Goal: Task Accomplishment & Management: Use online tool/utility

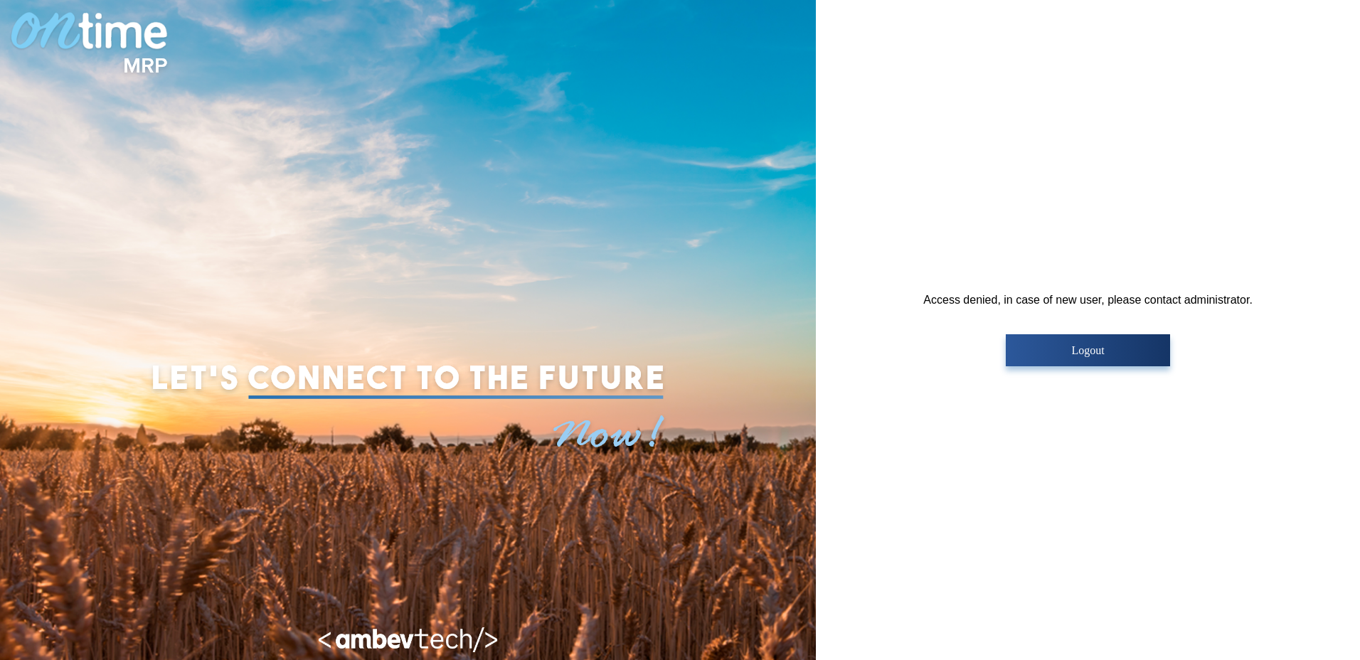
click at [1120, 356] on p "Logout" at bounding box center [1088, 350] width 156 height 13
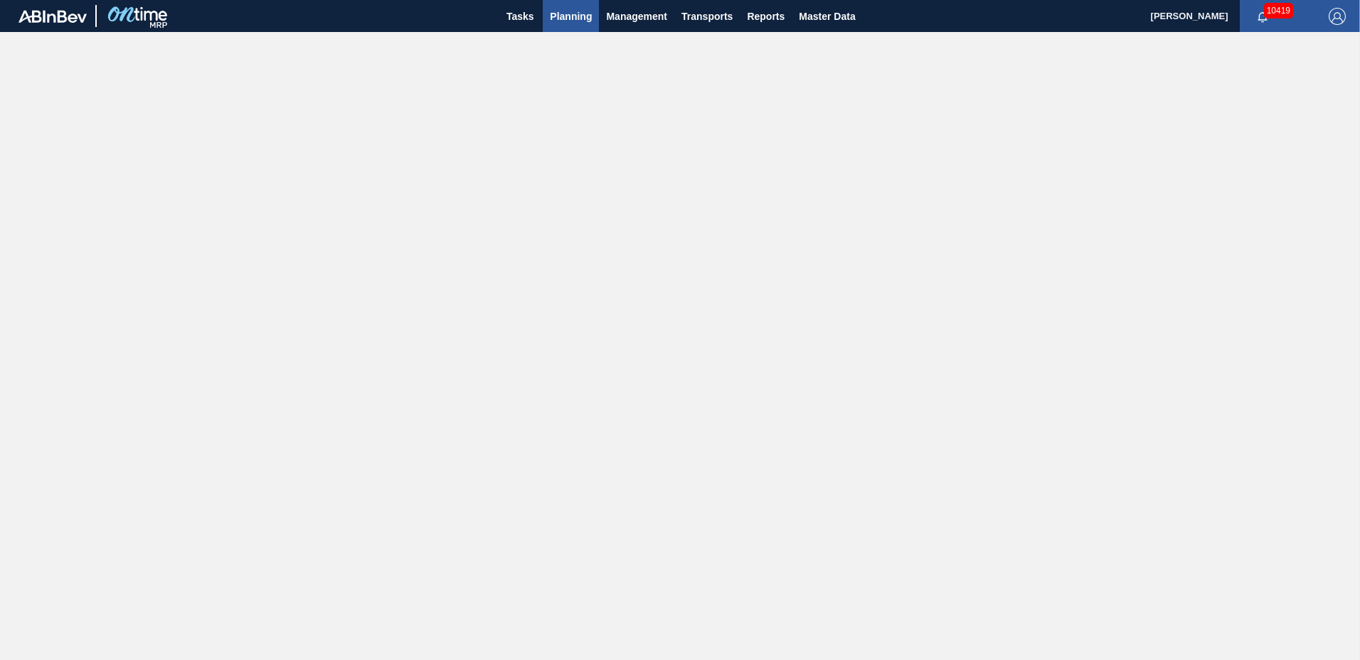
click at [574, 18] on span "Planning" at bounding box center [571, 16] width 42 height 17
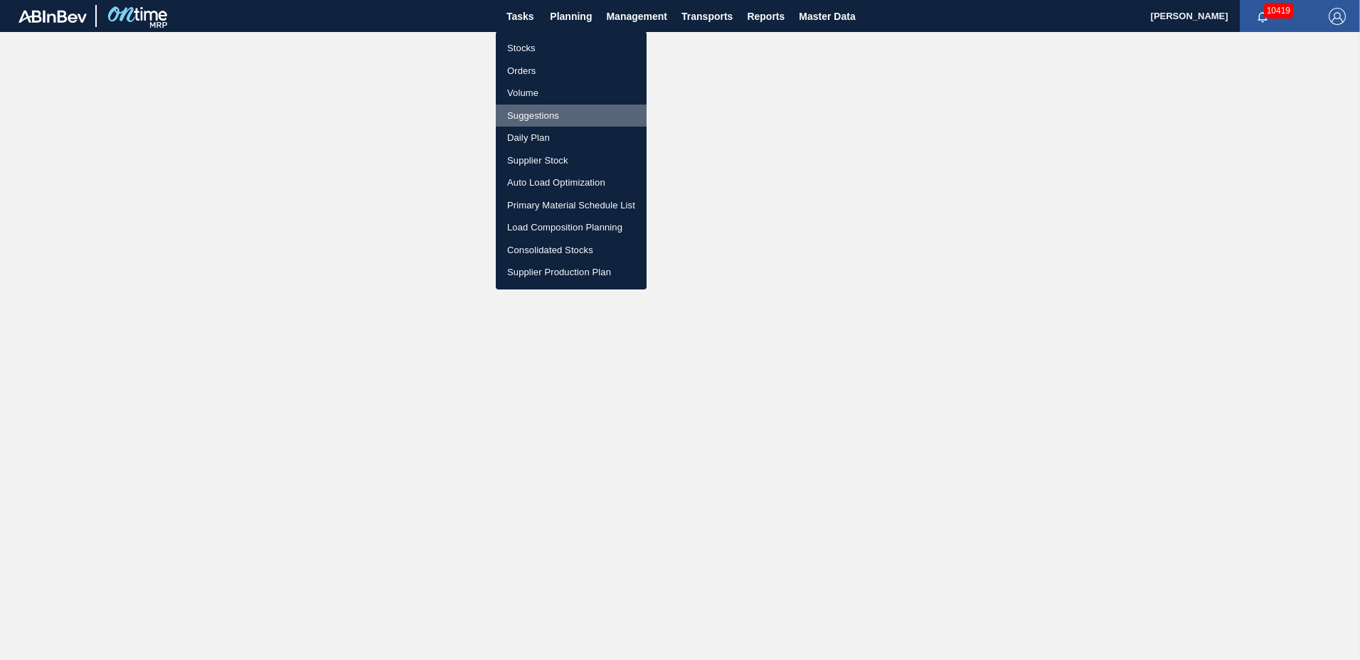
click at [556, 111] on li "Suggestions" at bounding box center [571, 116] width 151 height 23
checkbox input "true"
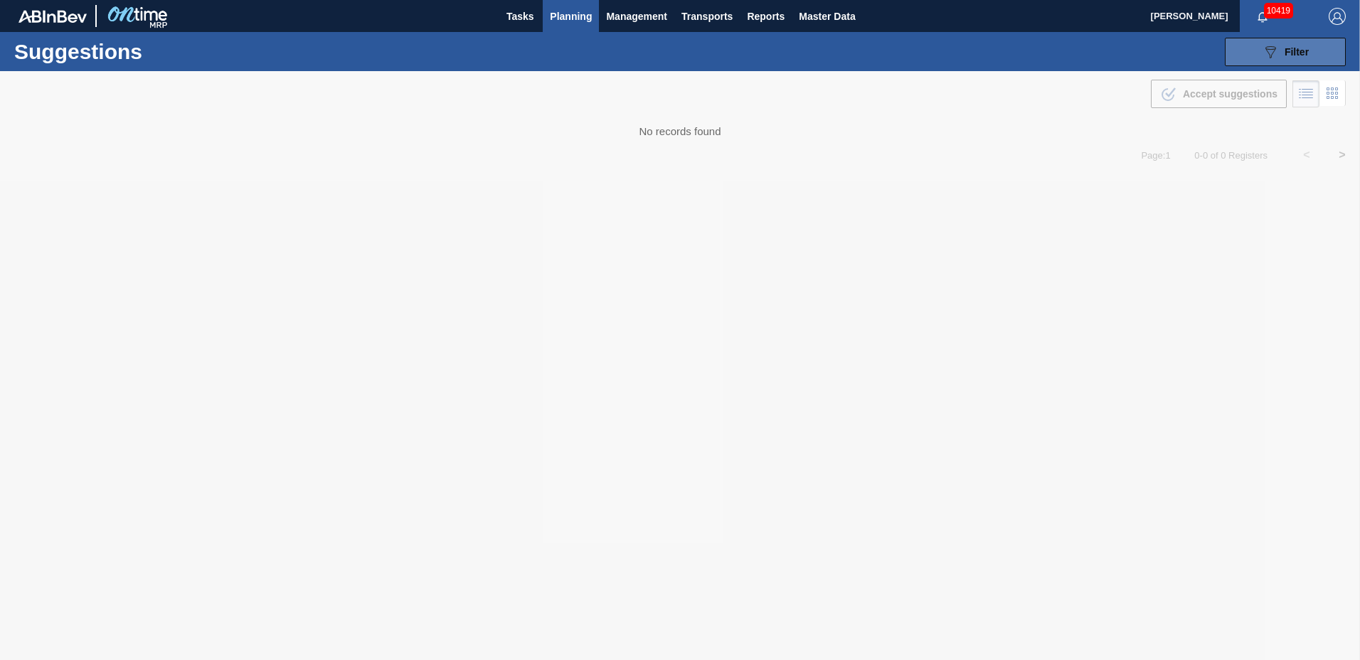
drag, startPoint x: 1293, startPoint y: 50, endPoint x: 1280, endPoint y: 60, distance: 16.8
click at [1294, 50] on span "Filter" at bounding box center [1297, 51] width 24 height 11
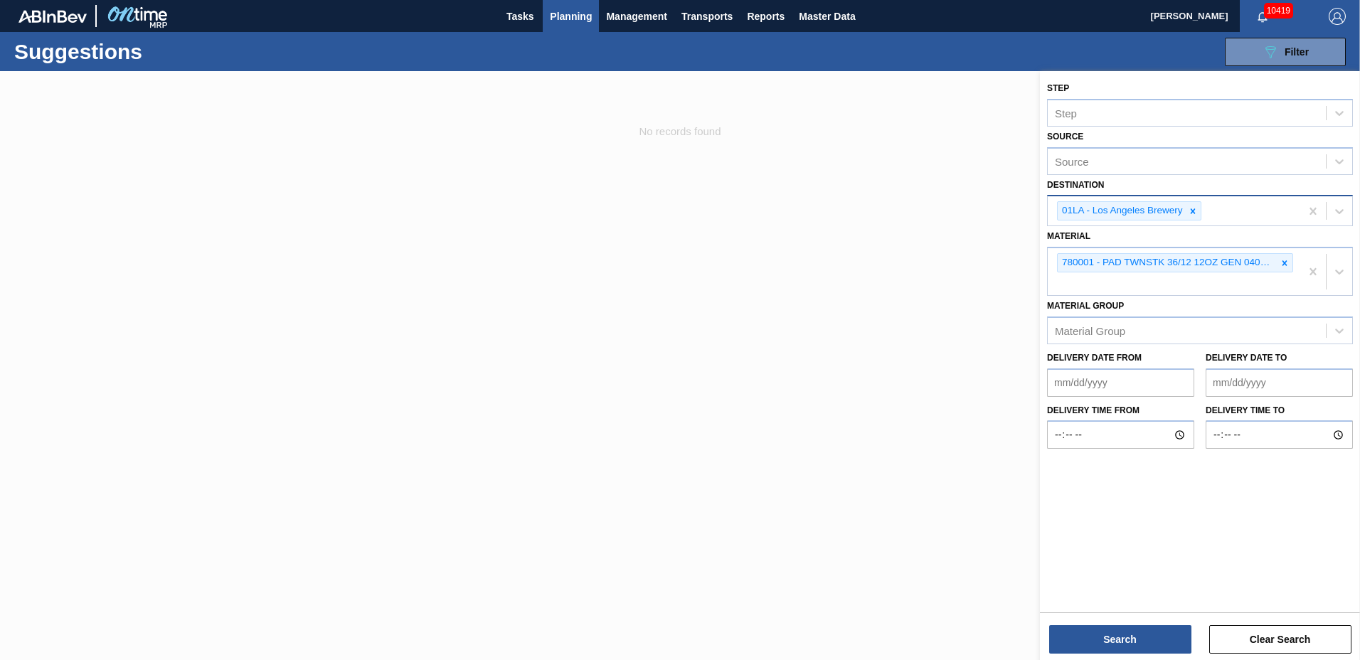
click at [1111, 205] on div "01LA - Los Angeles Brewery" at bounding box center [1121, 211] width 127 height 18
click at [1176, 258] on div "No options" at bounding box center [1200, 247] width 306 height 24
drag, startPoint x: 1177, startPoint y: 275, endPoint x: 1182, endPoint y: 268, distance: 8.1
click at [1177, 274] on div "780001 - PAD TWNSTK 36/12 12OZ GEN 0405 167 ABICC" at bounding box center [1174, 271] width 253 height 47
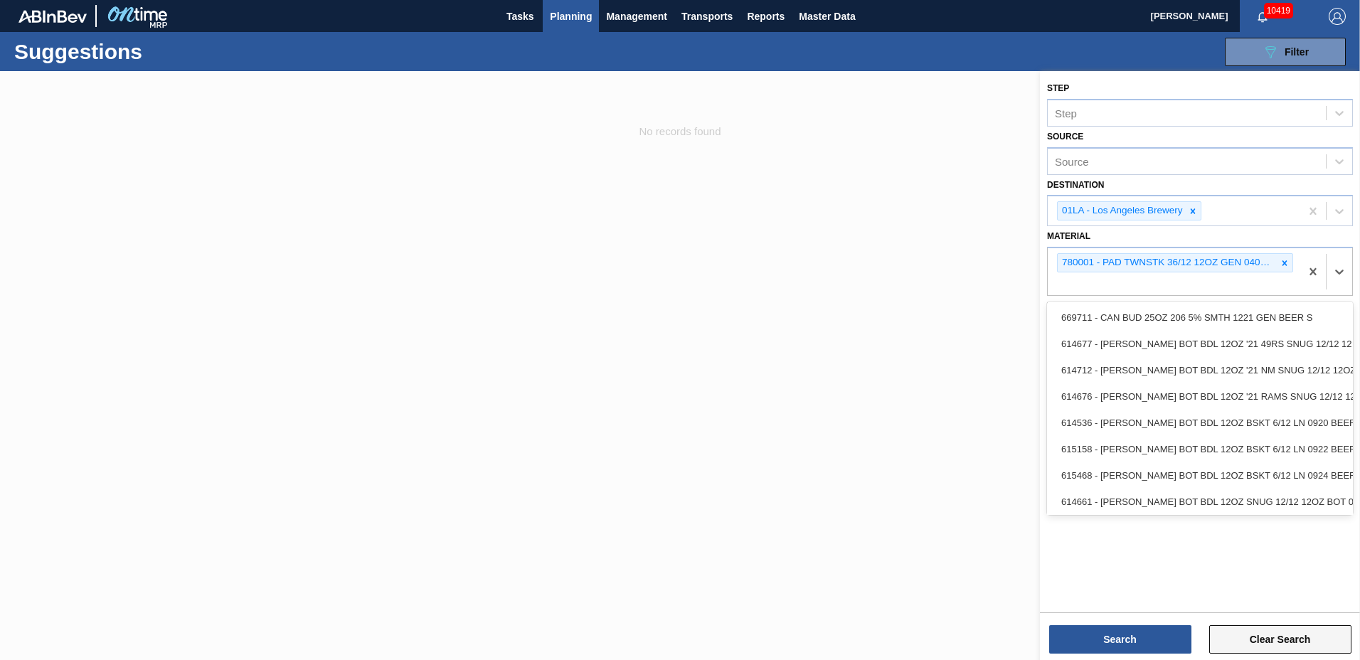
click at [1291, 635] on button "Clear Search" at bounding box center [1281, 639] width 142 height 28
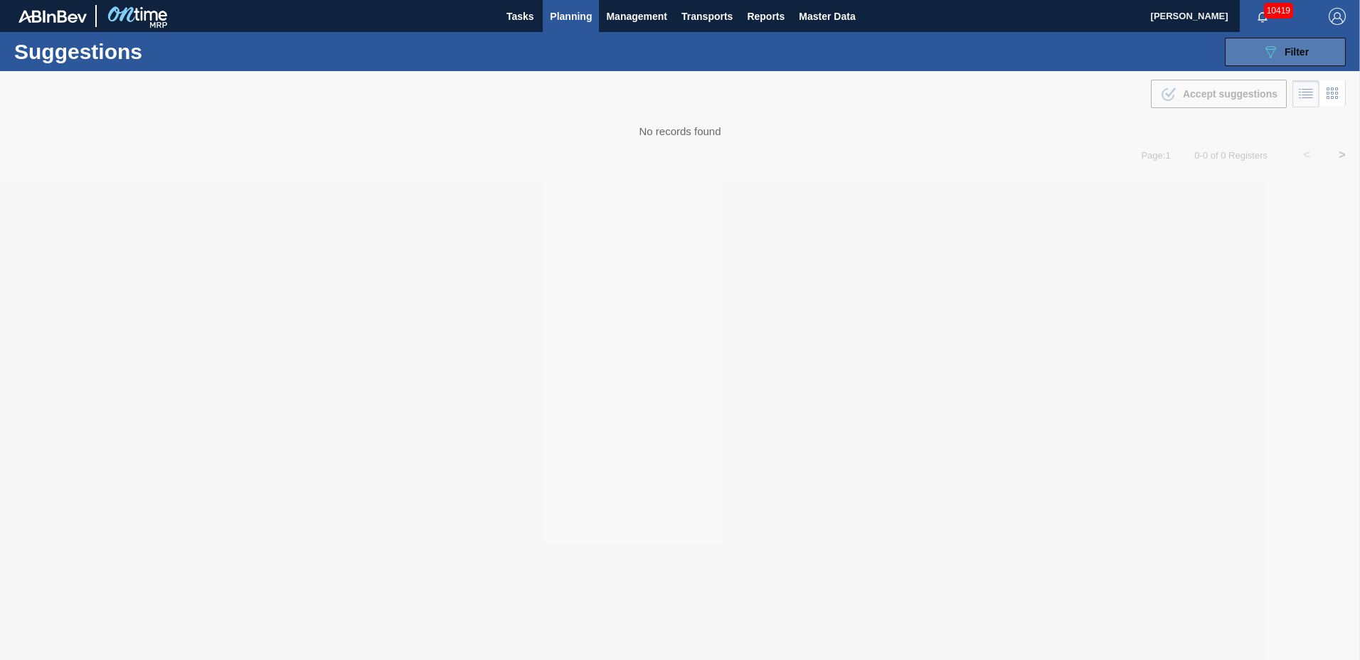
click at [1279, 46] on icon "089F7B8B-B2A5-4AFE-B5C0-19BA573D28AC" at bounding box center [1270, 51] width 17 height 17
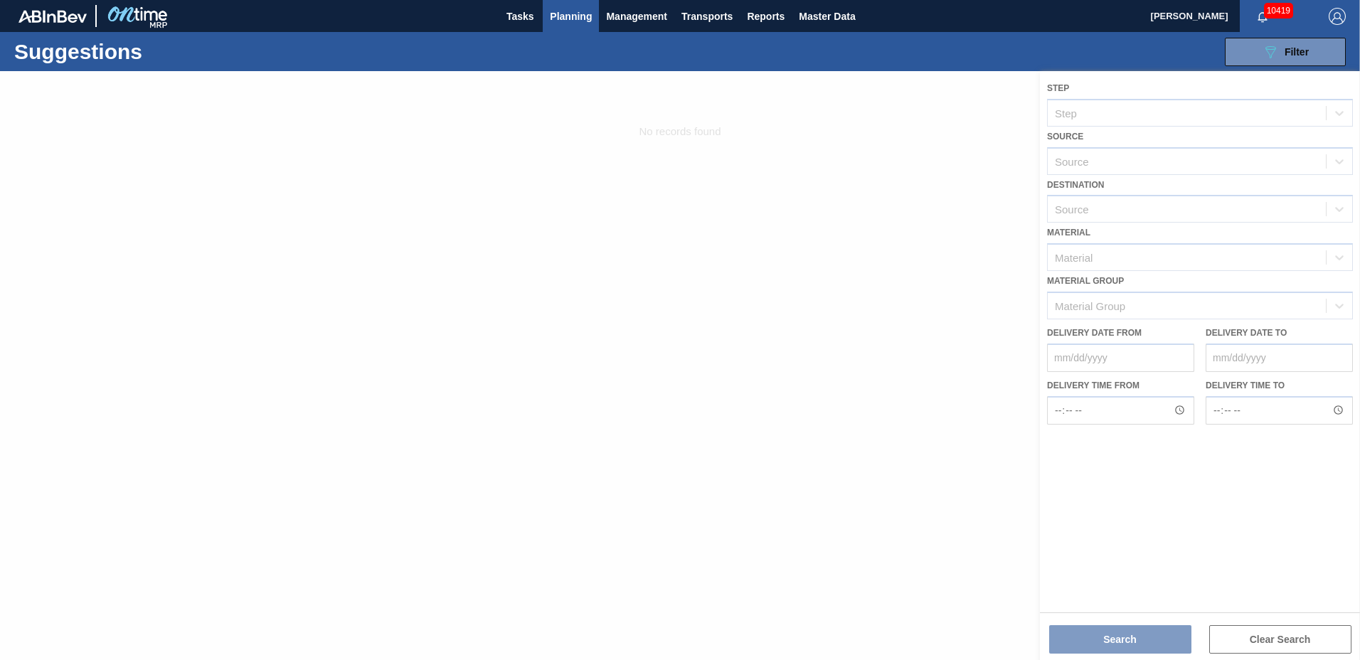
click at [1116, 211] on div at bounding box center [680, 365] width 1360 height 589
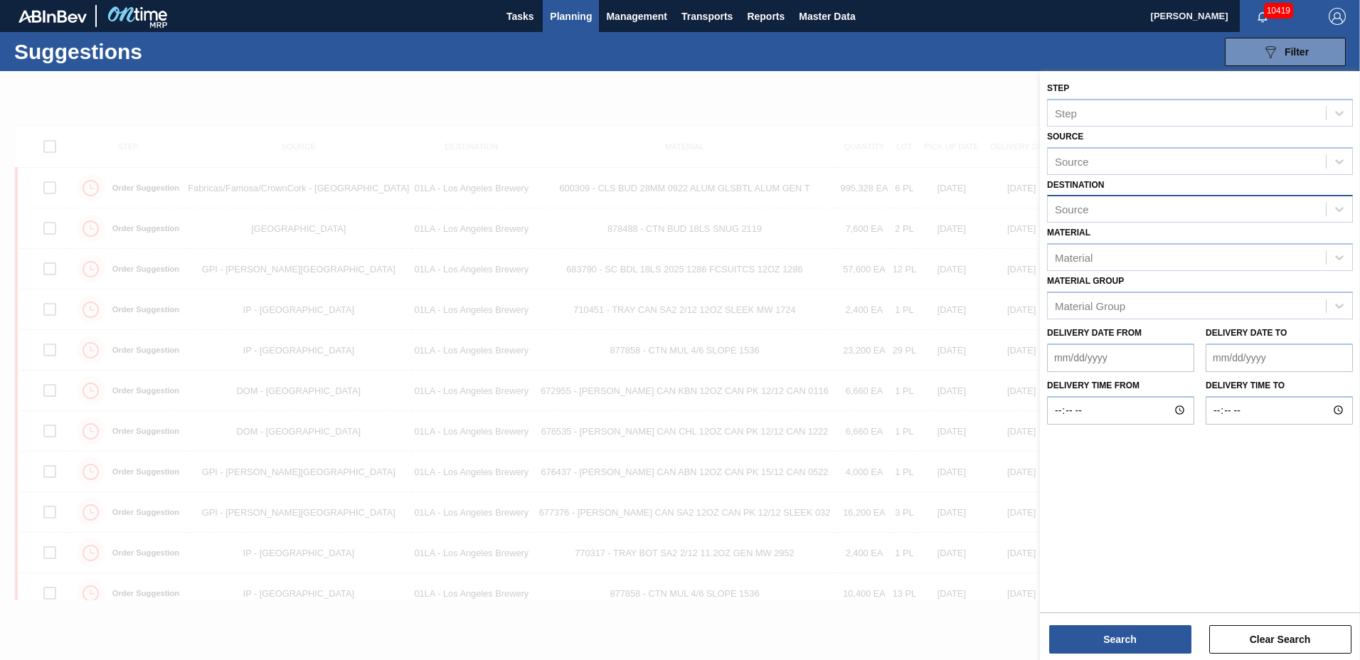
click at [1121, 204] on div "Source" at bounding box center [1187, 209] width 278 height 21
click at [1098, 248] on div "01LA - Los Angeles Brewery" at bounding box center [1200, 244] width 306 height 26
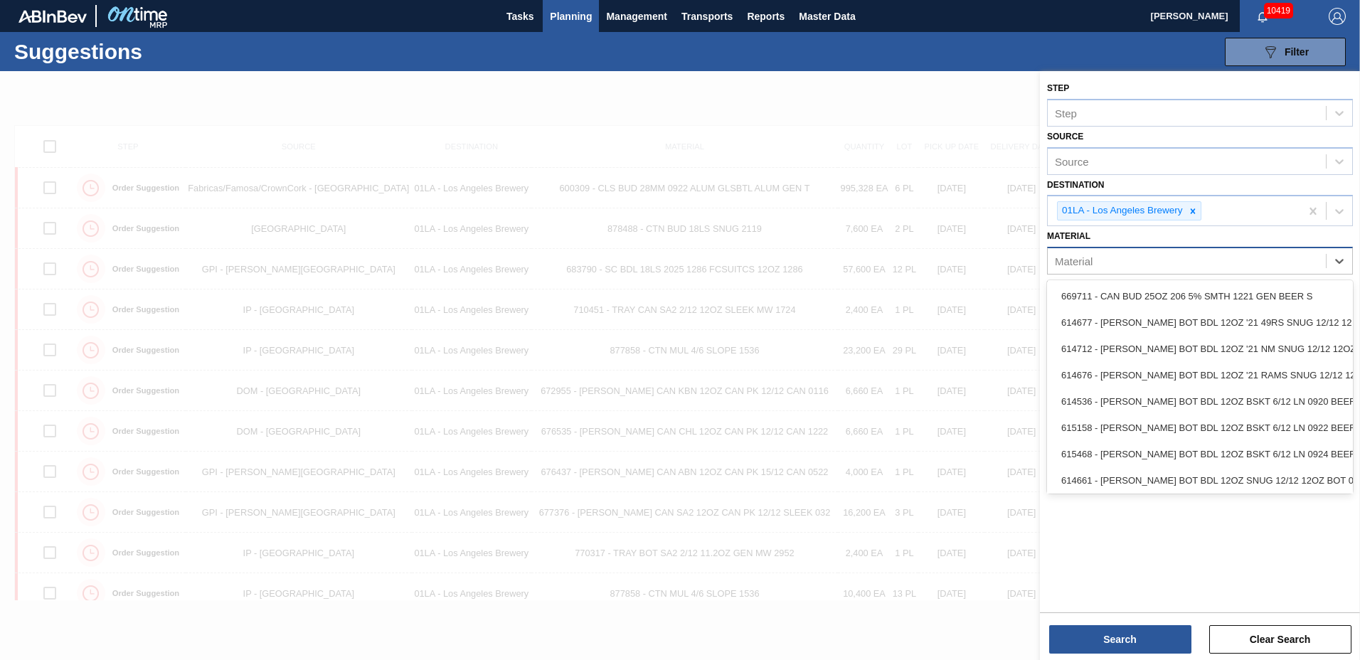
drag, startPoint x: 1091, startPoint y: 260, endPoint x: 1082, endPoint y: 259, distance: 9.4
click at [1092, 260] on div "Material" at bounding box center [1074, 261] width 38 height 12
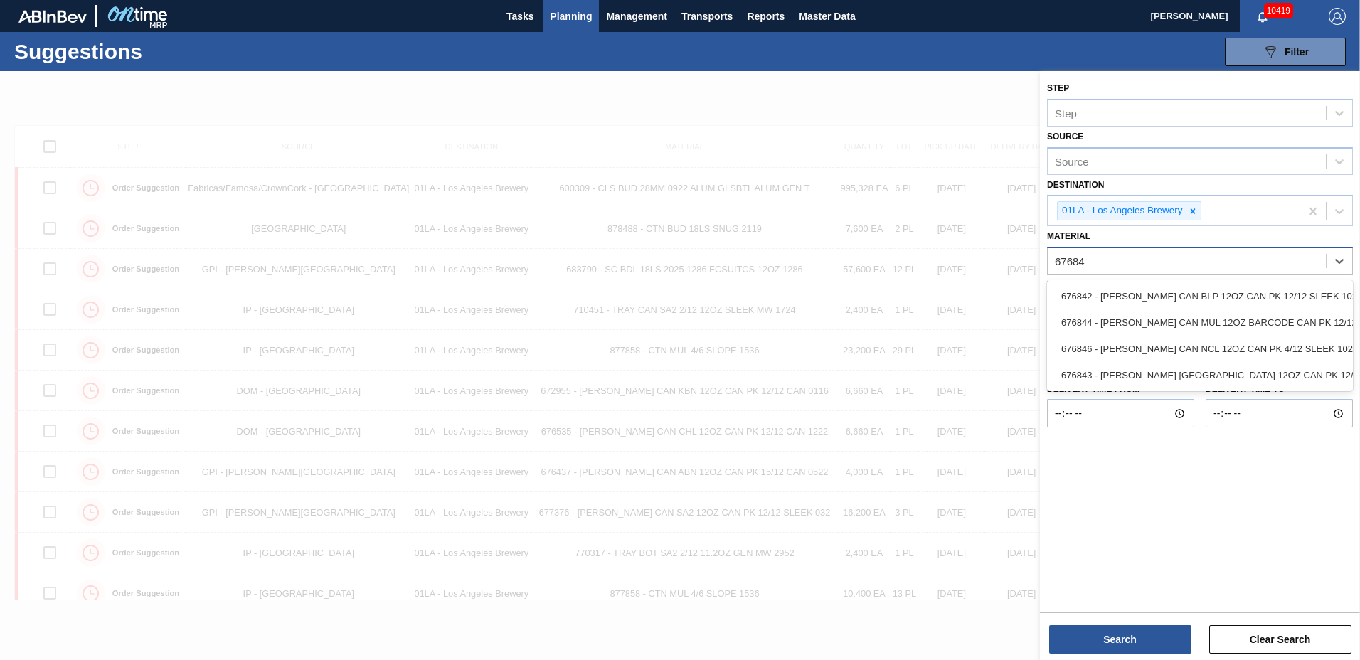
type input "676844"
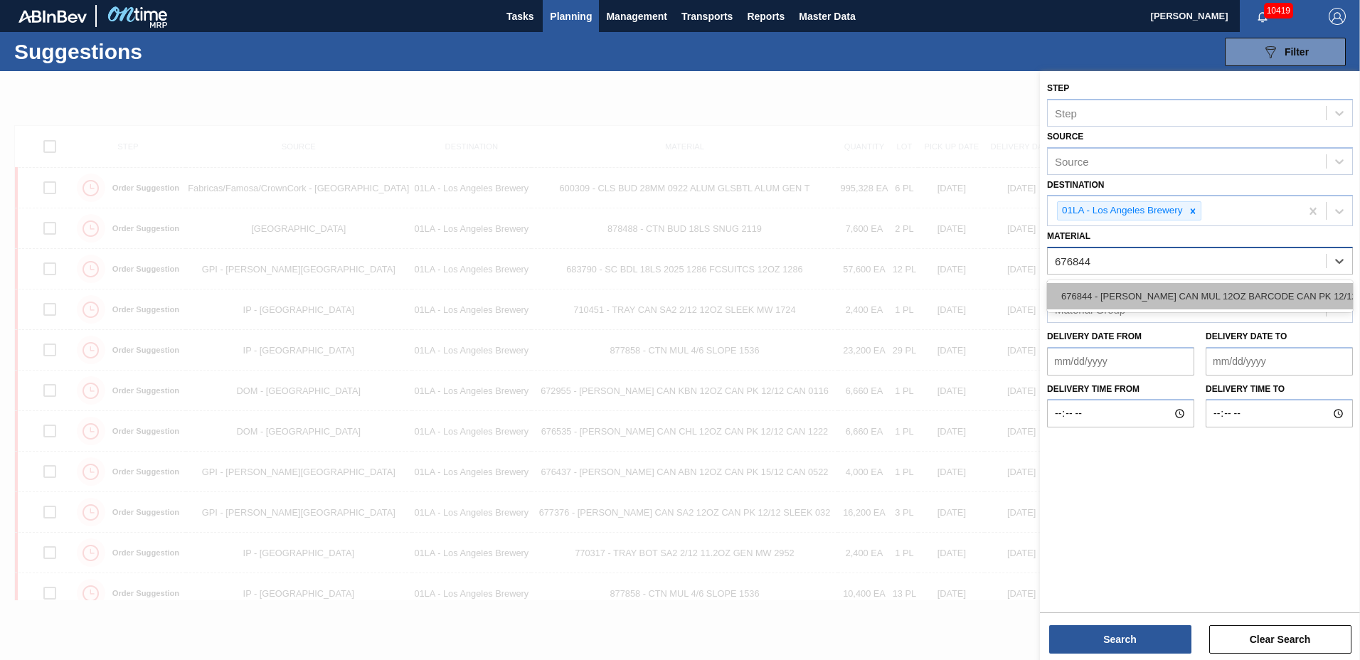
click at [1086, 296] on div "676844 - CARR CAN MUL 12OZ BARCODE CAN PK 12/12 S" at bounding box center [1200, 296] width 306 height 26
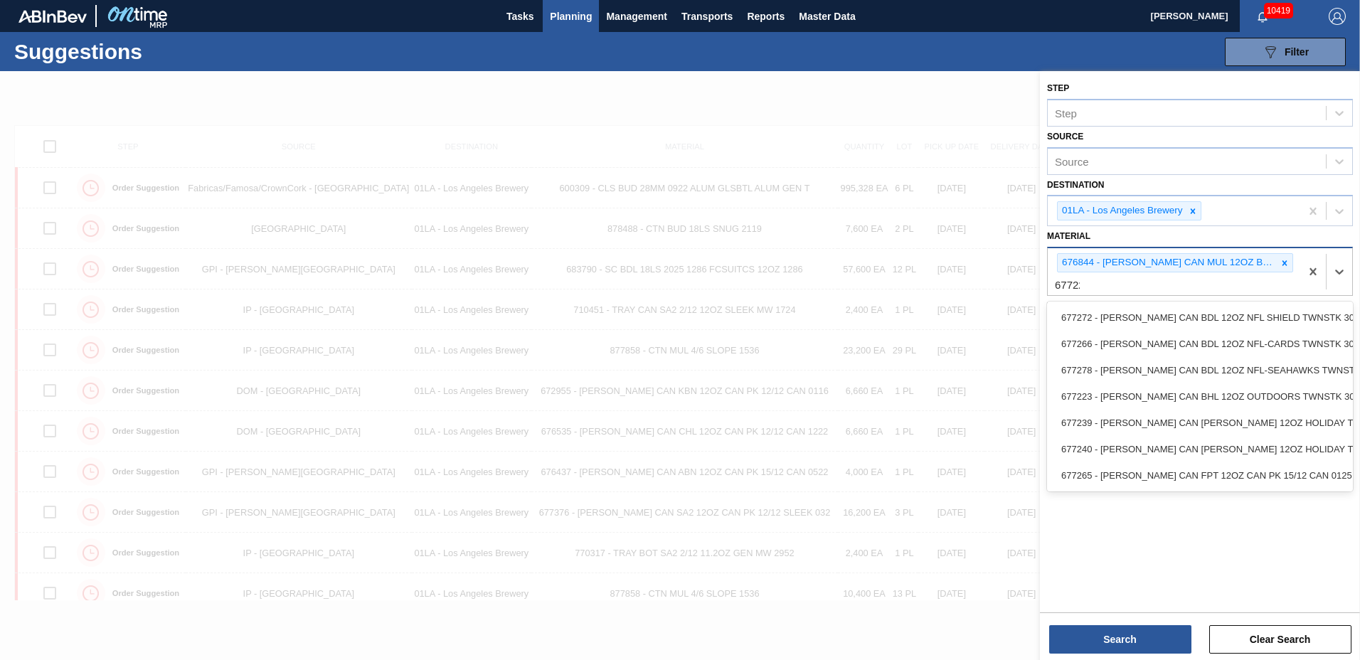
type input "677223"
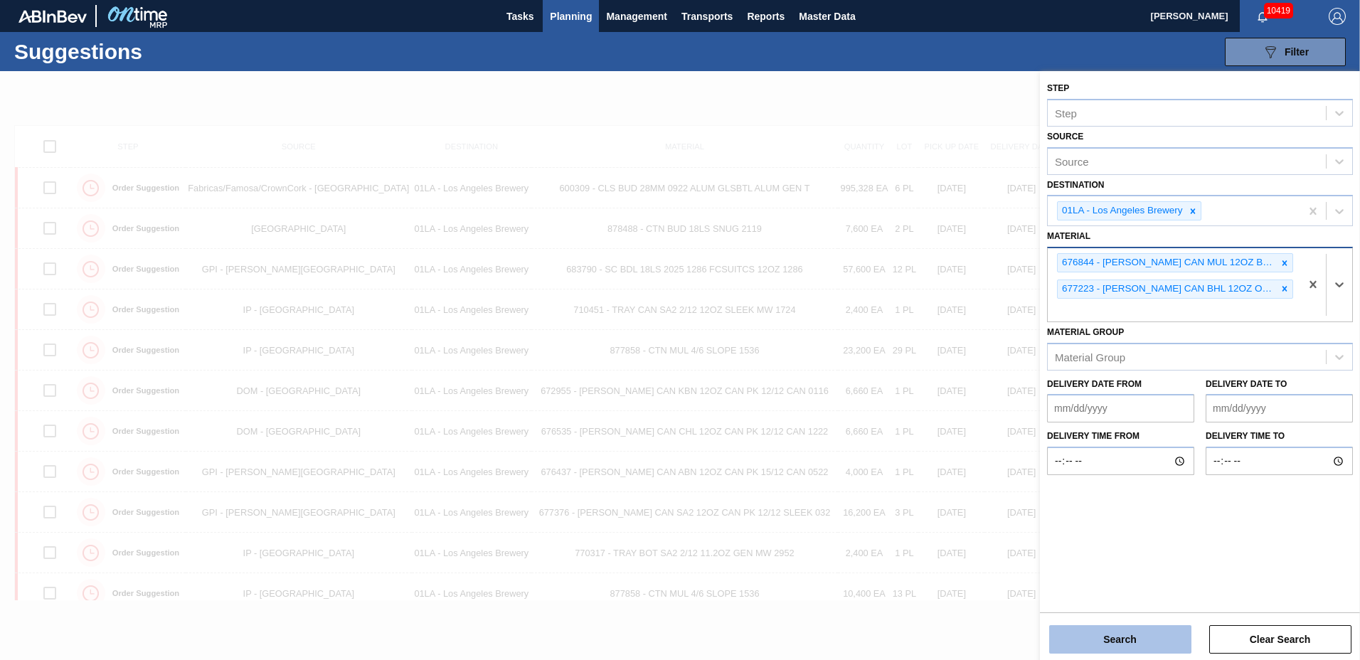
click at [1087, 628] on button "Search" at bounding box center [1120, 639] width 142 height 28
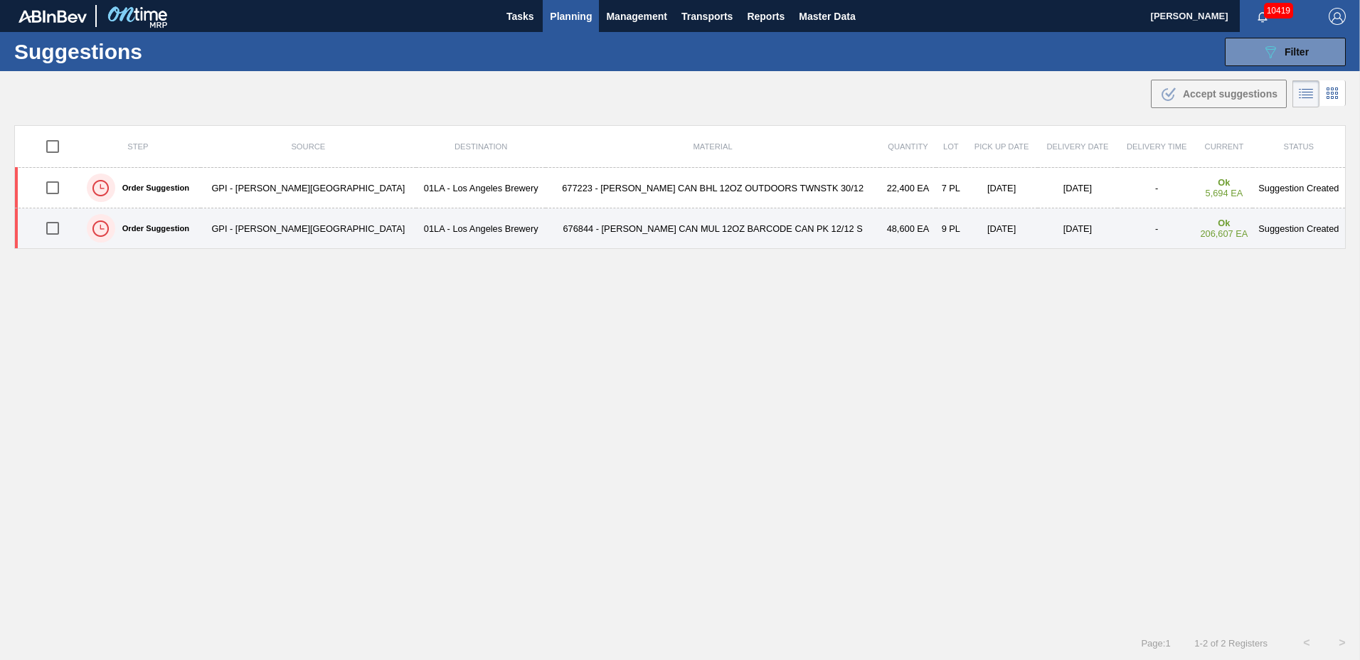
click at [58, 224] on input "checkbox" at bounding box center [53, 228] width 30 height 30
checkbox input "true"
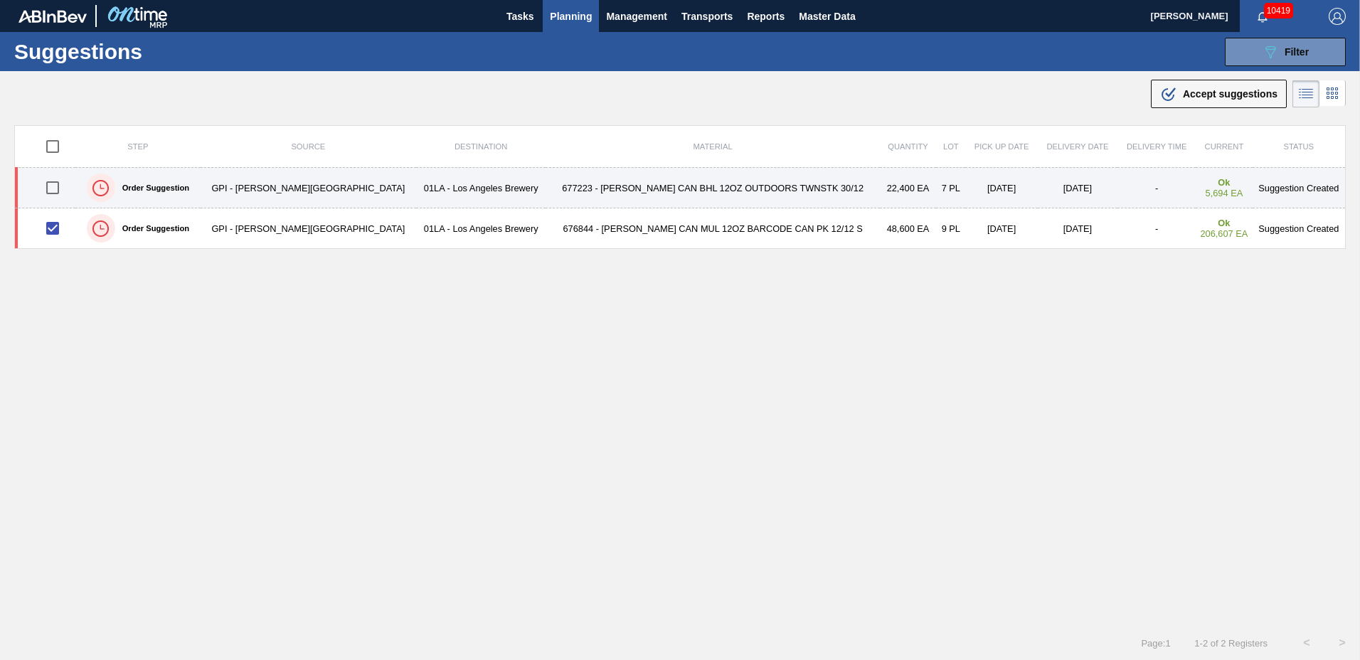
click at [55, 192] on input "checkbox" at bounding box center [53, 188] width 30 height 30
checkbox input "true"
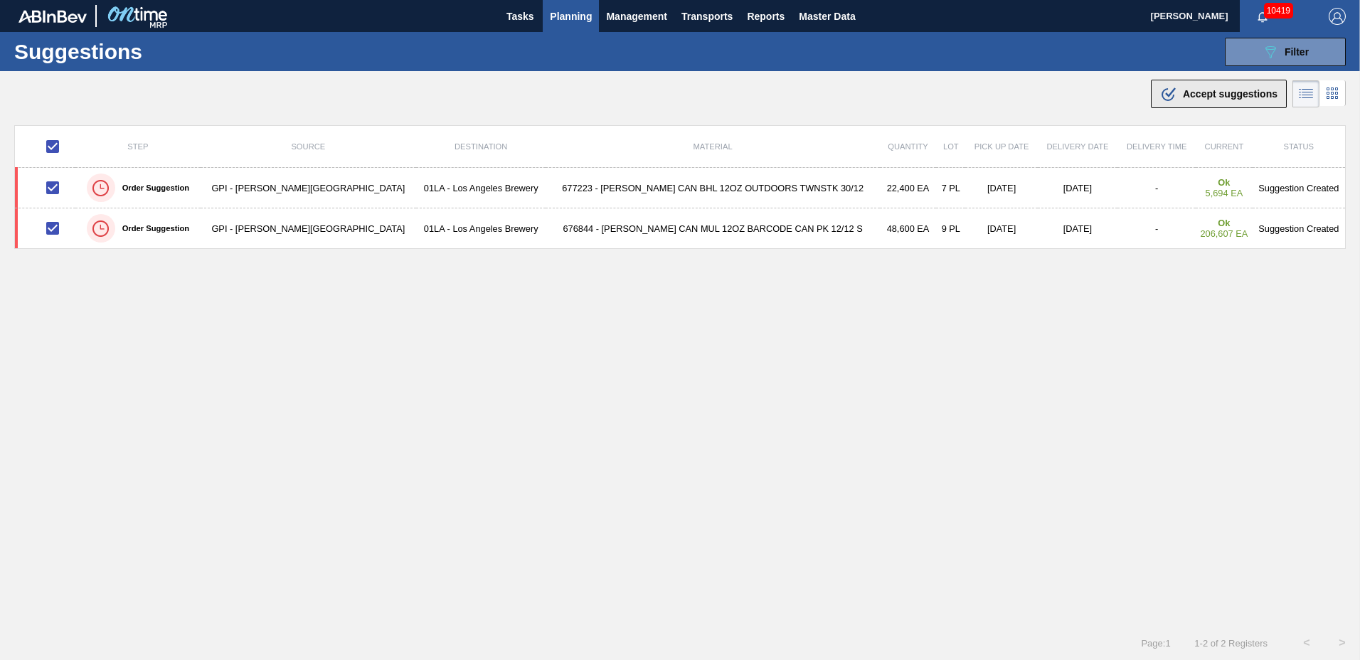
click at [1224, 97] on span "Accept suggestions" at bounding box center [1230, 93] width 95 height 11
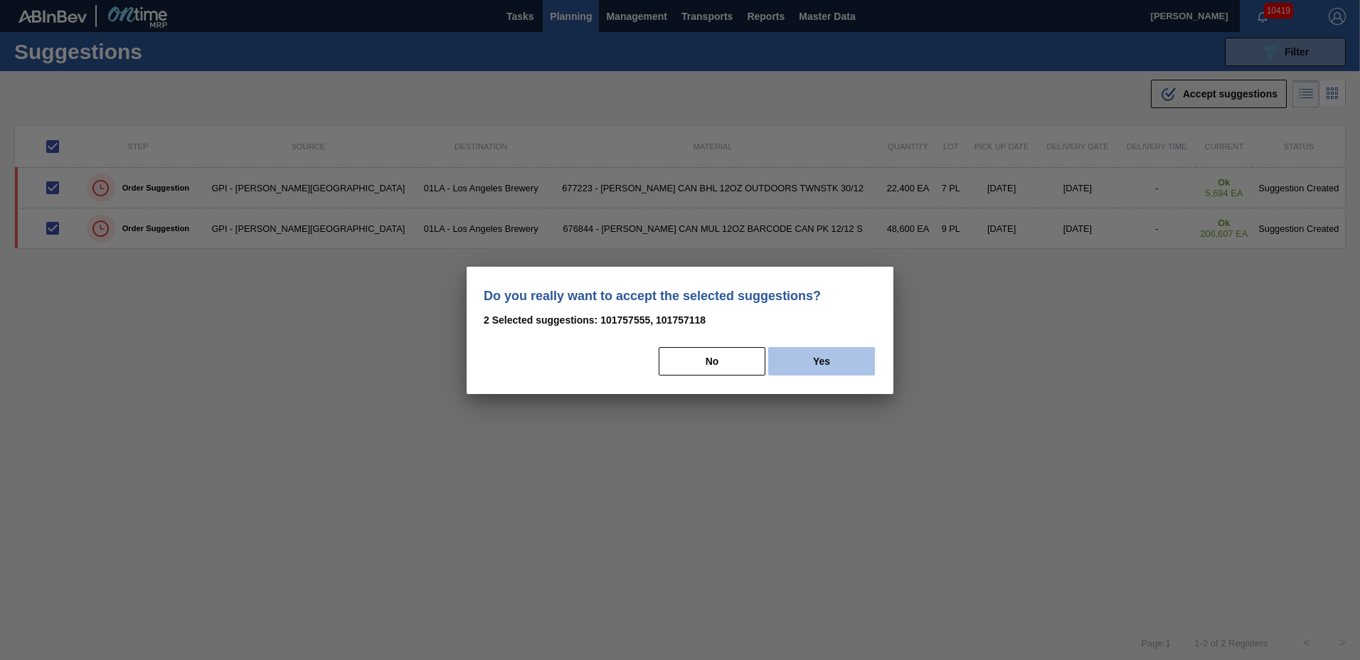
click at [854, 373] on button "Yes" at bounding box center [821, 361] width 107 height 28
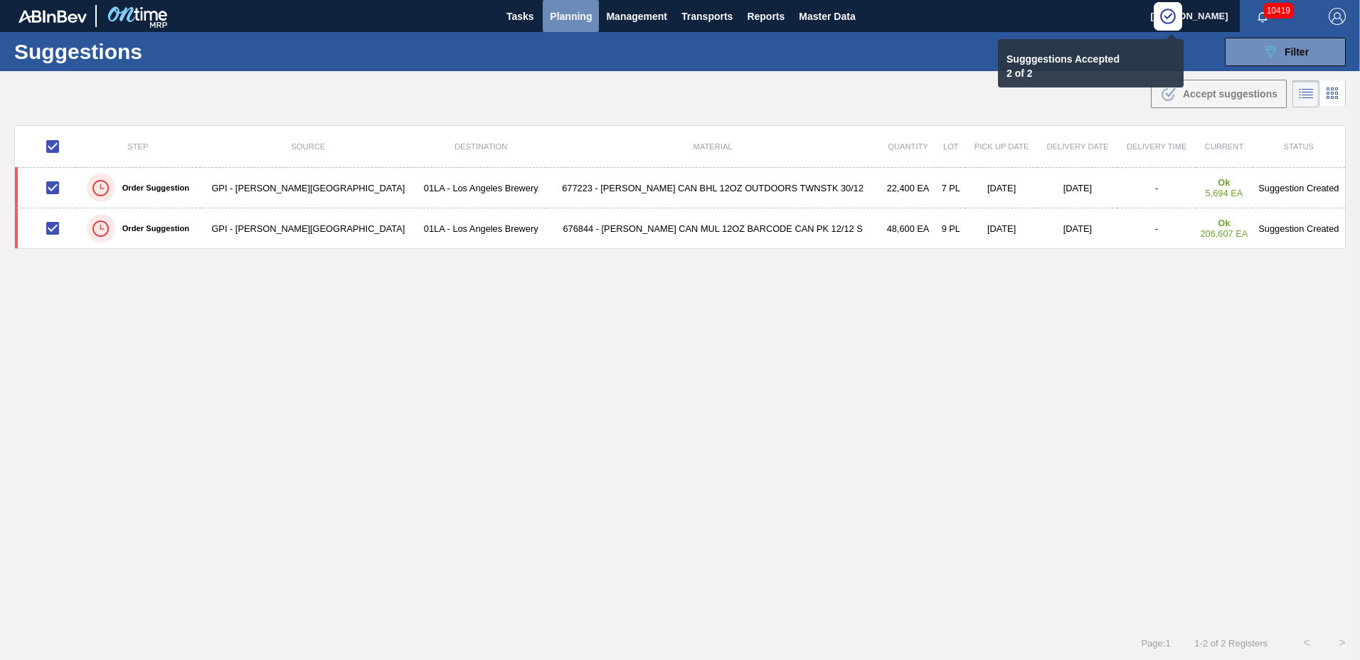
click at [574, 9] on span "Planning" at bounding box center [571, 16] width 42 height 17
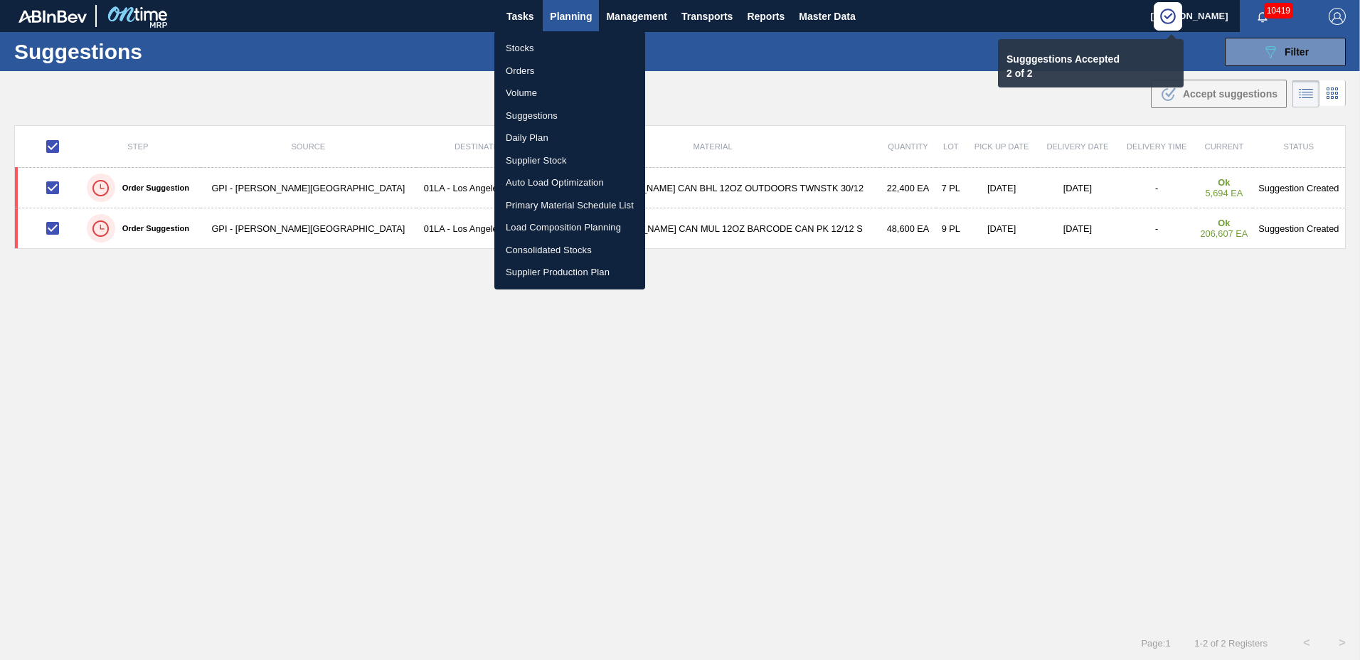
click at [528, 219] on li "Load Composition Planning" at bounding box center [569, 227] width 151 height 23
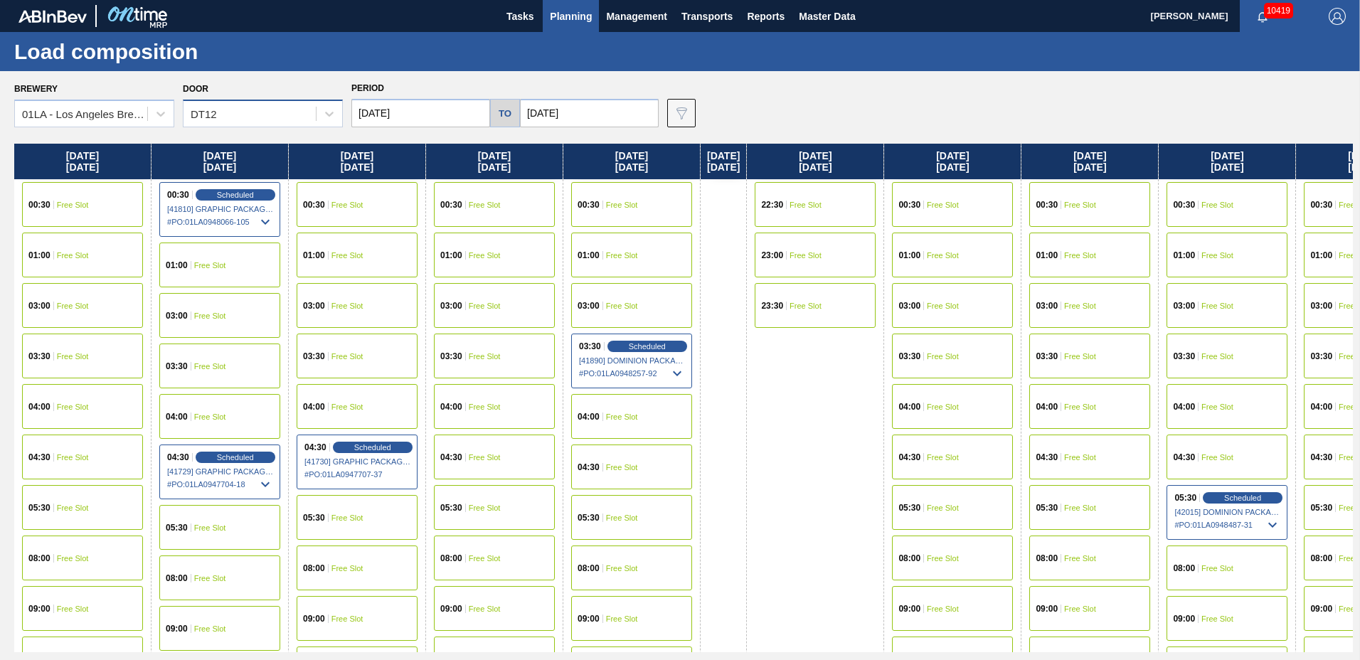
click at [251, 105] on div "DT12" at bounding box center [250, 114] width 132 height 21
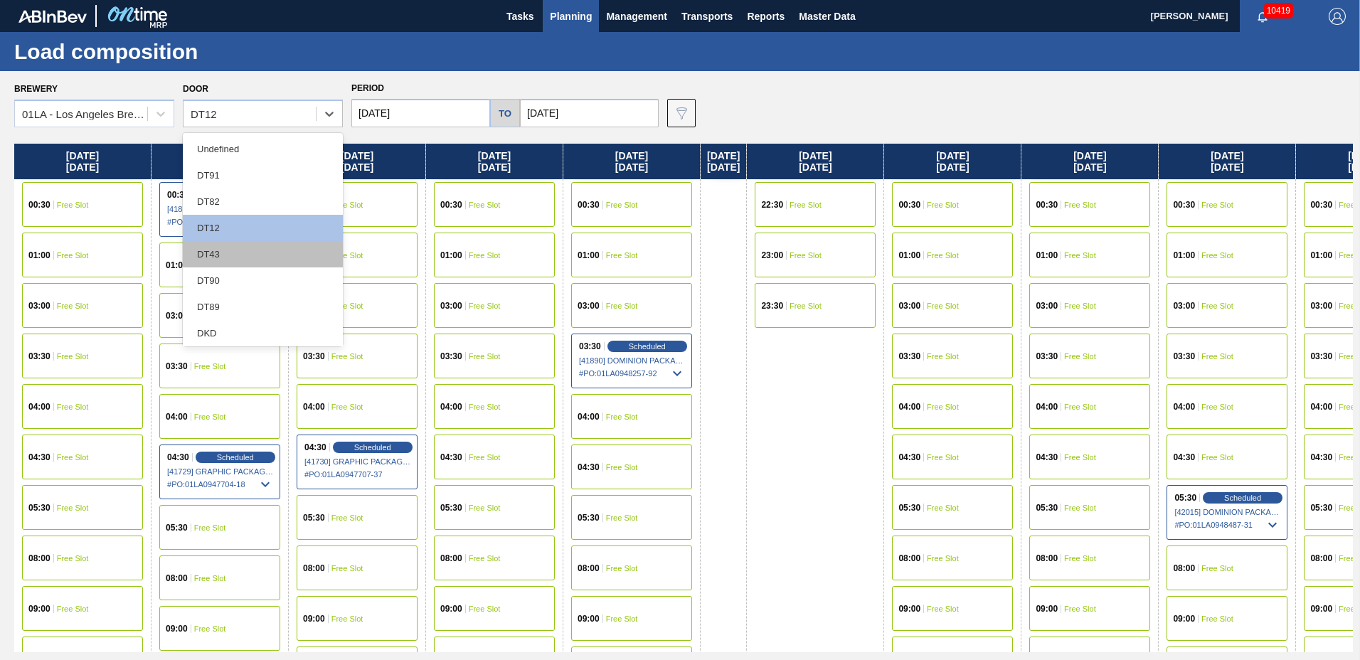
click at [224, 260] on div "DT43" at bounding box center [263, 254] width 160 height 26
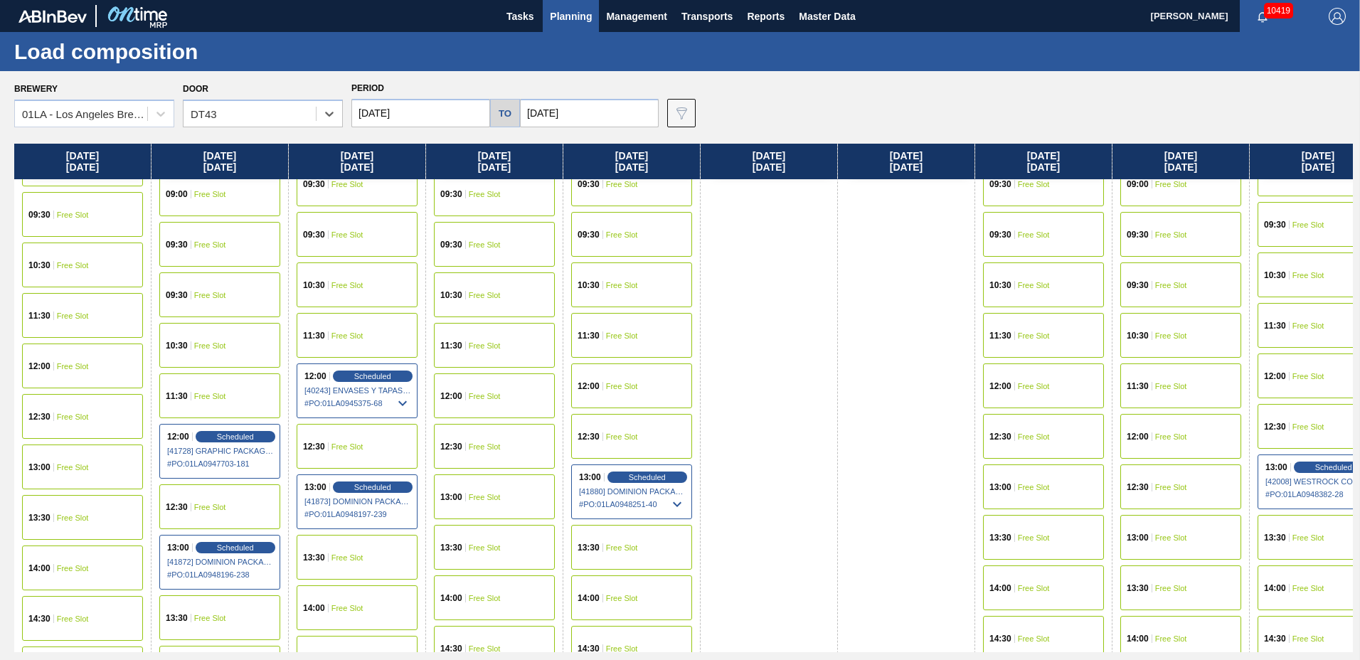
scroll to position [1163, 0]
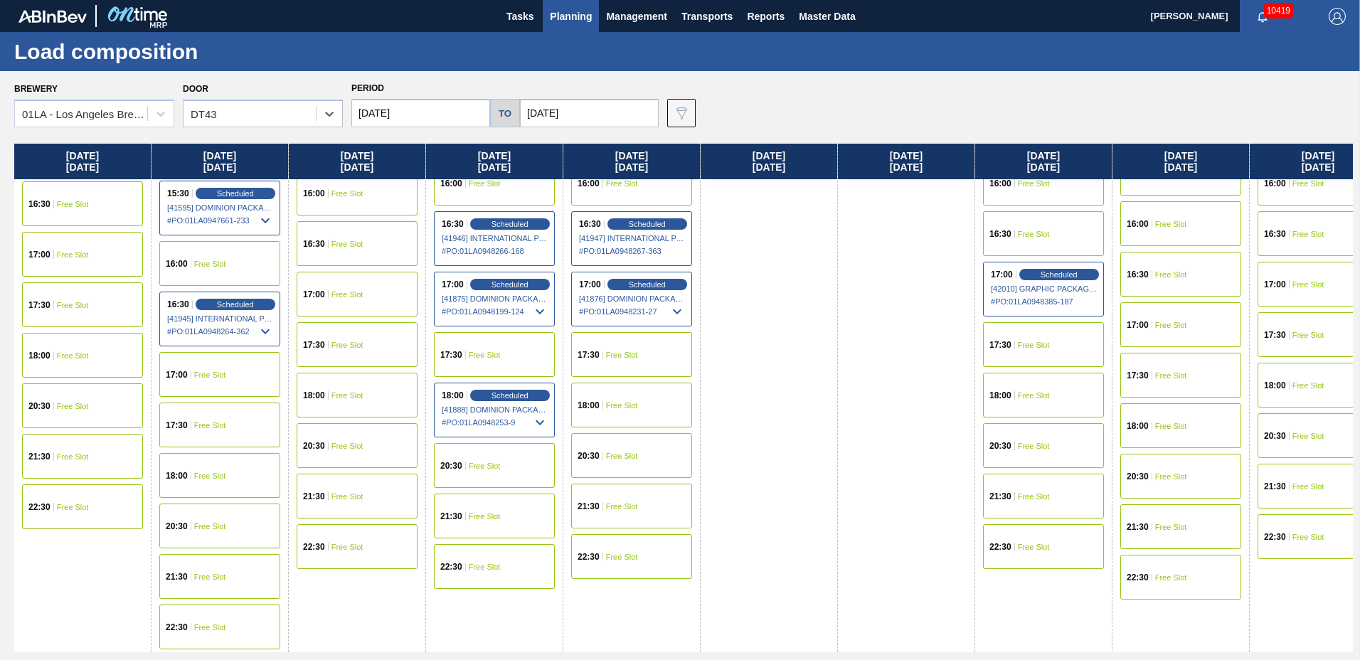
click at [1031, 393] on span "Free Slot" at bounding box center [1034, 395] width 32 height 9
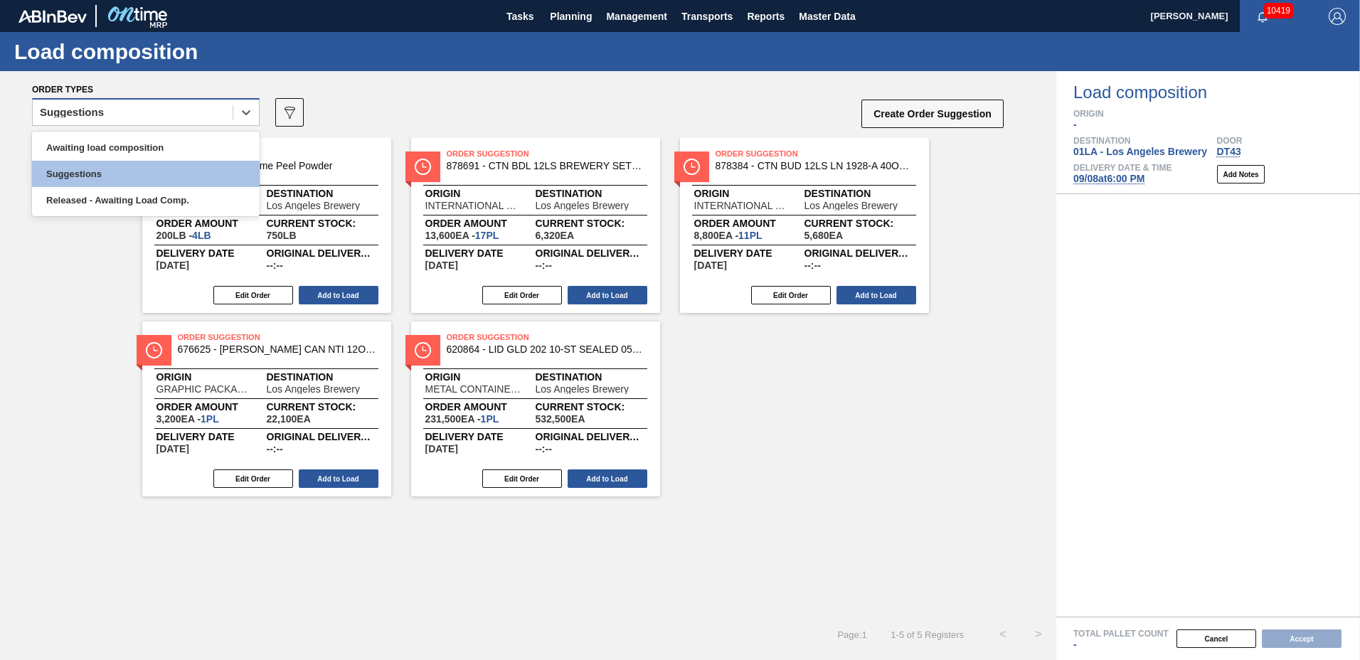
click at [114, 110] on div "Suggestions" at bounding box center [133, 112] width 200 height 21
click at [117, 149] on div "Awaiting load composition" at bounding box center [146, 147] width 228 height 26
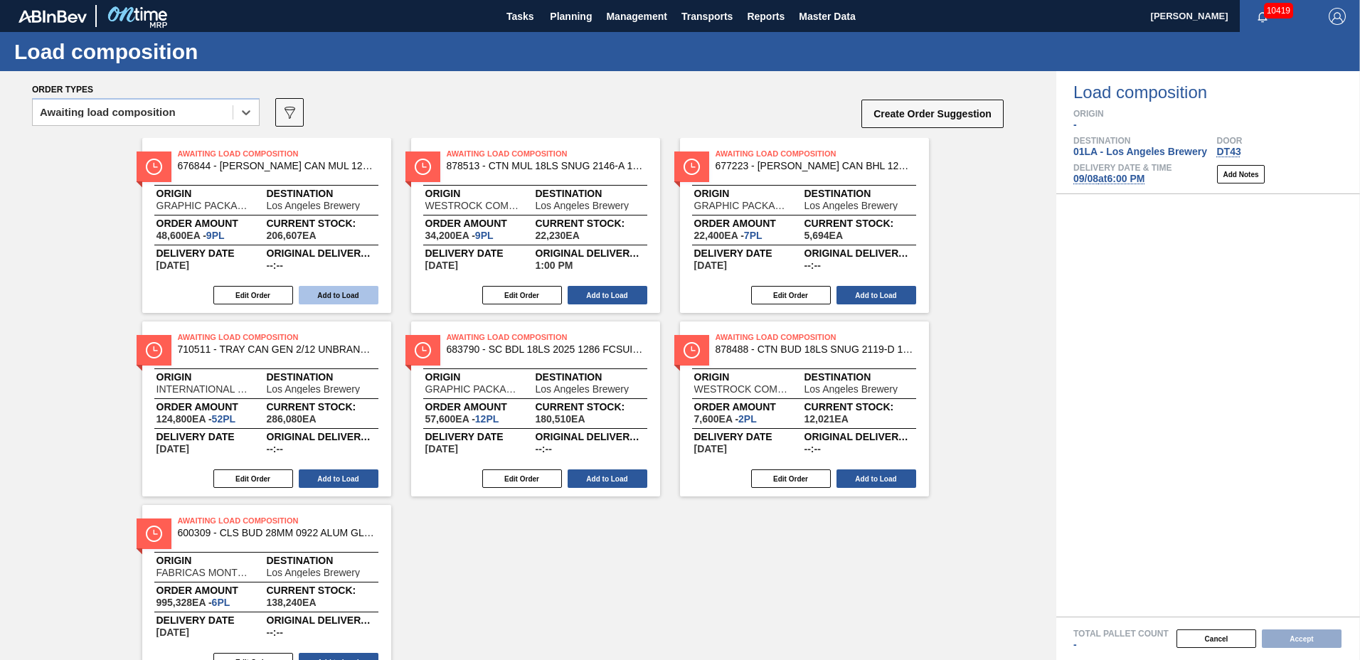
click at [352, 296] on button "Add to Load" at bounding box center [339, 295] width 80 height 18
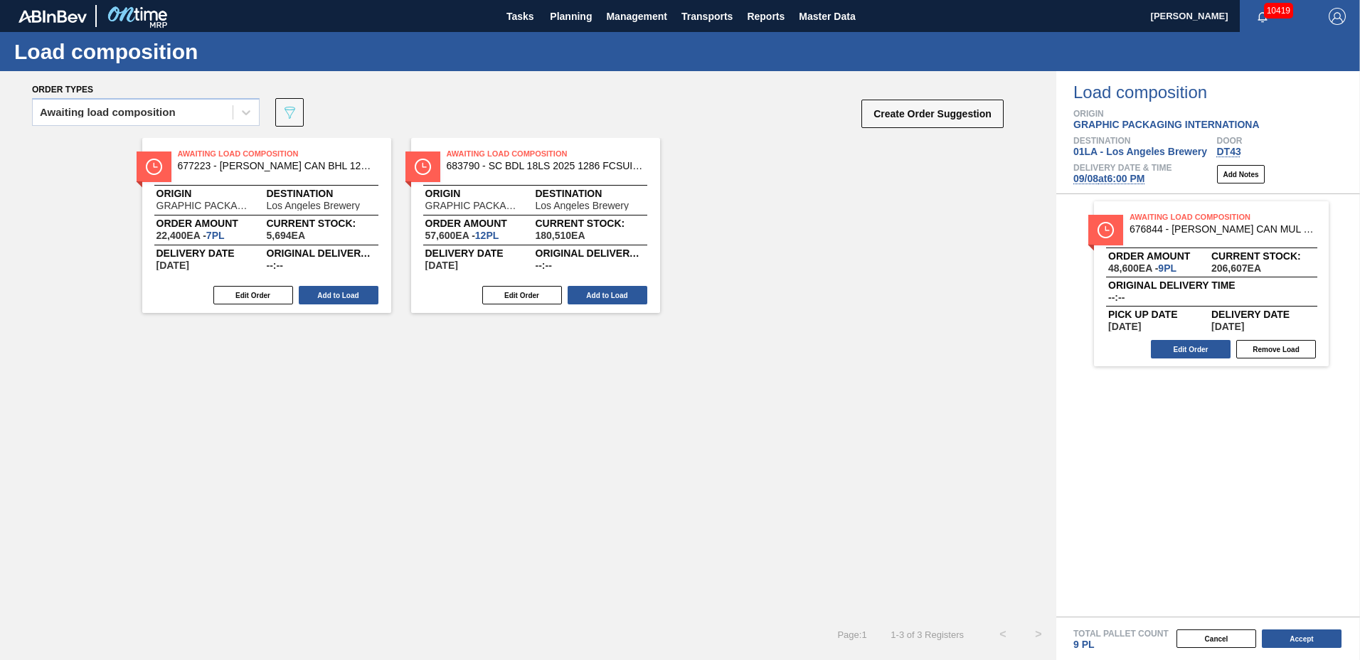
drag, startPoint x: 334, startPoint y: 294, endPoint x: 446, endPoint y: 327, distance: 117.1
click at [337, 293] on button "Add to Load" at bounding box center [339, 295] width 80 height 18
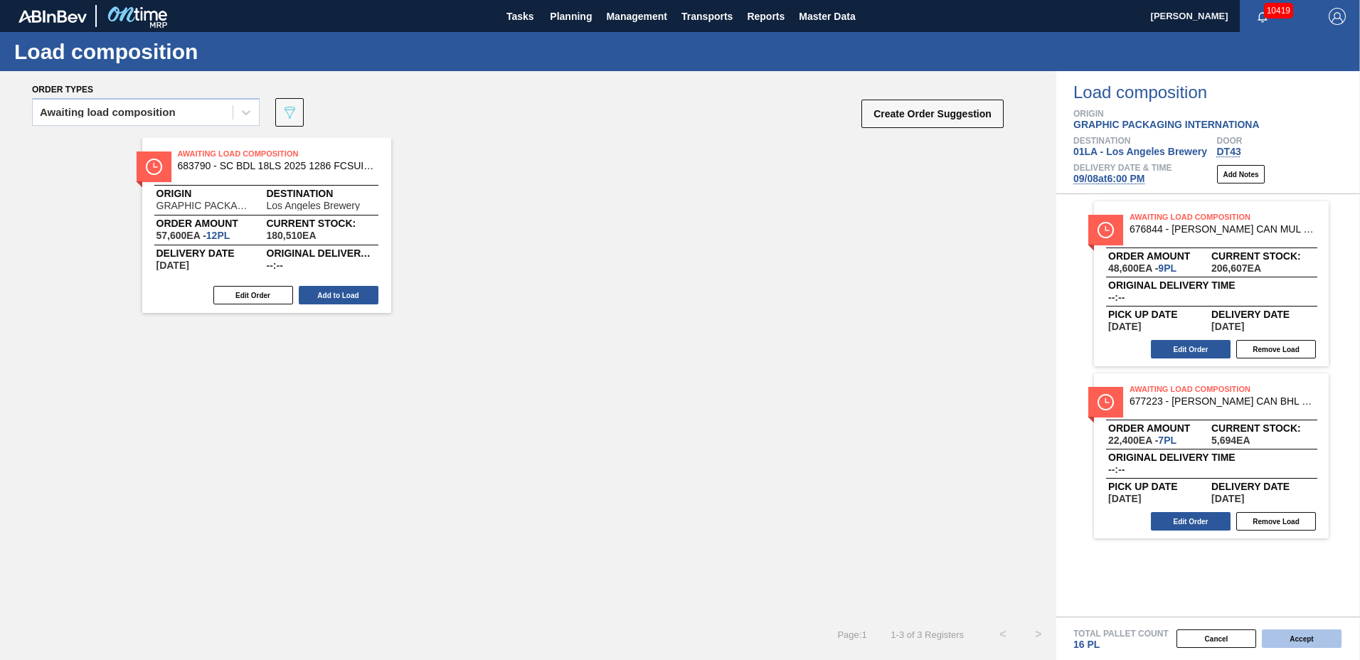
click at [1287, 643] on button "Accept" at bounding box center [1302, 639] width 80 height 18
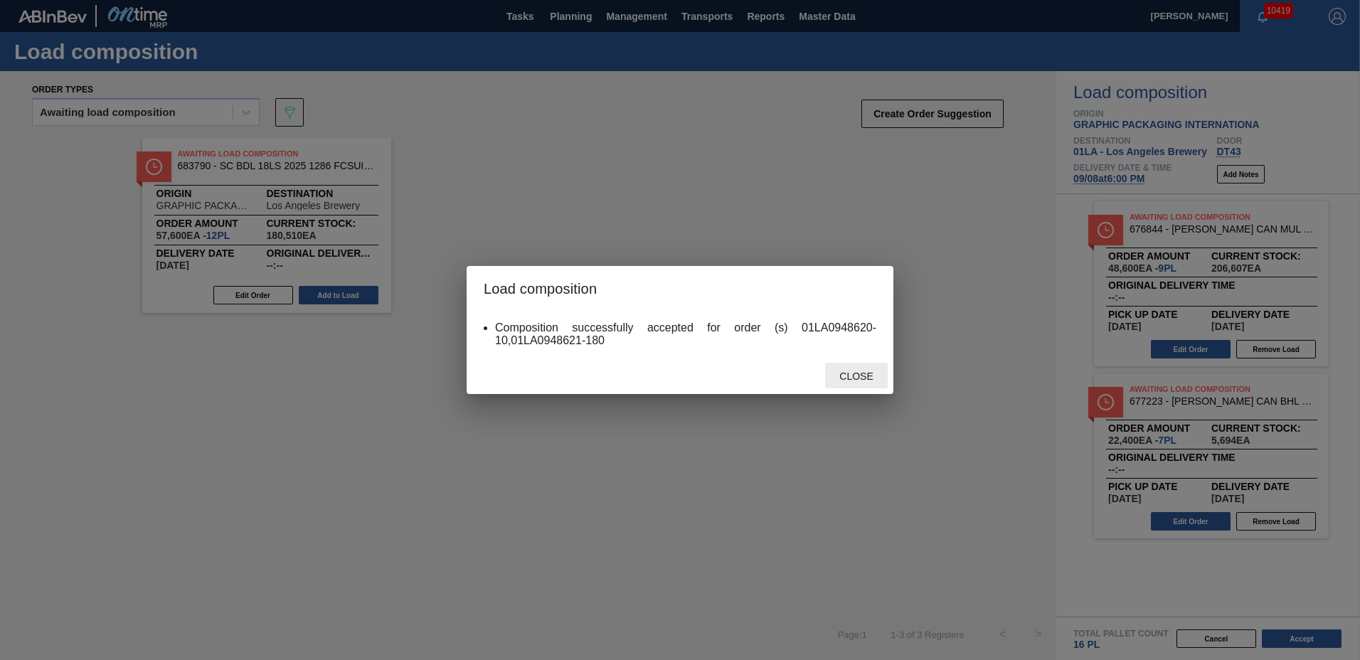
click at [867, 379] on span "Close" at bounding box center [856, 376] width 56 height 11
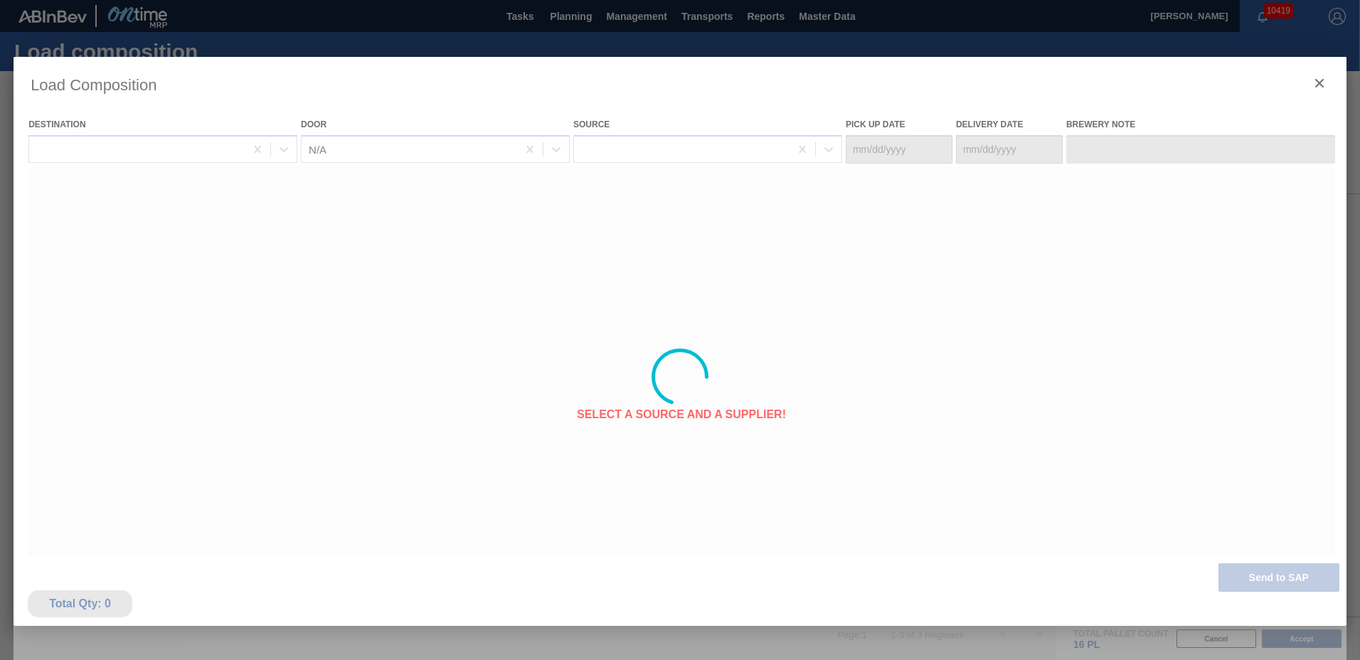
type Date "09/04/2025"
type Date "09/08/2025"
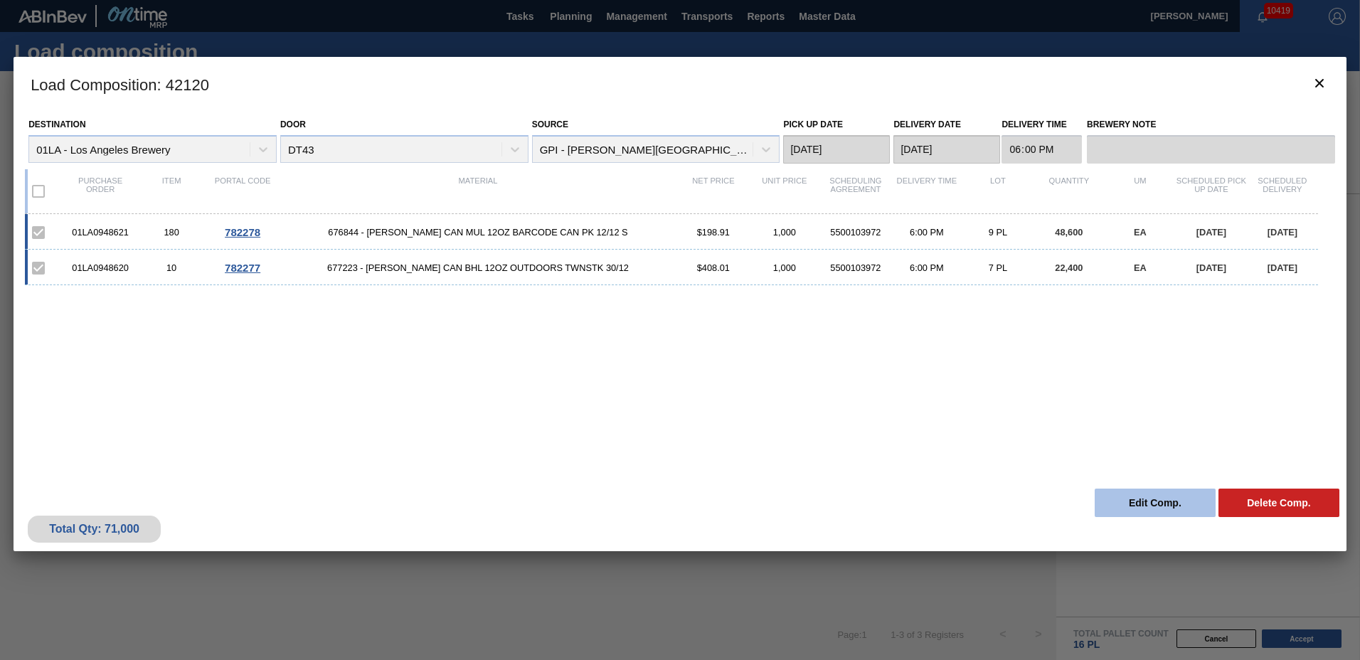
click at [1145, 500] on button "Edit Comp." at bounding box center [1155, 503] width 121 height 28
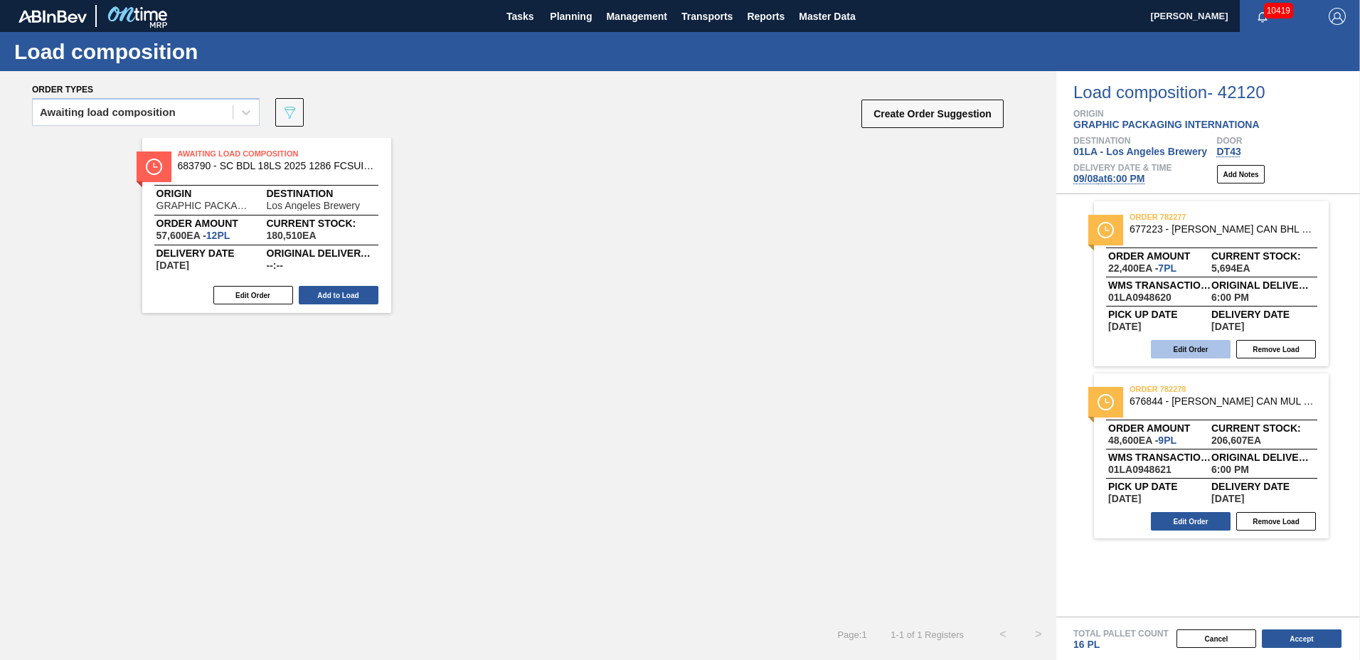
click at [1198, 350] on button "Edit Order" at bounding box center [1191, 349] width 80 height 18
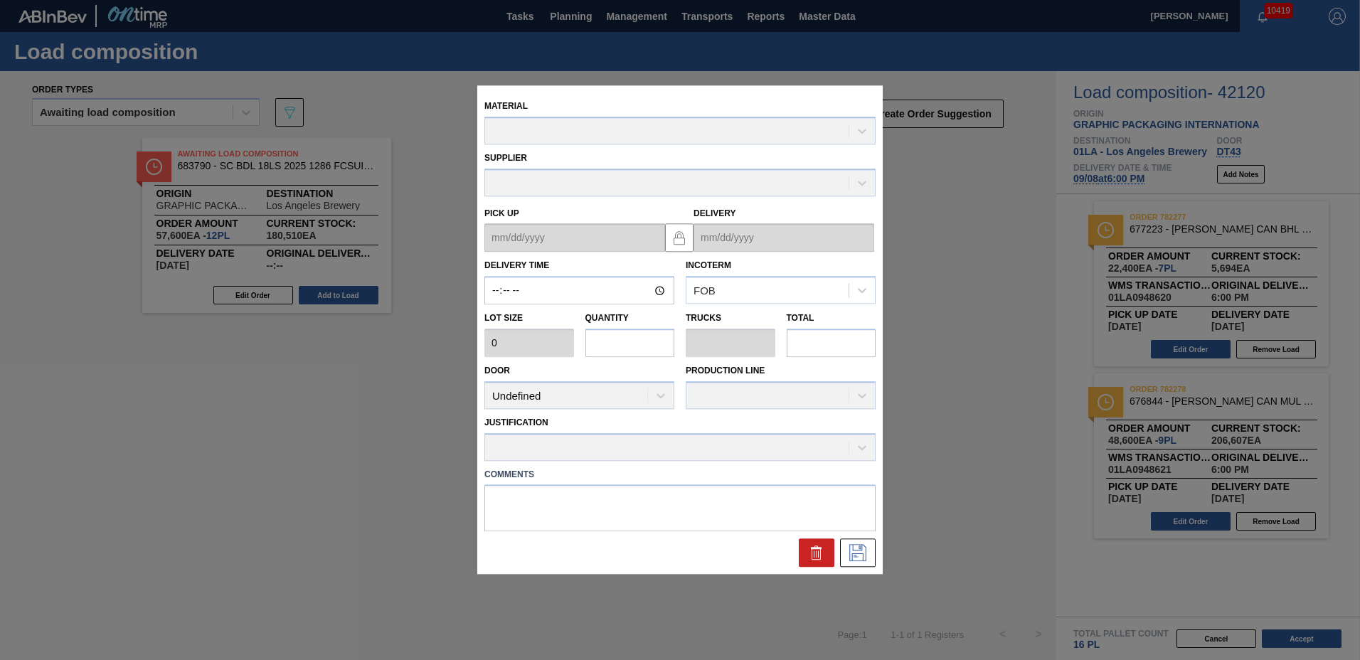
type input "18:00:00"
type input "3,200"
type input "7"
type input "0.269"
type input "22,400"
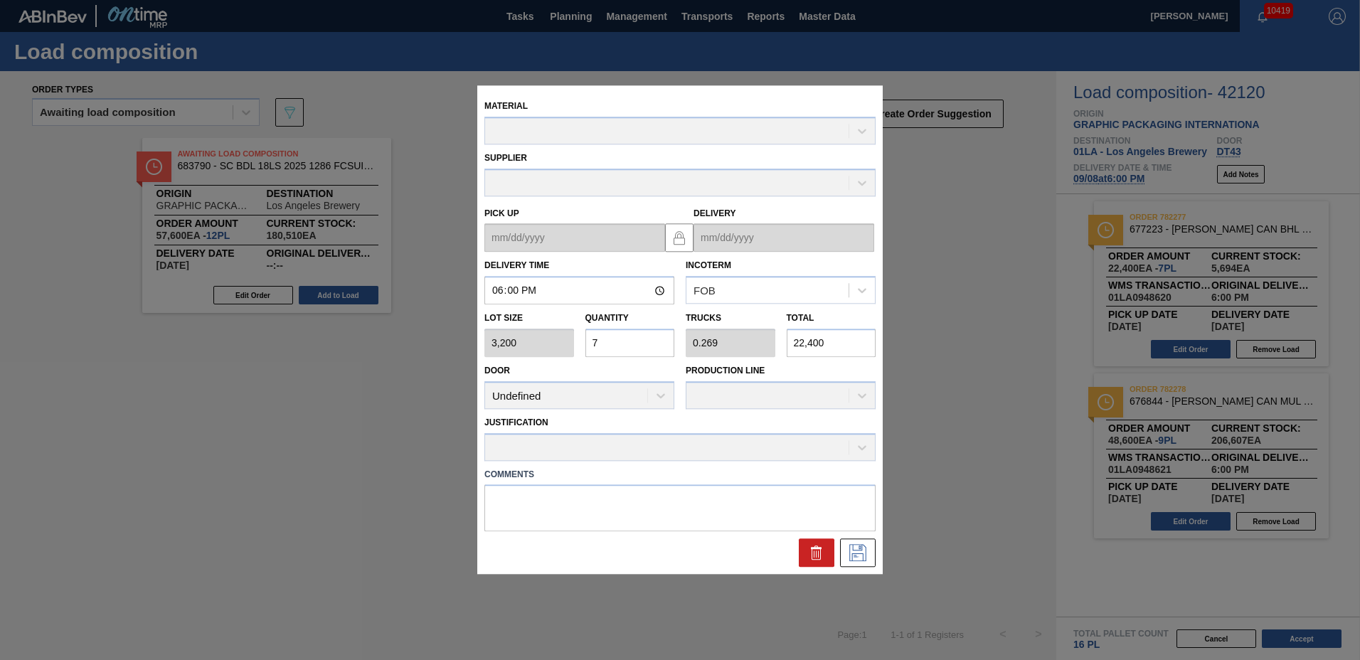
type up "09/04/2025"
type input "09/08/2025"
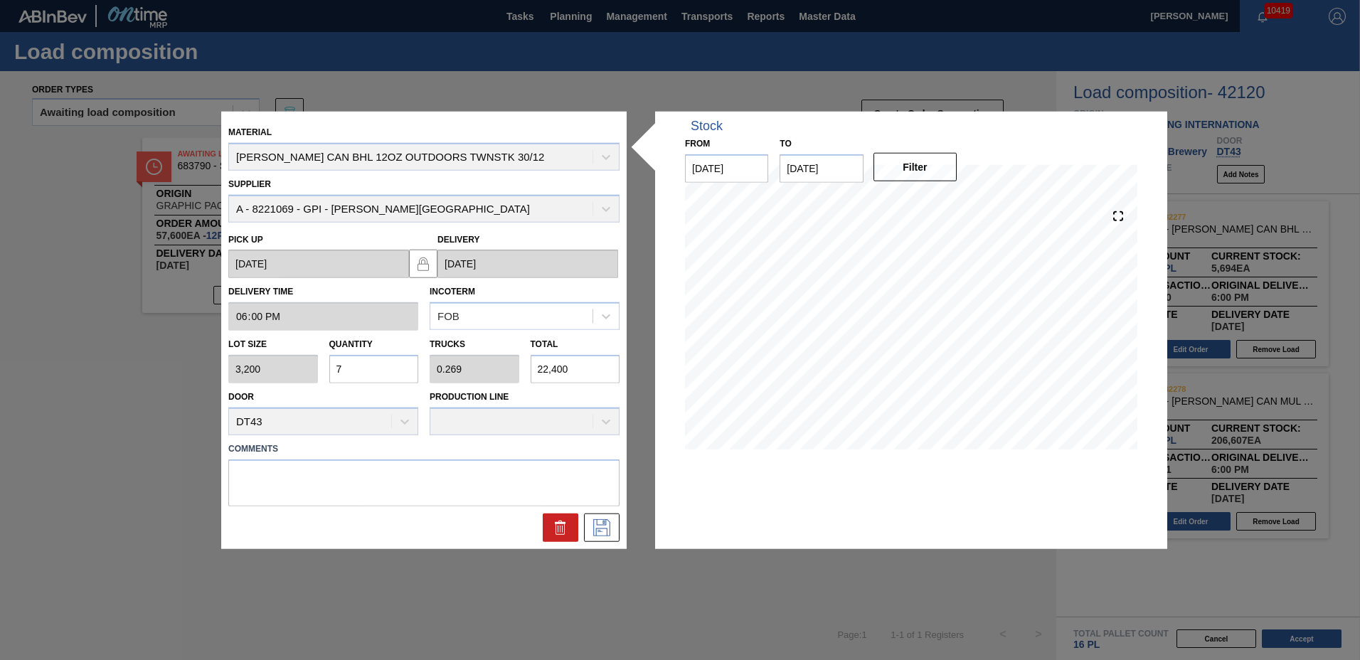
click at [375, 372] on input "7" at bounding box center [374, 369] width 90 height 28
type input "0"
type input "8"
type input "0.308"
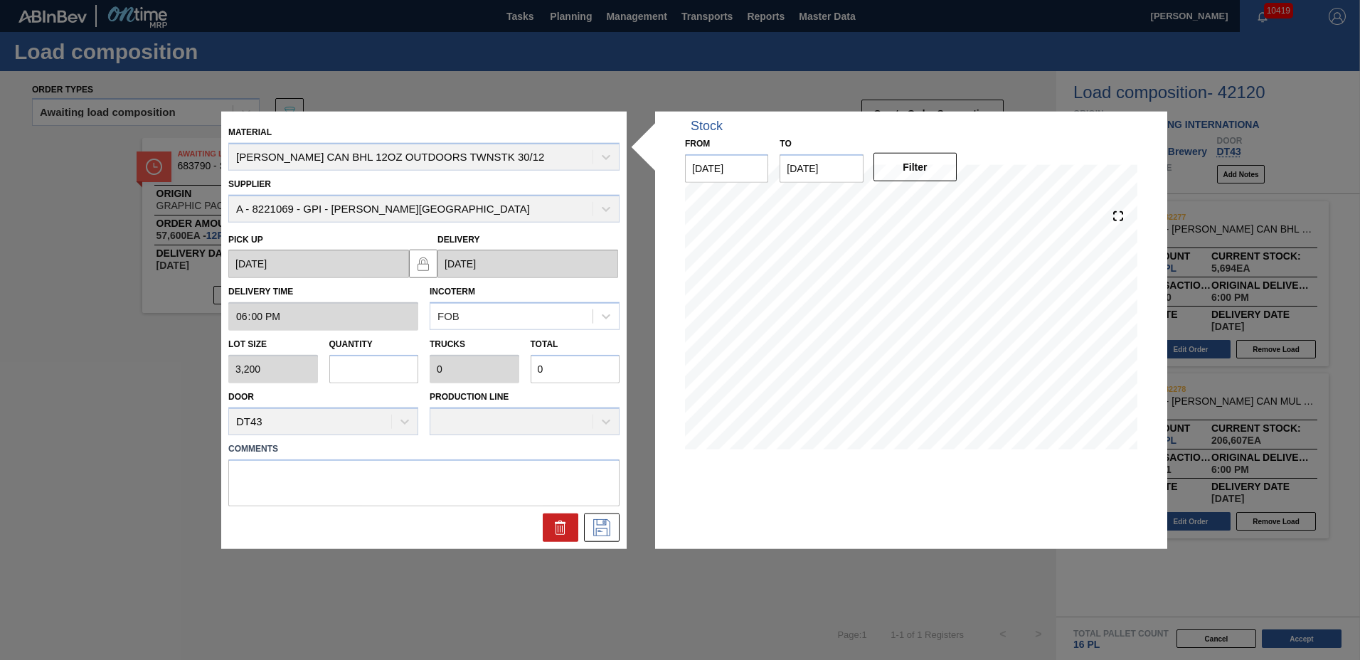
type input "25,600"
type input "8"
click at [611, 518] on button at bounding box center [602, 527] width 36 height 28
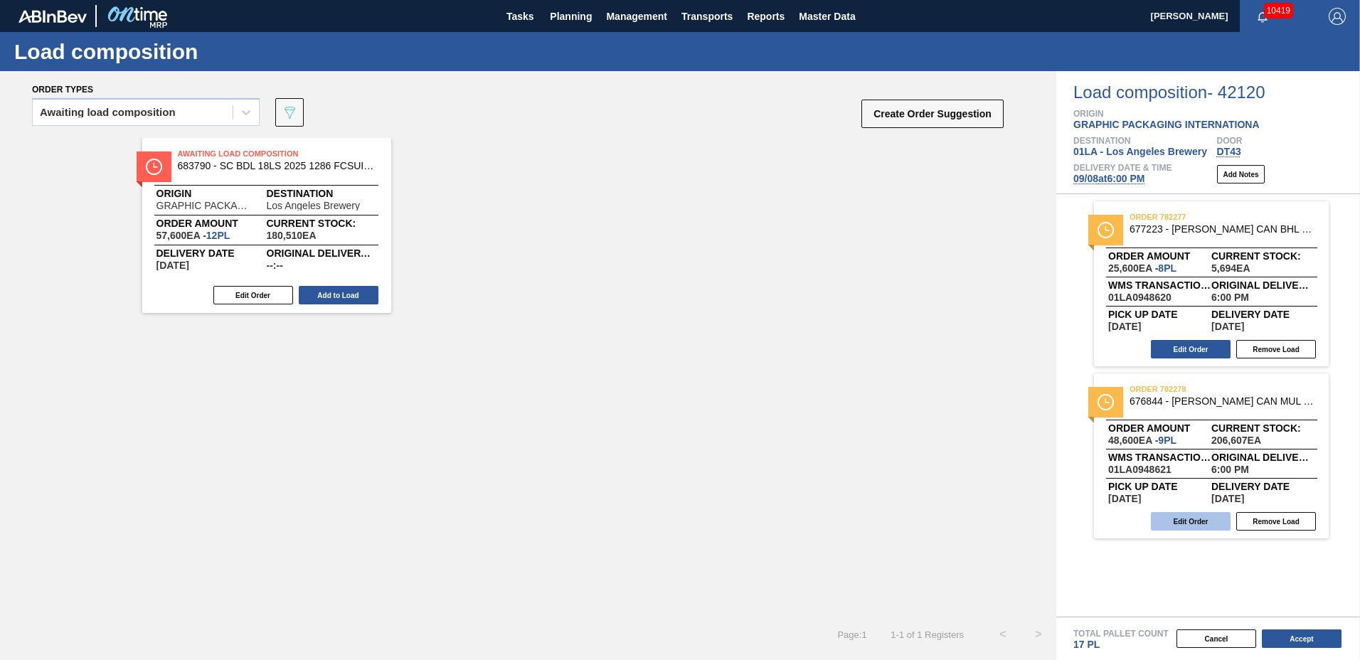
click at [1172, 525] on button "Edit Order" at bounding box center [1191, 521] width 80 height 18
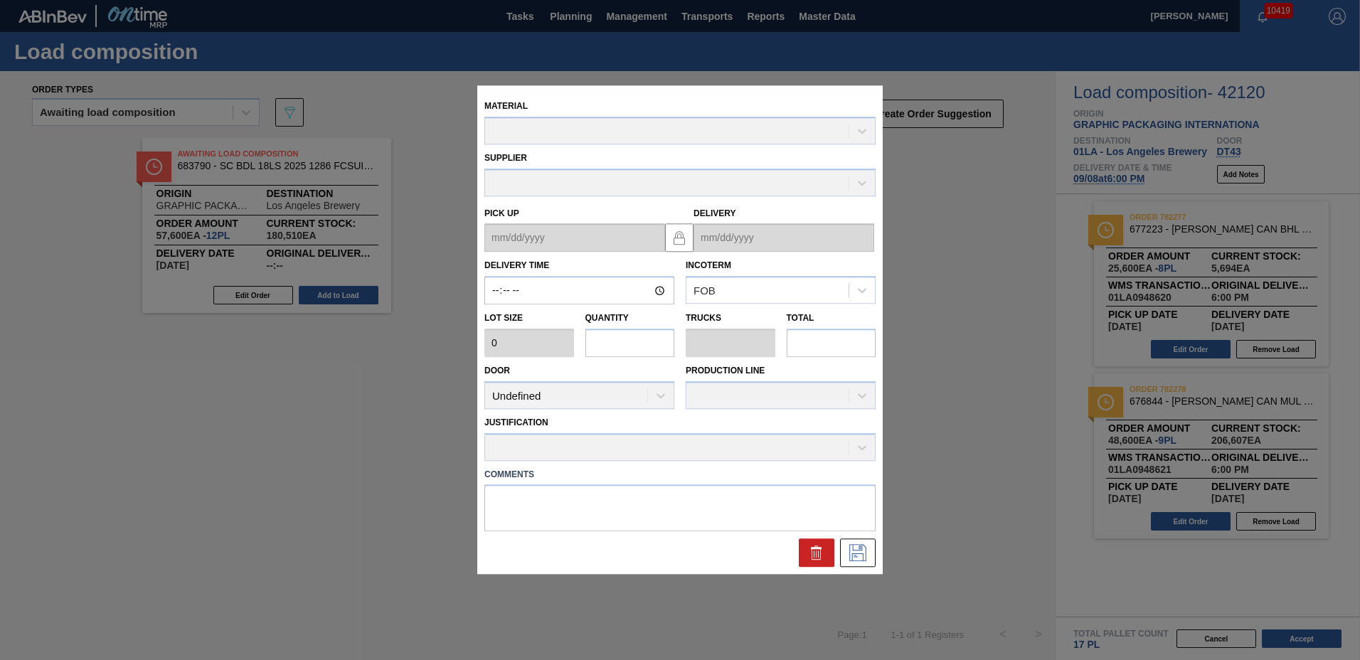
type input "18:00:00"
type input "5,400"
type input "9"
type input "0.346"
type input "48,600"
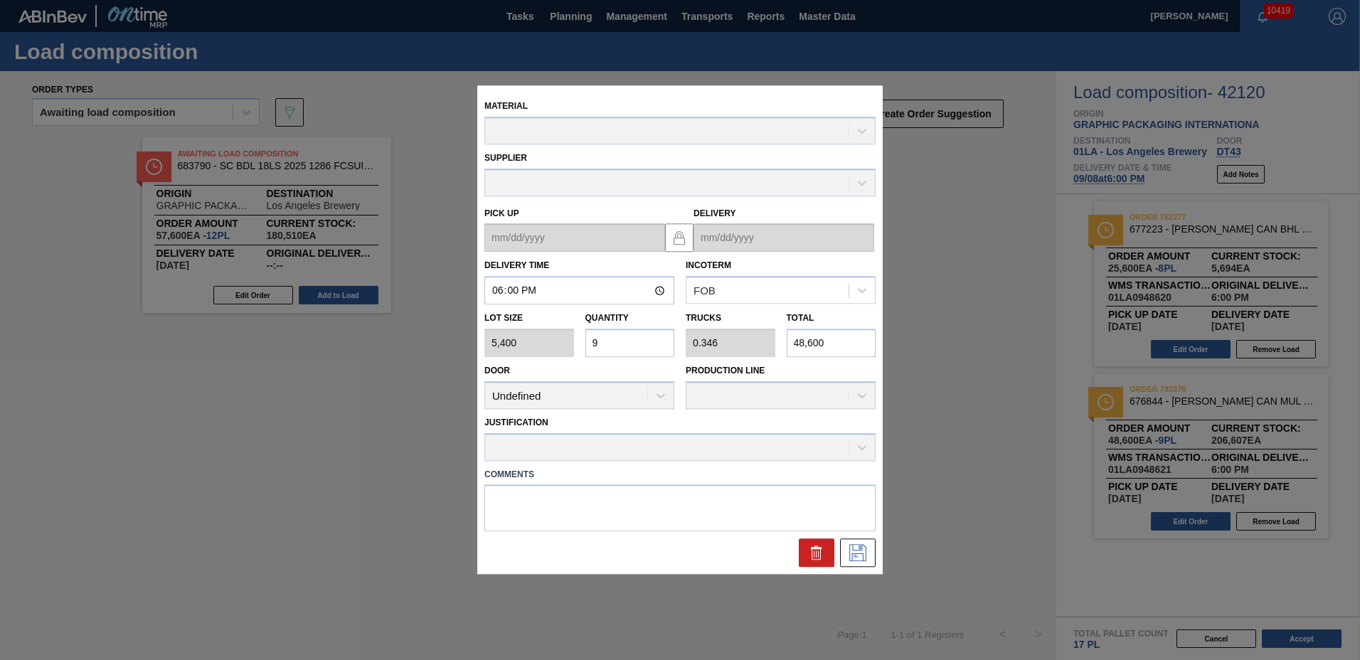
type up "09/04/2025"
type input "09/08/2025"
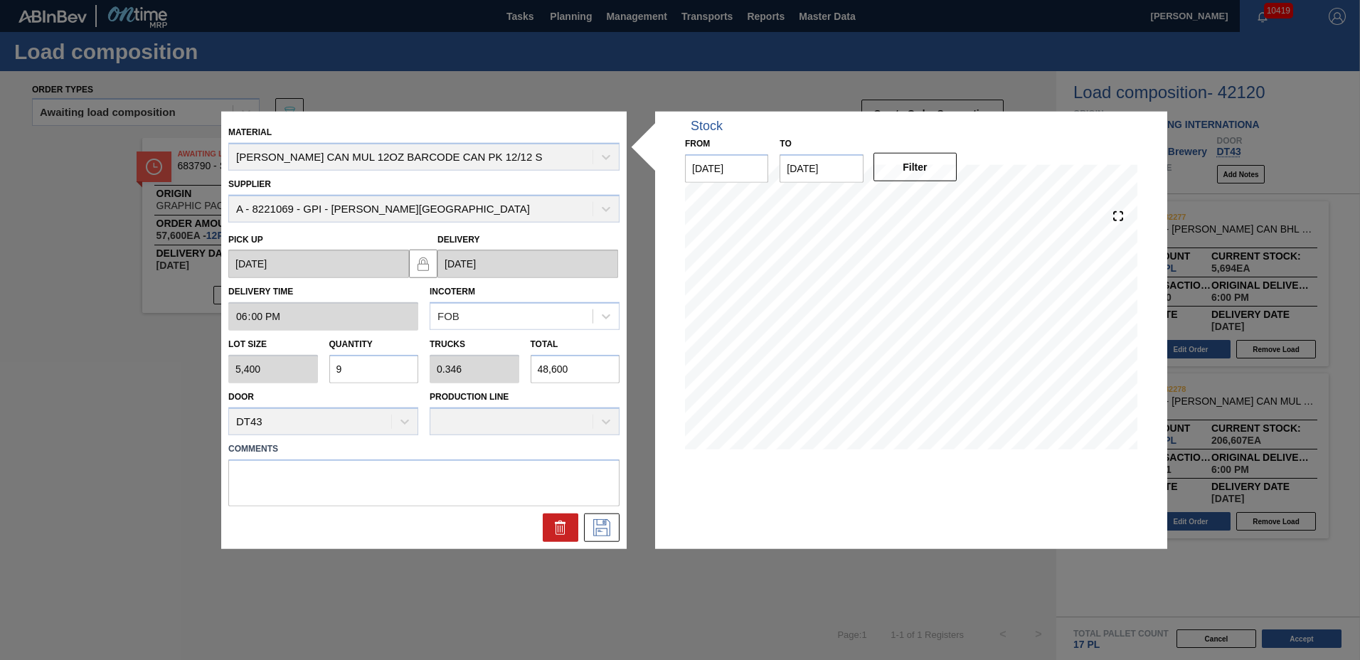
click at [357, 366] on input "9" at bounding box center [374, 369] width 90 height 28
type input "0"
type input "1"
type input "0.038"
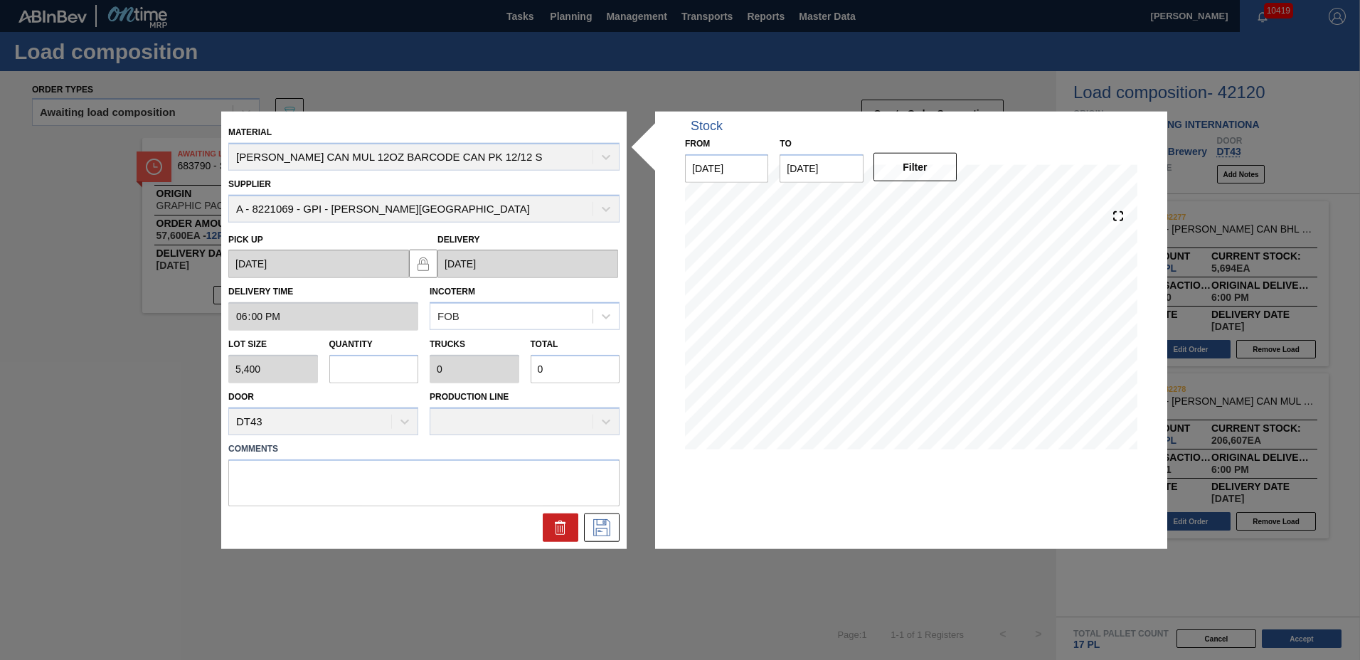
type input "5,400"
type input "16"
type input "0.615"
type input "86,400"
type input "16"
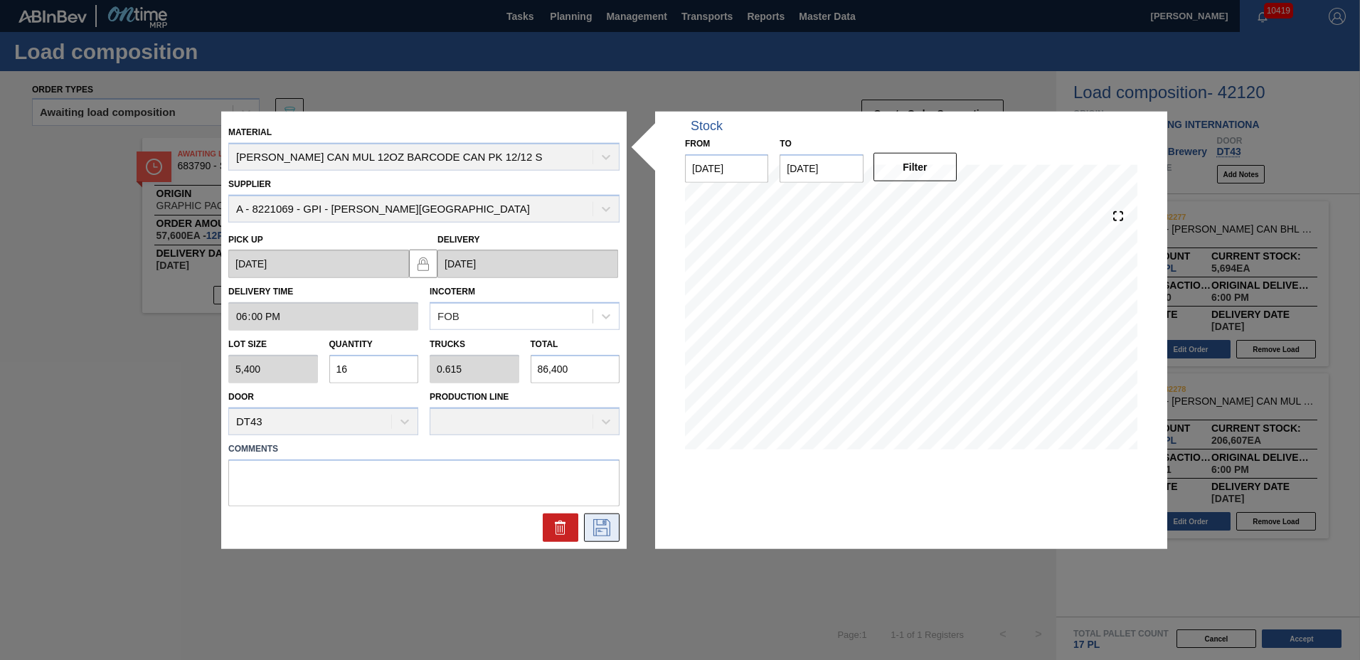
click at [600, 529] on icon at bounding box center [602, 527] width 23 height 17
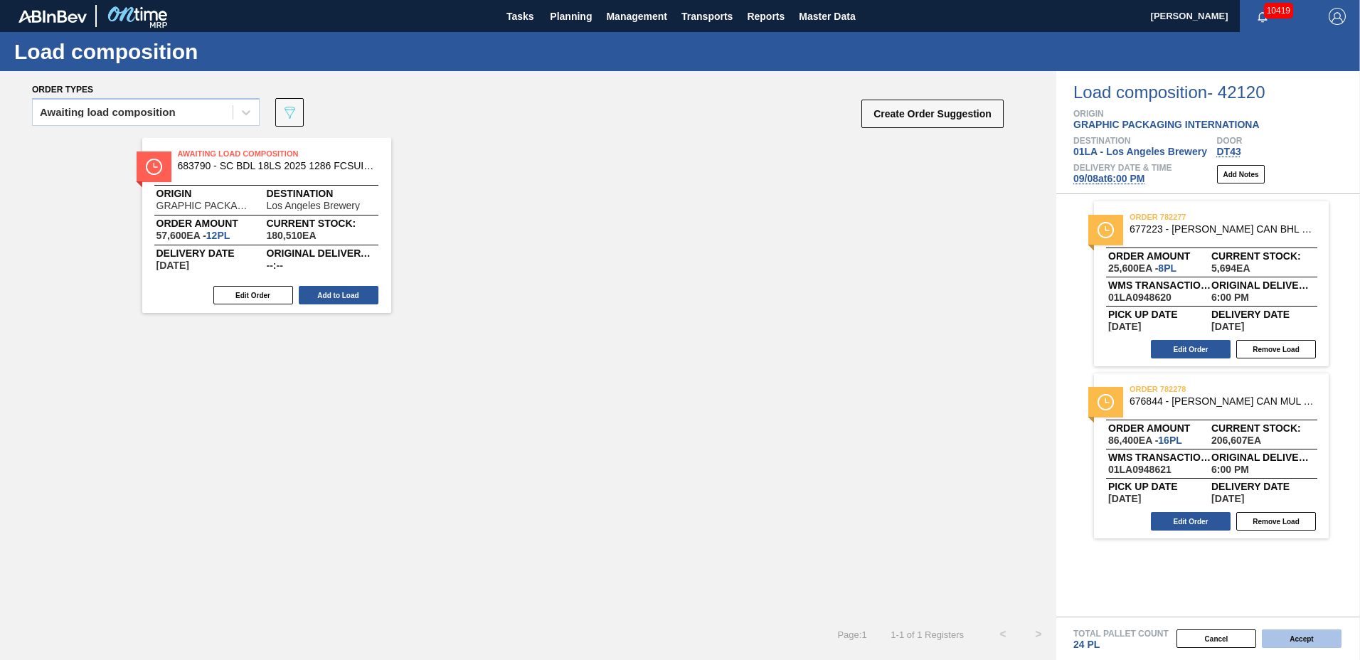
click at [1288, 639] on button "Accept" at bounding box center [1302, 639] width 80 height 18
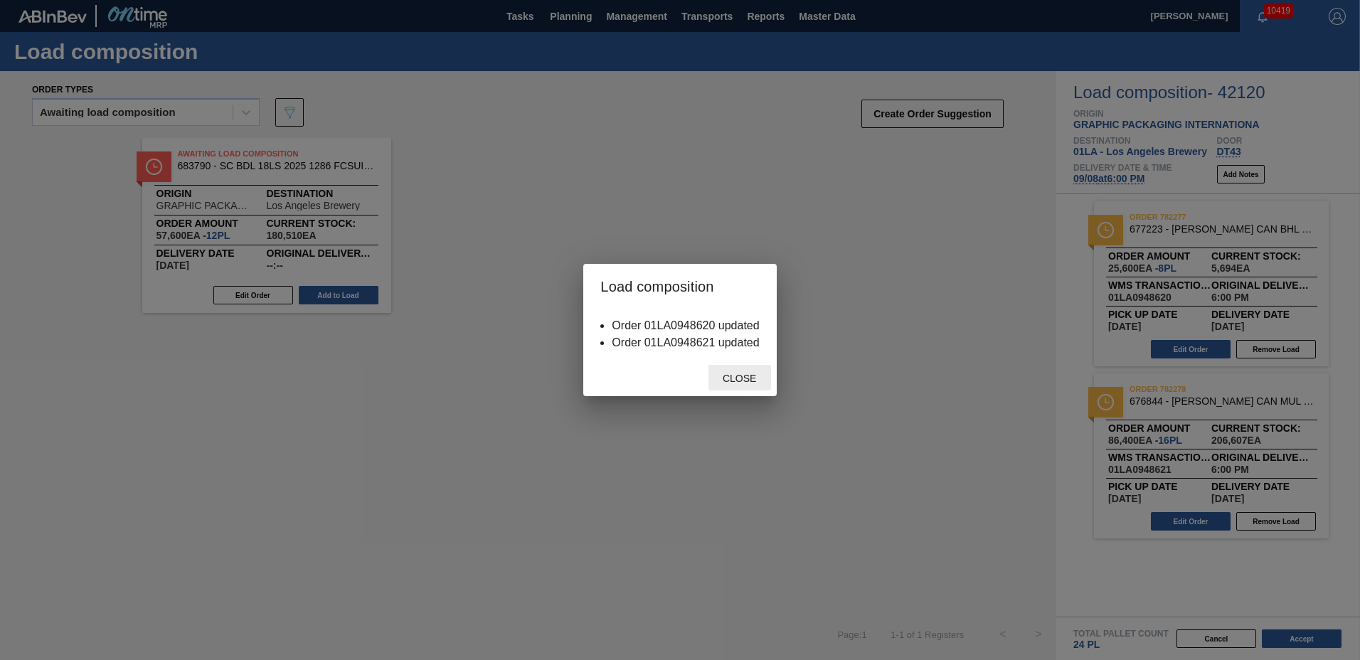
click at [750, 378] on span "Close" at bounding box center [739, 378] width 56 height 11
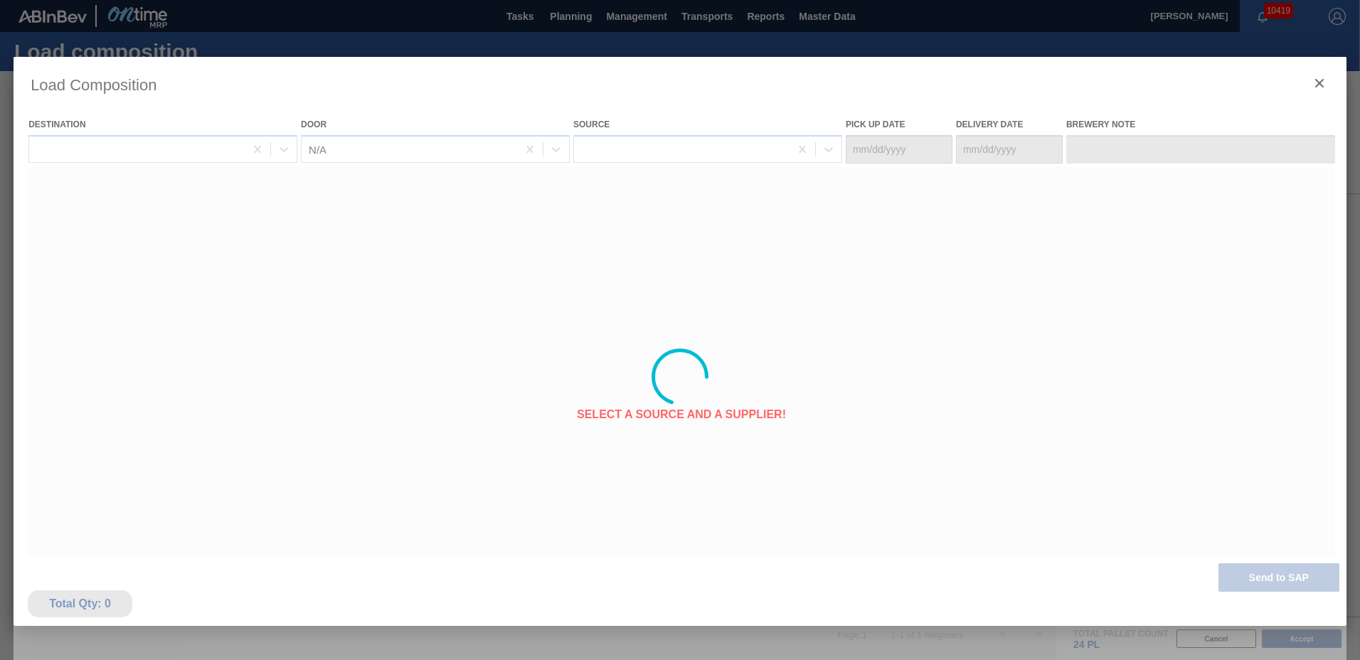
type Date "09/04/2025"
type Date "09/08/2025"
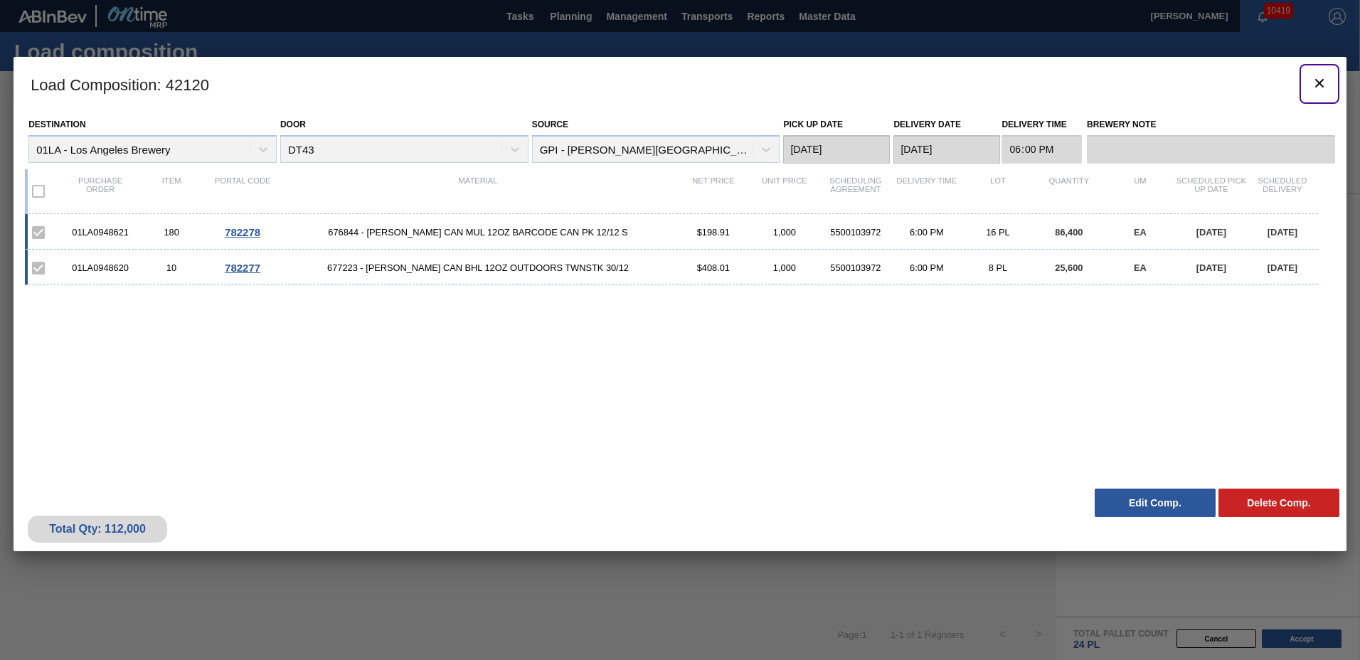
click at [1318, 85] on icon "botão de ícone" at bounding box center [1320, 83] width 9 height 9
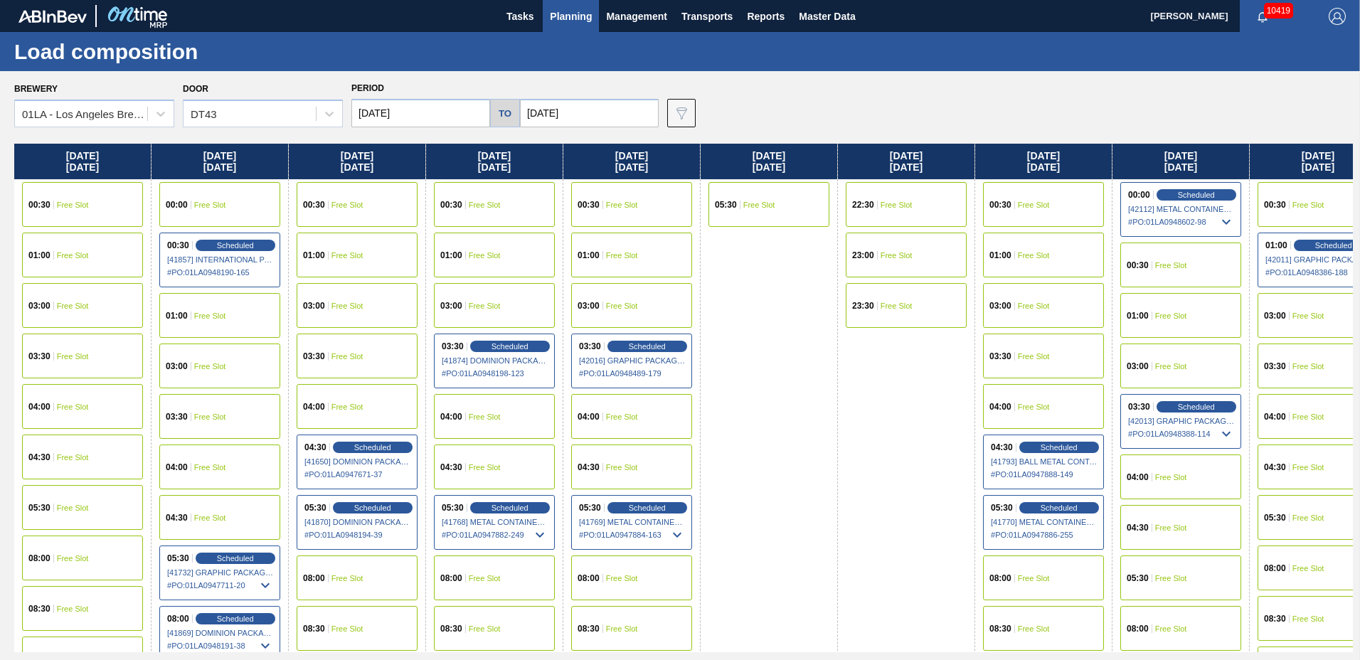
click at [566, 14] on span "Planning" at bounding box center [571, 16] width 42 height 17
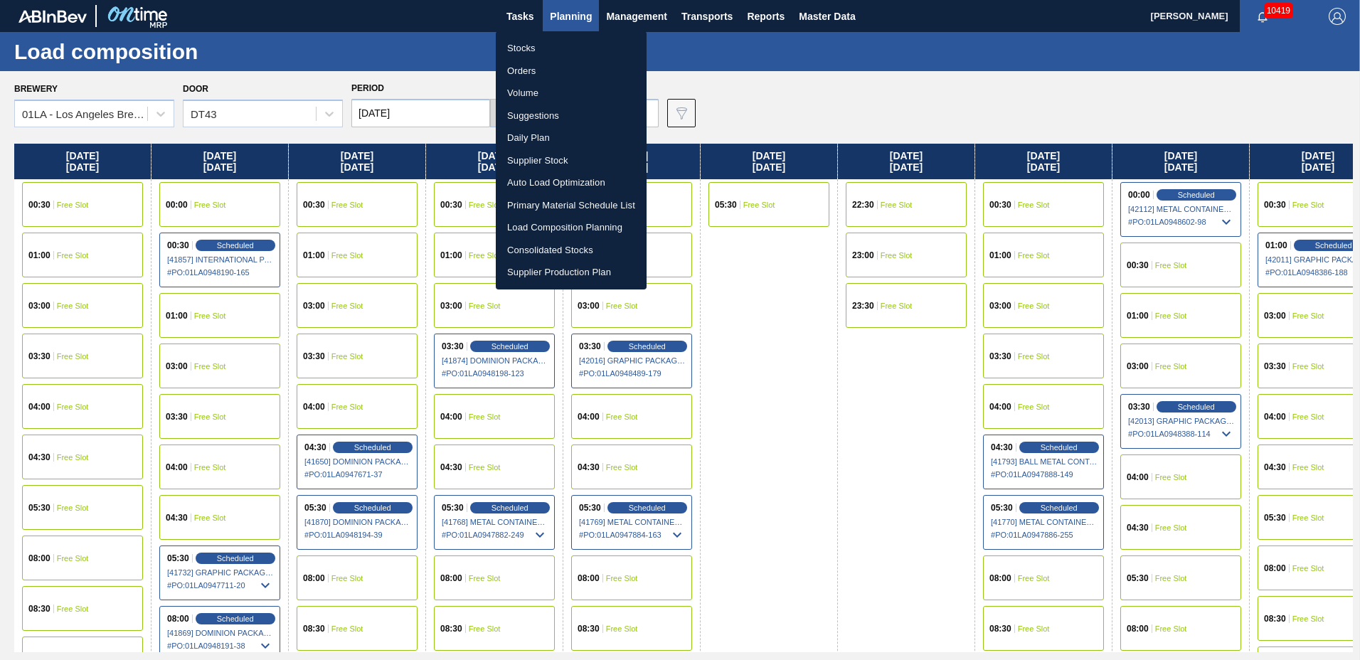
click at [559, 113] on li "Suggestions" at bounding box center [571, 116] width 151 height 23
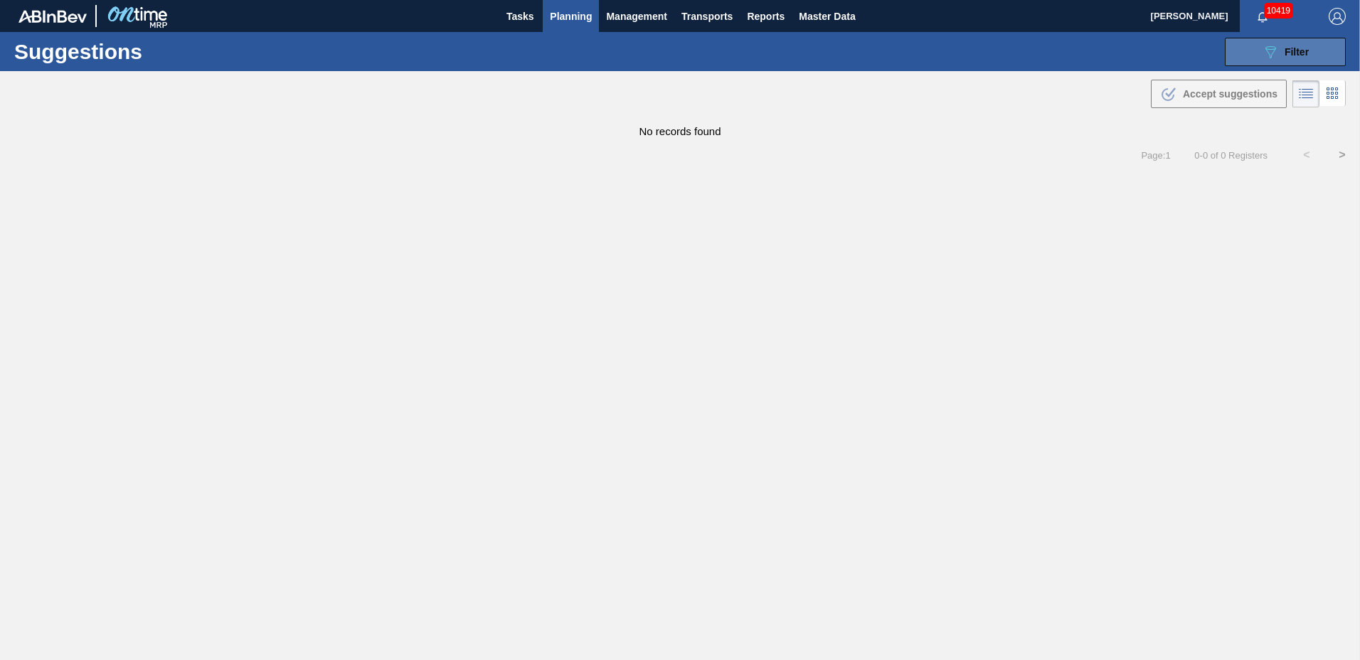
click at [1285, 54] on span "Filter" at bounding box center [1297, 51] width 24 height 11
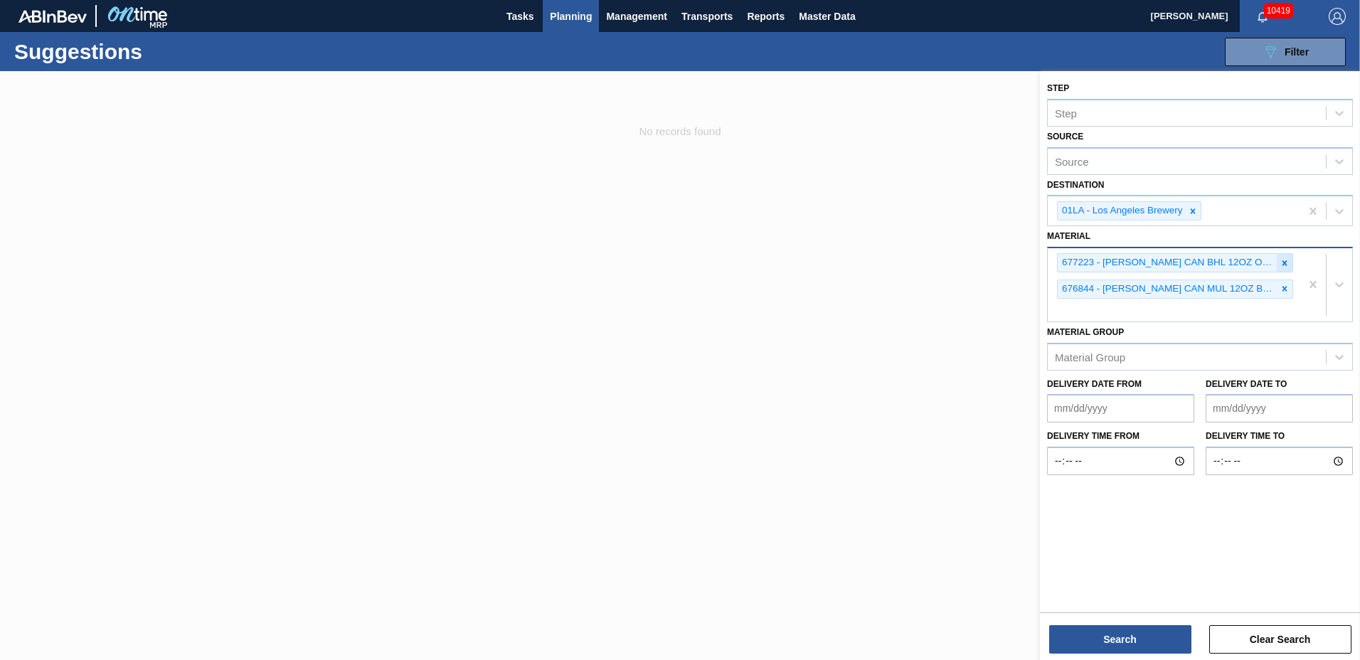
click at [1281, 263] on icon at bounding box center [1285, 263] width 10 height 10
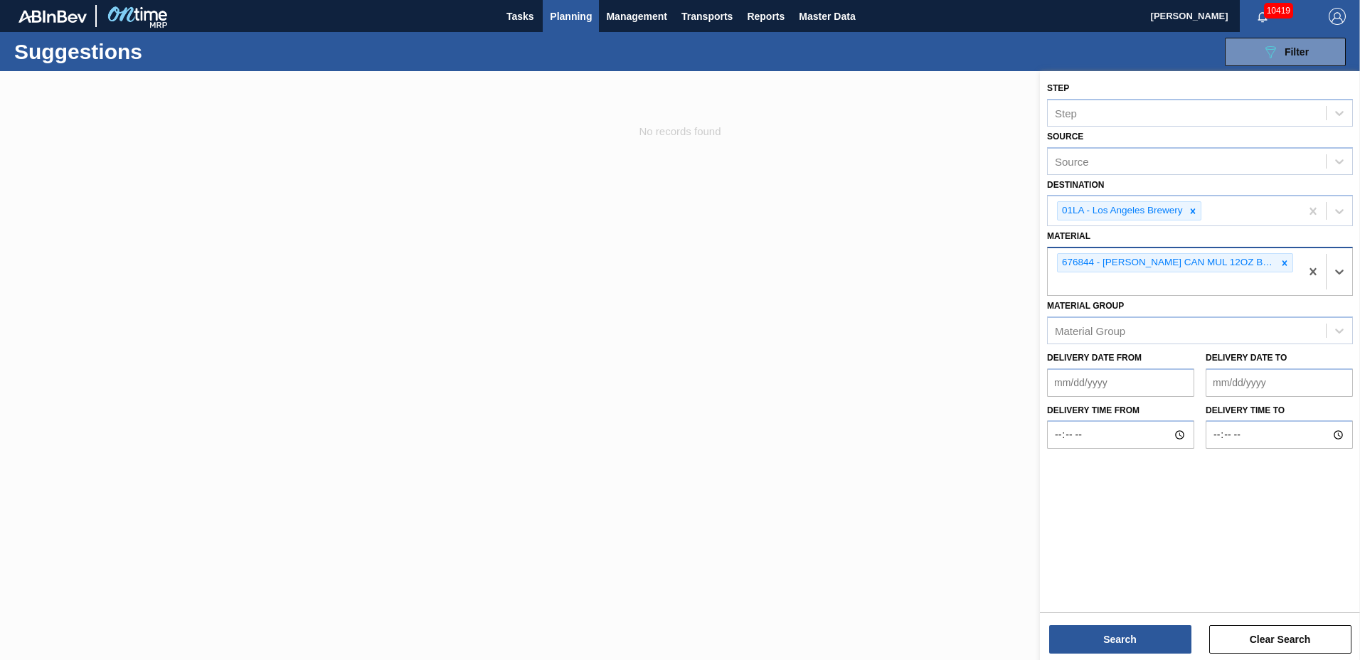
click at [1281, 263] on icon at bounding box center [1285, 263] width 10 height 10
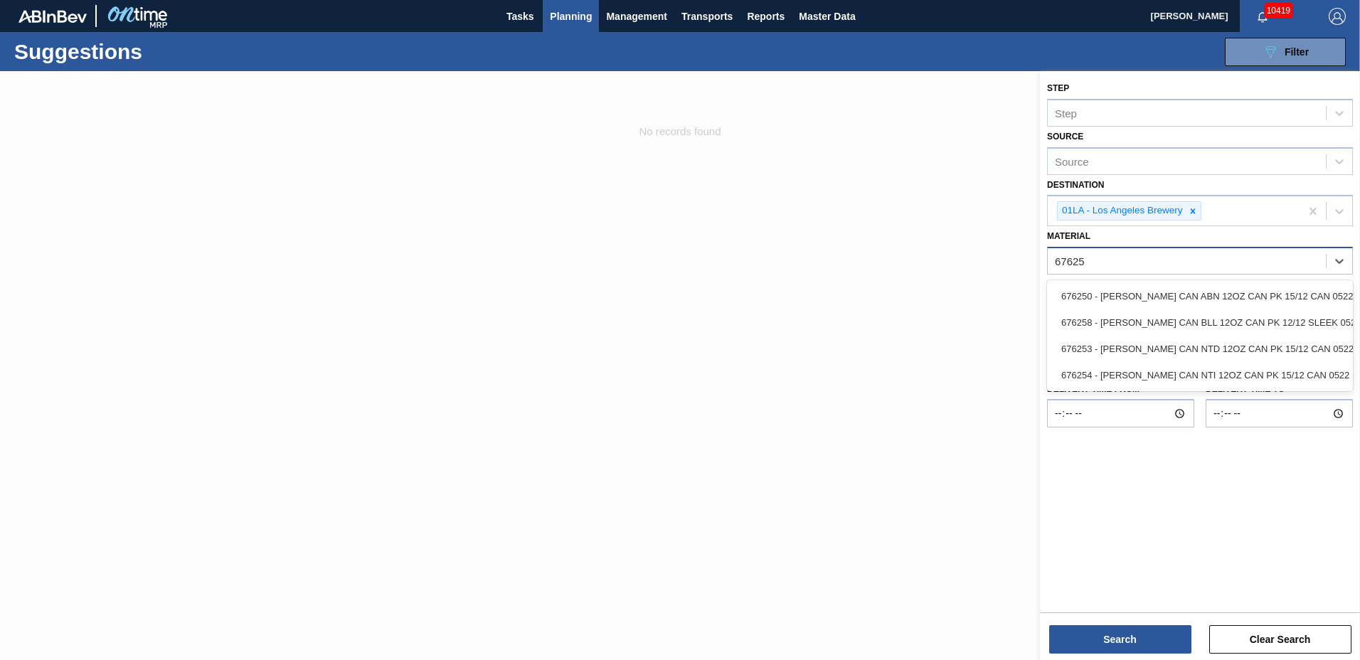
type input "676253"
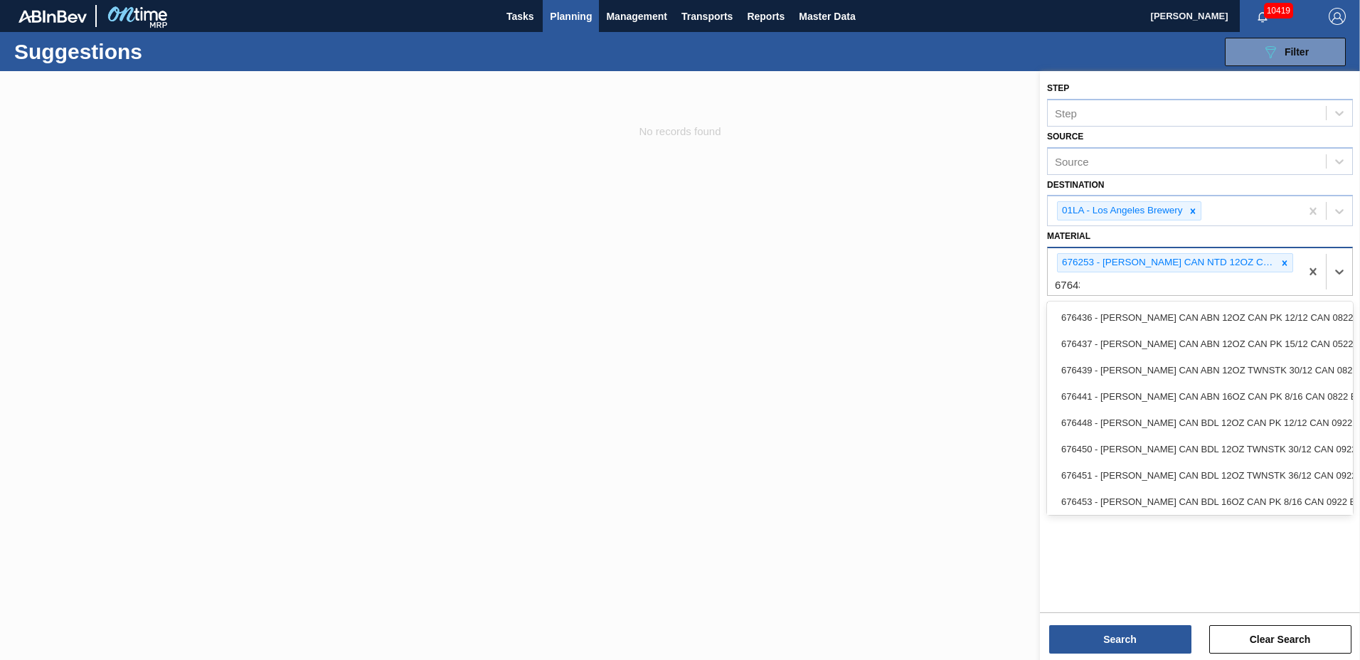
type input "676437"
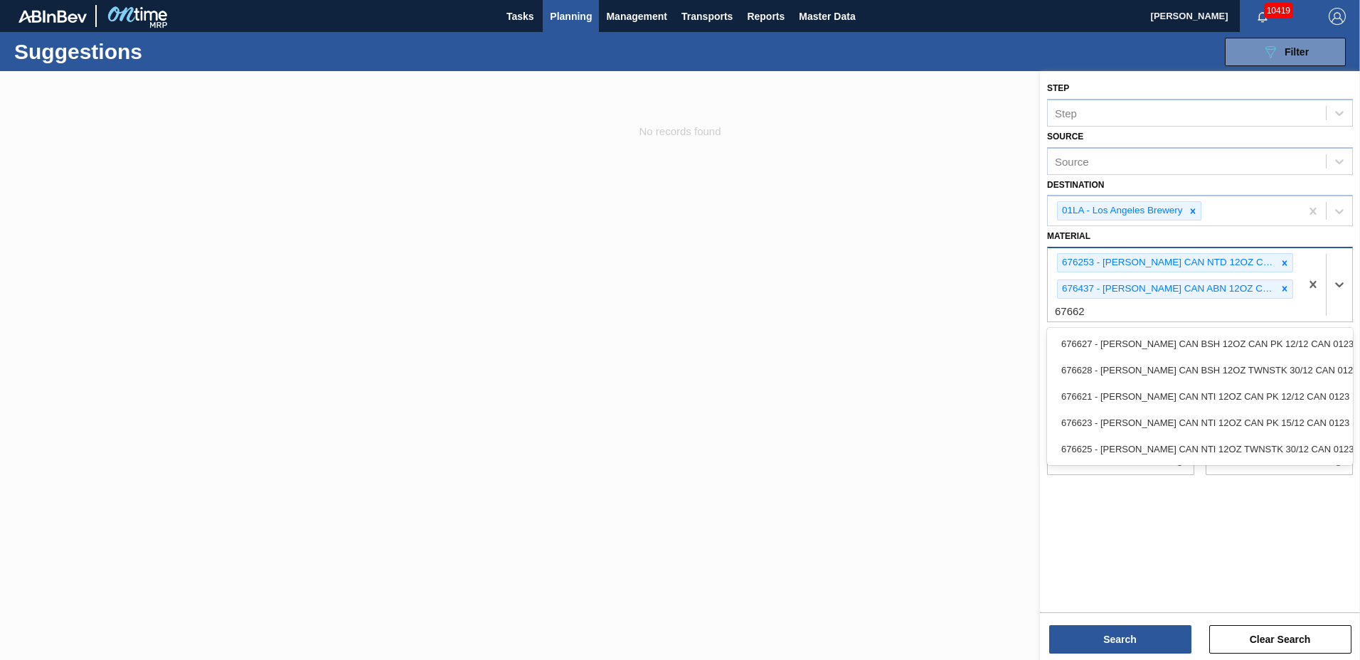
type input "676623"
type input "676844"
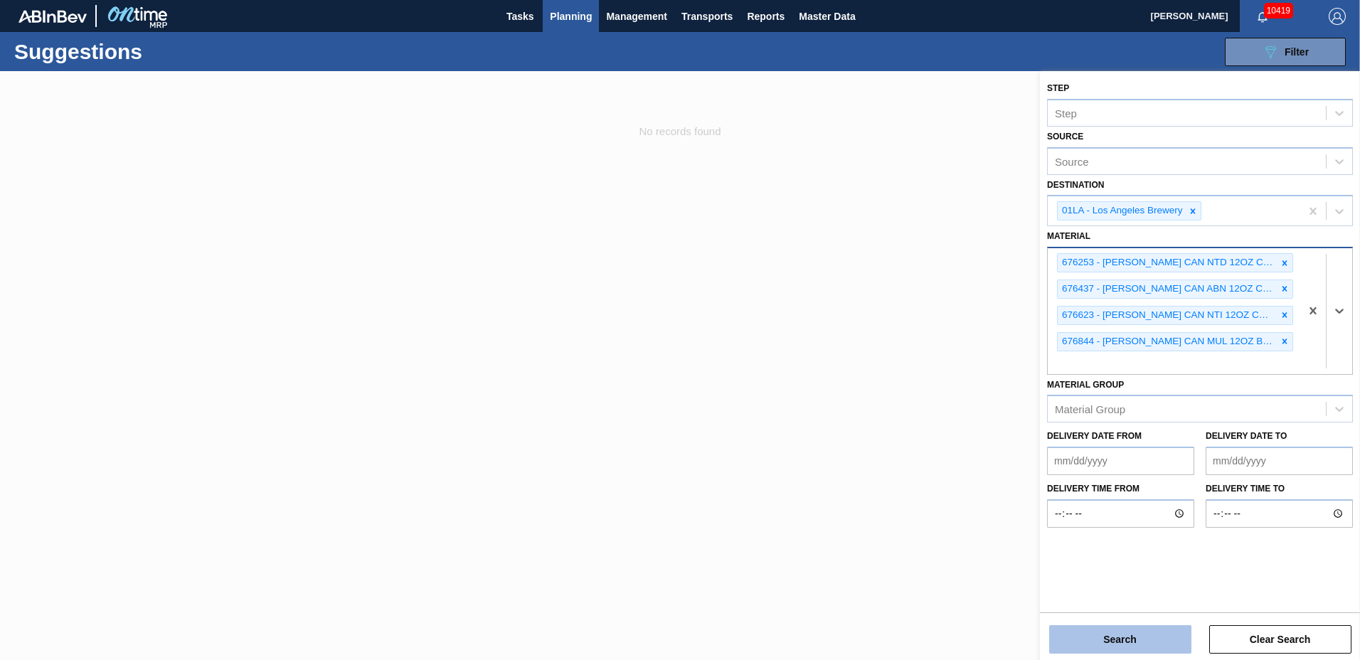
click at [1115, 642] on button "Search" at bounding box center [1120, 639] width 142 height 28
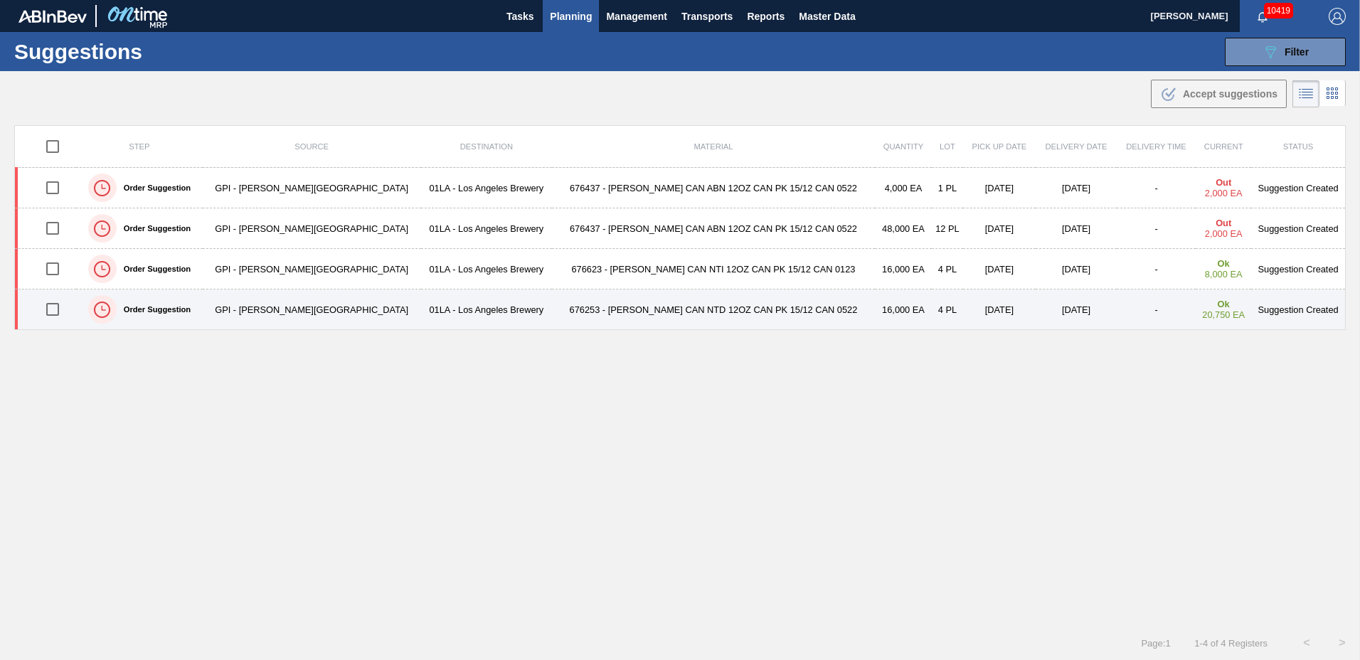
click at [59, 308] on input "checkbox" at bounding box center [53, 310] width 30 height 30
checkbox input "true"
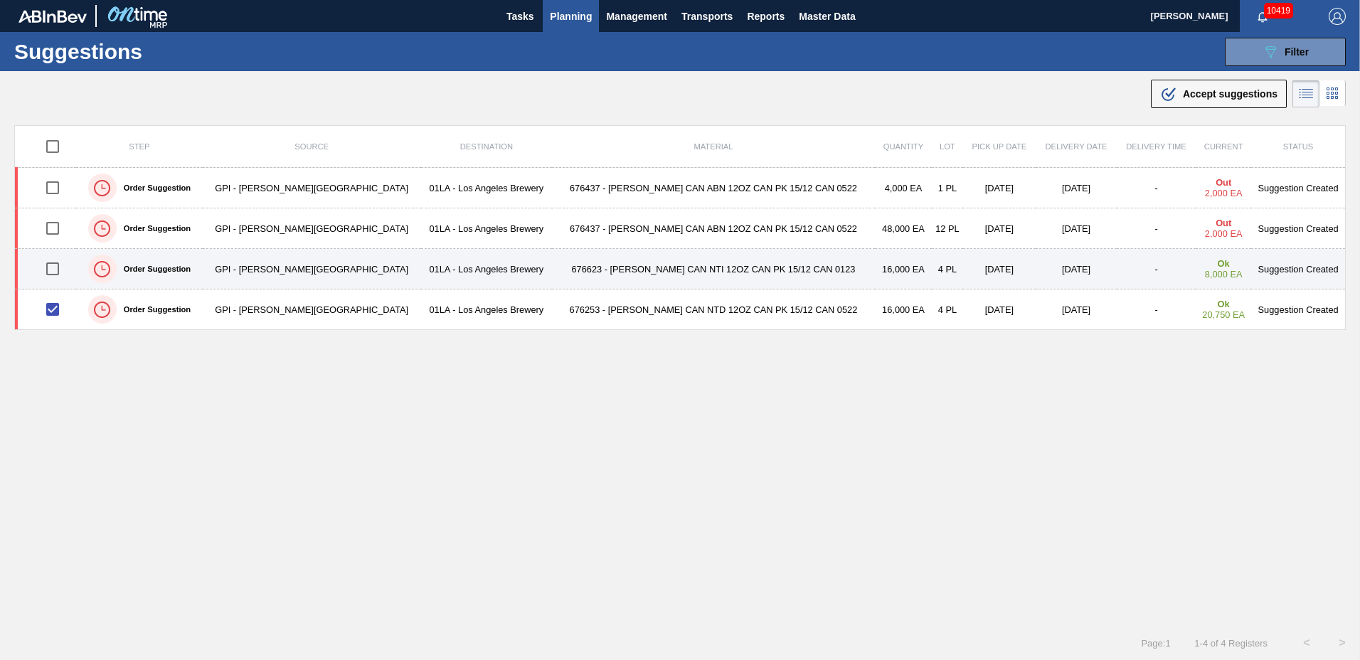
click at [56, 269] on input "checkbox" at bounding box center [53, 269] width 30 height 30
checkbox input "true"
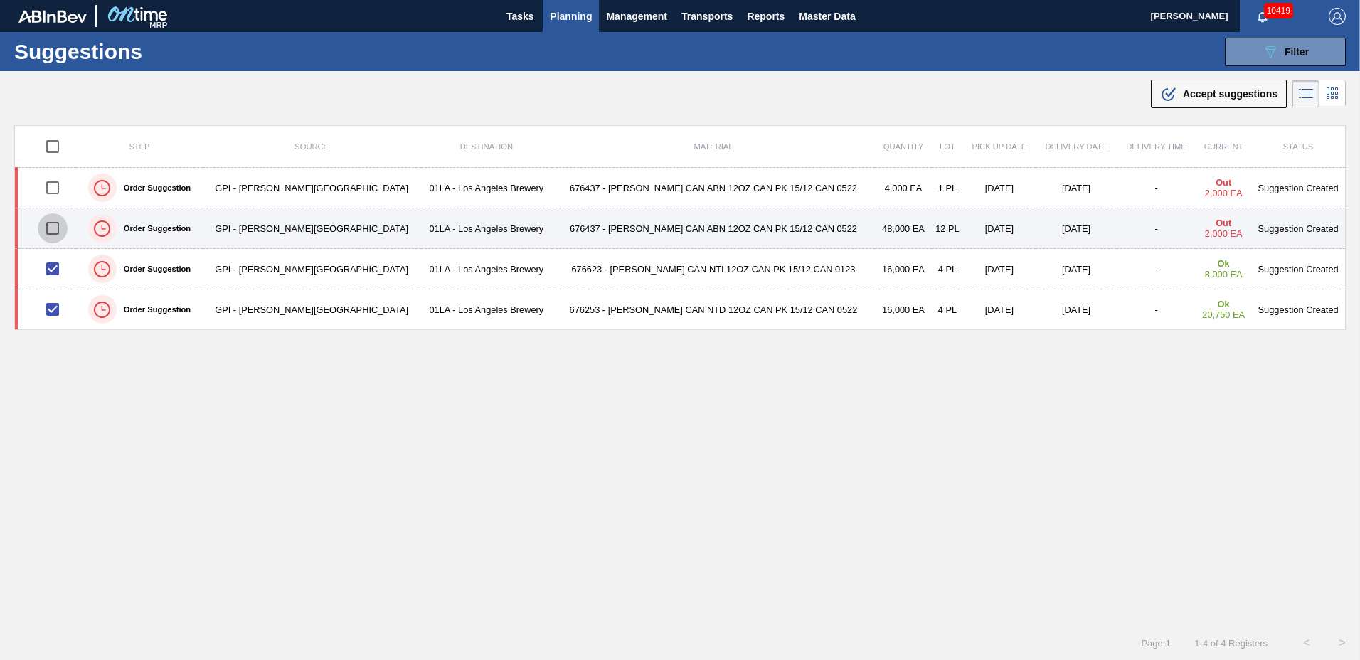
click at [57, 229] on input "checkbox" at bounding box center [53, 228] width 30 height 30
checkbox input "true"
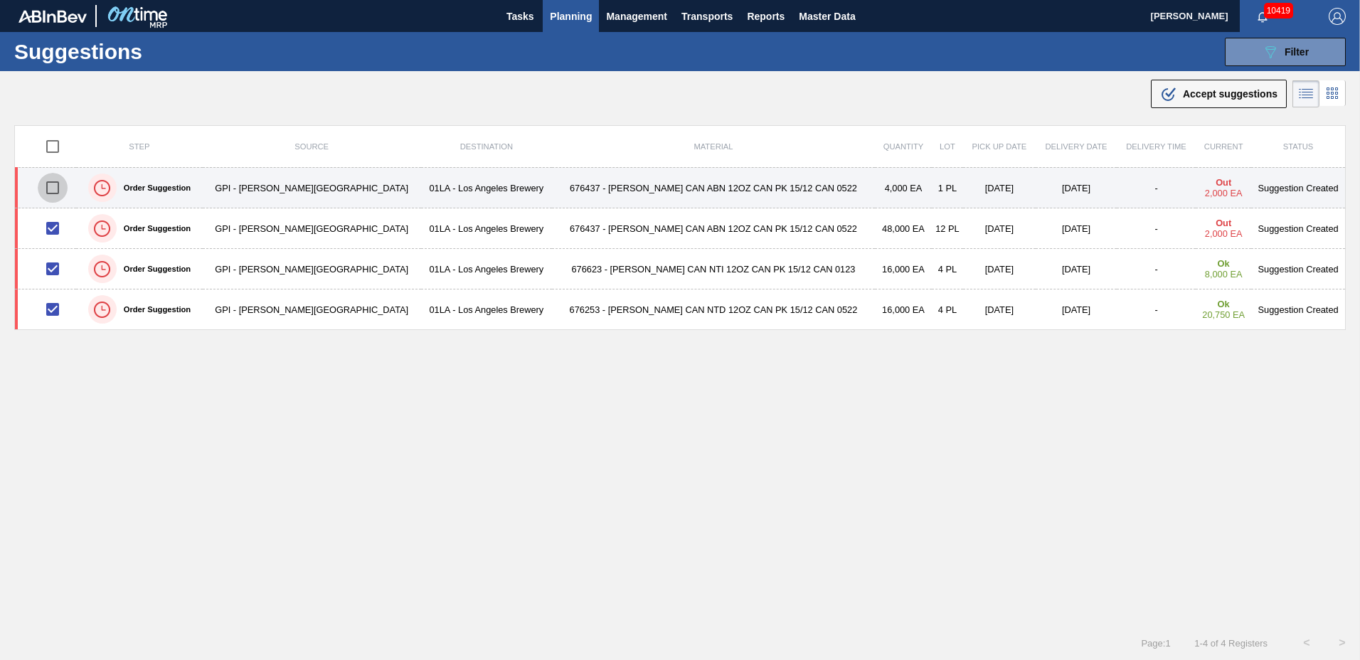
click at [60, 187] on input "checkbox" at bounding box center [53, 188] width 30 height 30
checkbox input "true"
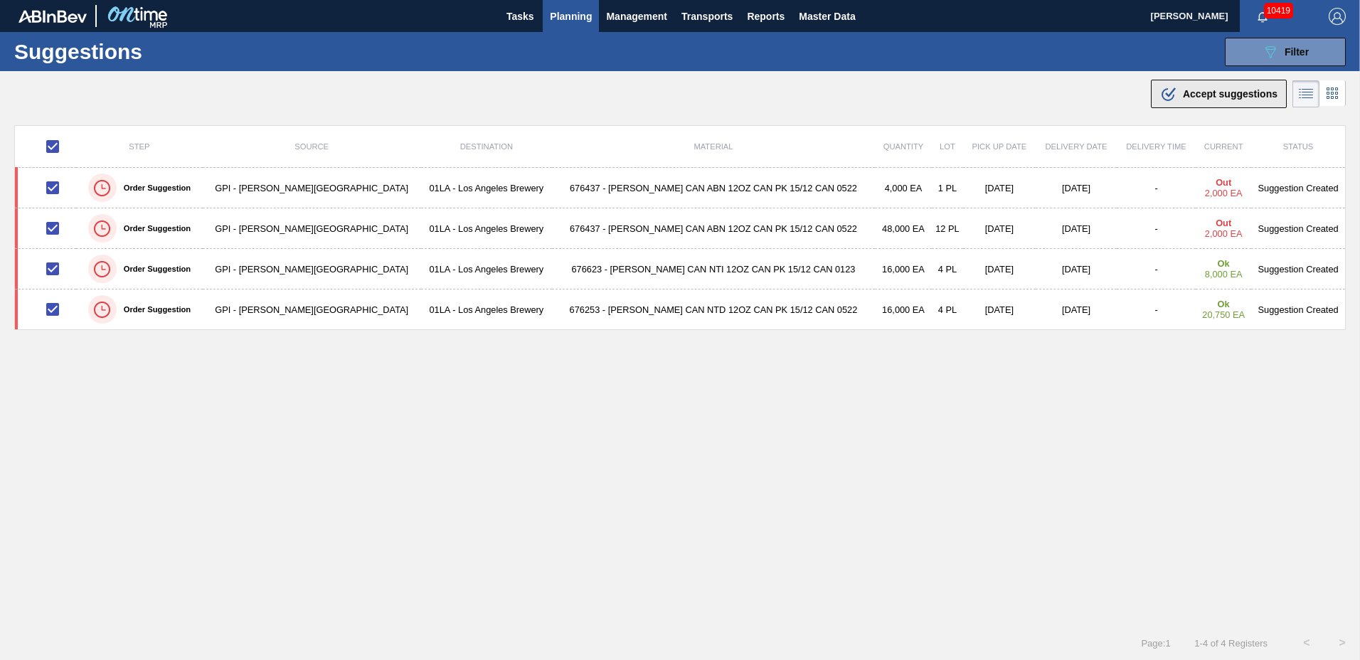
click at [1212, 90] on span "Accept suggestions" at bounding box center [1230, 93] width 95 height 11
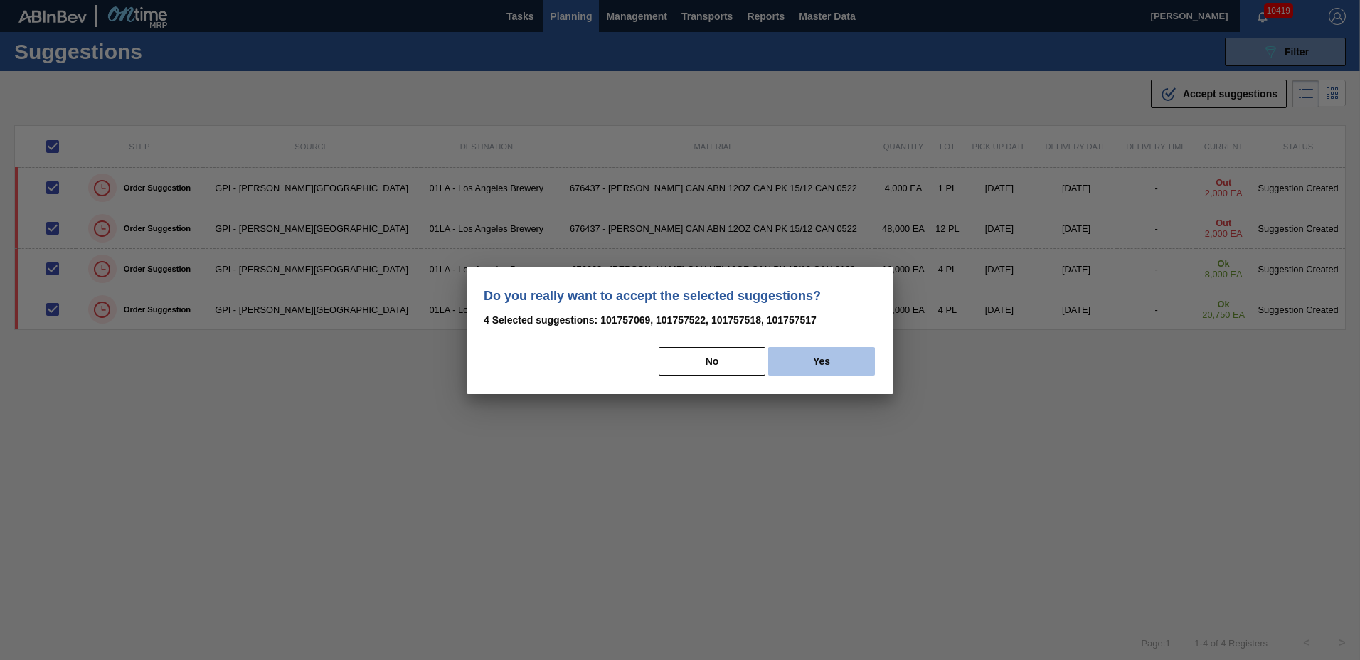
click at [852, 349] on button "Yes" at bounding box center [821, 361] width 107 height 28
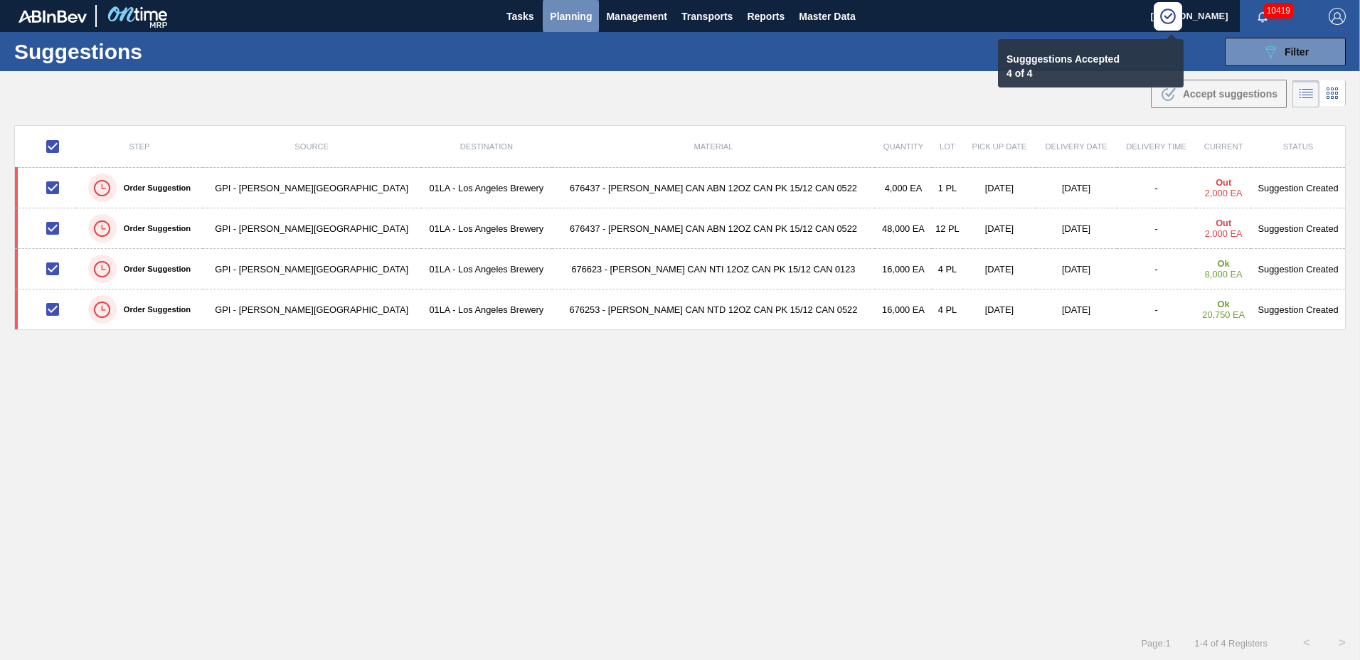
click at [561, 10] on span "Planning" at bounding box center [571, 16] width 42 height 17
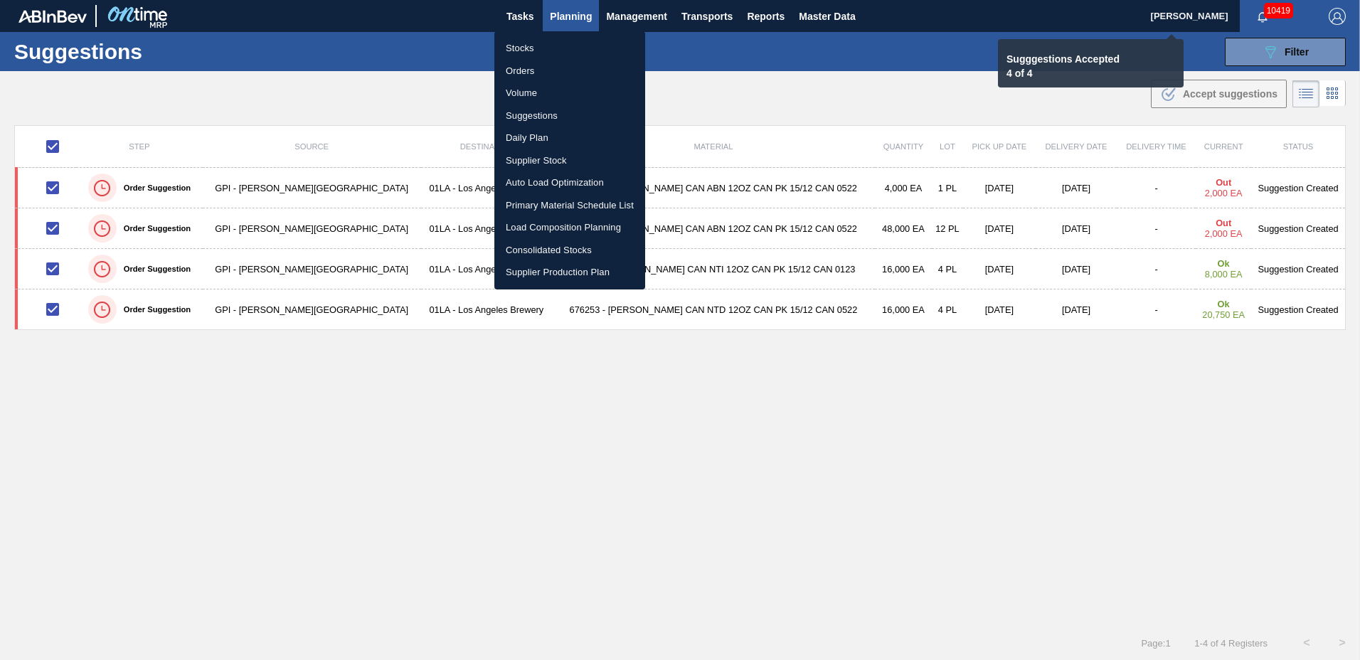
checkbox input "false"
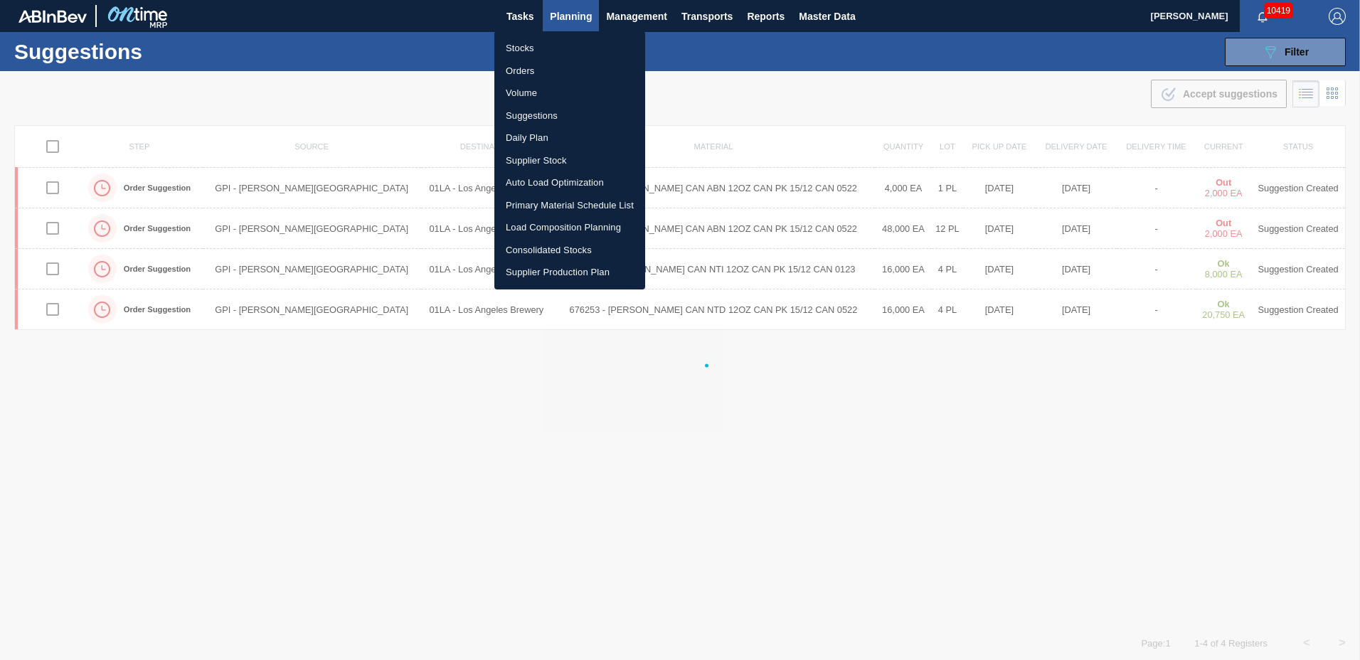
click at [539, 224] on li "Load Composition Planning" at bounding box center [569, 227] width 151 height 23
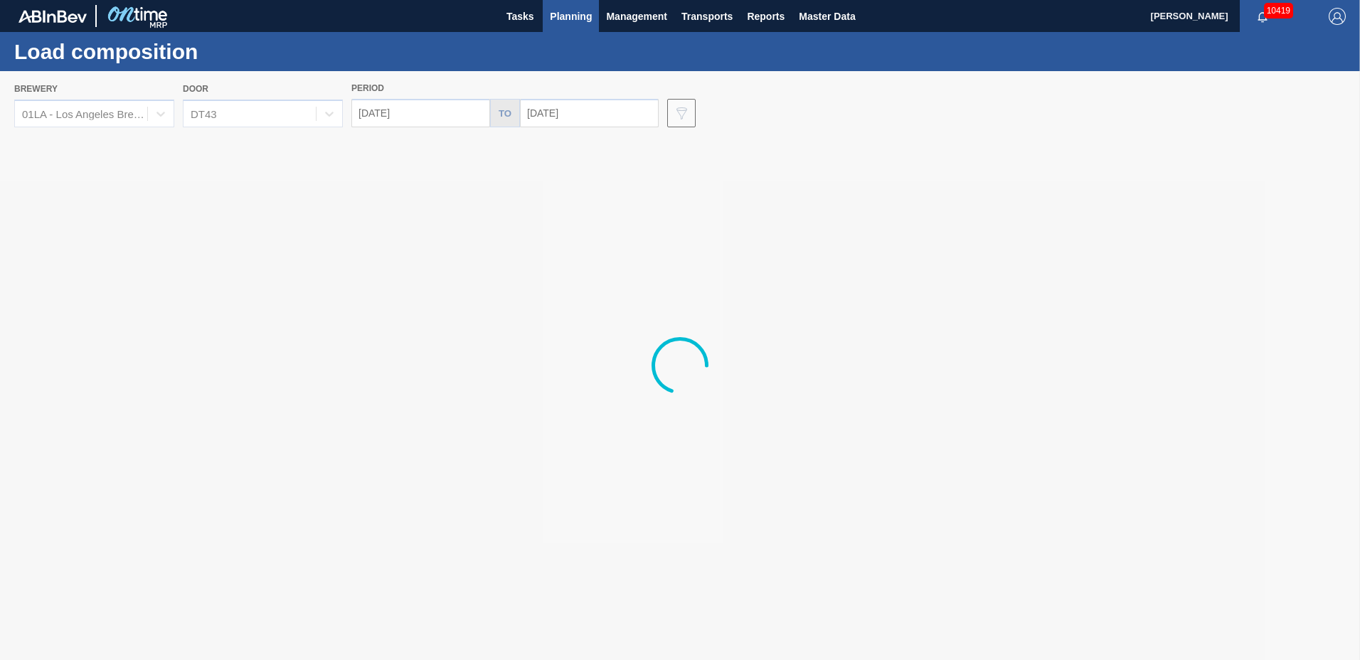
click at [235, 115] on div "DT43" at bounding box center [250, 114] width 132 height 21
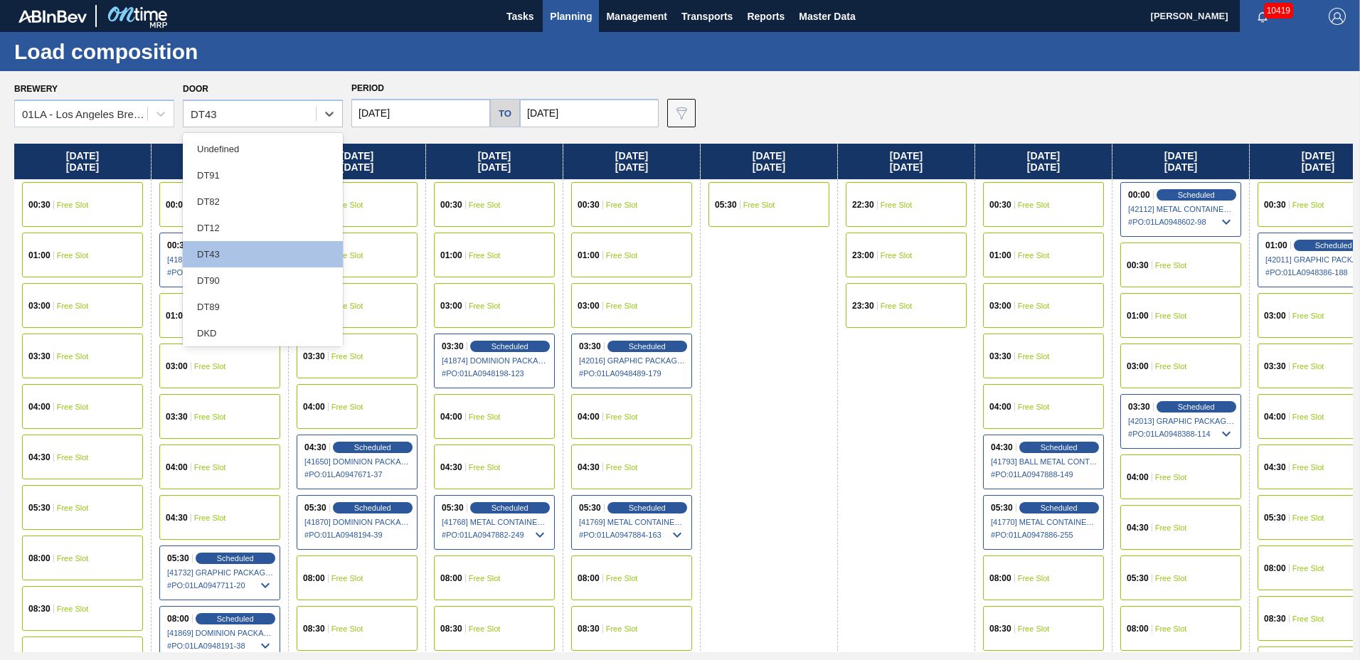
click at [229, 221] on div "DT12" at bounding box center [263, 228] width 160 height 26
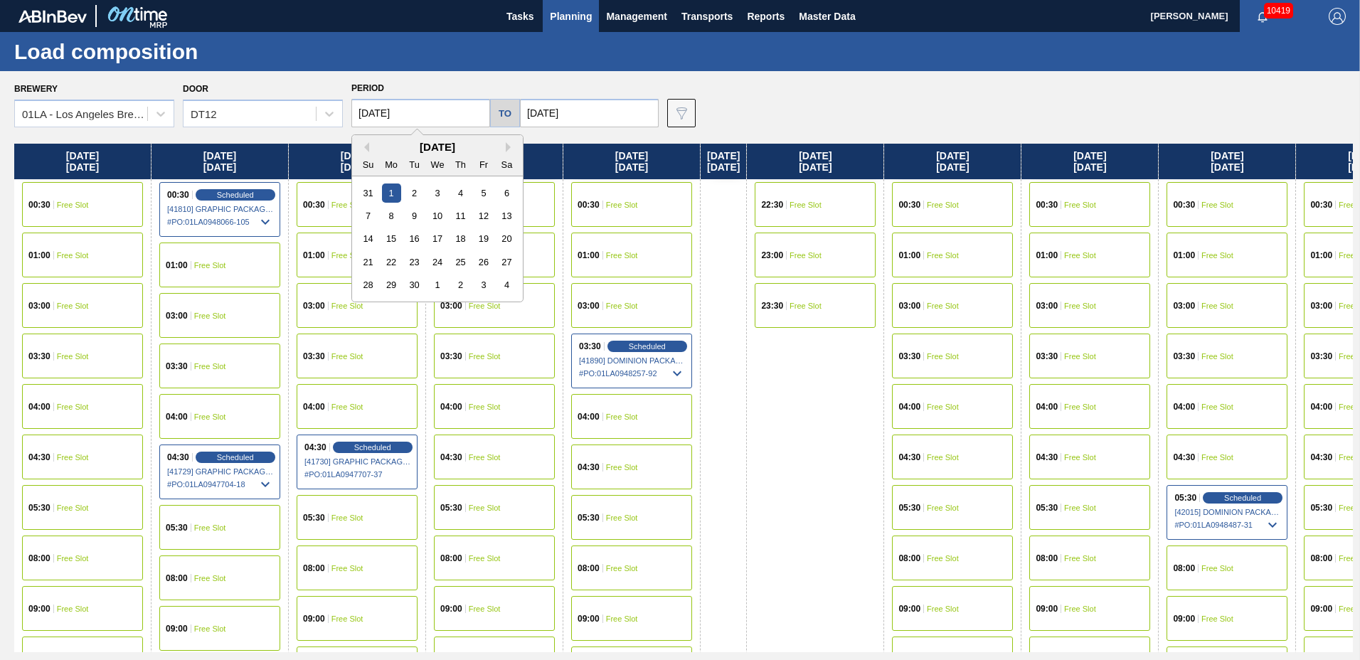
click at [413, 112] on input "09/01/2025" at bounding box center [420, 113] width 139 height 28
click at [439, 196] on div "3" at bounding box center [437, 193] width 19 height 19
type input "09/03/2025"
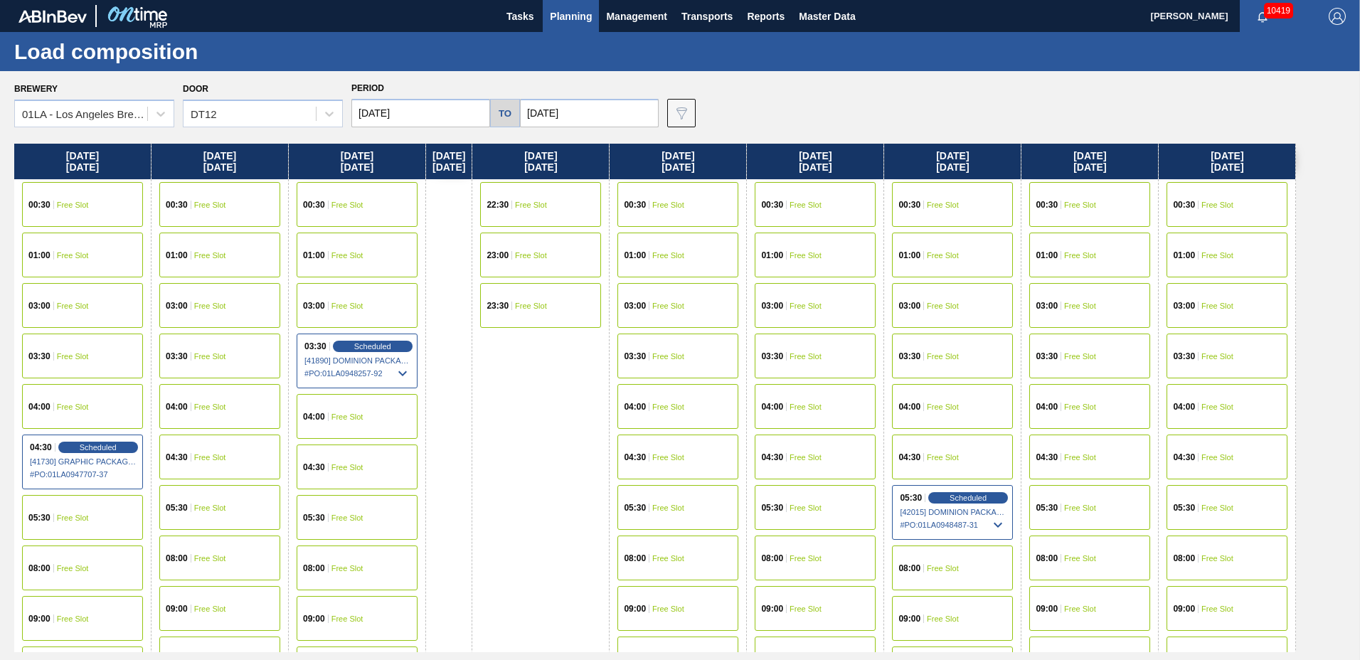
click at [1076, 443] on div "04:30 Free Slot" at bounding box center [1089, 457] width 121 height 45
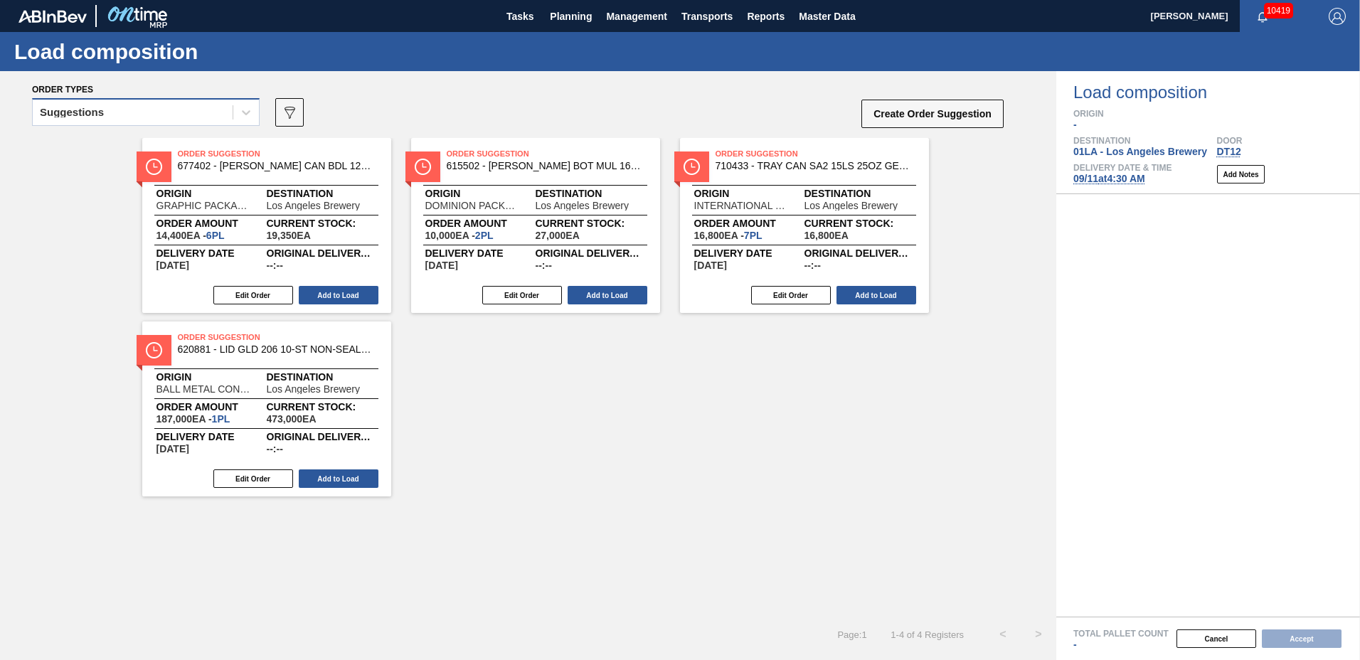
click at [137, 109] on div "Suggestions" at bounding box center [133, 112] width 200 height 21
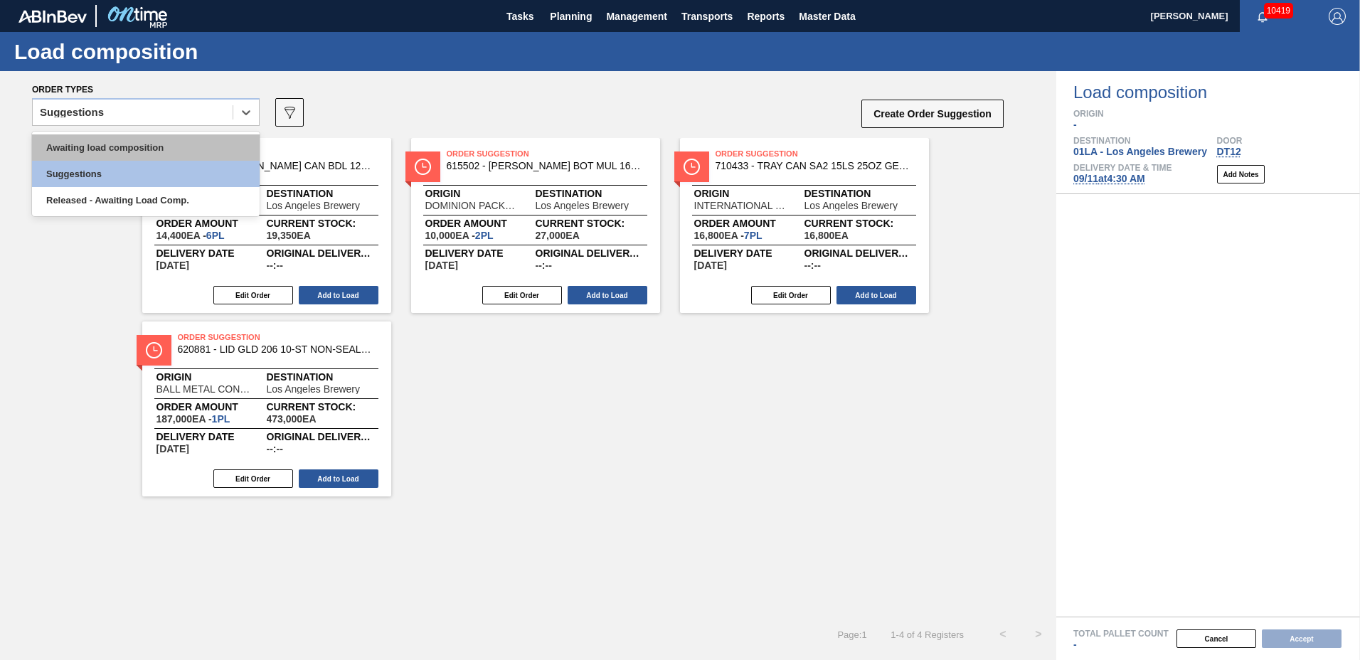
click at [128, 147] on div "Awaiting load composition" at bounding box center [146, 147] width 228 height 26
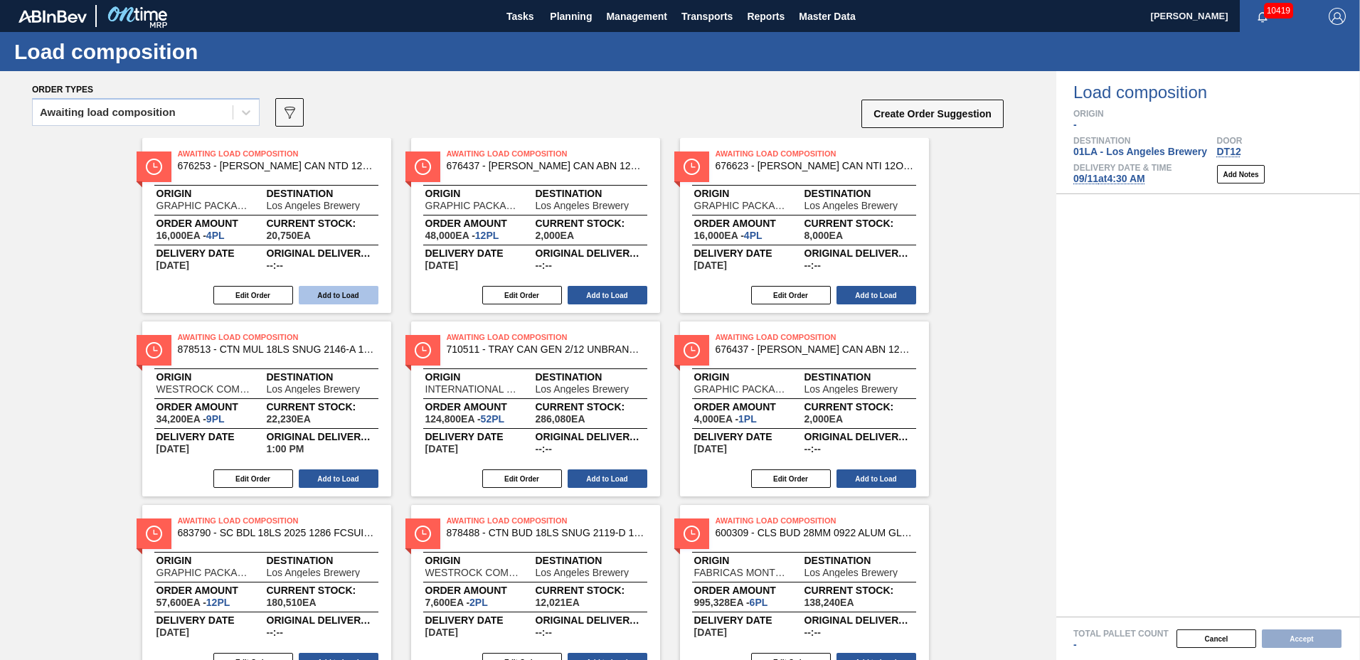
click at [355, 300] on button "Add to Load" at bounding box center [339, 295] width 80 height 18
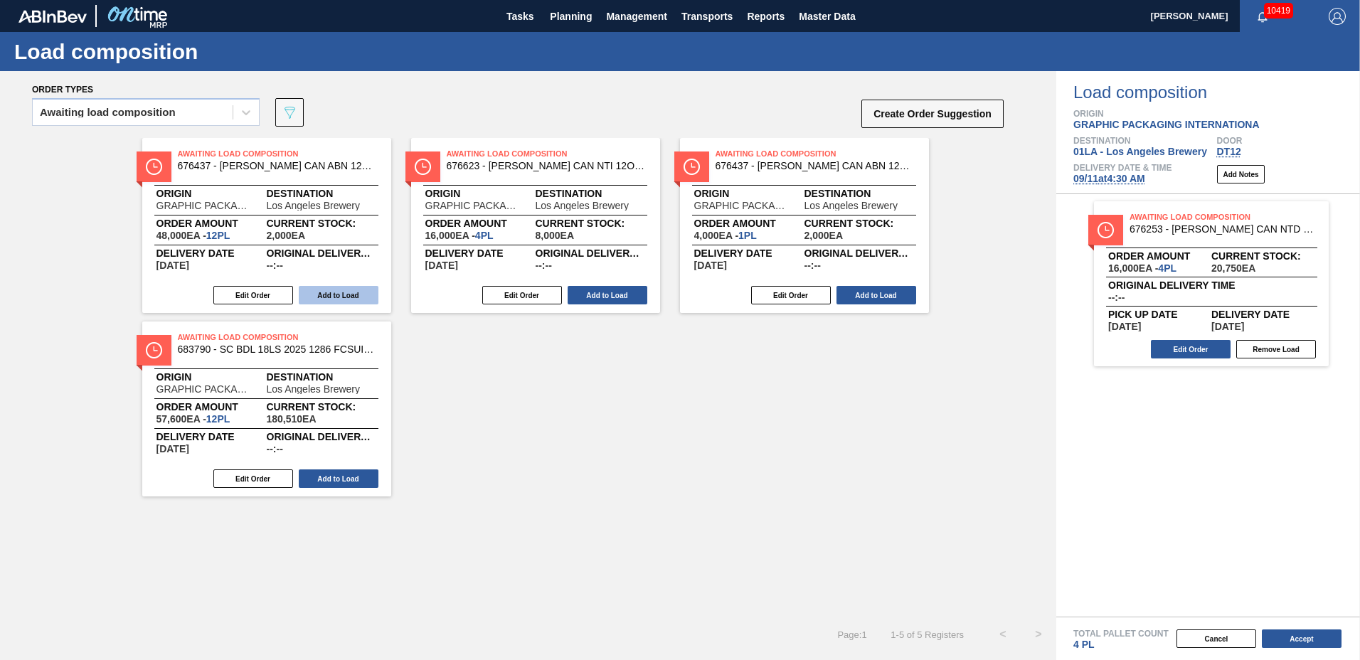
click at [342, 287] on button "Add to Load" at bounding box center [339, 295] width 80 height 18
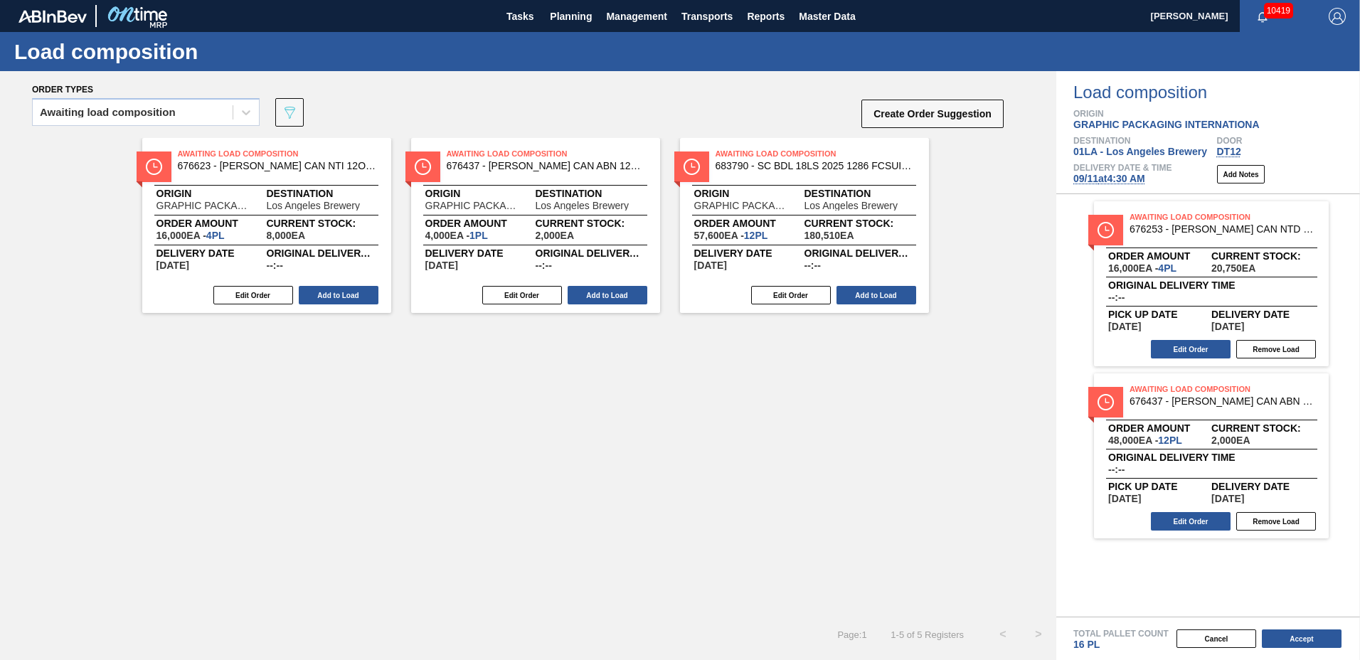
click at [342, 287] on button "Add to Load" at bounding box center [339, 295] width 80 height 18
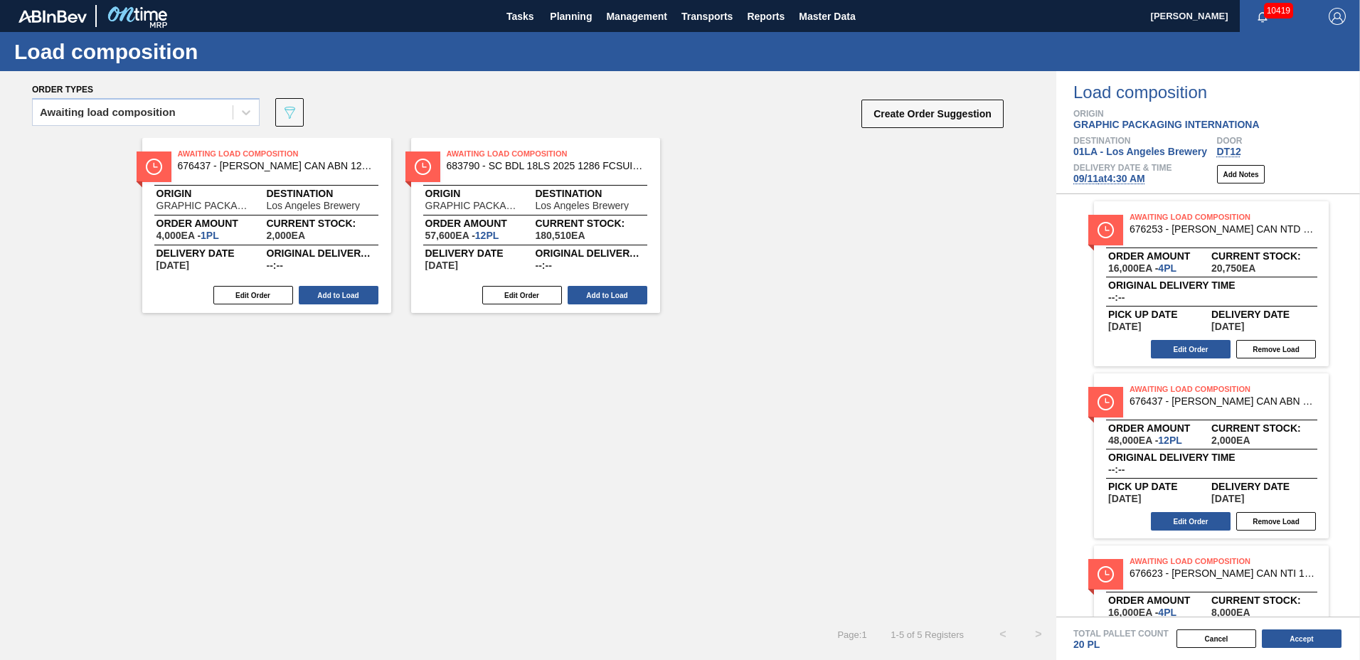
click at [342, 287] on button "Add to Load" at bounding box center [339, 295] width 80 height 18
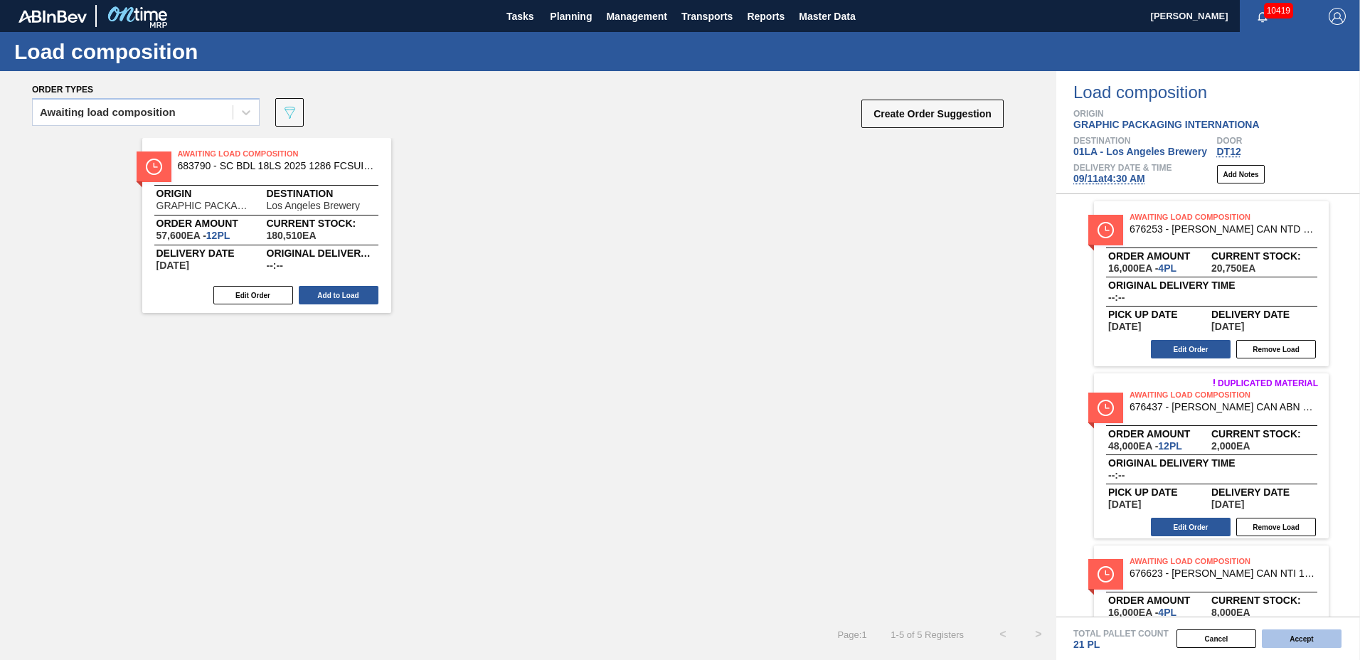
click at [1283, 638] on button "Accept" at bounding box center [1302, 639] width 80 height 18
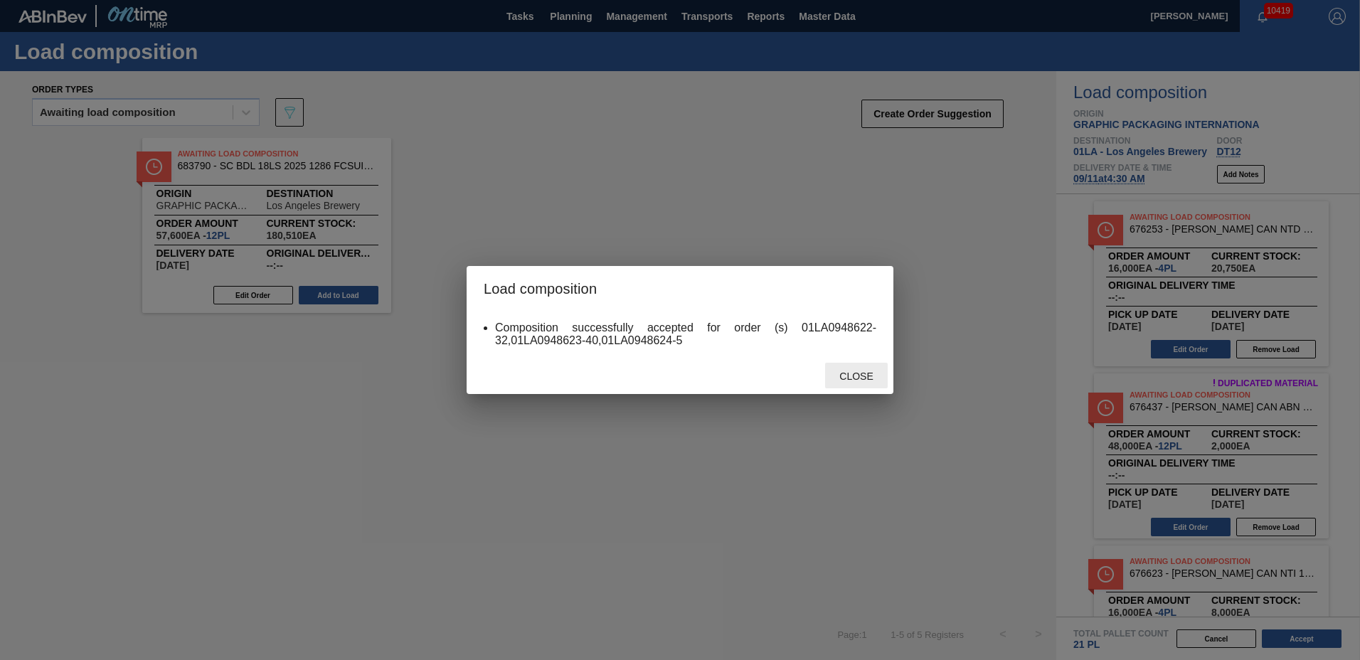
click at [869, 382] on div "Close" at bounding box center [856, 376] width 63 height 26
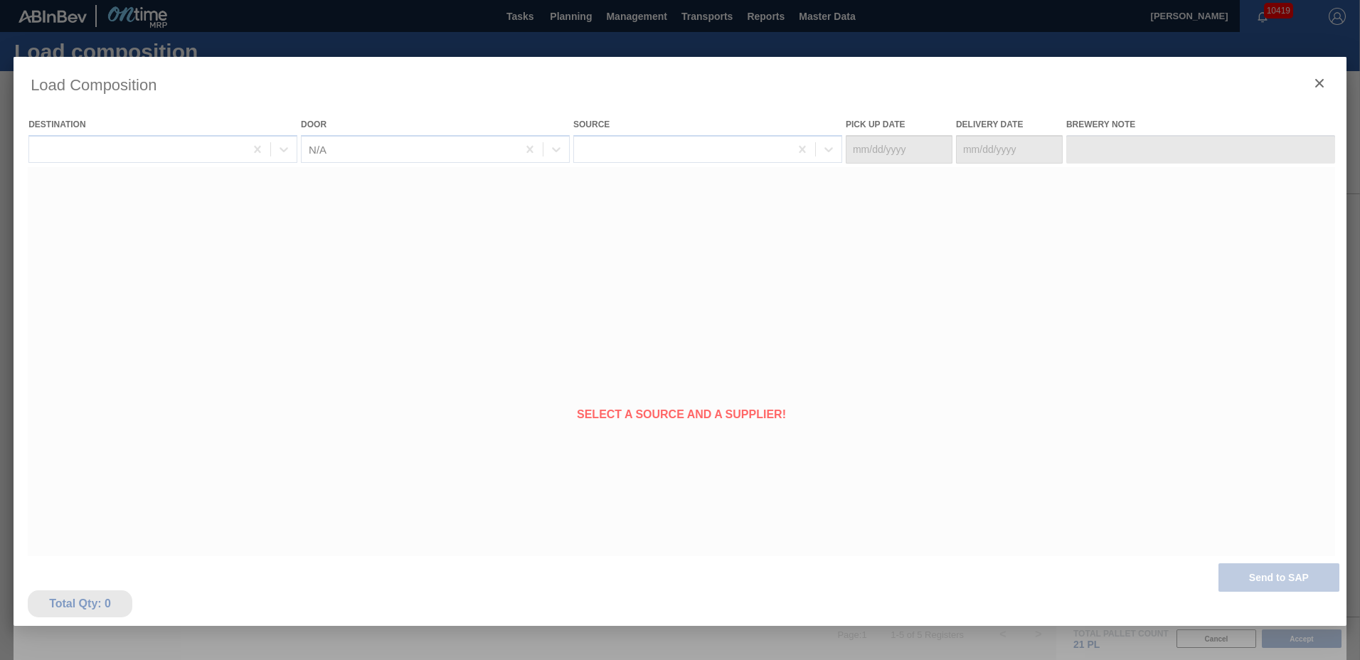
type Date "09/07/2025"
type Date "09/11/2025"
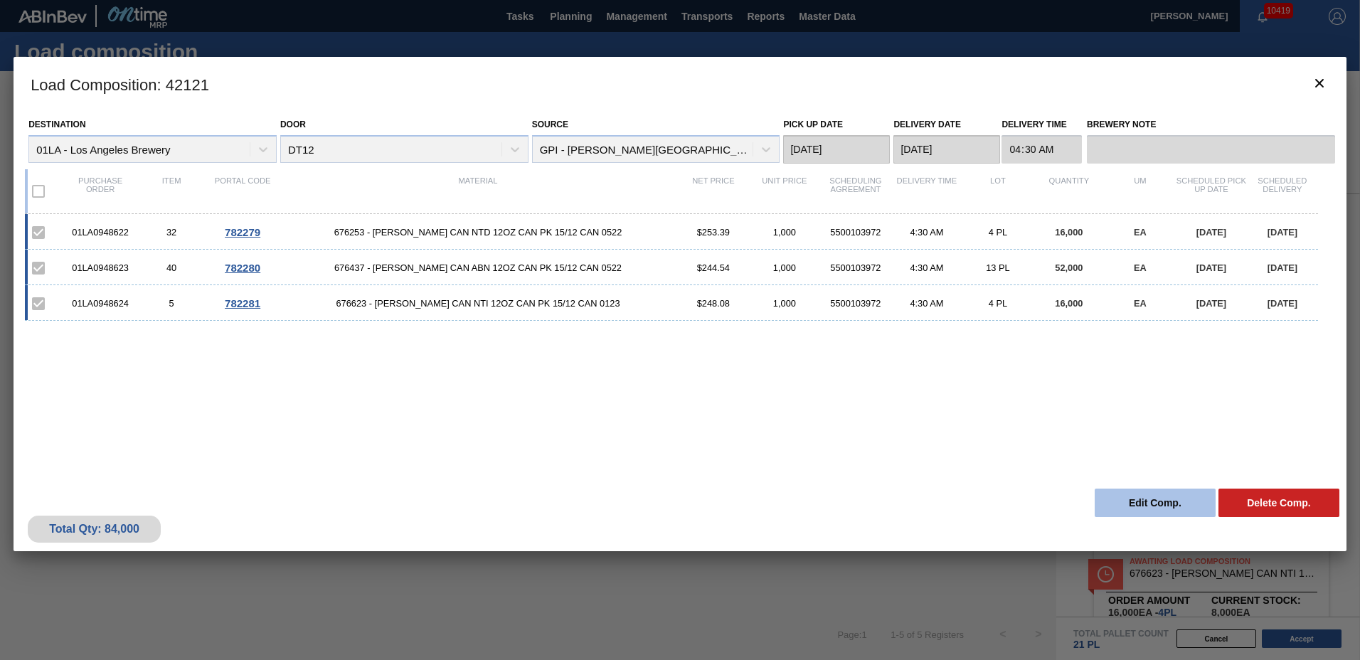
click at [1126, 497] on button "Edit Comp." at bounding box center [1155, 503] width 121 height 28
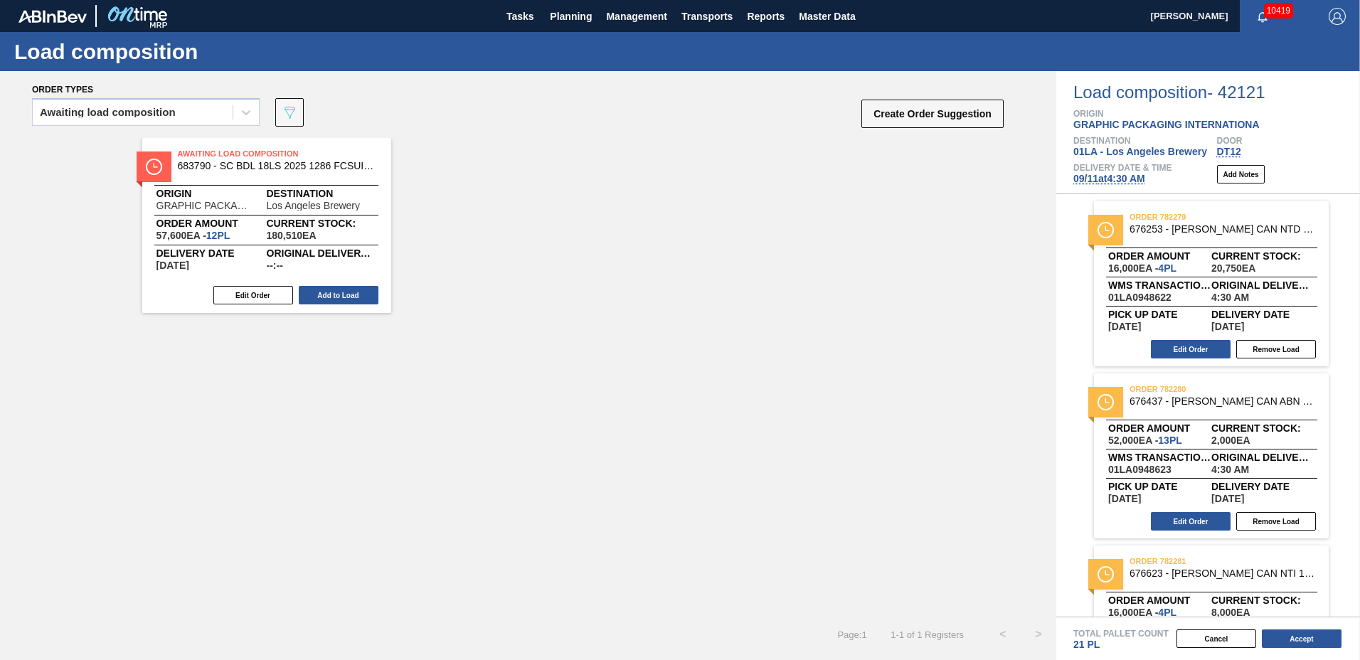
scroll to position [101, 0]
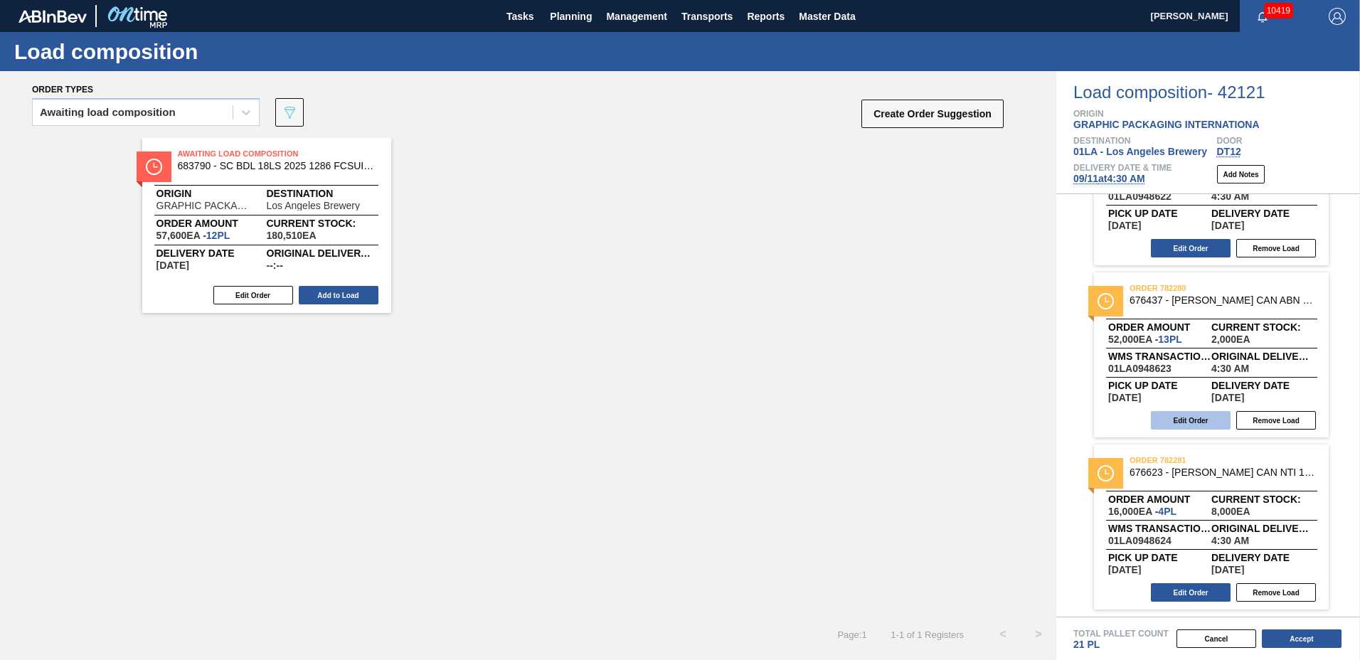
click at [1187, 420] on button "Edit Order" at bounding box center [1191, 420] width 80 height 18
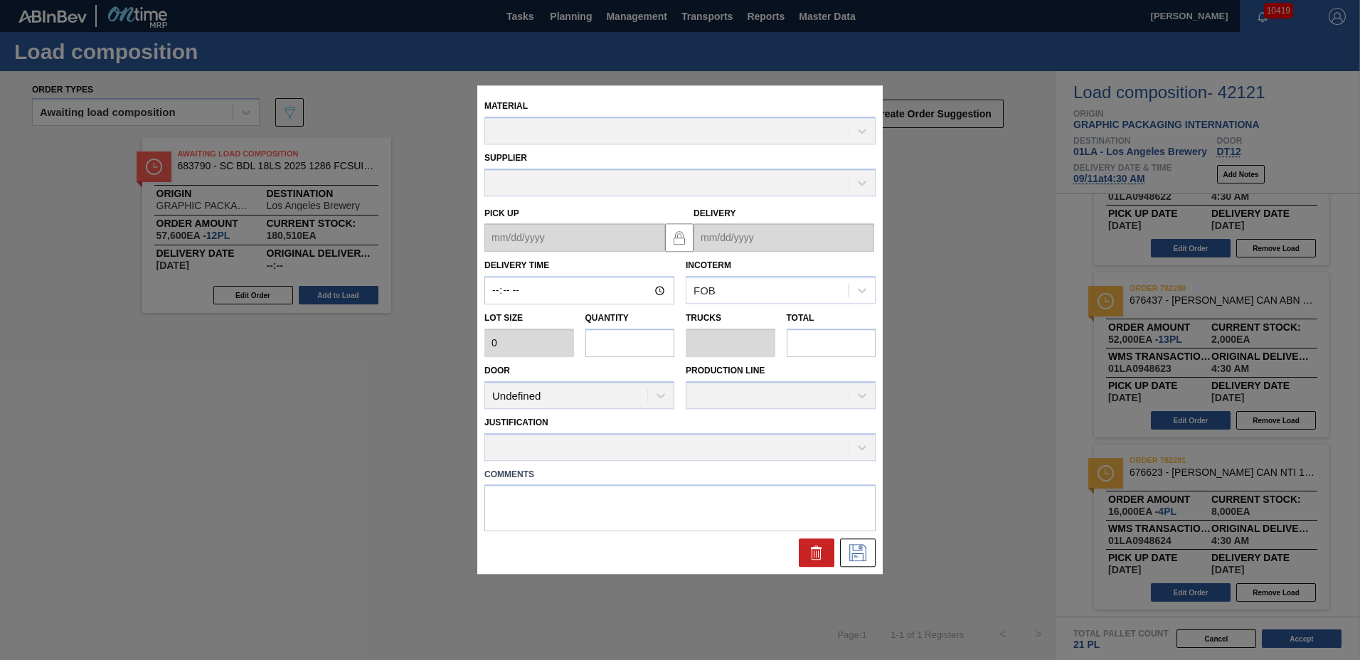
type input "04:30:00"
type input "4,000"
type input "13"
type input "0.65"
type input "52,000"
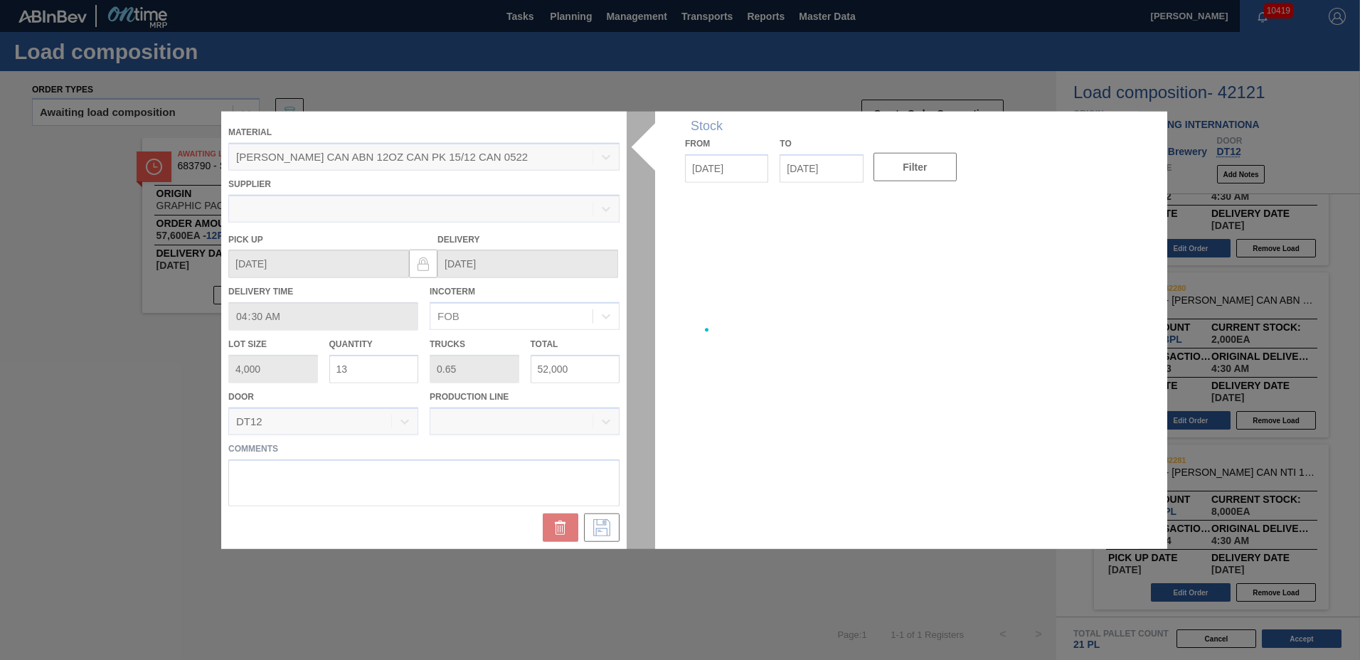
type up "09/07/2025"
type input "09/11/2025"
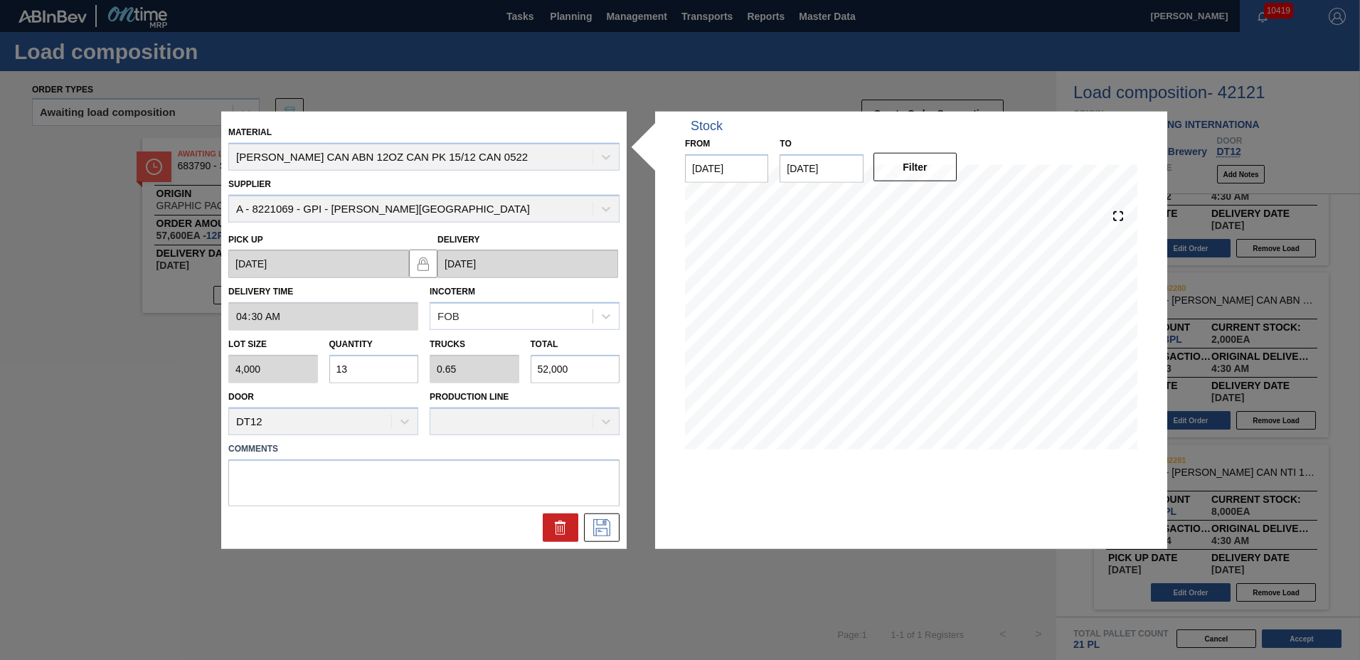
click at [383, 370] on input "13" at bounding box center [374, 369] width 90 height 28
type input "1"
type input "0.05"
type input "4,000"
type input "14"
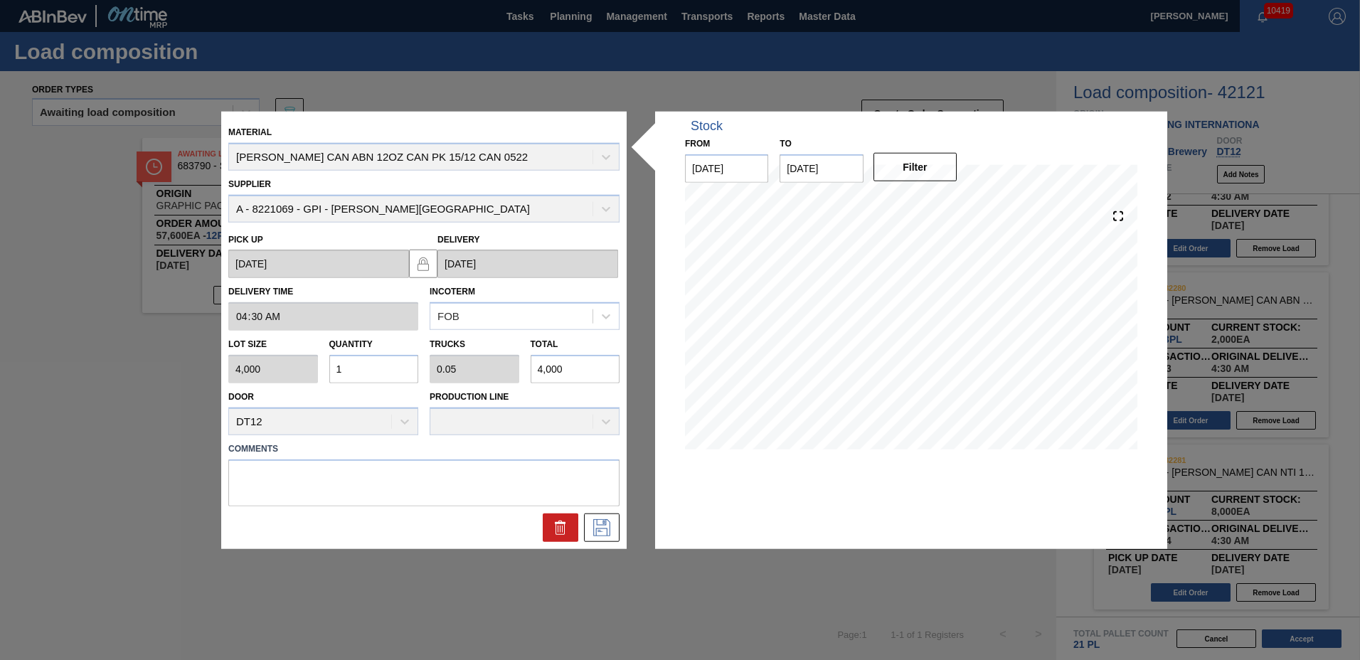
type input "0.7"
type input "56,000"
type input "14"
click at [610, 532] on icon at bounding box center [602, 527] width 23 height 17
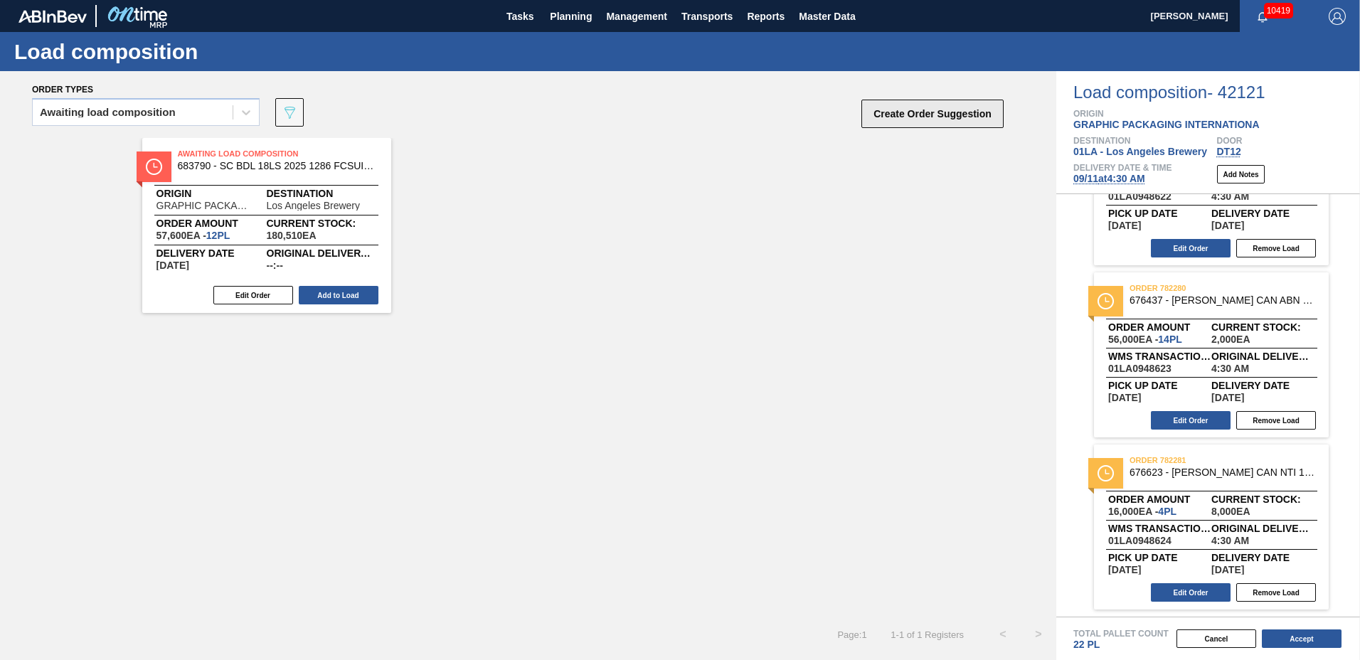
click at [925, 110] on button "Create Order Suggestion" at bounding box center [933, 114] width 142 height 28
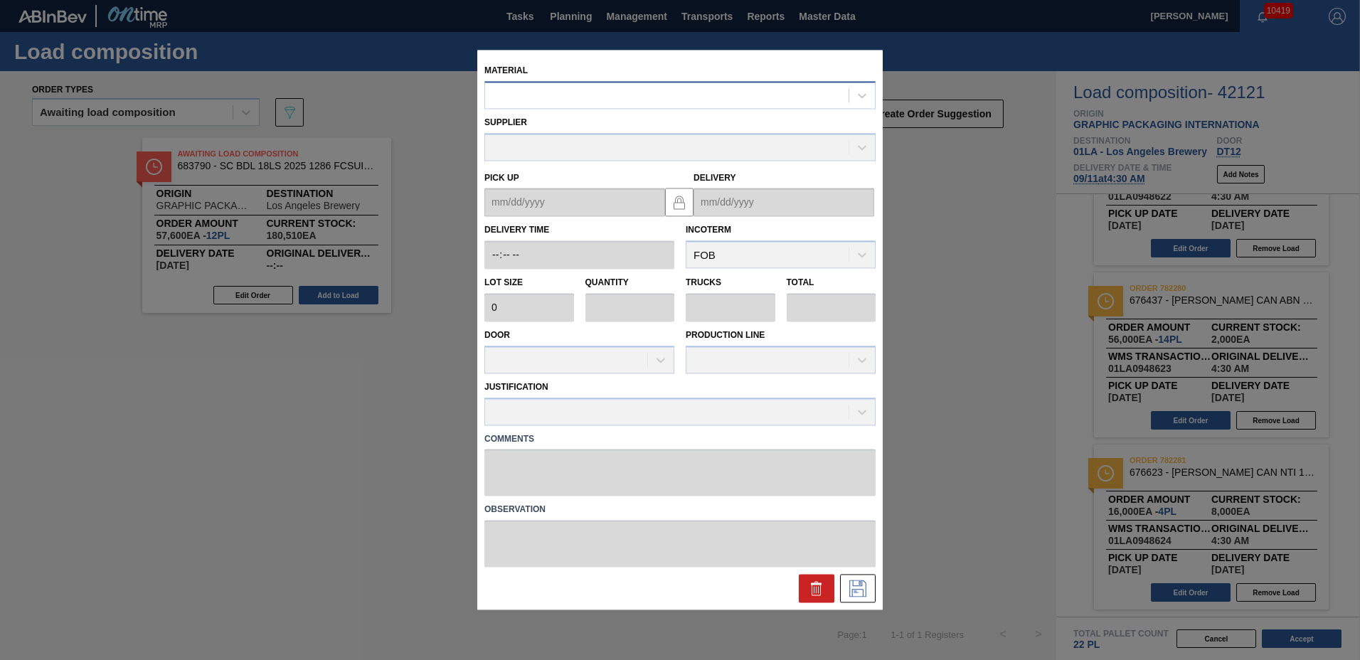
click at [593, 88] on div at bounding box center [667, 95] width 364 height 21
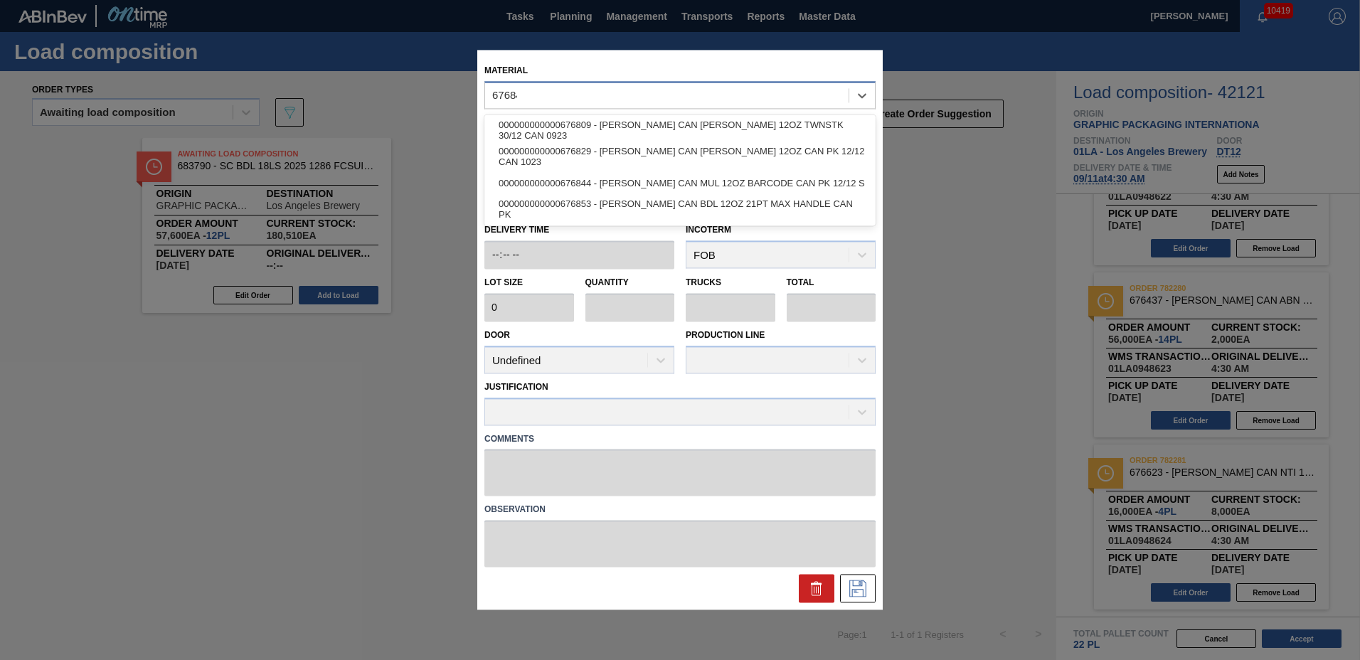
type input "676844"
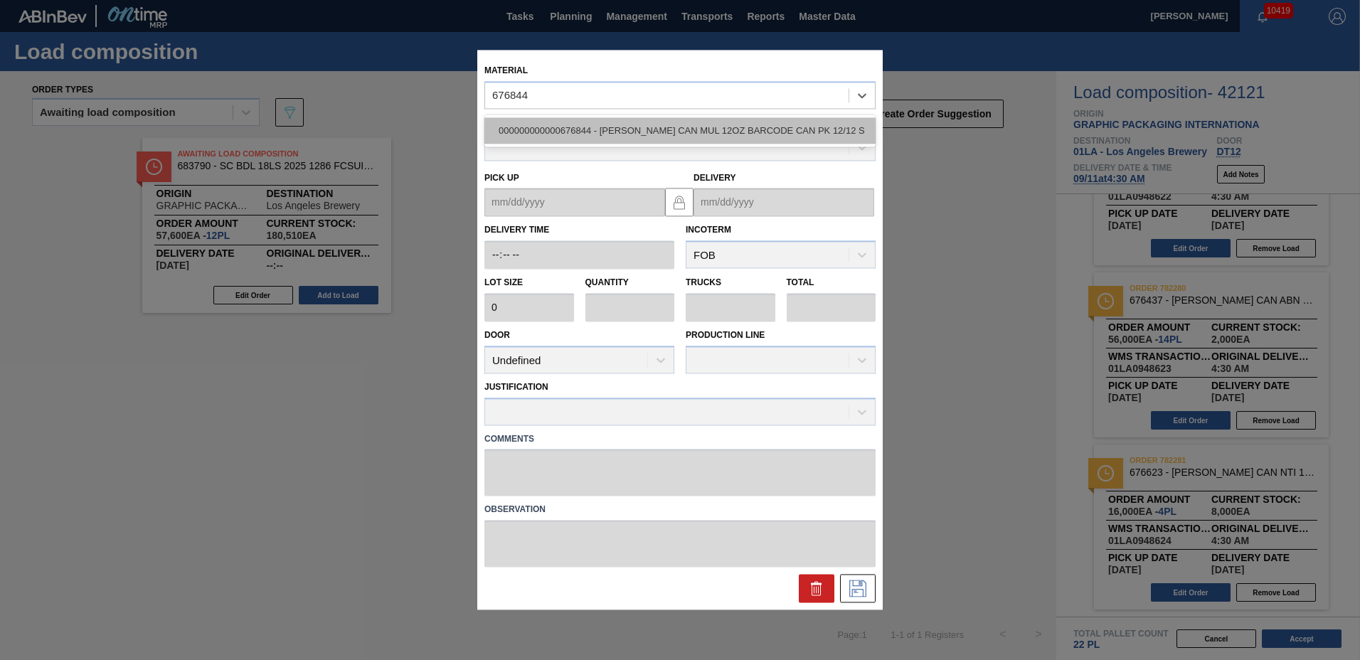
click at [544, 134] on div "000000000000676844 - CARR CAN MUL 12OZ BARCODE CAN PK 12/12 S" at bounding box center [680, 130] width 391 height 26
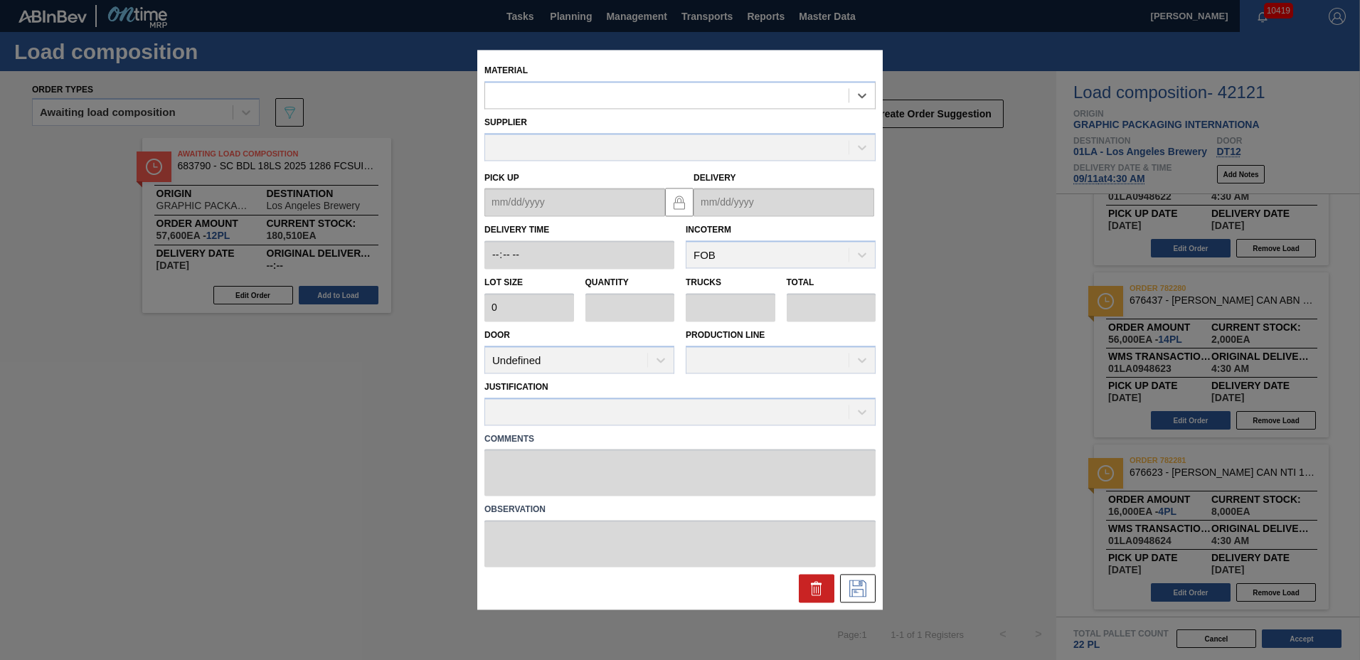
type input "5,400"
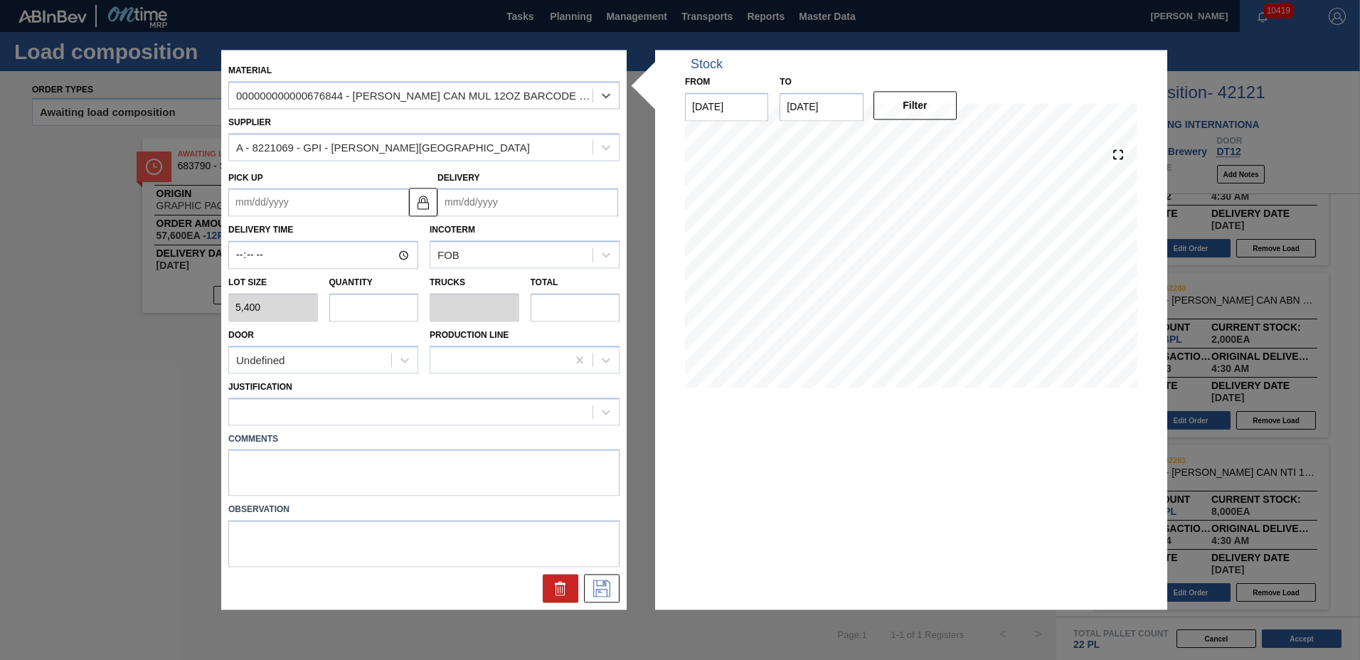
click at [497, 207] on input "Delivery" at bounding box center [528, 203] width 181 height 28
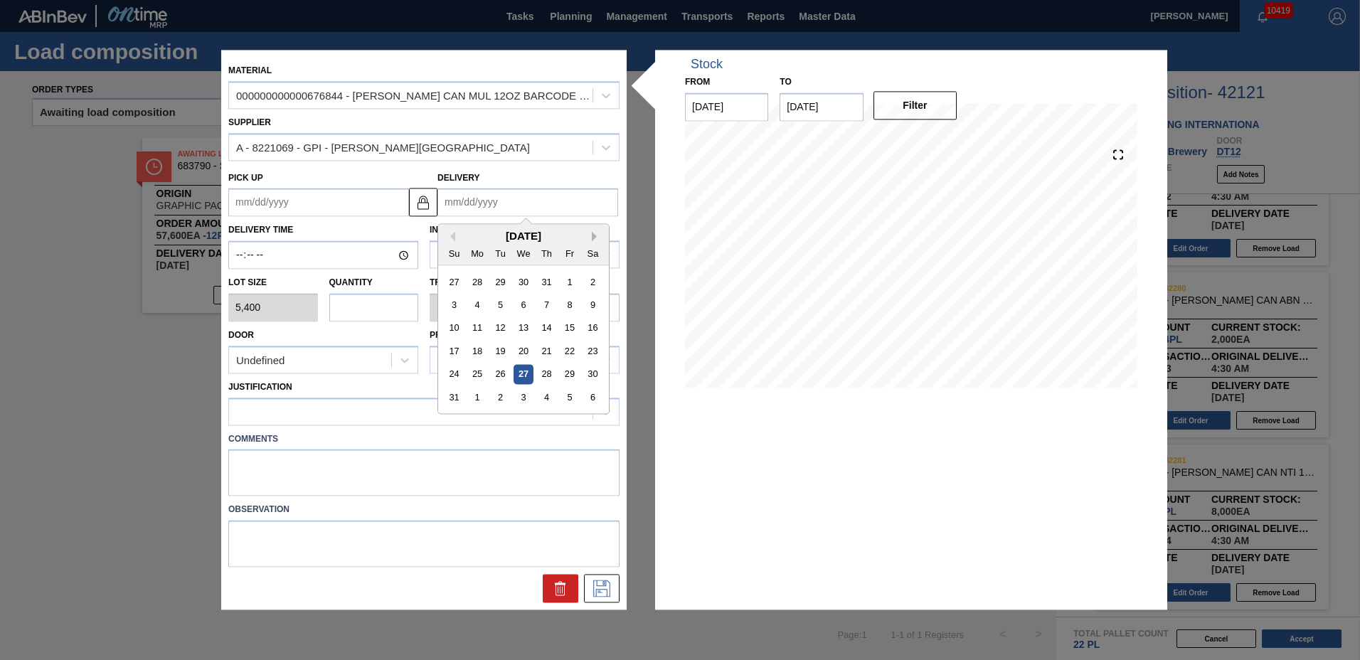
click at [596, 235] on button "Next Month" at bounding box center [597, 237] width 10 height 10
click at [551, 300] on div "11" at bounding box center [546, 305] width 19 height 19
type up "09/07/2025"
type input "09/11/2025"
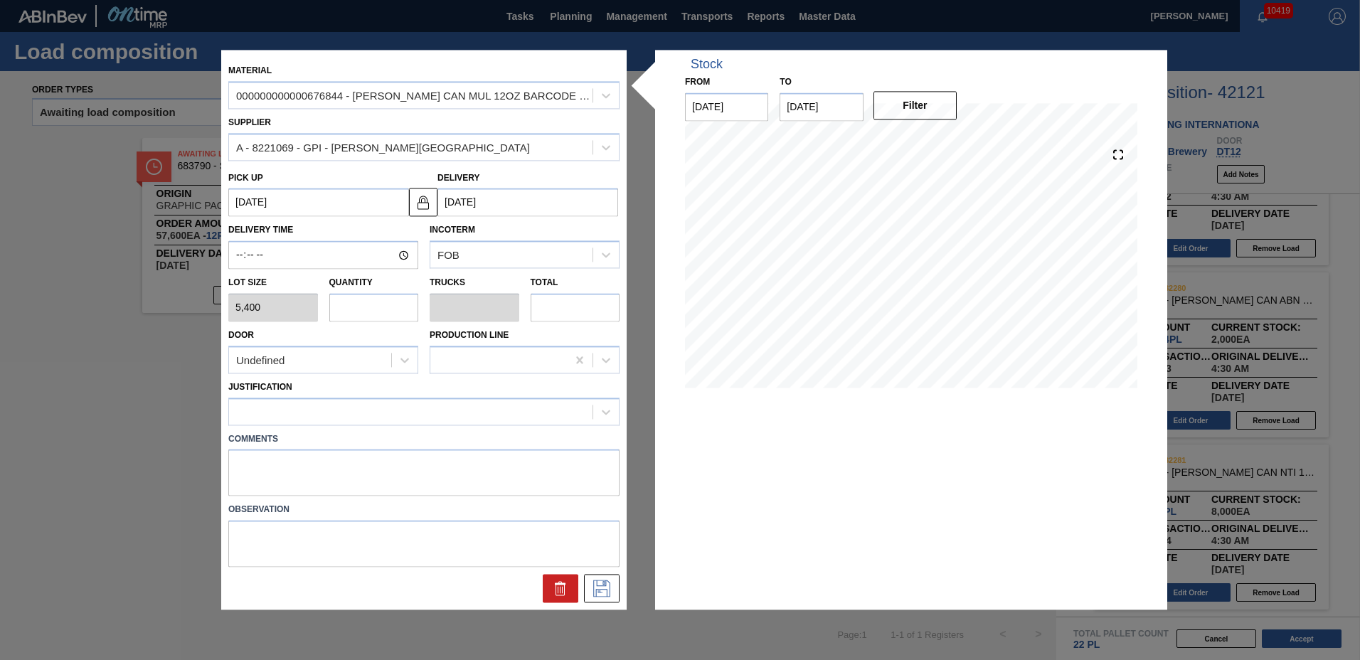
drag, startPoint x: 383, startPoint y: 311, endPoint x: 406, endPoint y: 328, distance: 28.5
click at [382, 311] on input "text" at bounding box center [374, 307] width 90 height 28
type input "4"
type input "0.154"
type input "21,600"
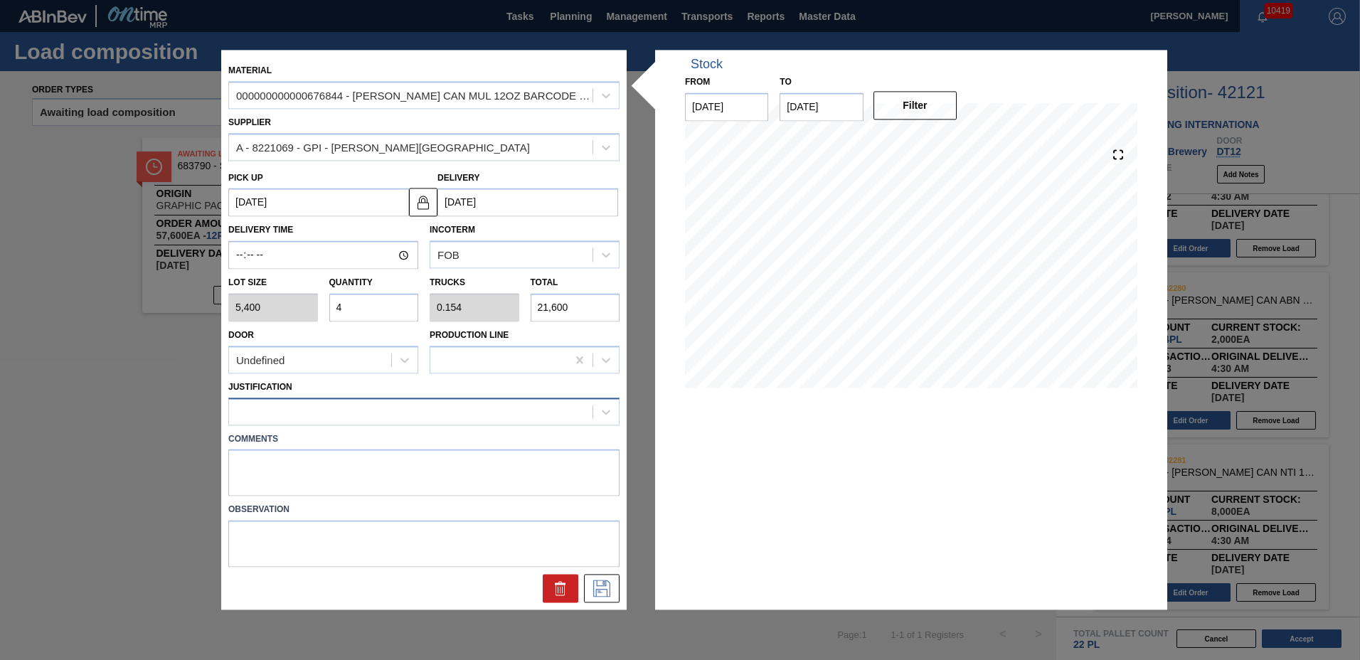
type input "4"
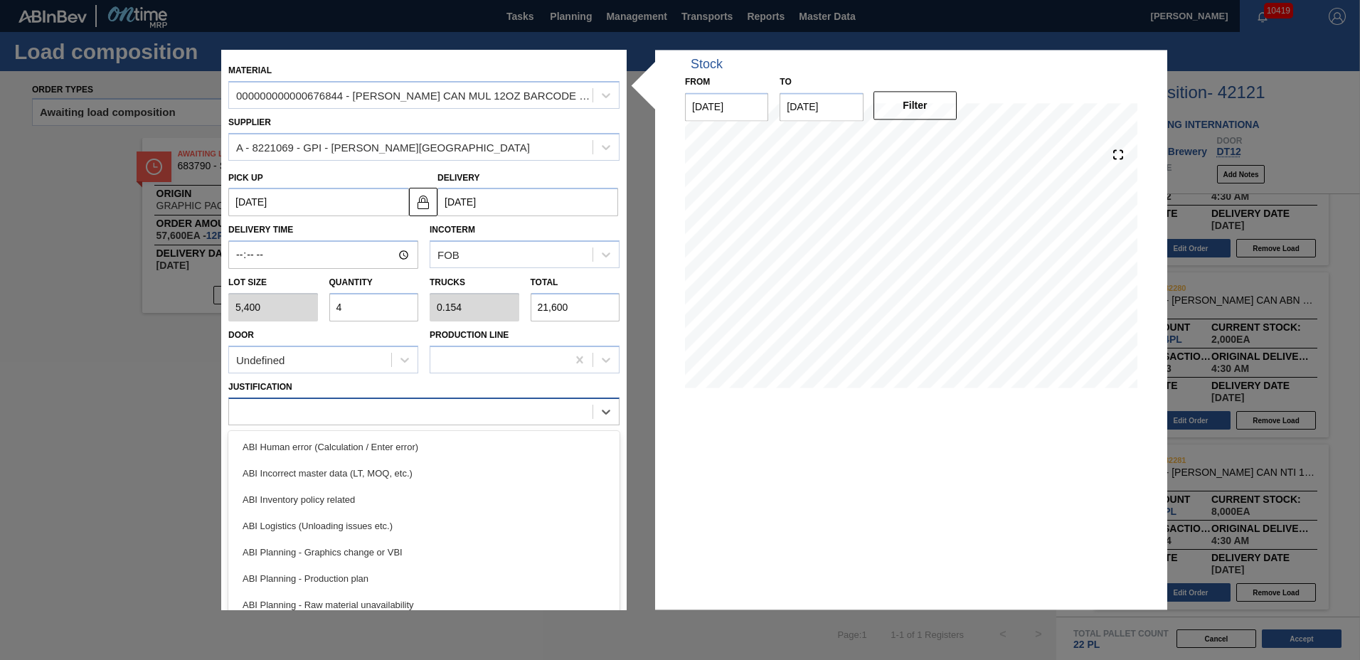
click at [383, 415] on div at bounding box center [411, 411] width 364 height 21
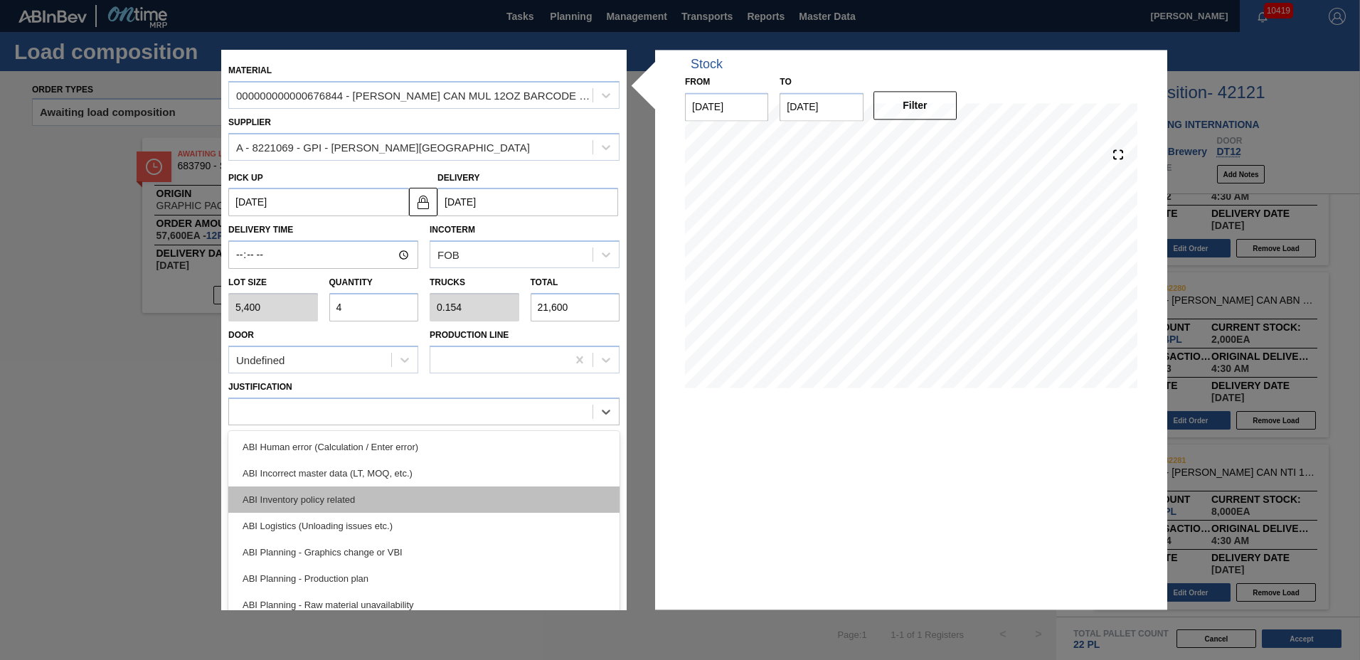
click at [356, 496] on div "ABI Inventory policy related" at bounding box center [423, 500] width 391 height 26
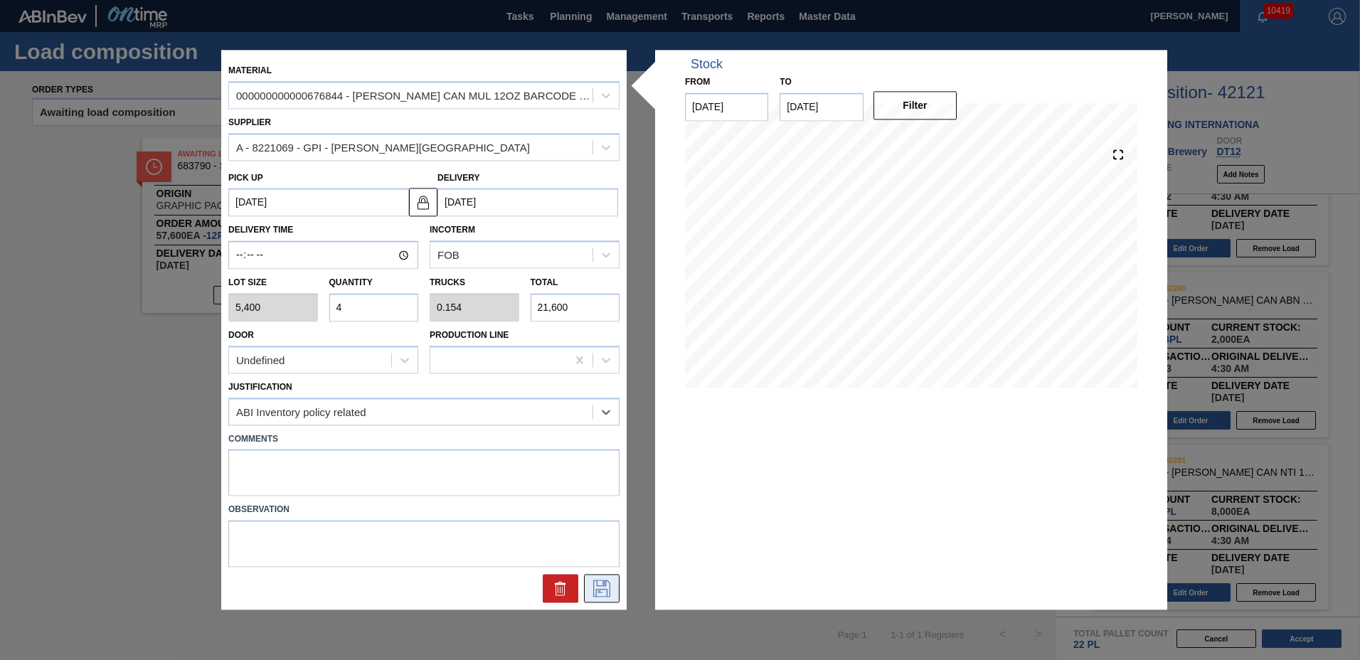
click at [603, 596] on icon at bounding box center [602, 589] width 23 height 17
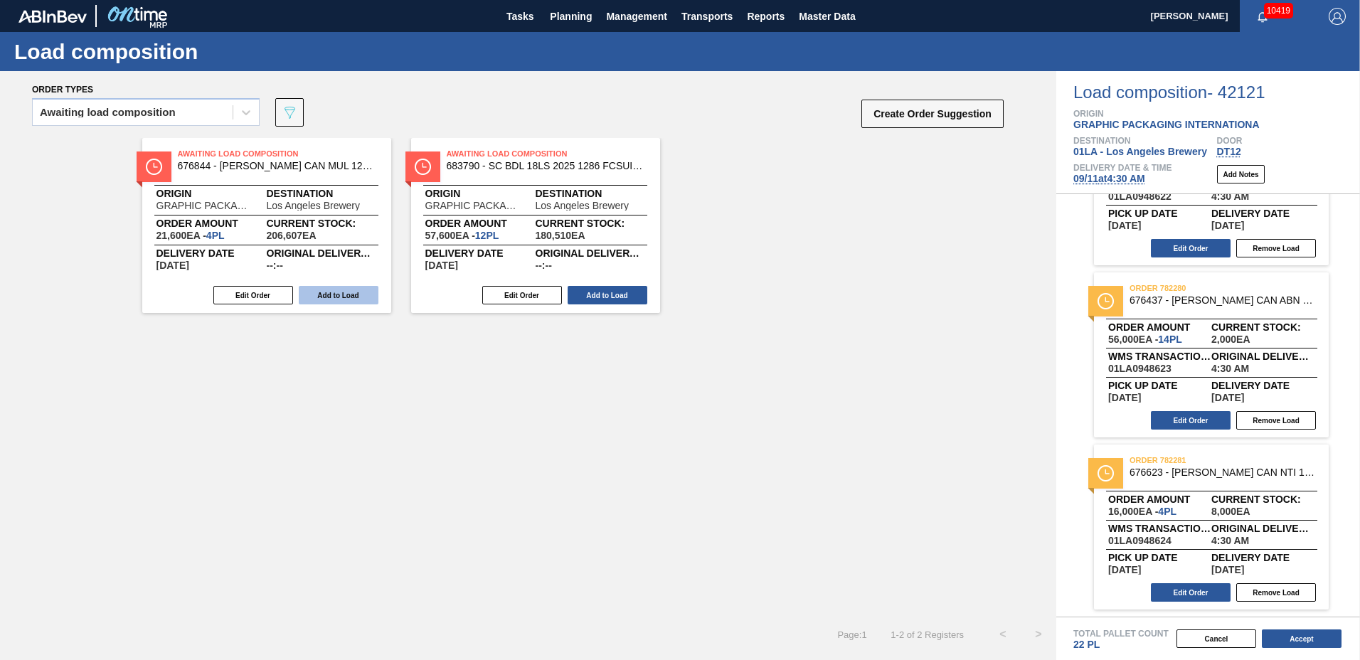
click at [327, 293] on button "Add to Load" at bounding box center [339, 295] width 80 height 18
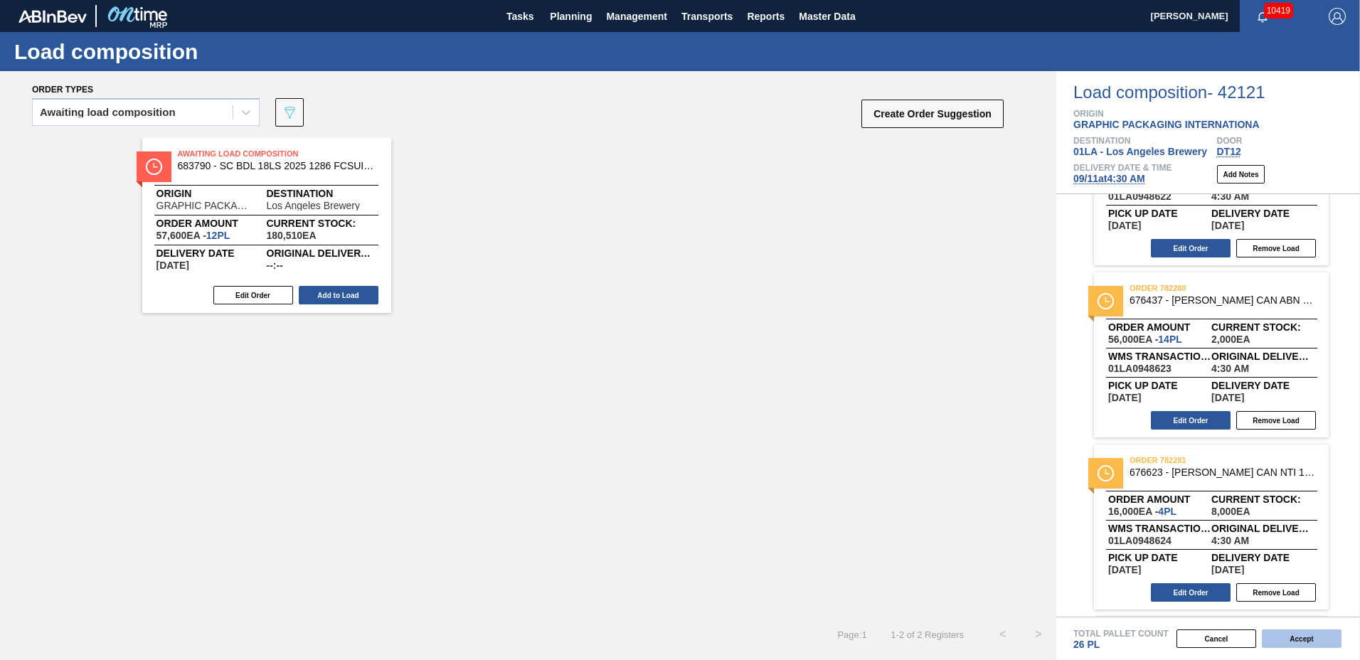
click at [1309, 633] on button "Accept" at bounding box center [1302, 639] width 80 height 18
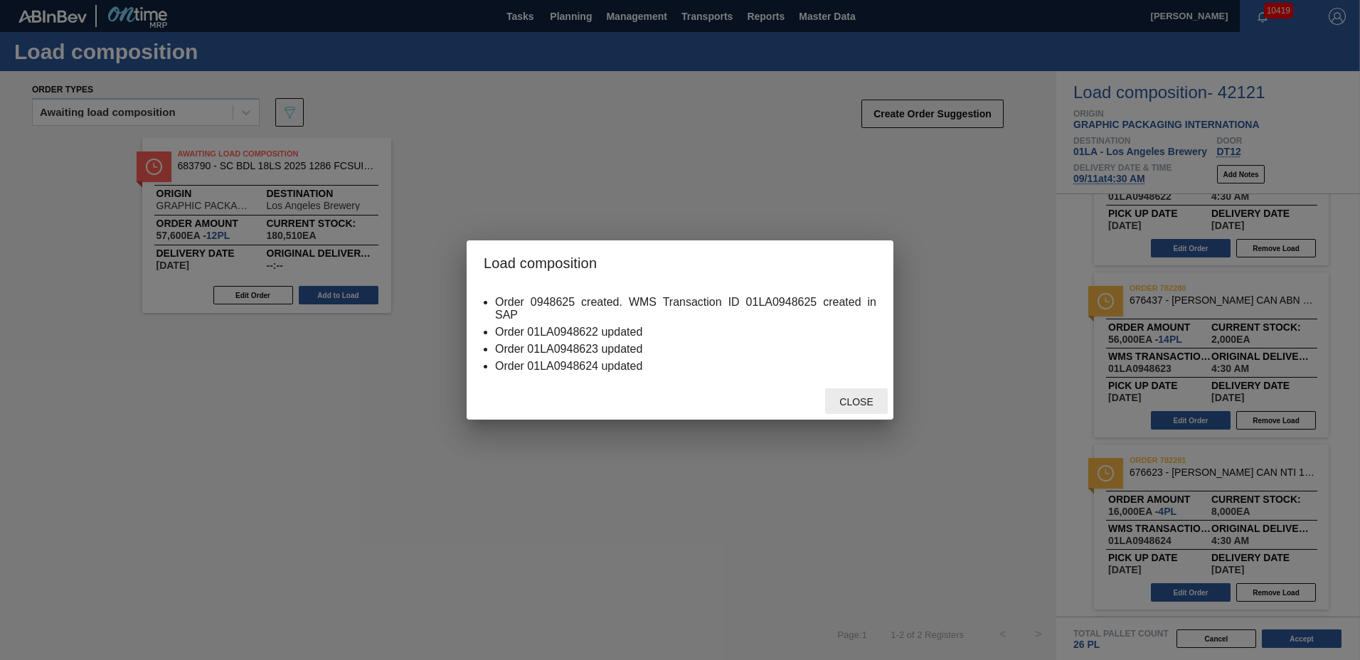
click at [874, 405] on span "Close" at bounding box center [856, 401] width 56 height 11
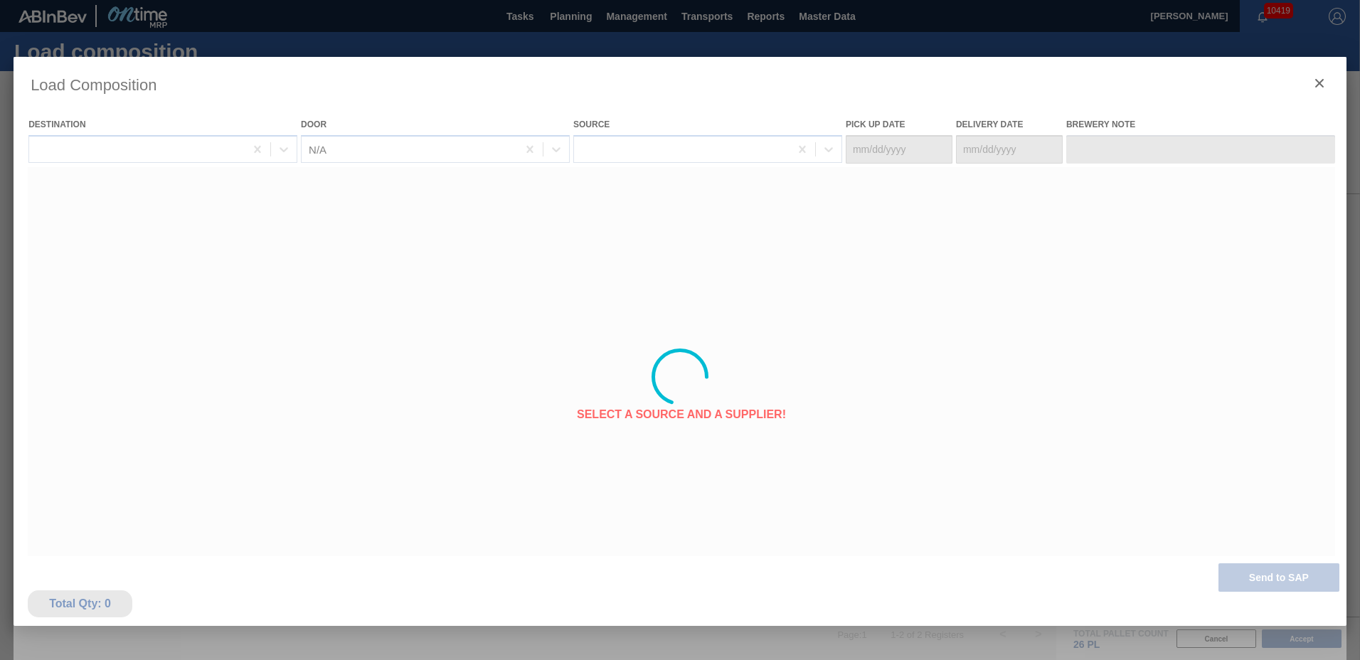
type Date "09/07/2025"
type Date "09/11/2025"
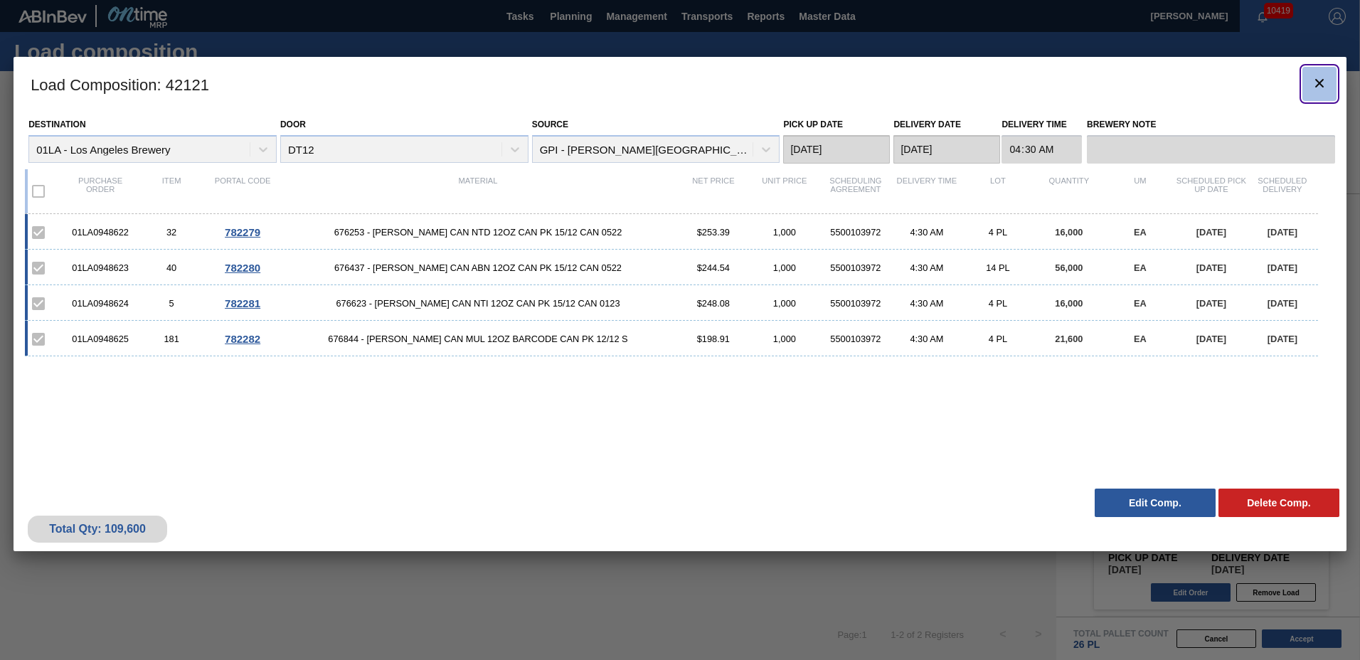
click at [1323, 90] on icon "botão de ícone" at bounding box center [1319, 83] width 17 height 17
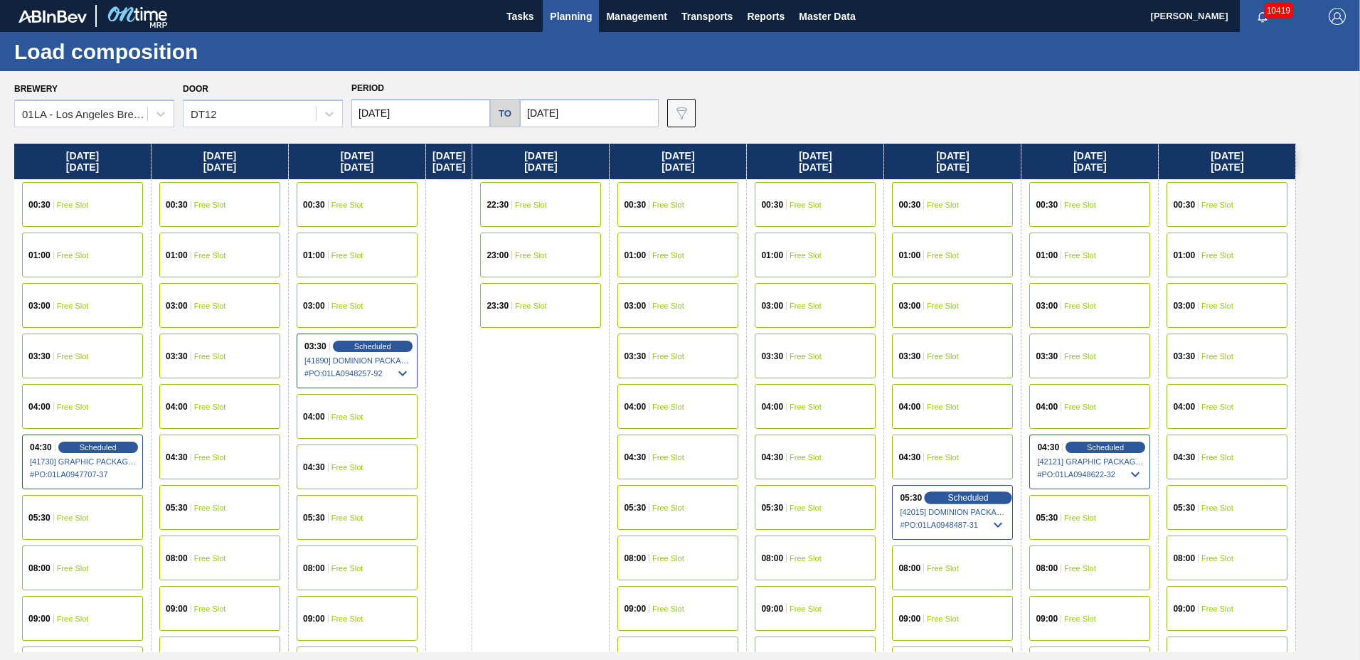
click at [988, 500] on span "Scheduled" at bounding box center [968, 497] width 41 height 9
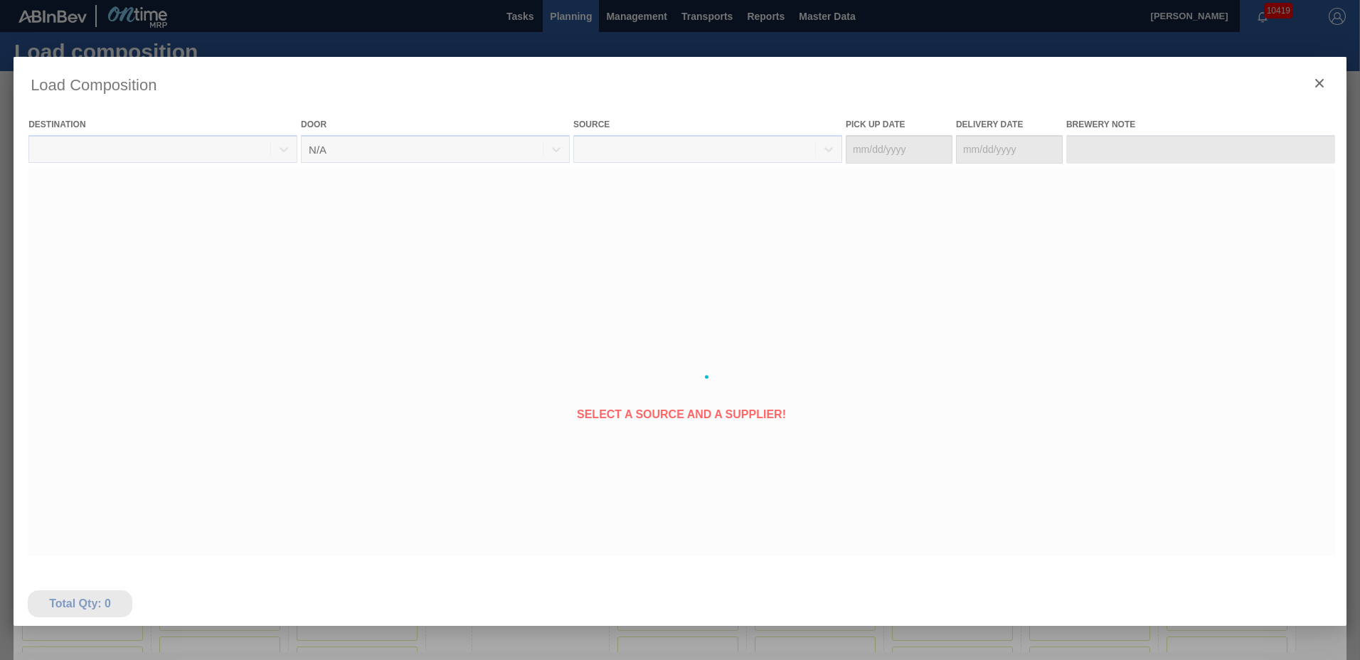
type Date "09/05/2025"
type Date "09/10/2025"
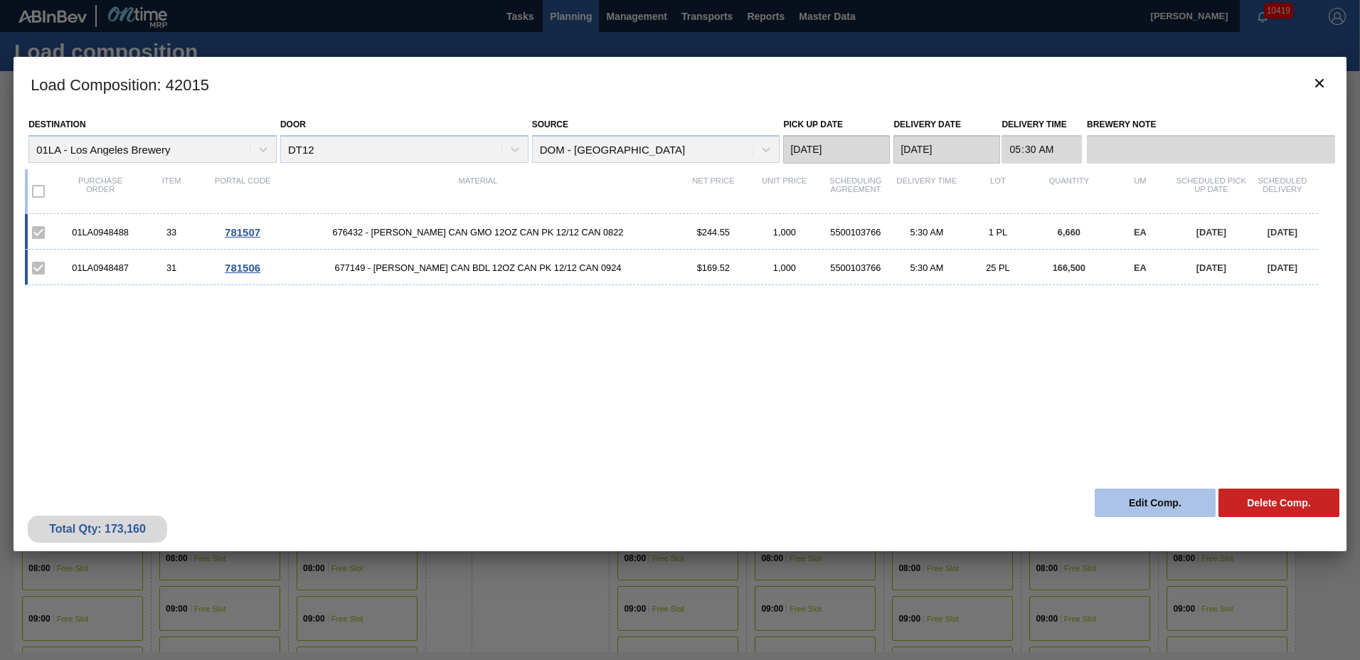
click at [1135, 508] on button "Edit Comp." at bounding box center [1155, 503] width 121 height 28
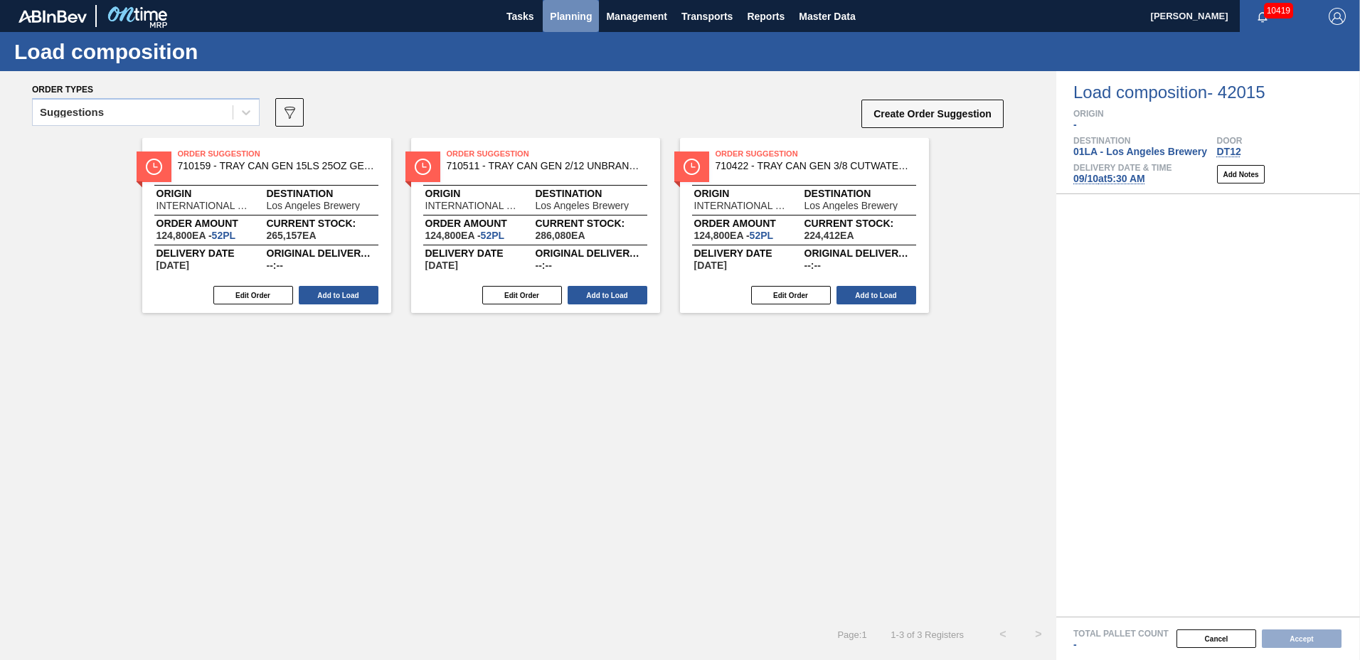
click at [579, 21] on span "Planning" at bounding box center [571, 16] width 42 height 17
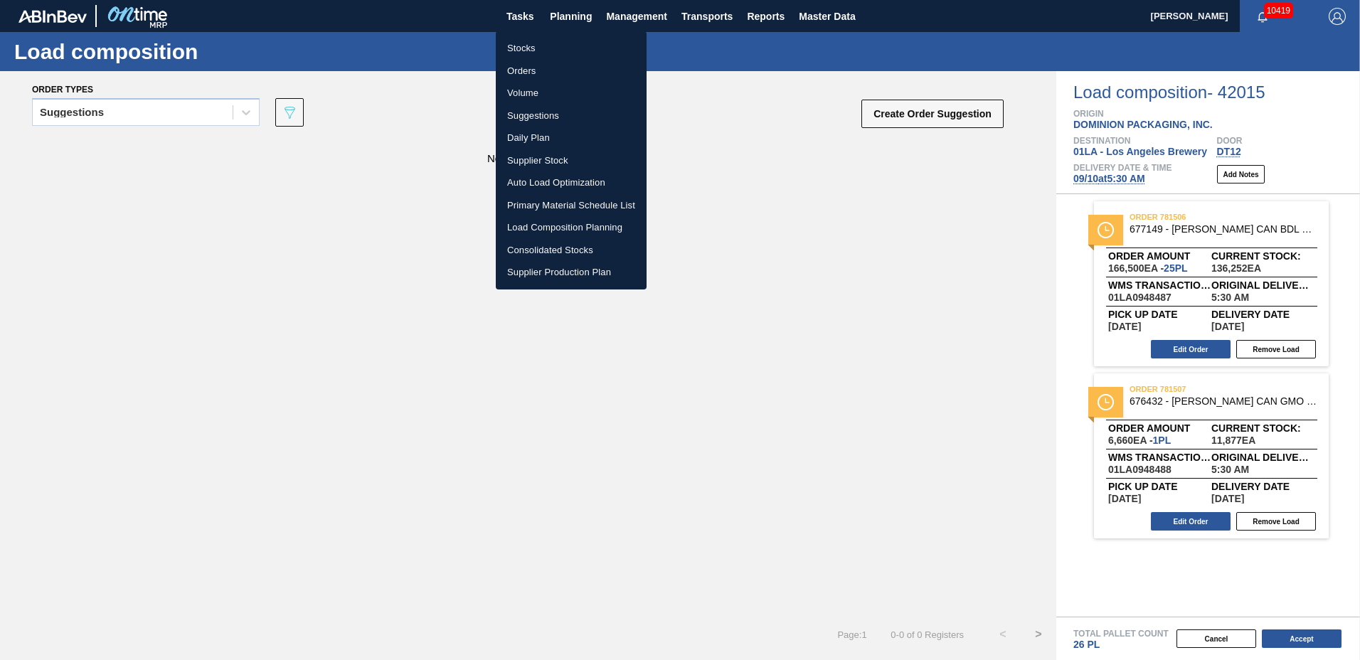
click at [554, 120] on li "Suggestions" at bounding box center [571, 116] width 151 height 23
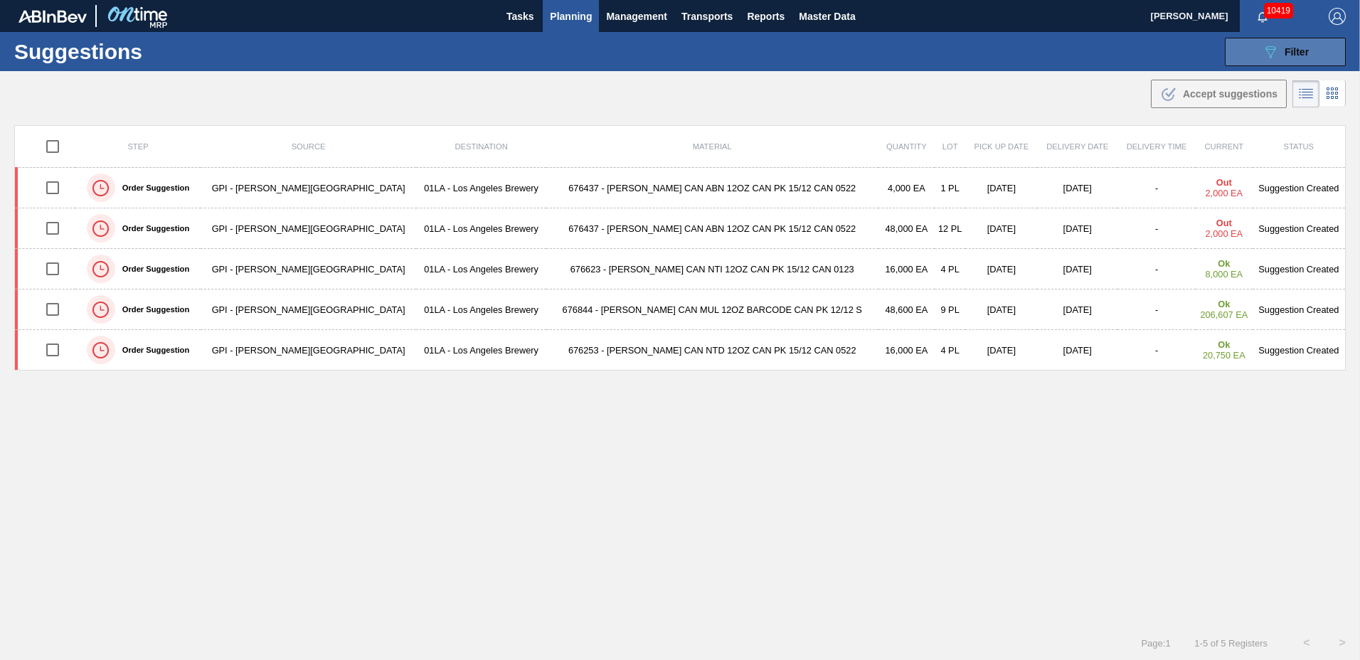
drag, startPoint x: 1295, startPoint y: 43, endPoint x: 1303, endPoint y: 53, distance: 13.2
click at [1301, 52] on div "089F7B8B-B2A5-4AFE-B5C0-19BA573D28AC Filter" at bounding box center [1285, 51] width 47 height 17
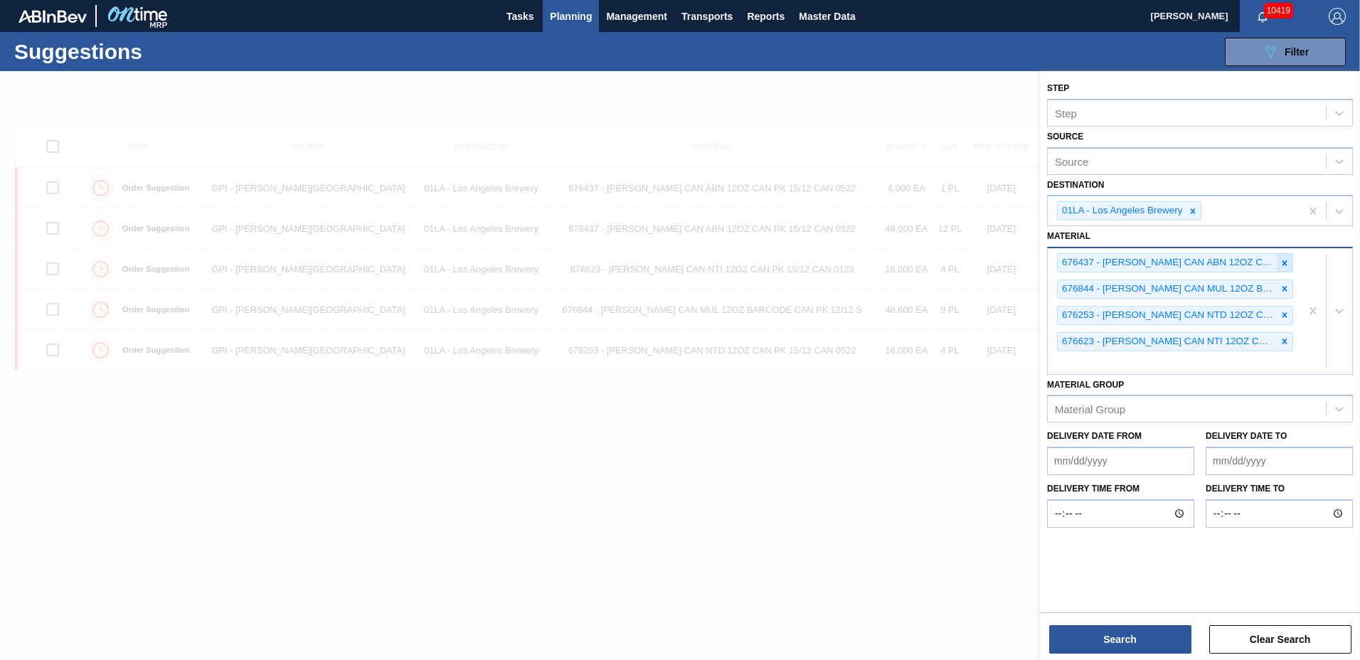
click at [1279, 262] on div at bounding box center [1285, 263] width 16 height 18
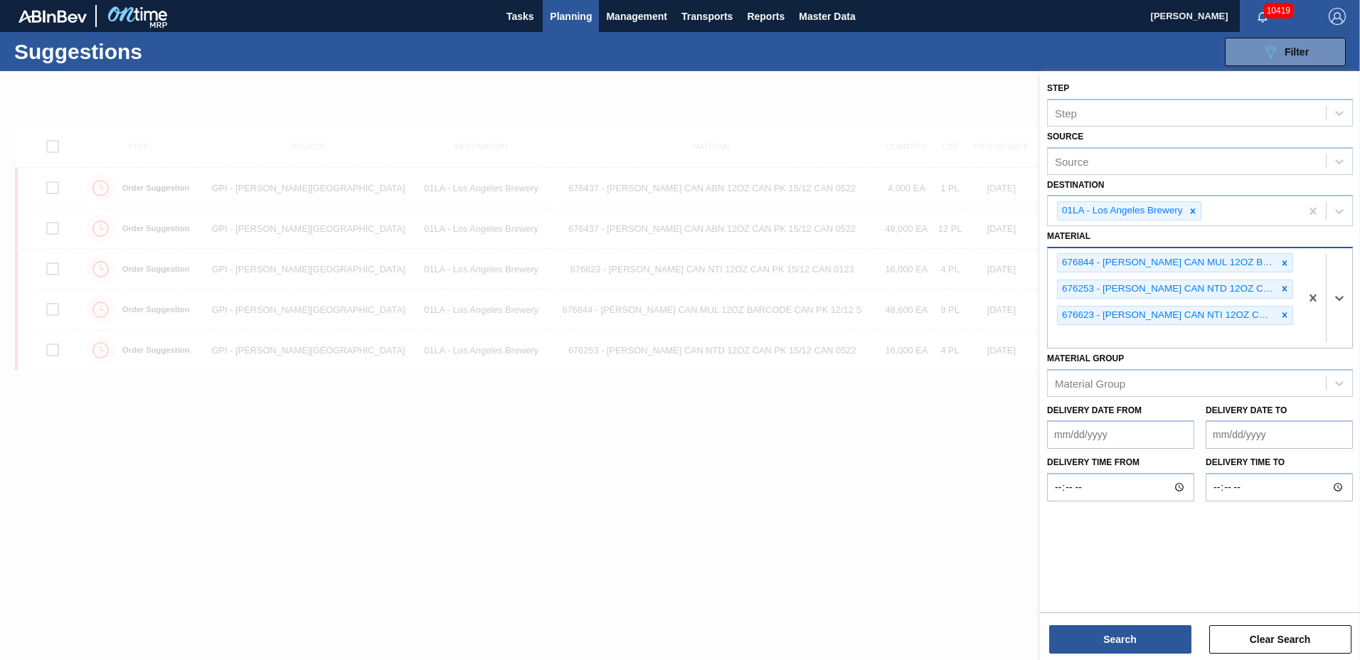
click at [1279, 262] on div at bounding box center [1285, 263] width 16 height 18
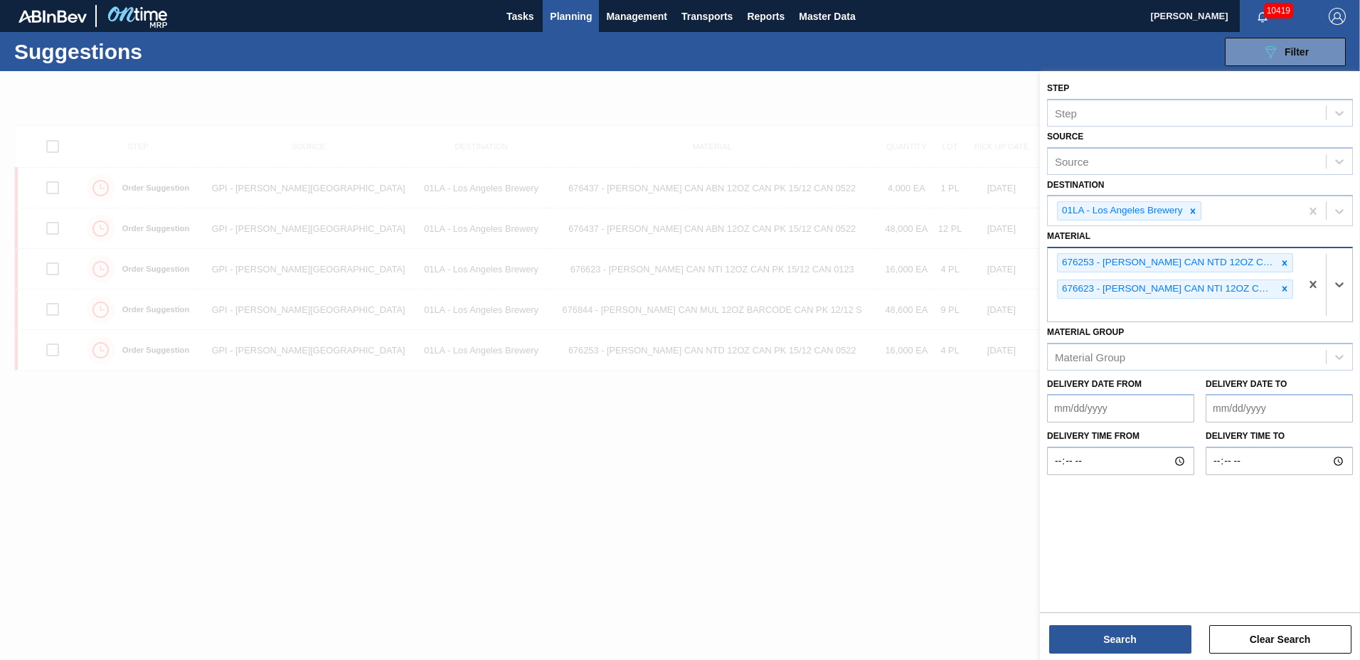
click at [1279, 262] on div at bounding box center [1285, 263] width 16 height 18
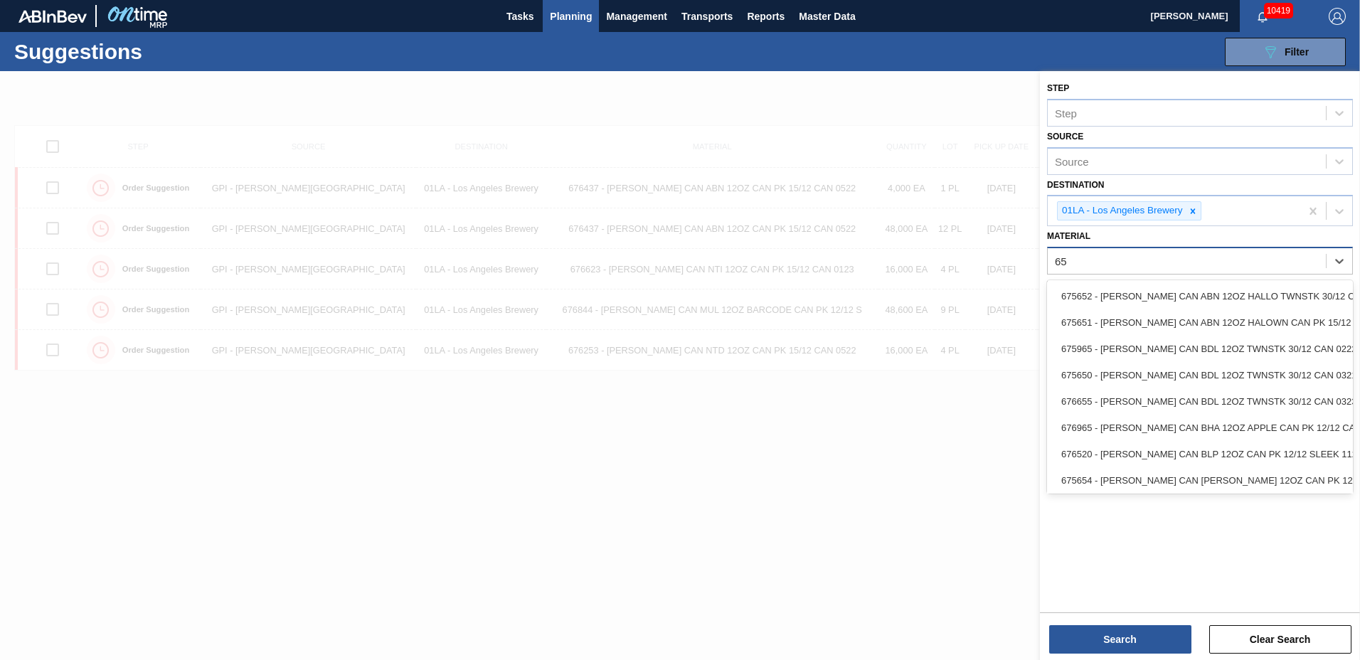
type input "6"
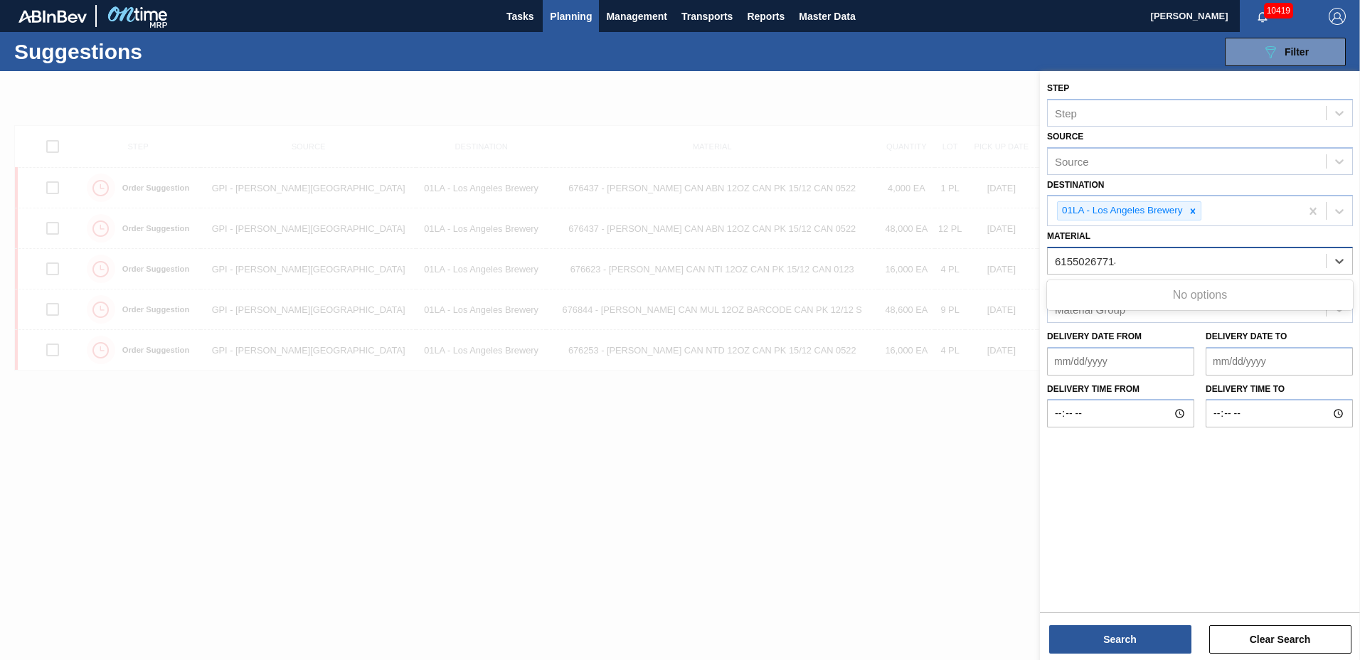
type input "615502677149"
drag, startPoint x: 1166, startPoint y: 270, endPoint x: 944, endPoint y: 268, distance: 222.0
click at [1040, 268] on div "Step Step Source Source Destination 01LA - Los Angeles Brewery Material option …" at bounding box center [1200, 401] width 320 height 660
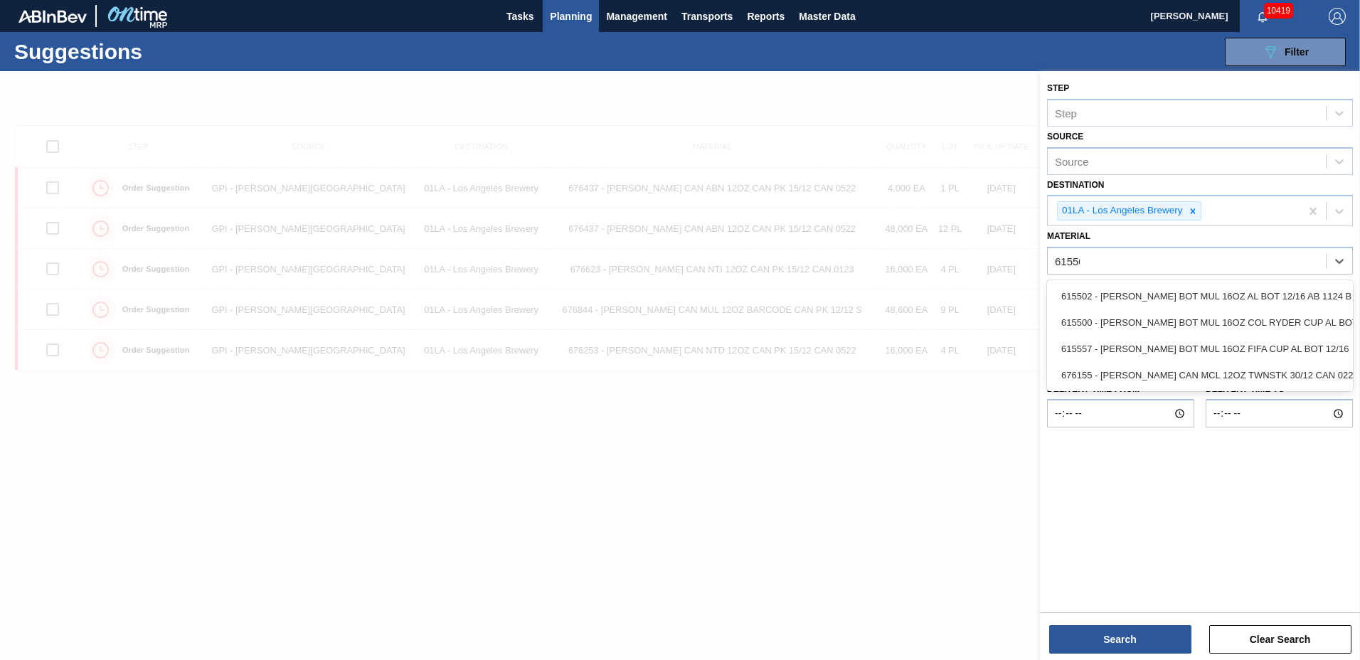
type input "615502"
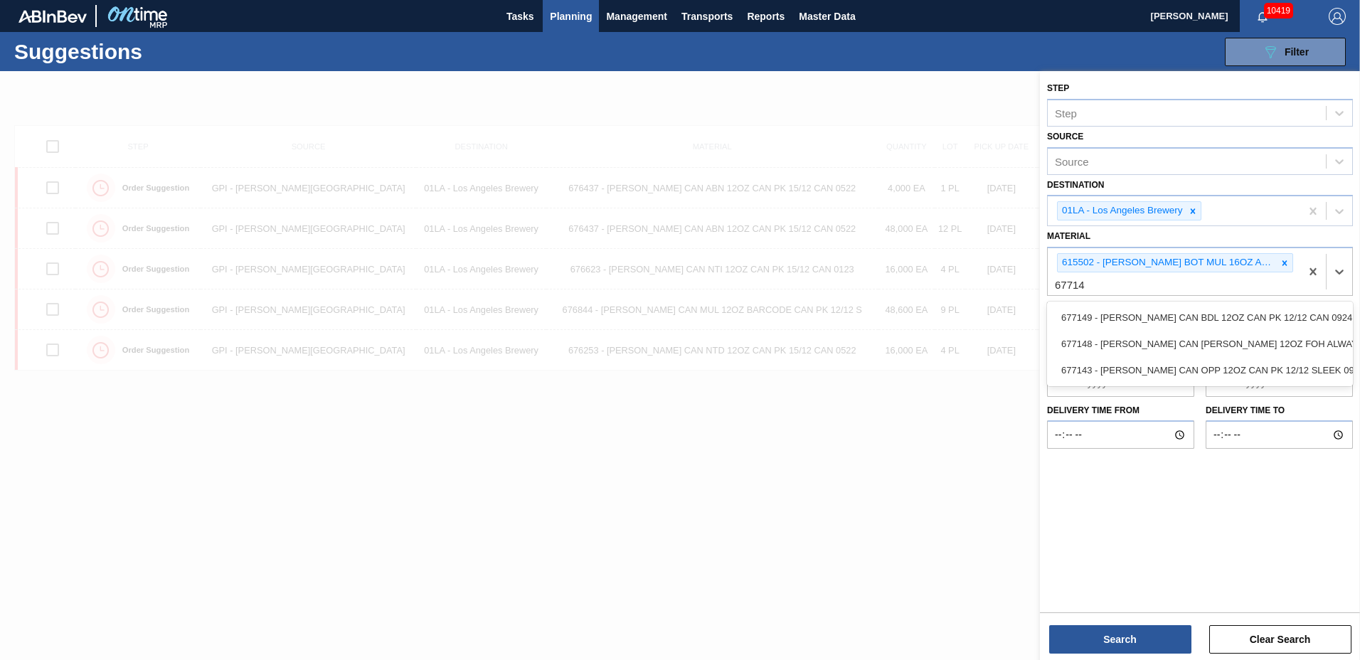
type input "677149"
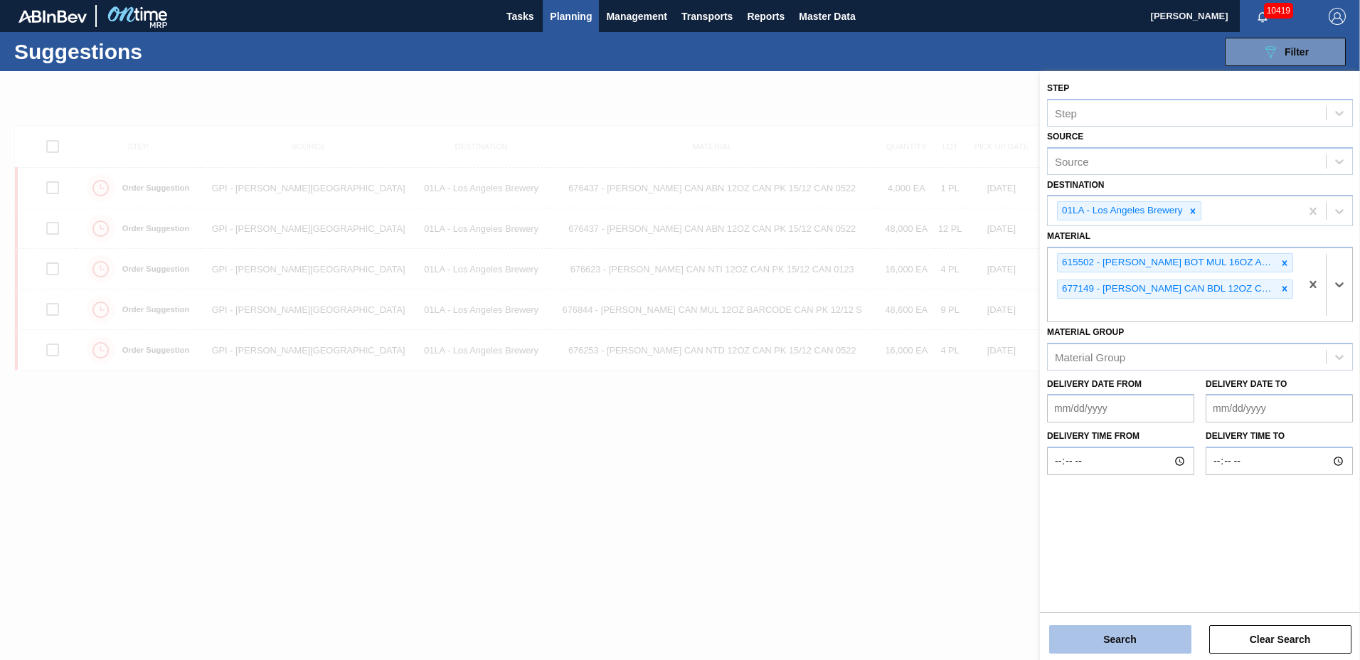
click at [1158, 650] on button "Search" at bounding box center [1120, 639] width 142 height 28
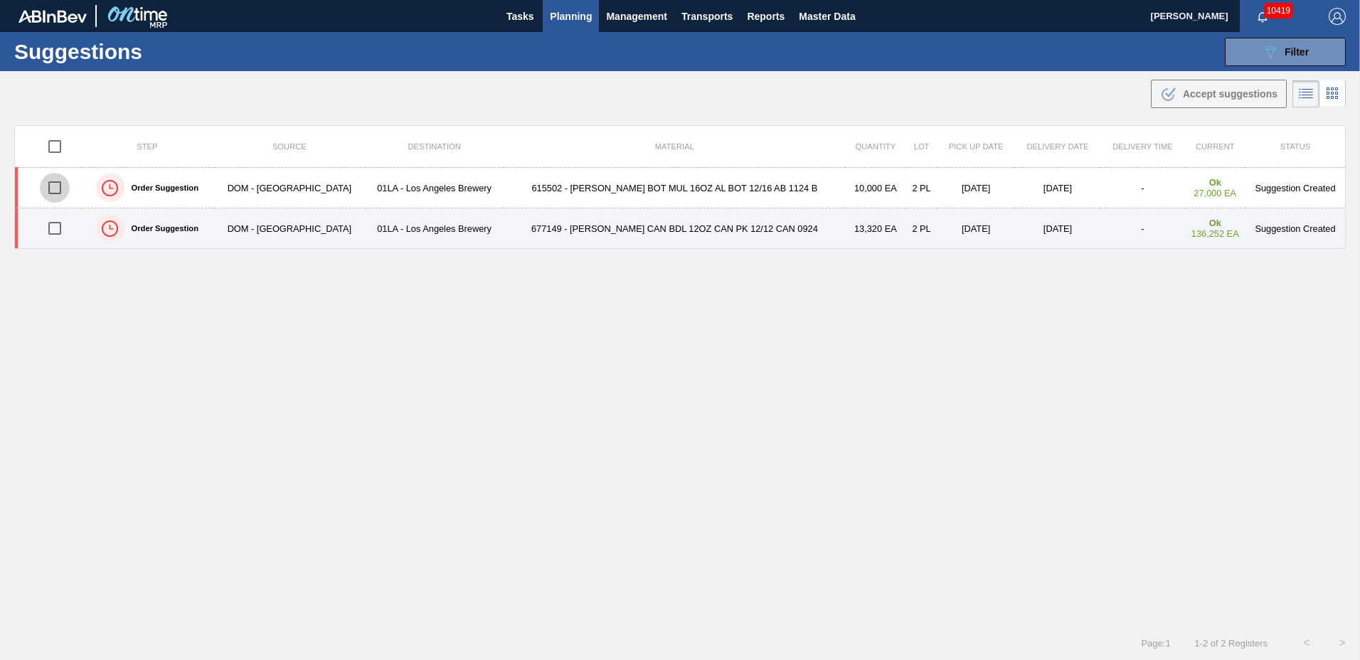
drag, startPoint x: 57, startPoint y: 191, endPoint x: 54, endPoint y: 223, distance: 32.9
click at [56, 190] on input "checkbox" at bounding box center [55, 188] width 30 height 30
checkbox input "true"
click at [54, 231] on input "checkbox" at bounding box center [55, 228] width 30 height 30
checkbox input "true"
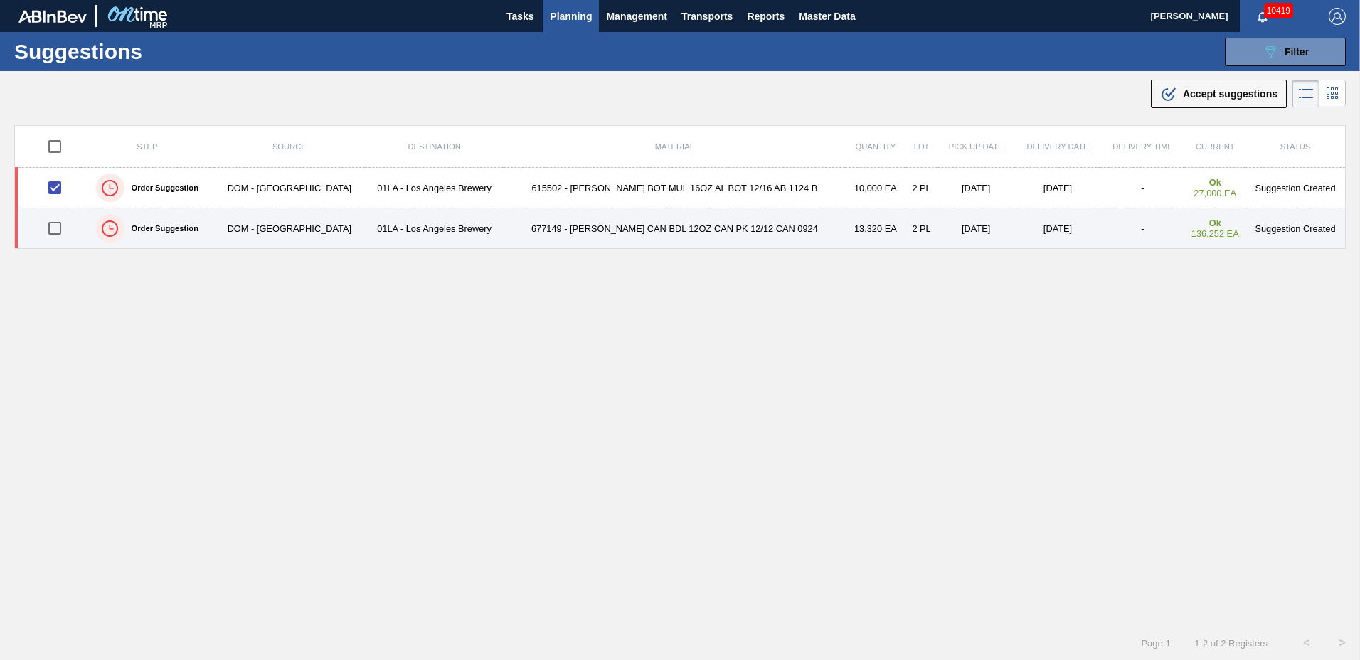
checkbox input "true"
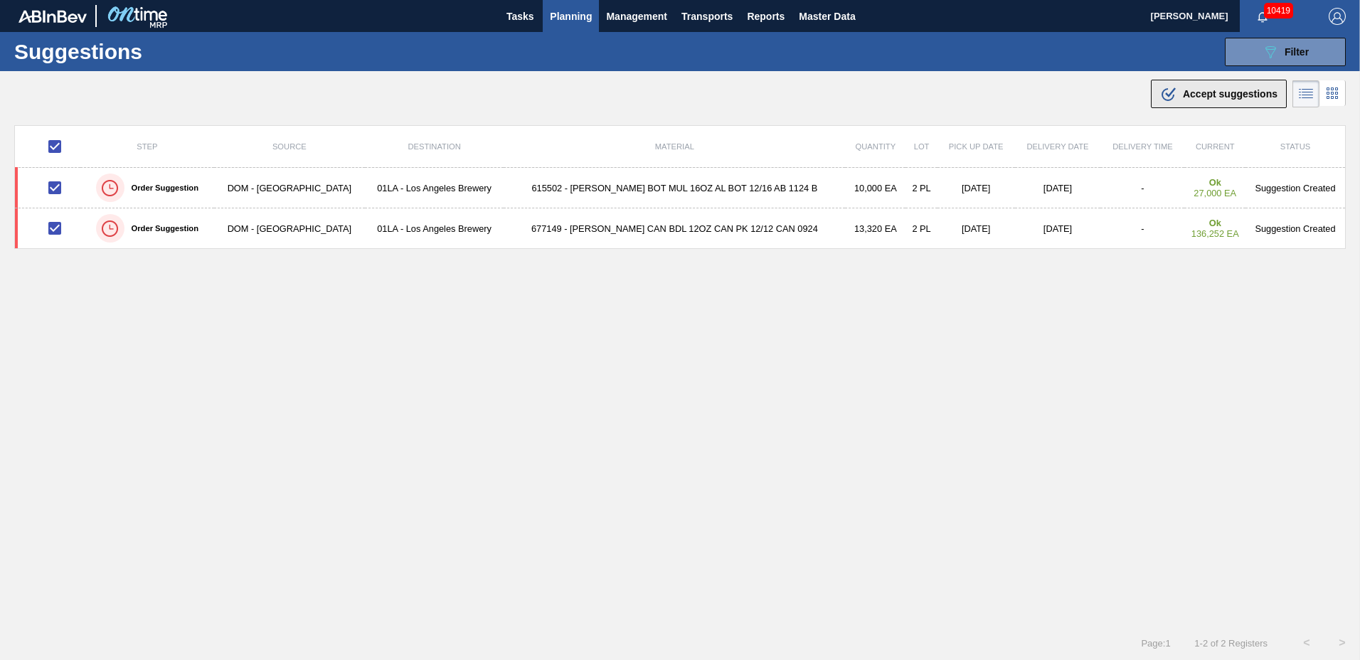
click at [1205, 100] on div ".b{fill:var(--color-action-default)} Accept suggestions" at bounding box center [1218, 93] width 117 height 17
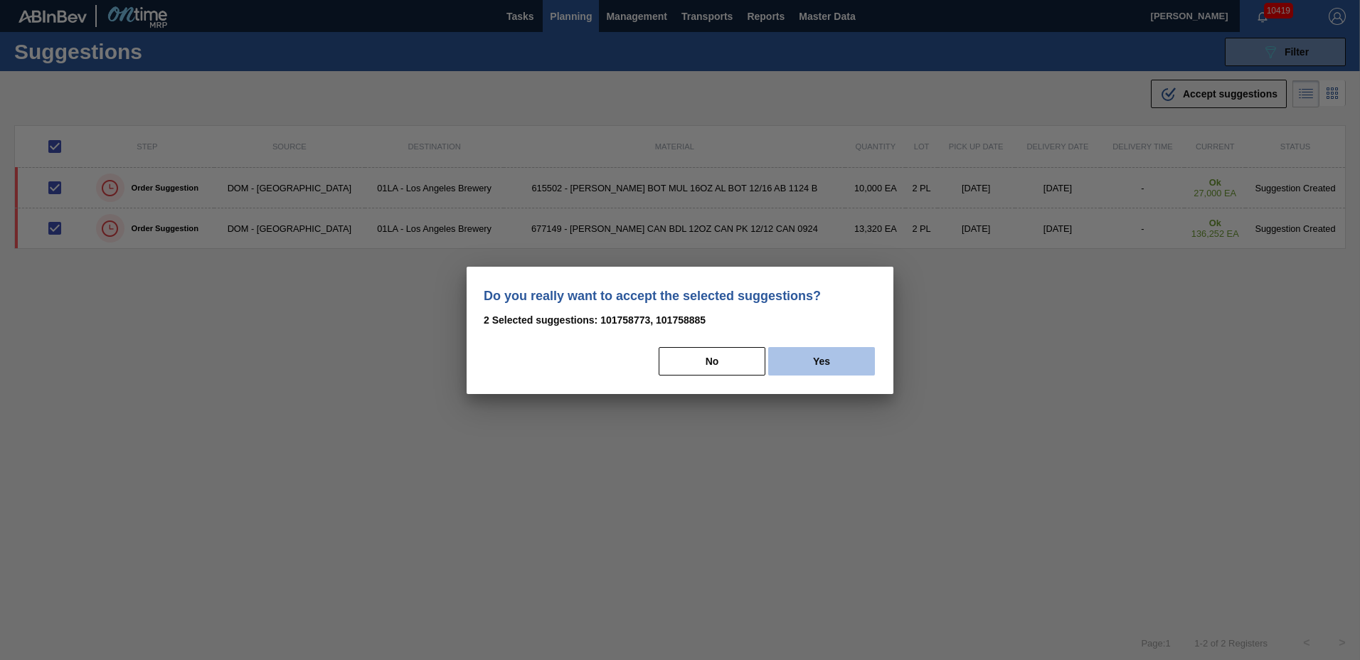
click at [813, 360] on button "Yes" at bounding box center [821, 361] width 107 height 28
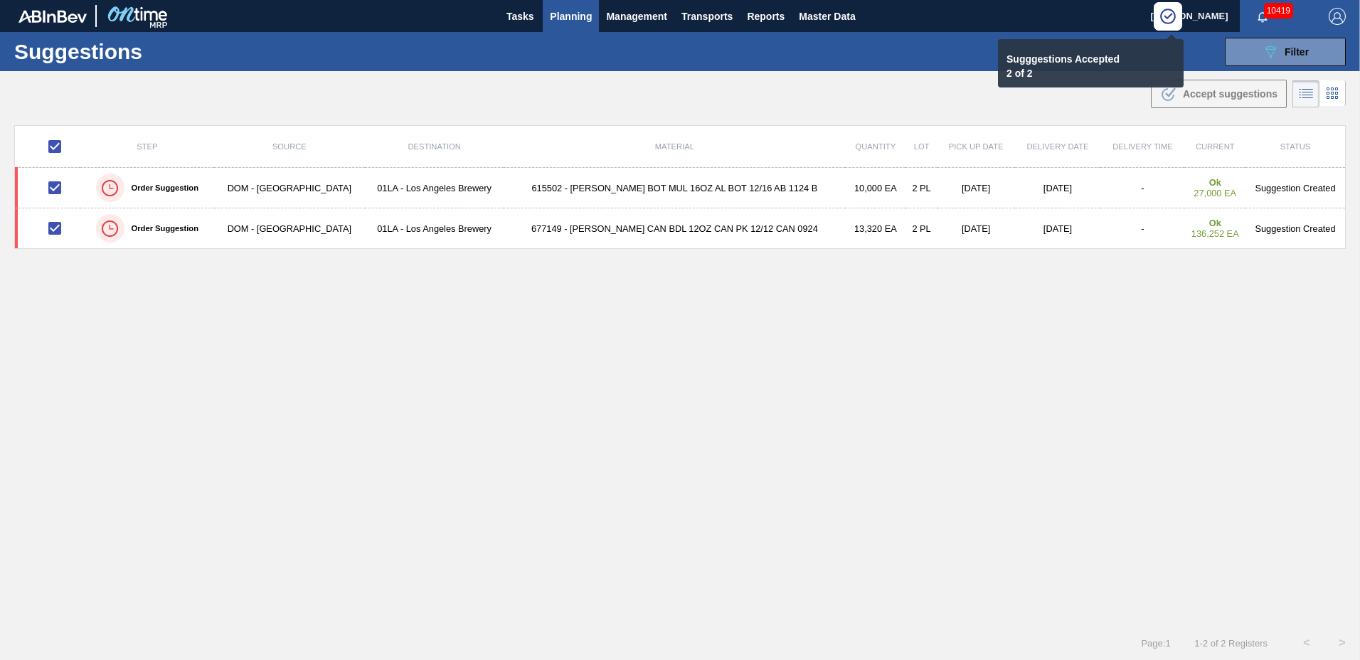
click at [572, 16] on span "Planning" at bounding box center [571, 16] width 42 height 17
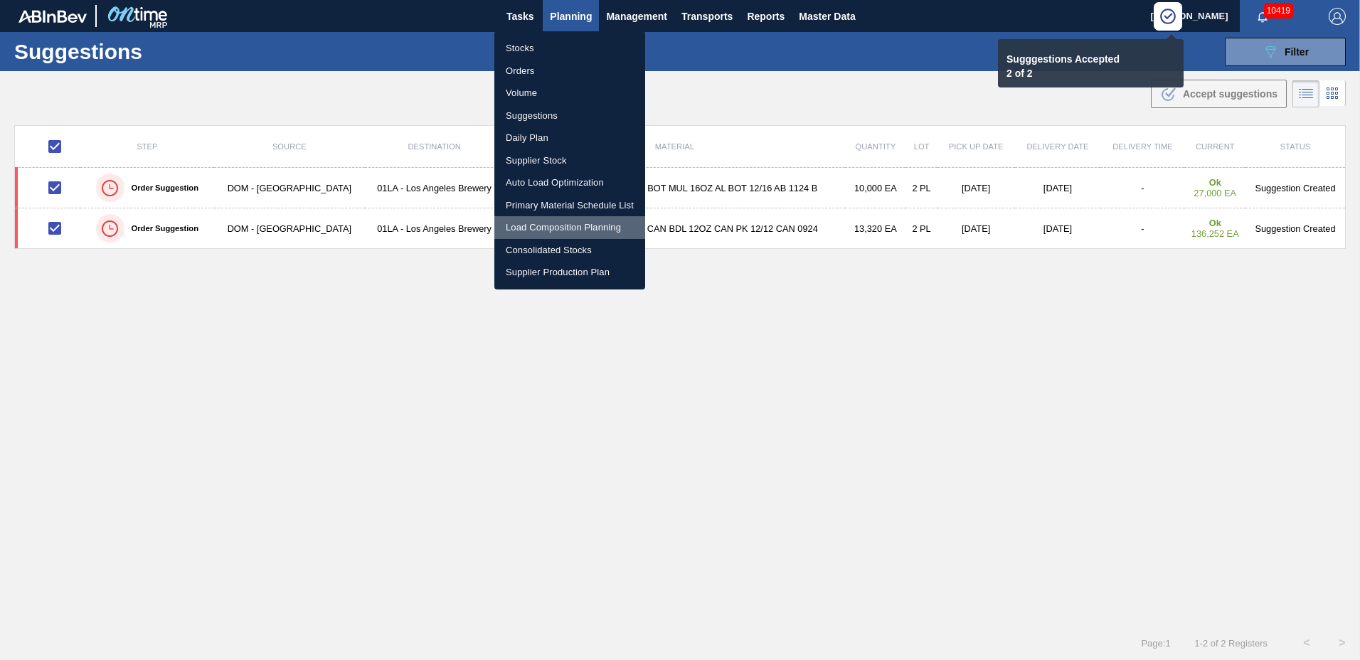
click at [536, 220] on li "Load Composition Planning" at bounding box center [569, 227] width 151 height 23
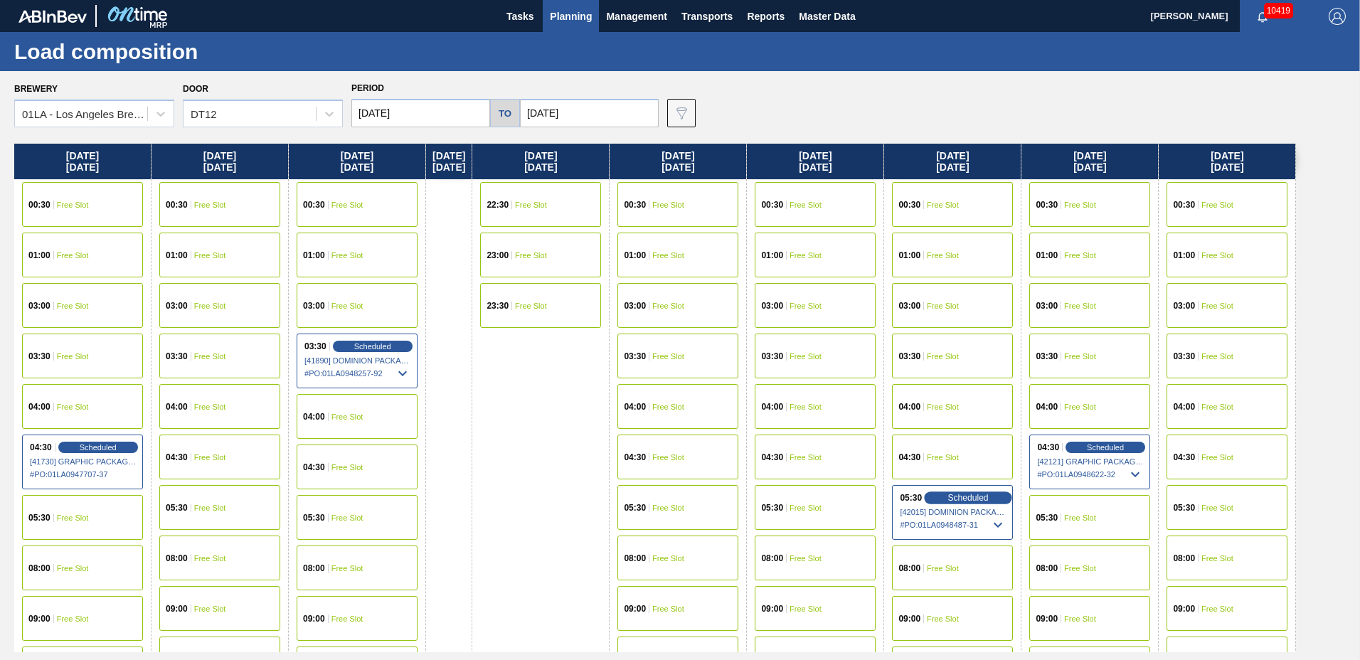
click at [983, 502] on span "Scheduled" at bounding box center [968, 497] width 41 height 9
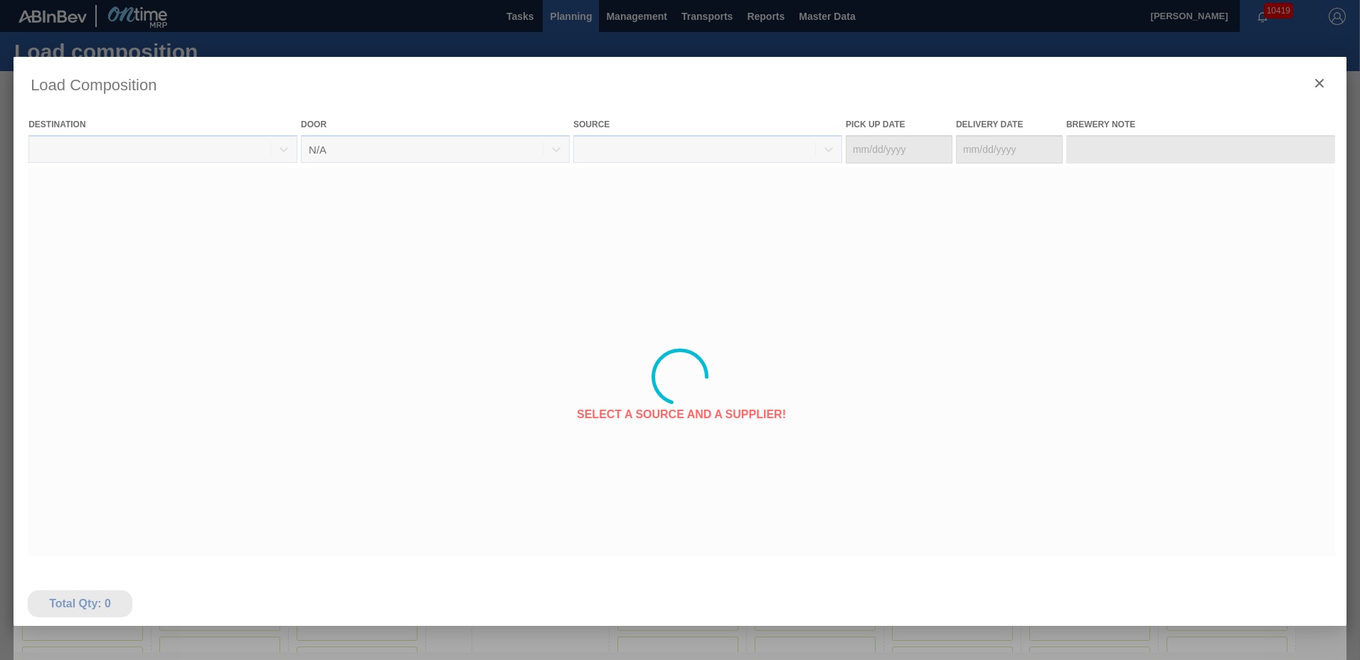
type Date "09/05/2025"
type Date "09/10/2025"
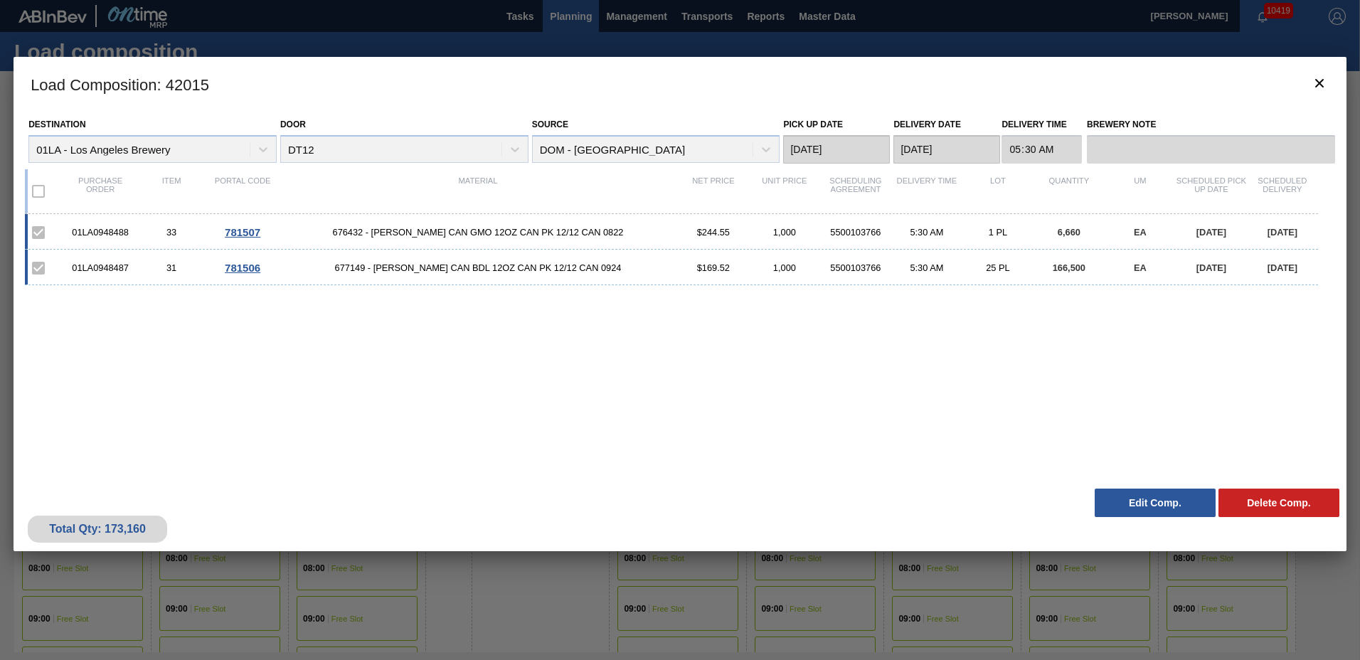
click at [1146, 500] on button "Edit Comp." at bounding box center [1155, 503] width 121 height 28
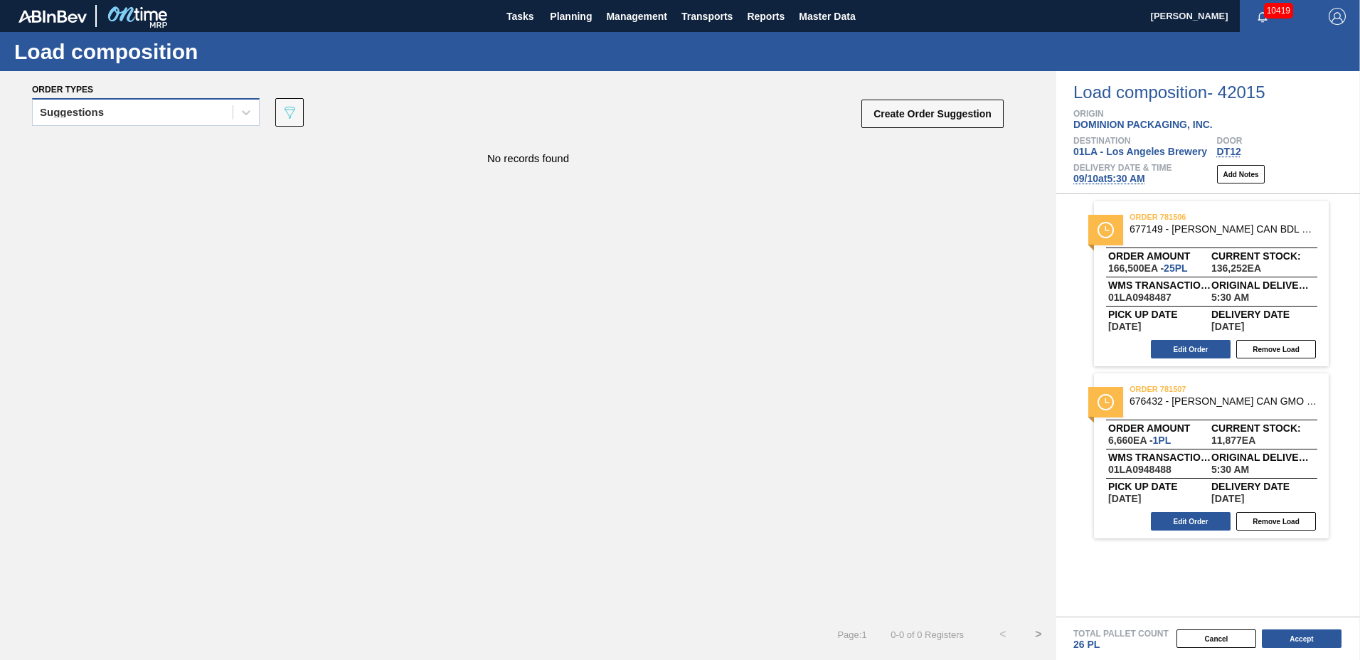
click at [156, 112] on div "Suggestions" at bounding box center [133, 112] width 200 height 21
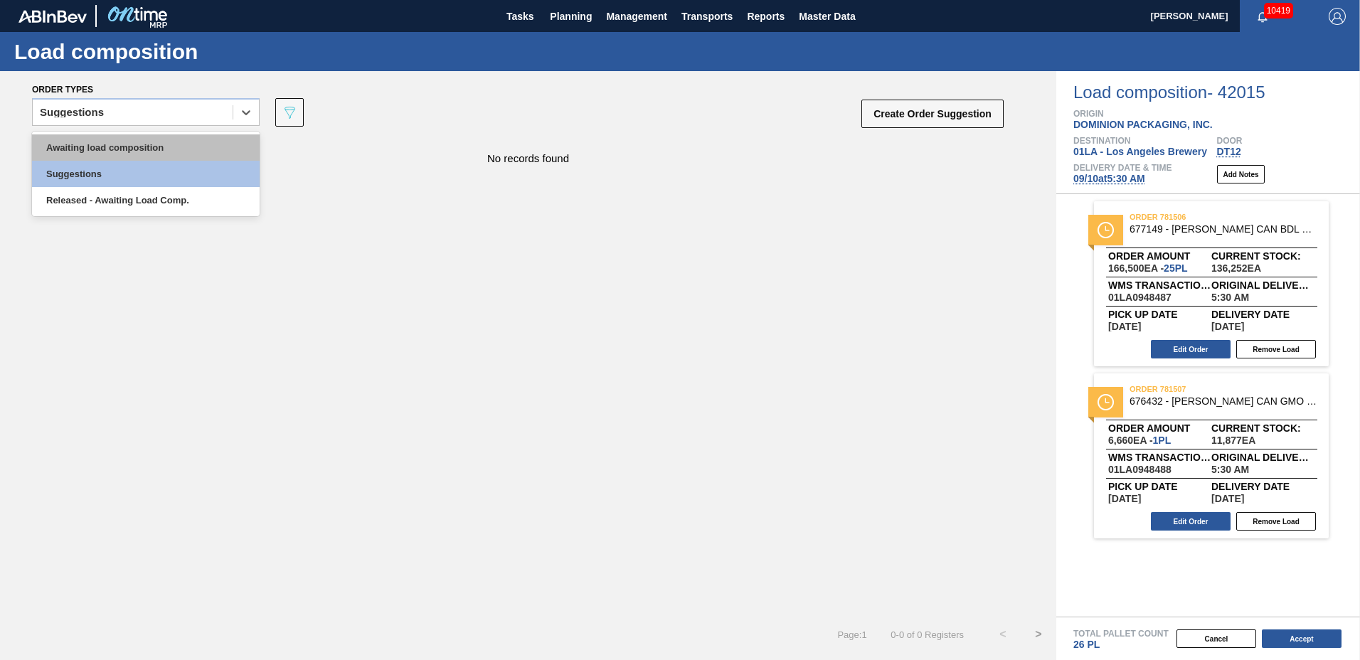
click at [146, 143] on div "Awaiting load composition" at bounding box center [146, 147] width 228 height 26
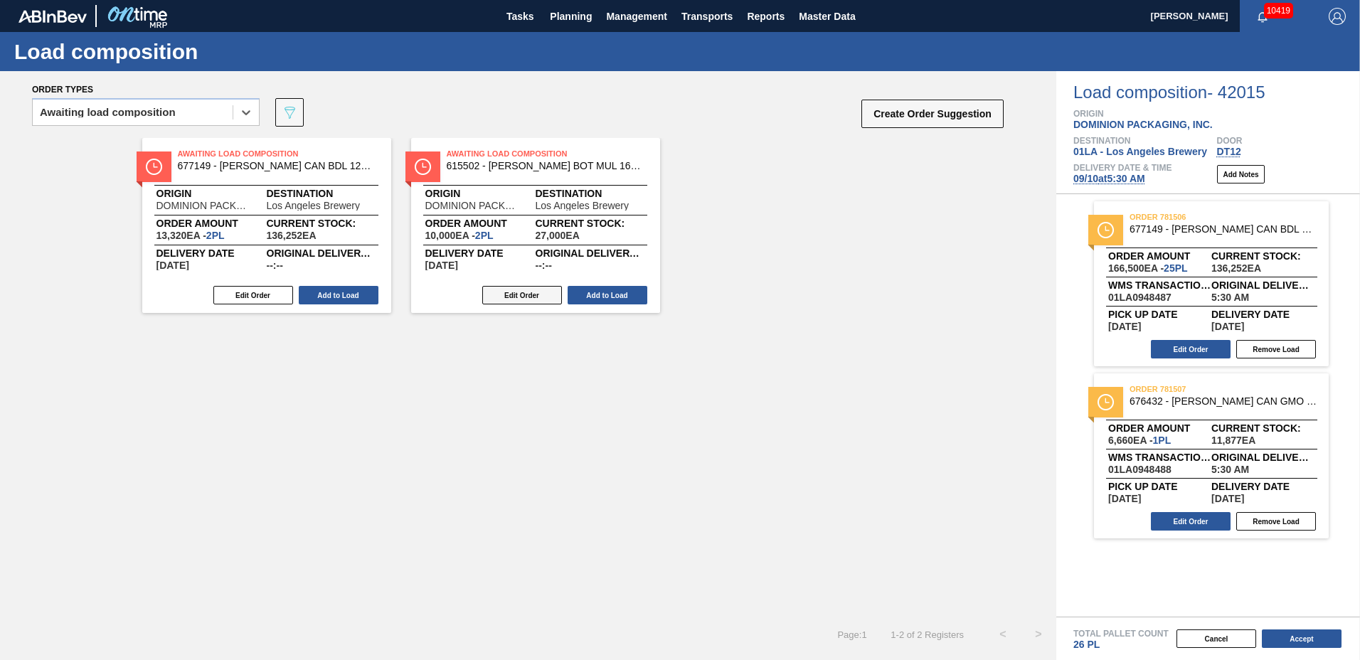
click at [492, 292] on button "Edit Order" at bounding box center [522, 295] width 80 height 18
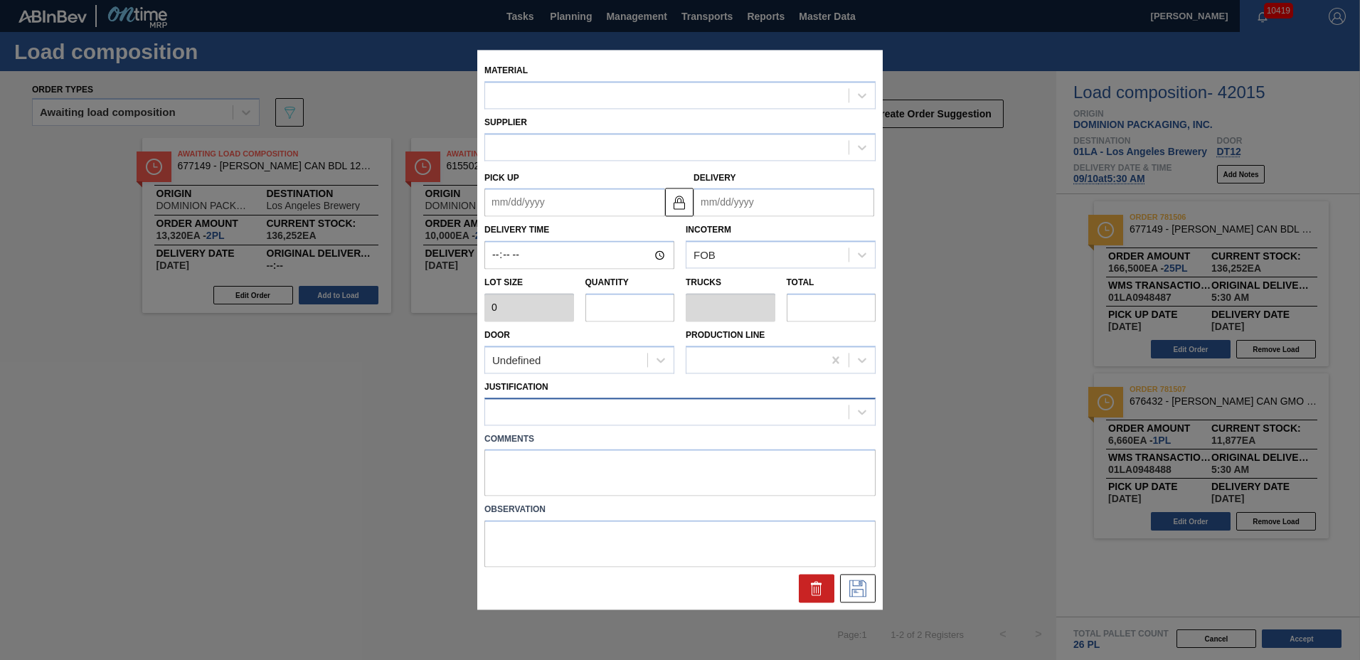
type input "5,000"
type input "2"
type input "0.077"
type input "10,000"
type up "09/06/2025"
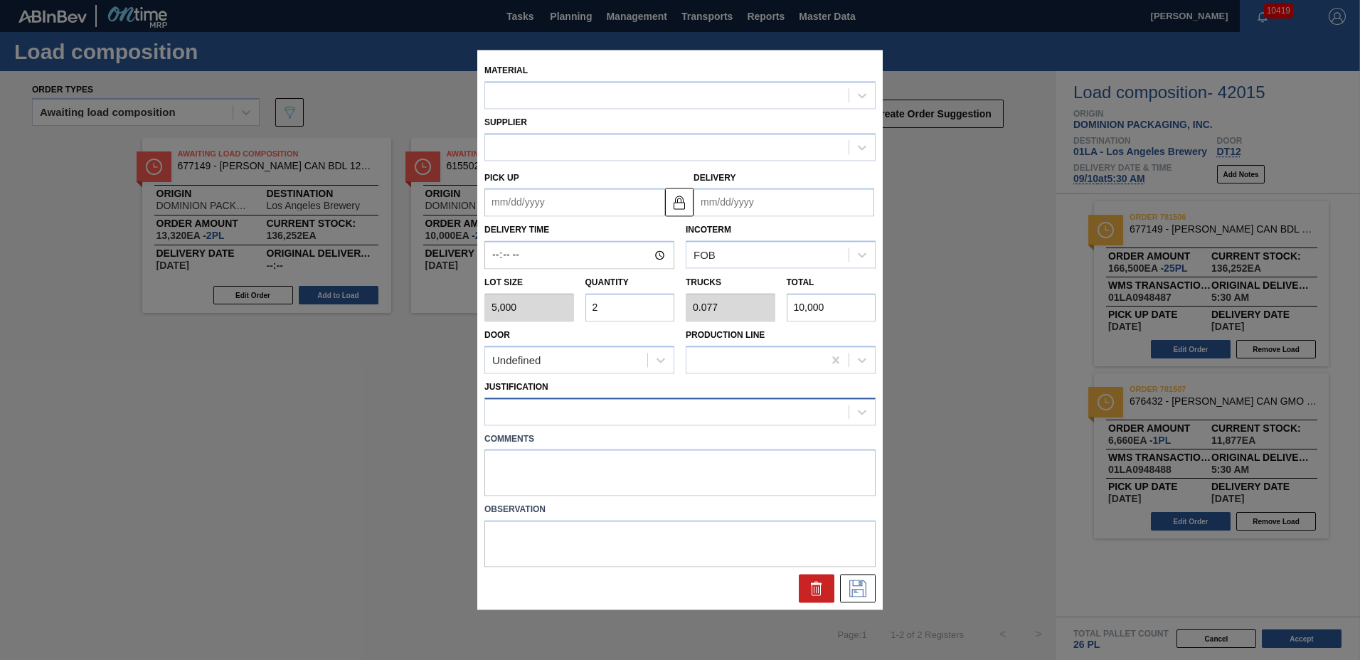
type input "09/11/2025"
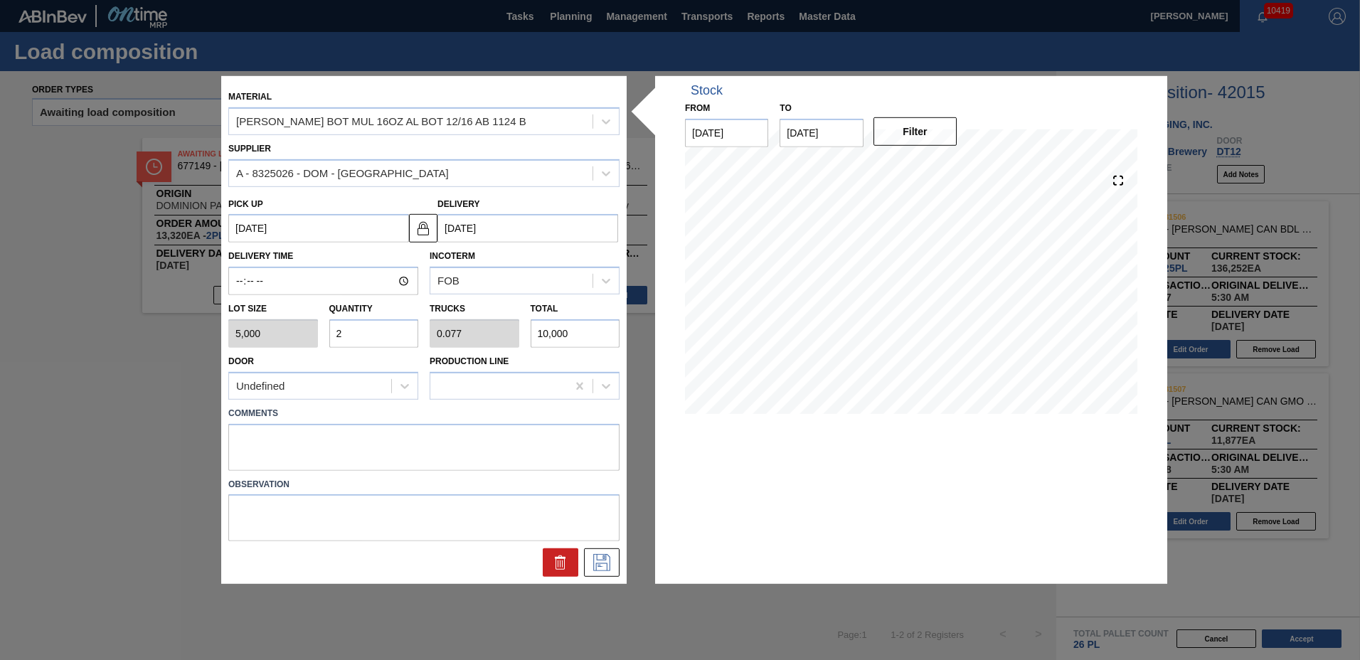
drag, startPoint x: 379, startPoint y: 344, endPoint x: 282, endPoint y: 334, distance: 98.1
click at [360, 341] on input "2" at bounding box center [374, 333] width 90 height 28
type input "24"
type input "0.923"
type input "120,000"
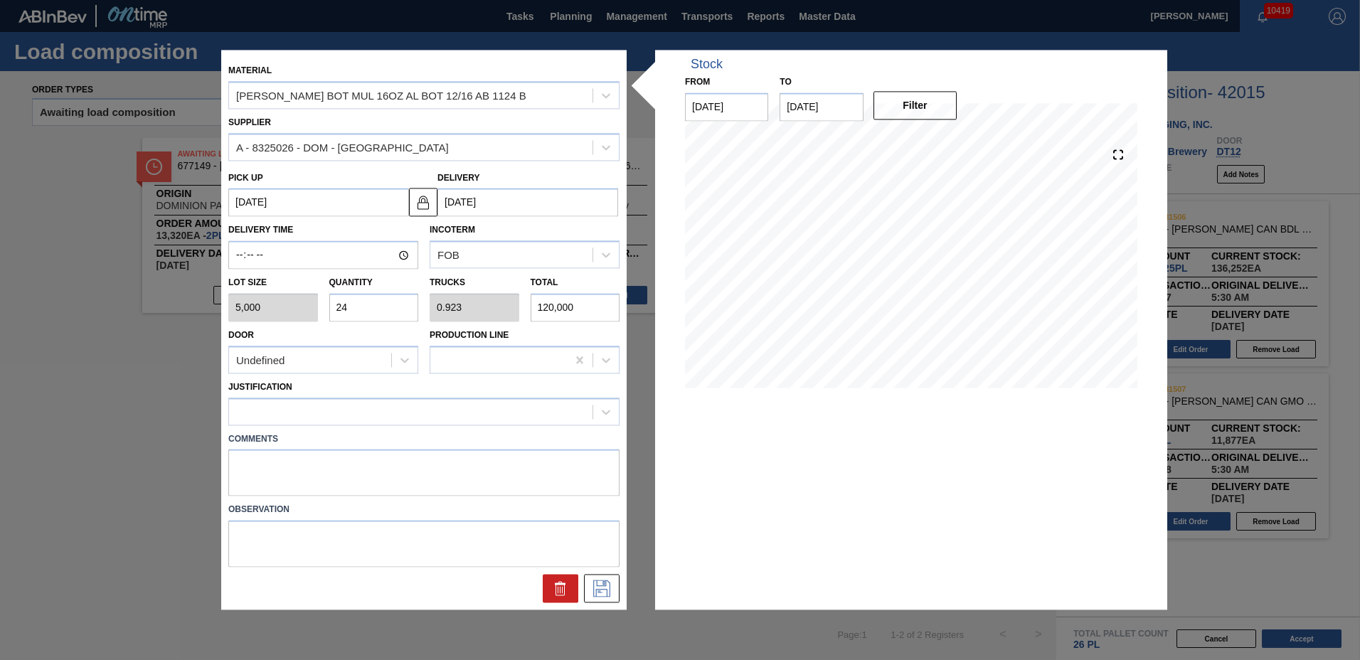
type input "2"
type input "0.077"
type input "10,000"
type input "0"
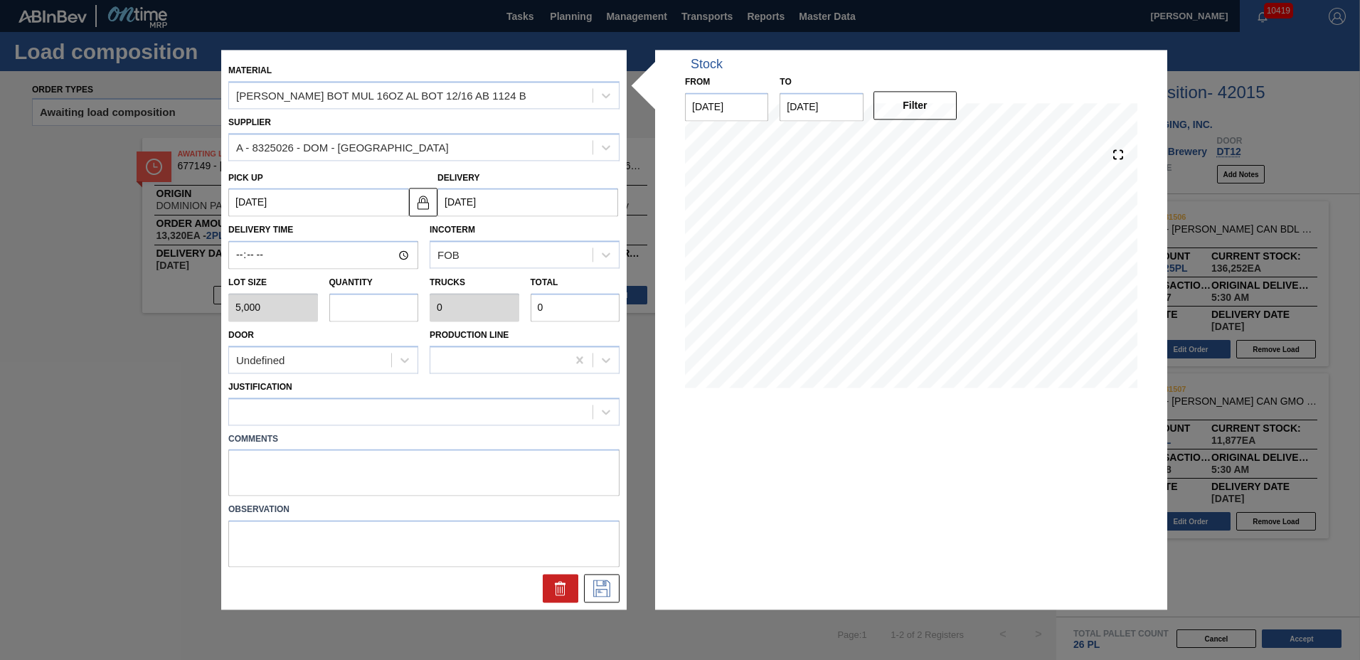
type input "4"
type input "0.154"
type input "20,000"
type input "4"
click at [267, 401] on div at bounding box center [411, 411] width 364 height 21
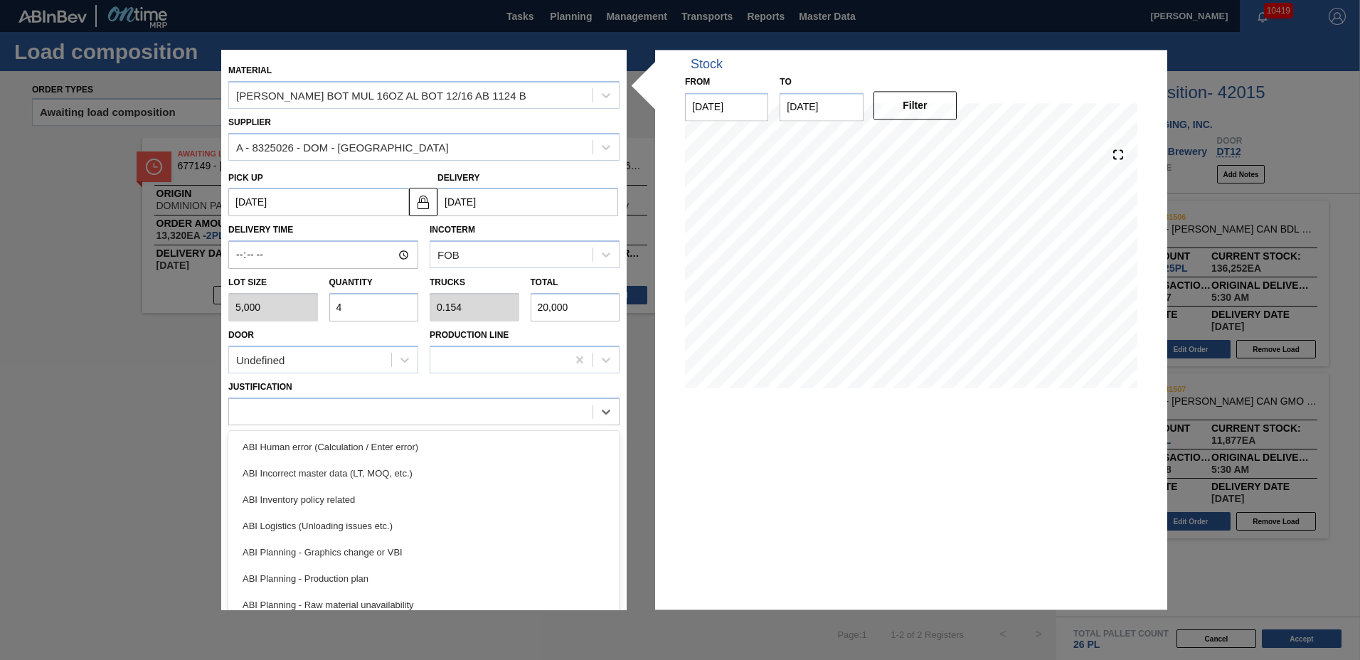
click at [272, 509] on div "ABI Inventory policy related" at bounding box center [423, 500] width 391 height 26
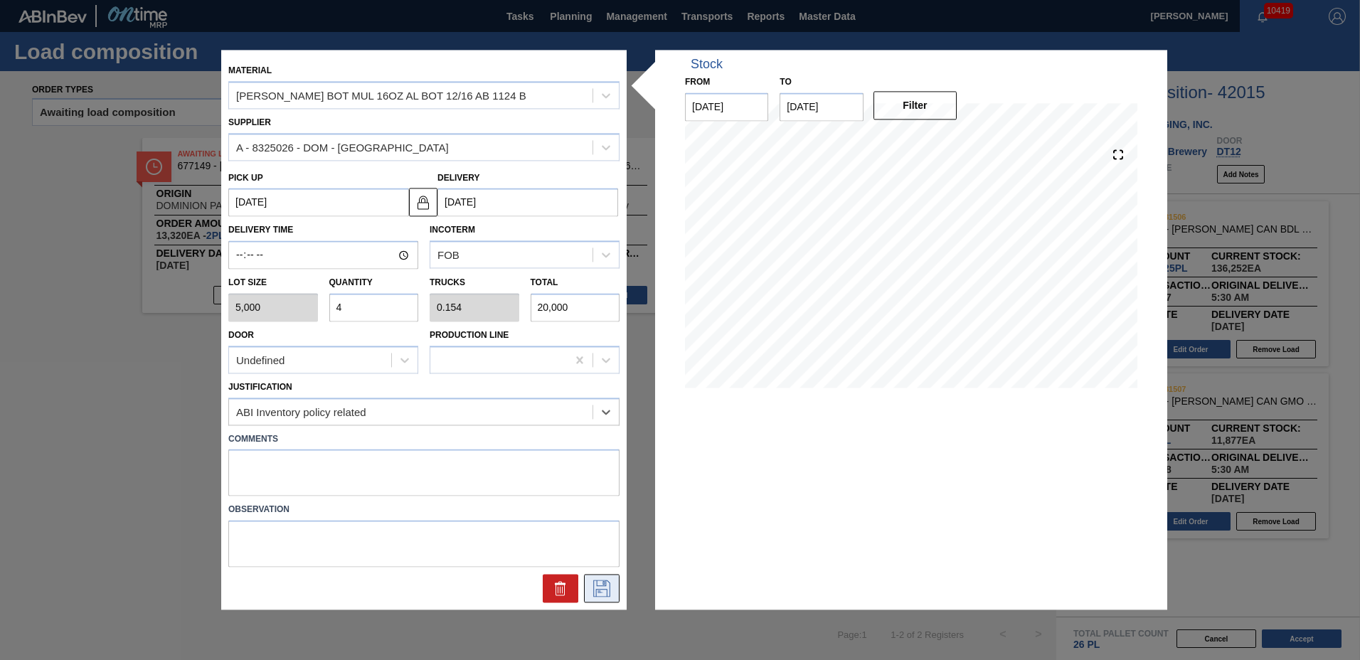
click at [604, 583] on icon at bounding box center [602, 589] width 23 height 17
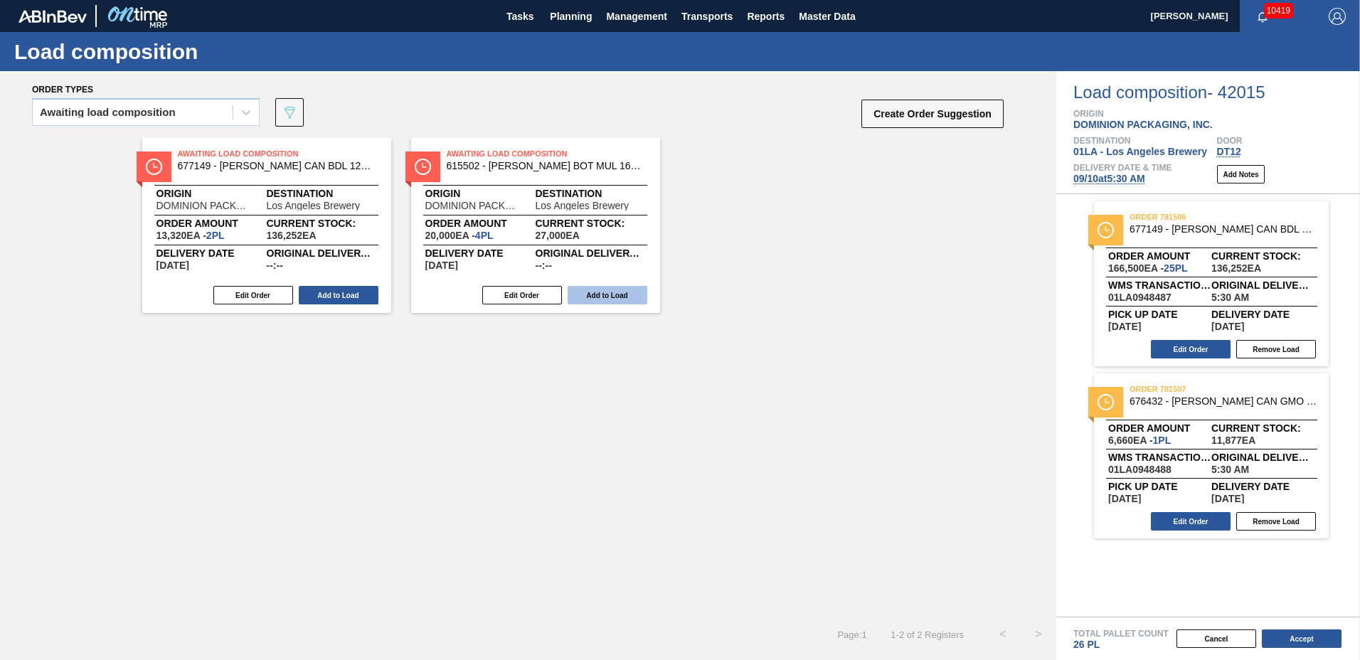
click at [600, 297] on button "Add to Load" at bounding box center [608, 295] width 80 height 18
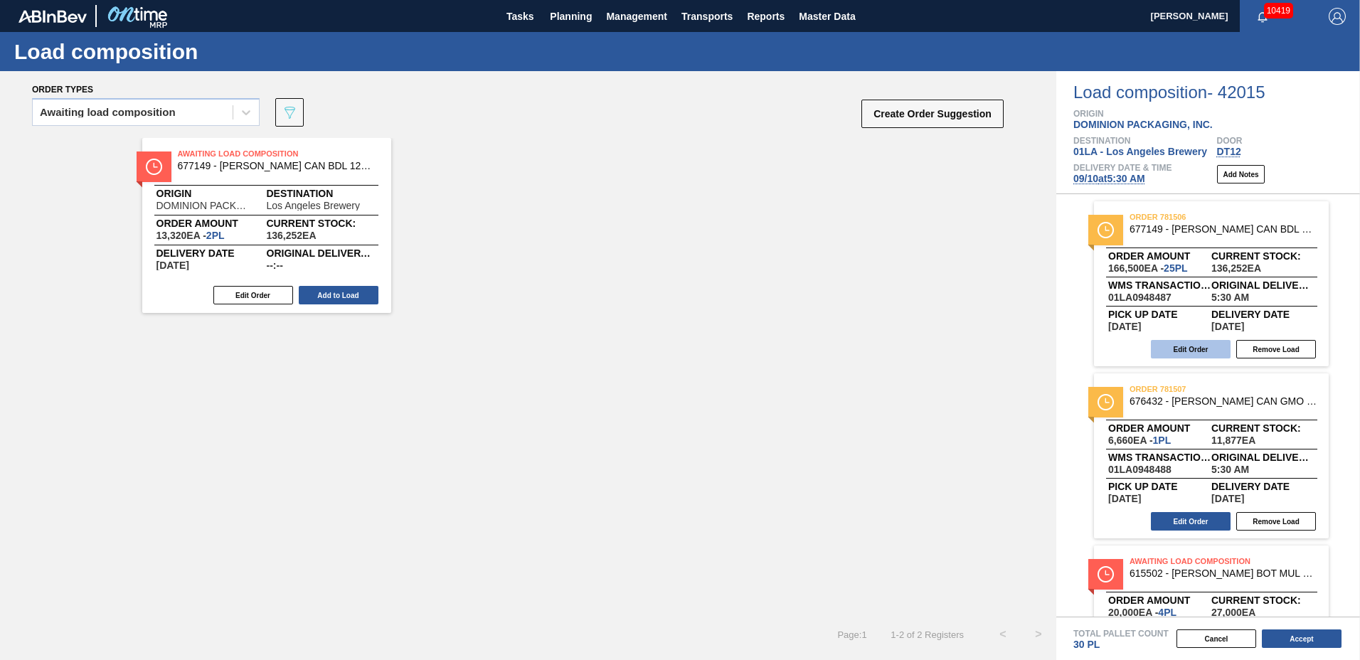
click at [1224, 351] on button "Edit Order" at bounding box center [1191, 349] width 80 height 18
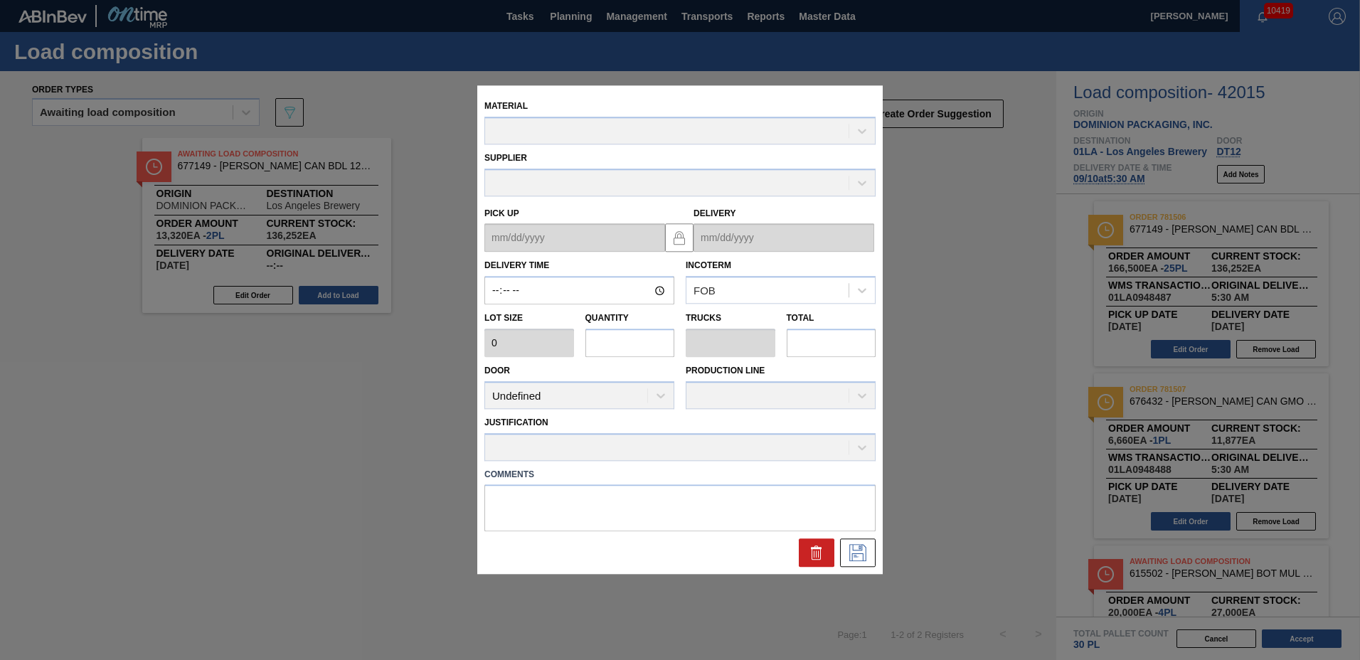
type input "05:30:00"
type input "6,660"
type input "25"
type input "0.962"
type input "166,500"
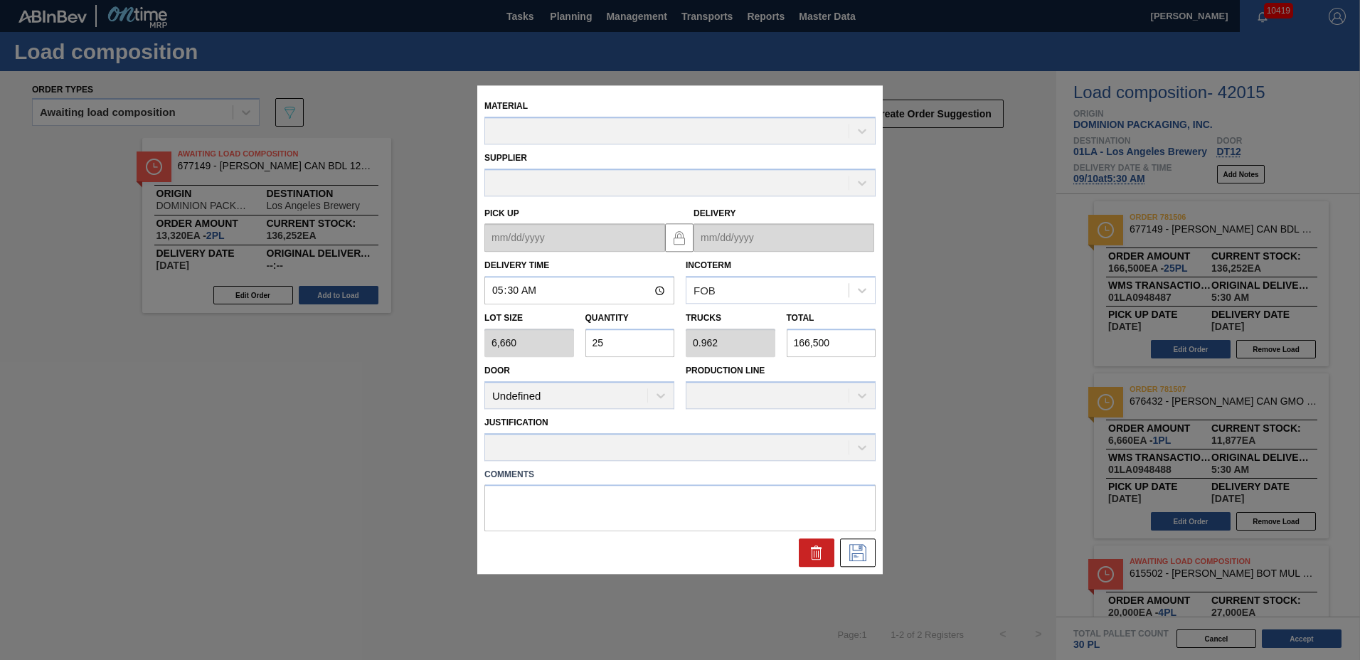
type up "09/05/2025"
type input "09/10/2025"
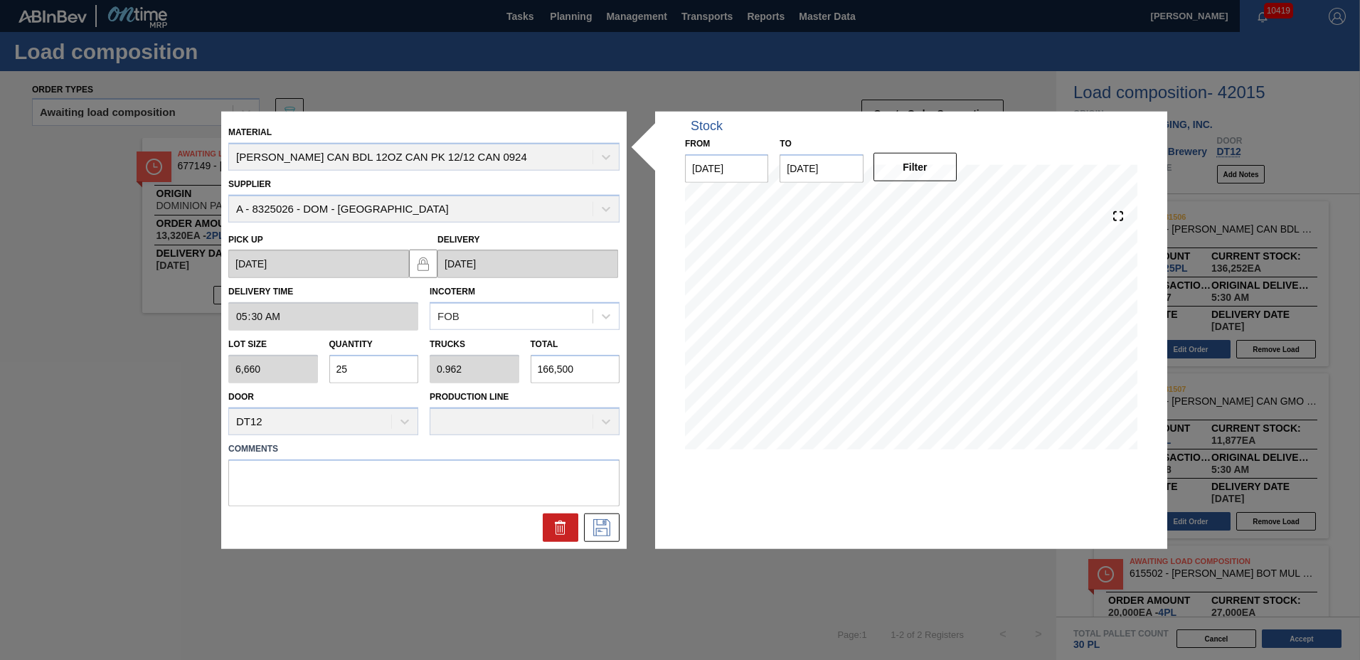
drag, startPoint x: 401, startPoint y: 372, endPoint x: 154, endPoint y: 350, distance: 247.2
click at [328, 370] on div "Quantity 25" at bounding box center [374, 358] width 101 height 49
type input "2"
type input "0.077"
type input "13,320"
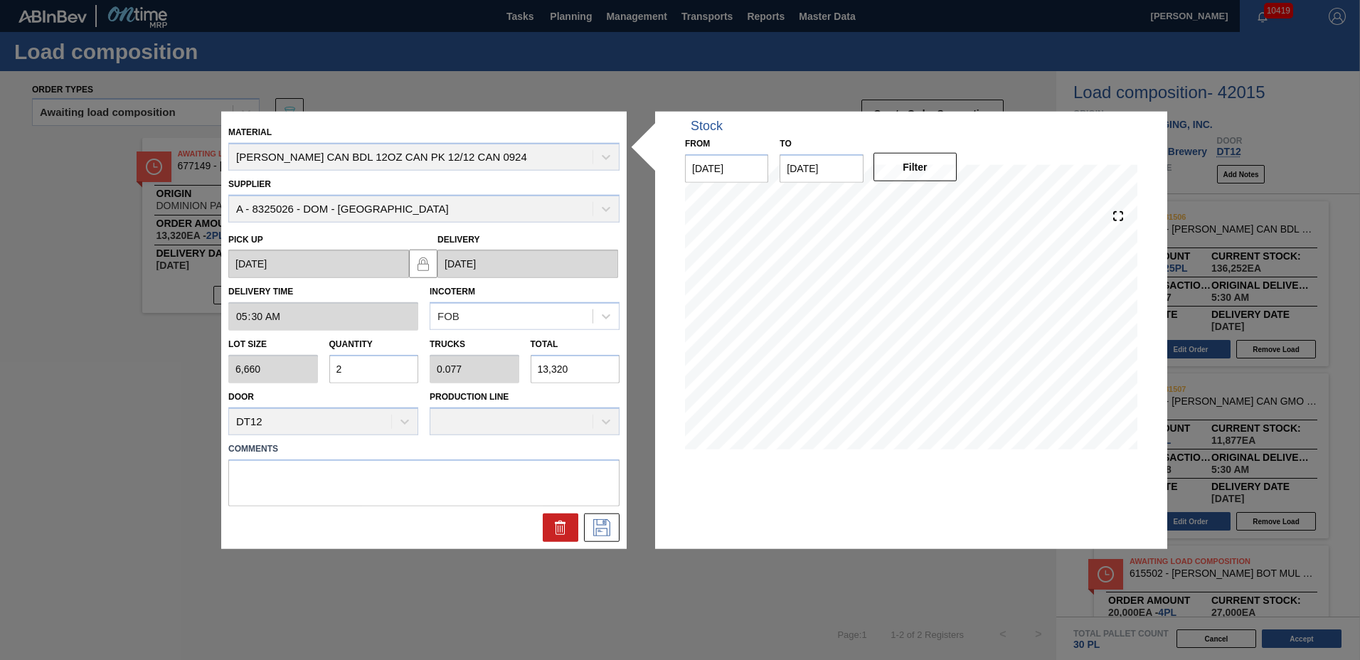
type input "21"
type input "0.808"
type input "139,860"
type input "21"
click at [596, 522] on icon at bounding box center [602, 527] width 23 height 17
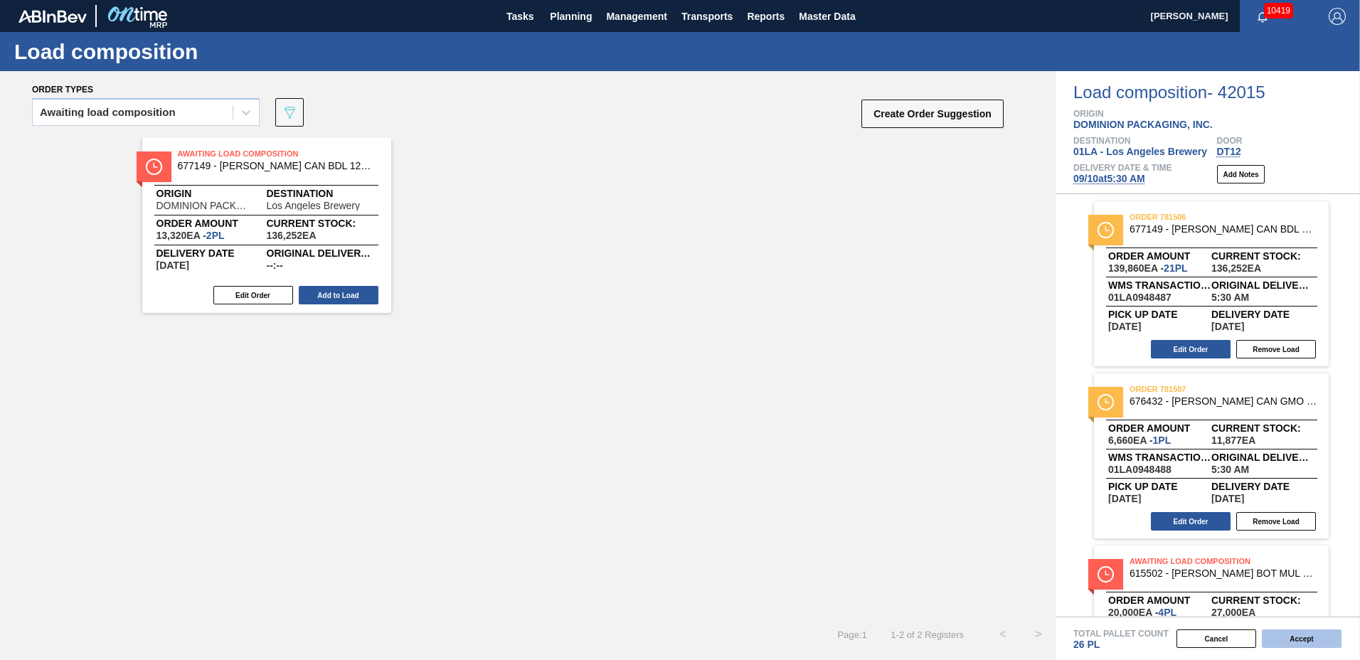
click at [1292, 635] on button "Accept" at bounding box center [1302, 639] width 80 height 18
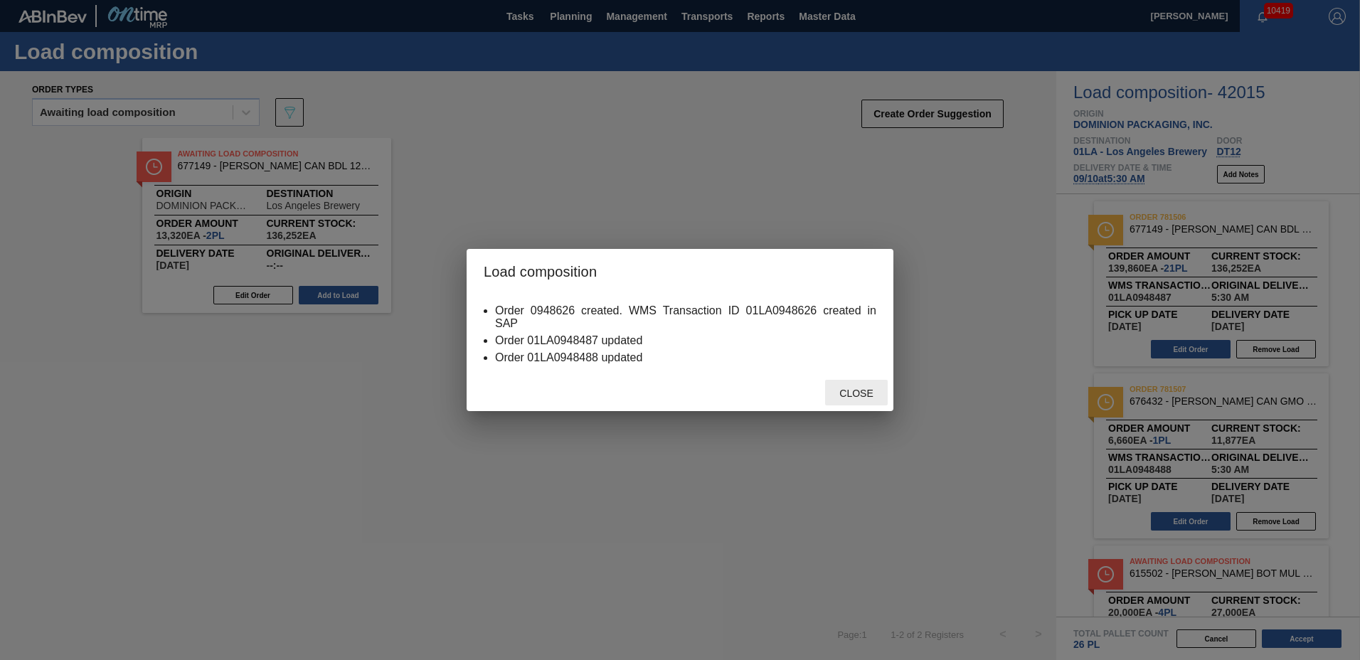
click at [854, 383] on div "Close" at bounding box center [856, 393] width 63 height 26
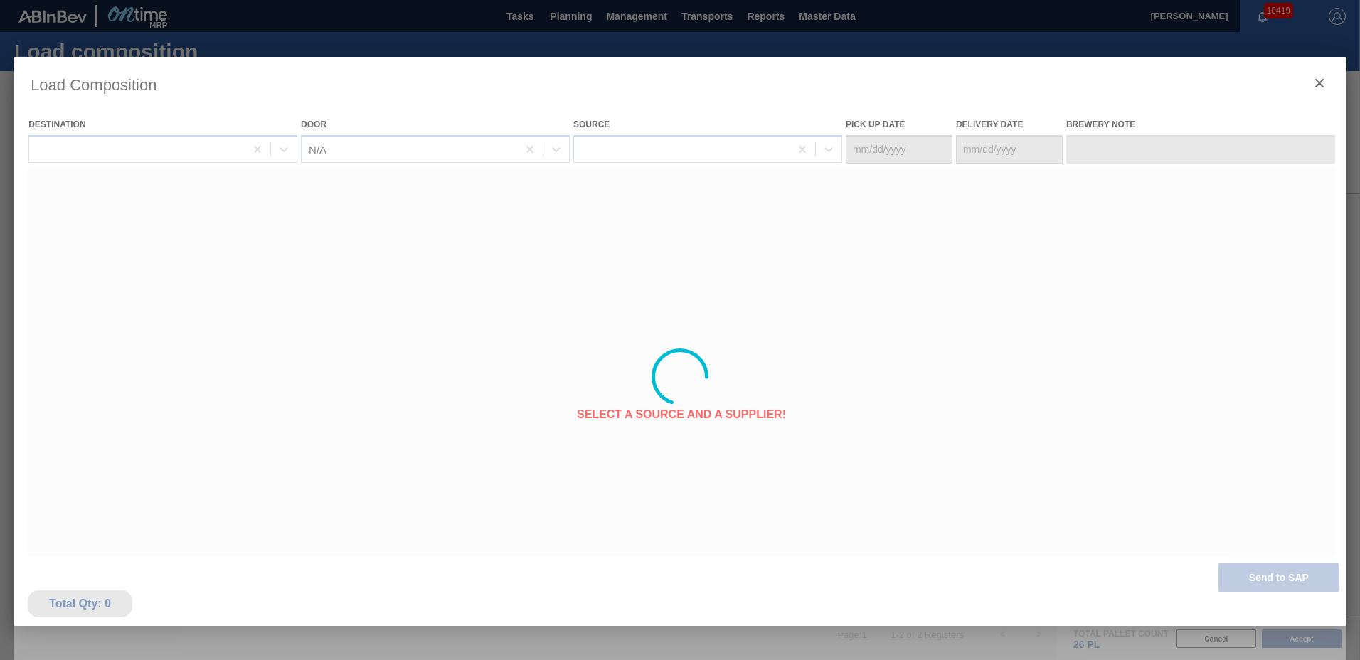
type Date "09/05/2025"
type Date "09/10/2025"
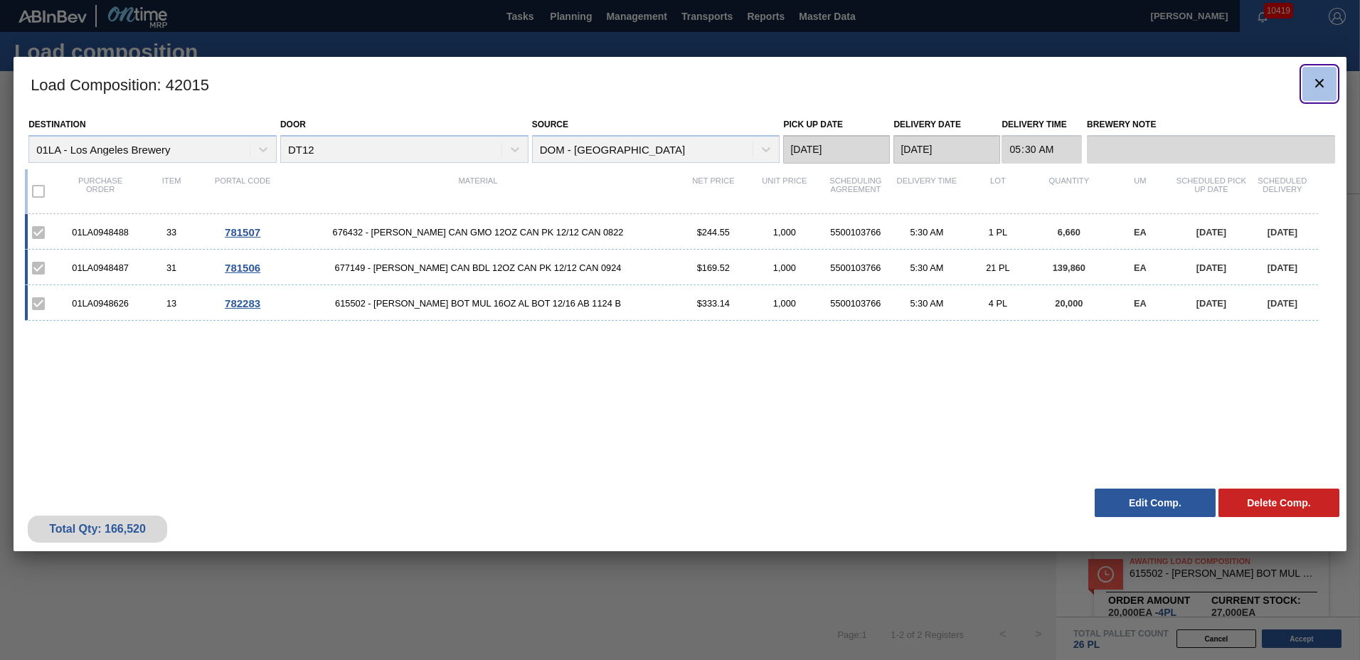
click at [1325, 82] on icon "botão de ícone" at bounding box center [1319, 83] width 17 height 17
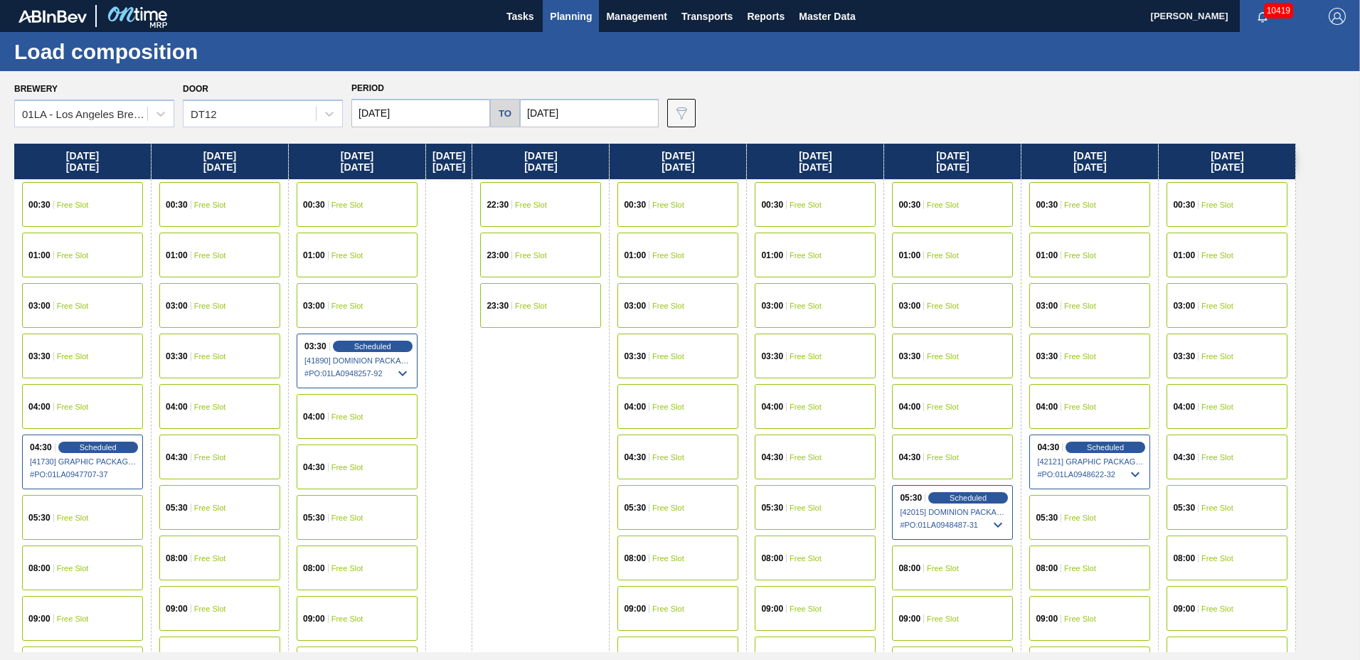
scroll to position [759, 0]
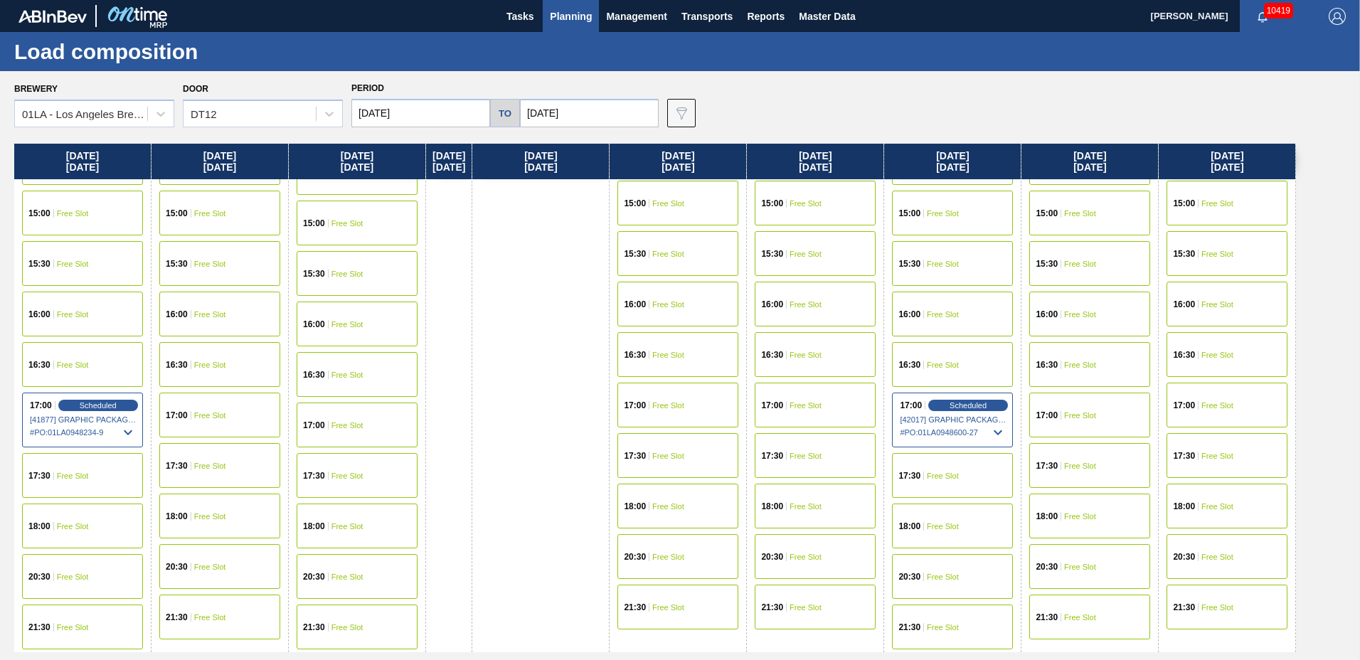
click at [1086, 568] on span "Free Slot" at bounding box center [1080, 567] width 32 height 9
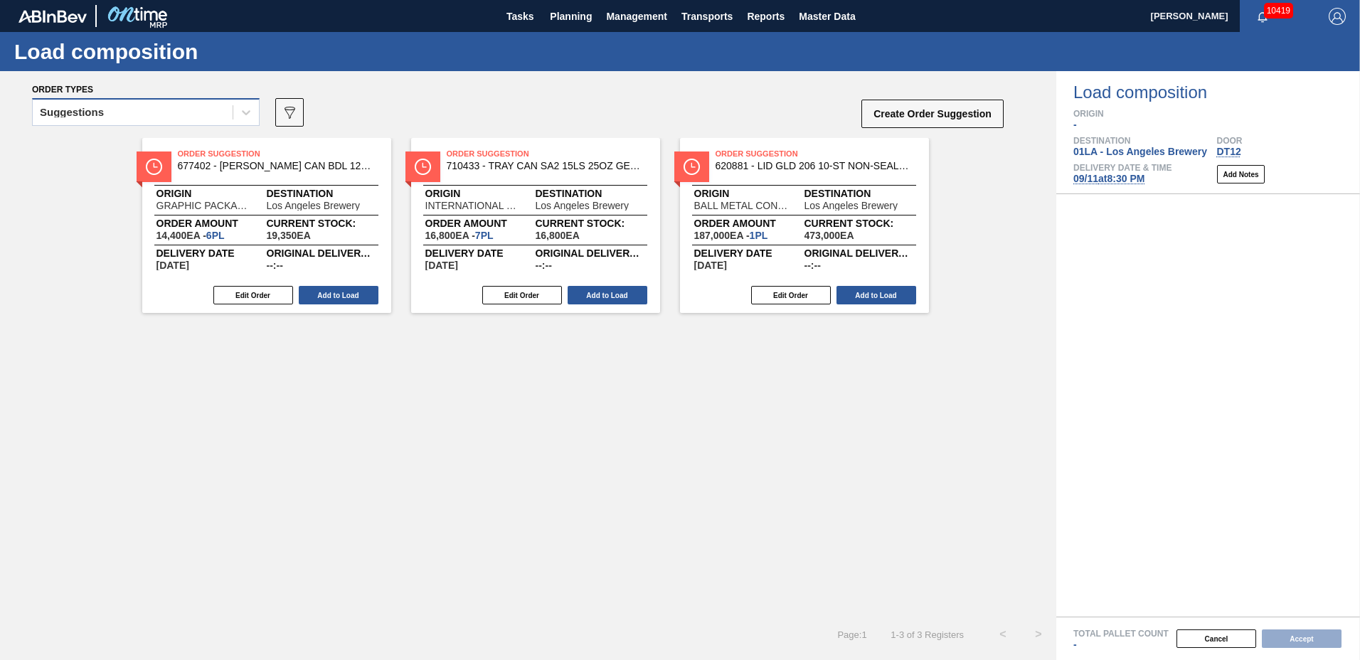
click at [120, 116] on div "Suggestions" at bounding box center [133, 112] width 200 height 21
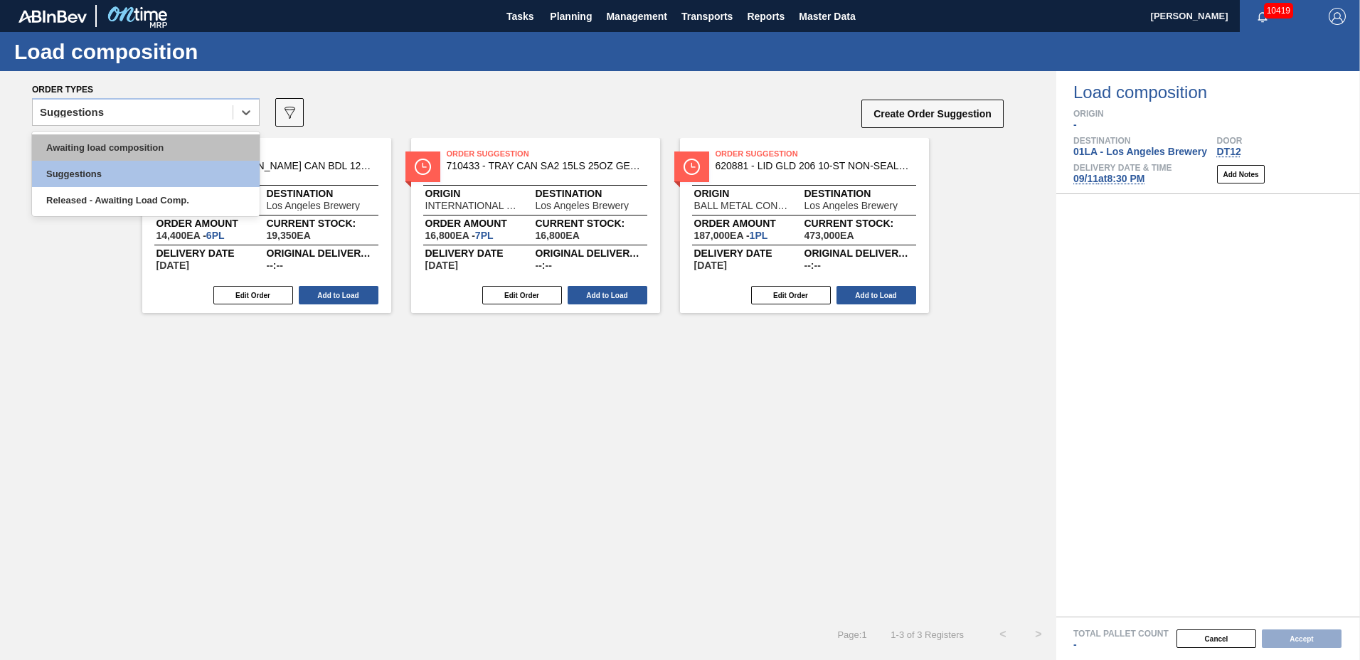
click at [121, 138] on div "Awaiting load composition" at bounding box center [146, 147] width 228 height 26
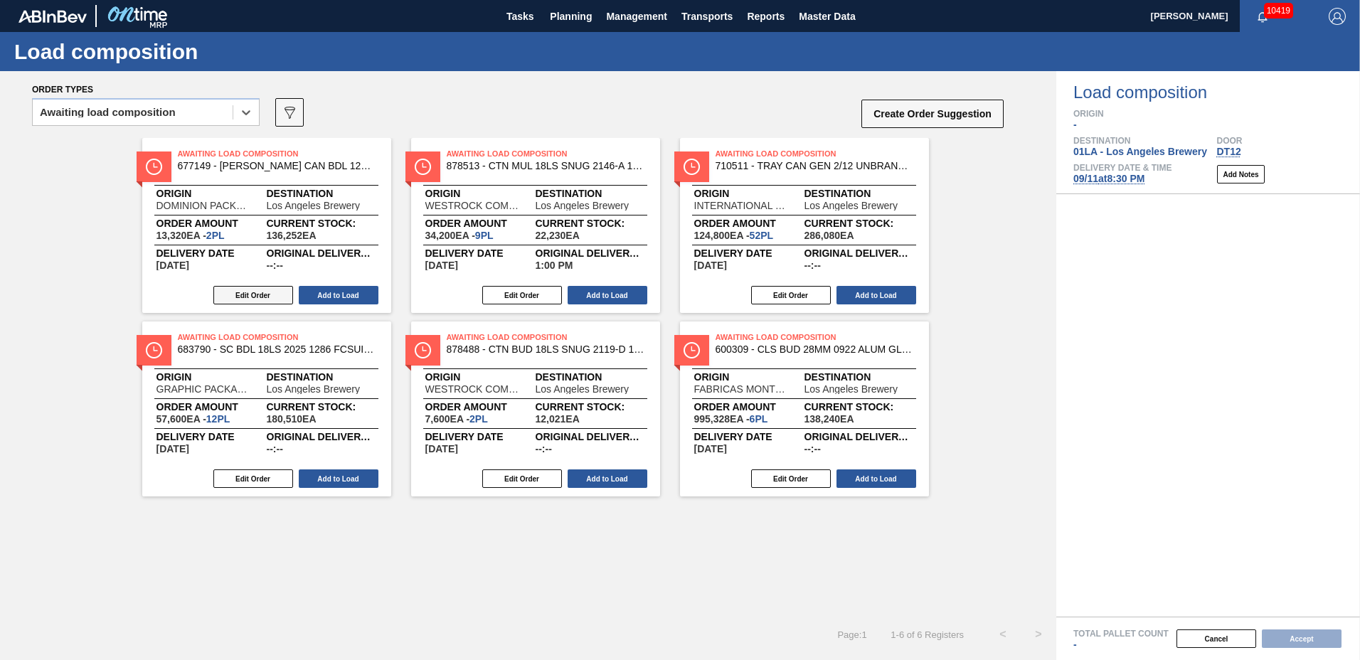
click at [278, 300] on button "Edit Order" at bounding box center [253, 295] width 80 height 18
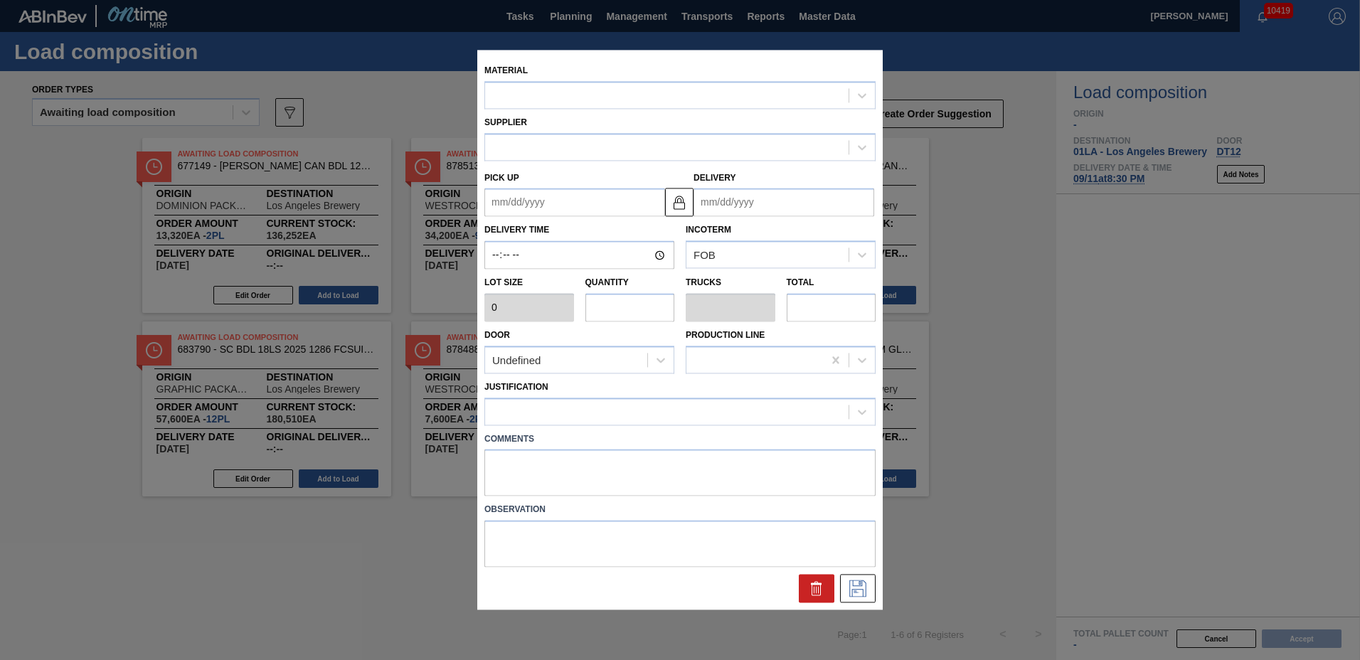
type input "6,660"
type input "2"
type input "0.077"
type input "13,320"
type up "09/07/2025"
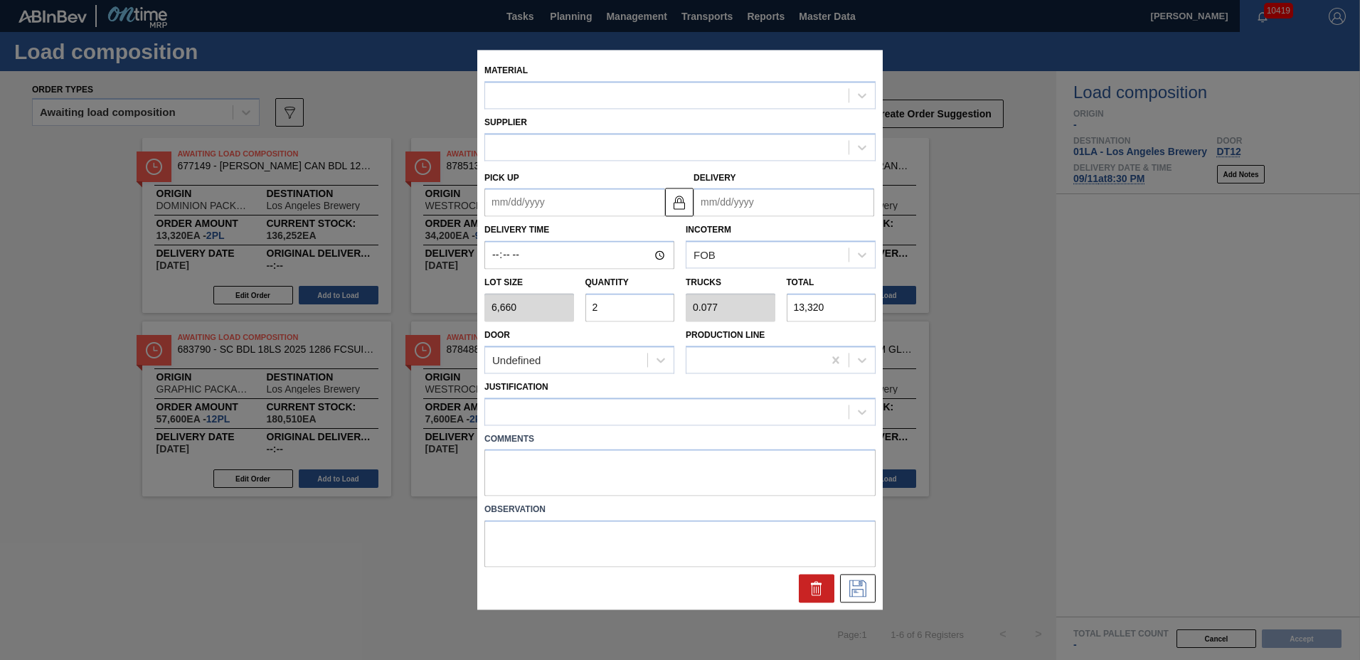
type input "09/12/2025"
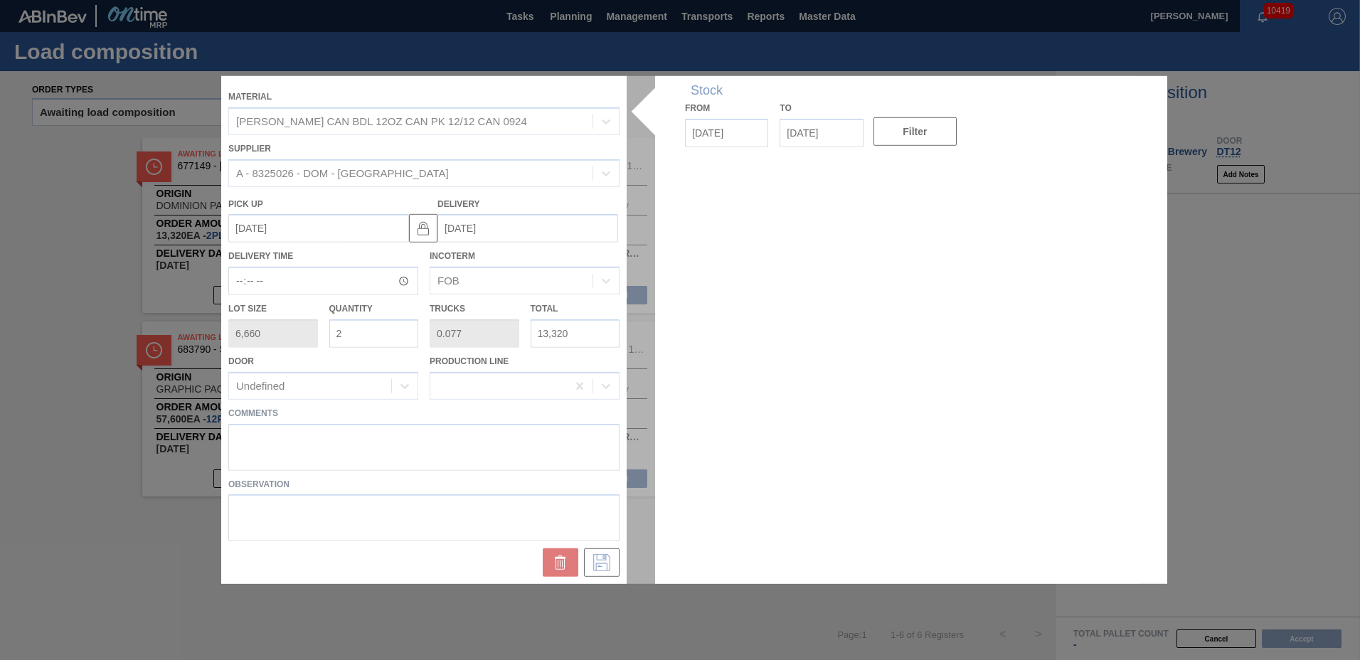
drag, startPoint x: 398, startPoint y: 334, endPoint x: 161, endPoint y: 334, distance: 236.9
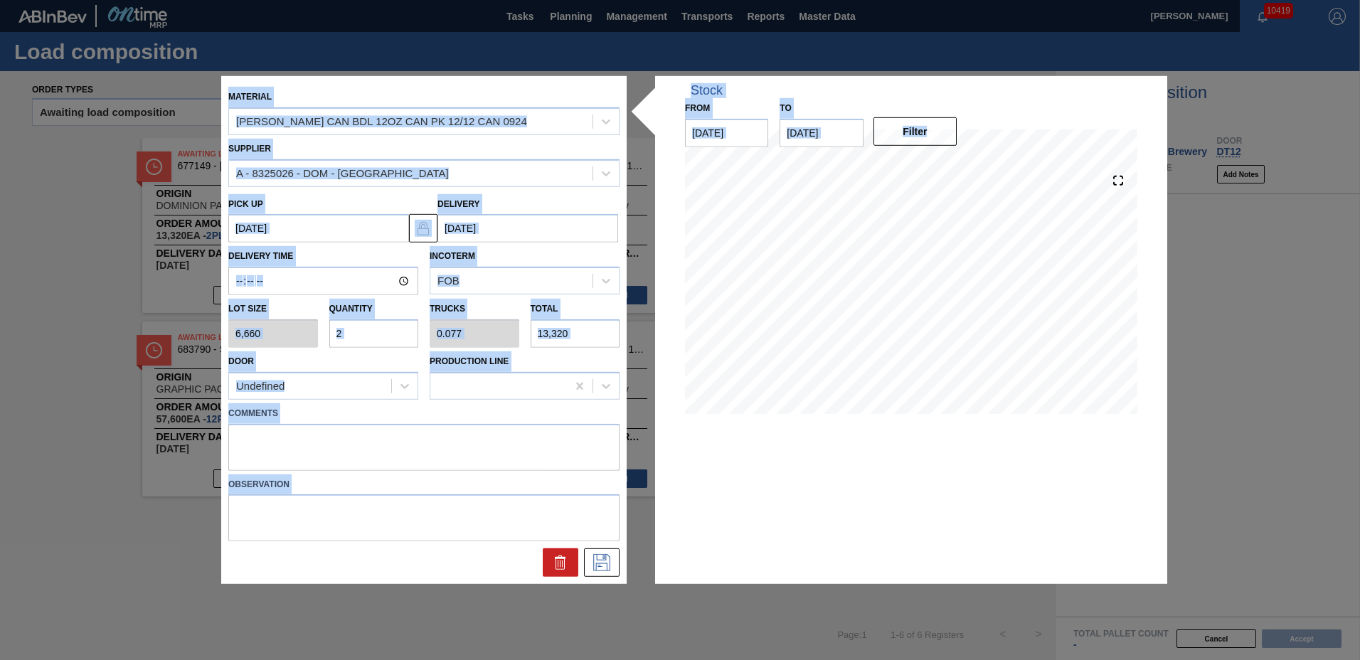
click at [363, 337] on input "2" at bounding box center [374, 333] width 90 height 28
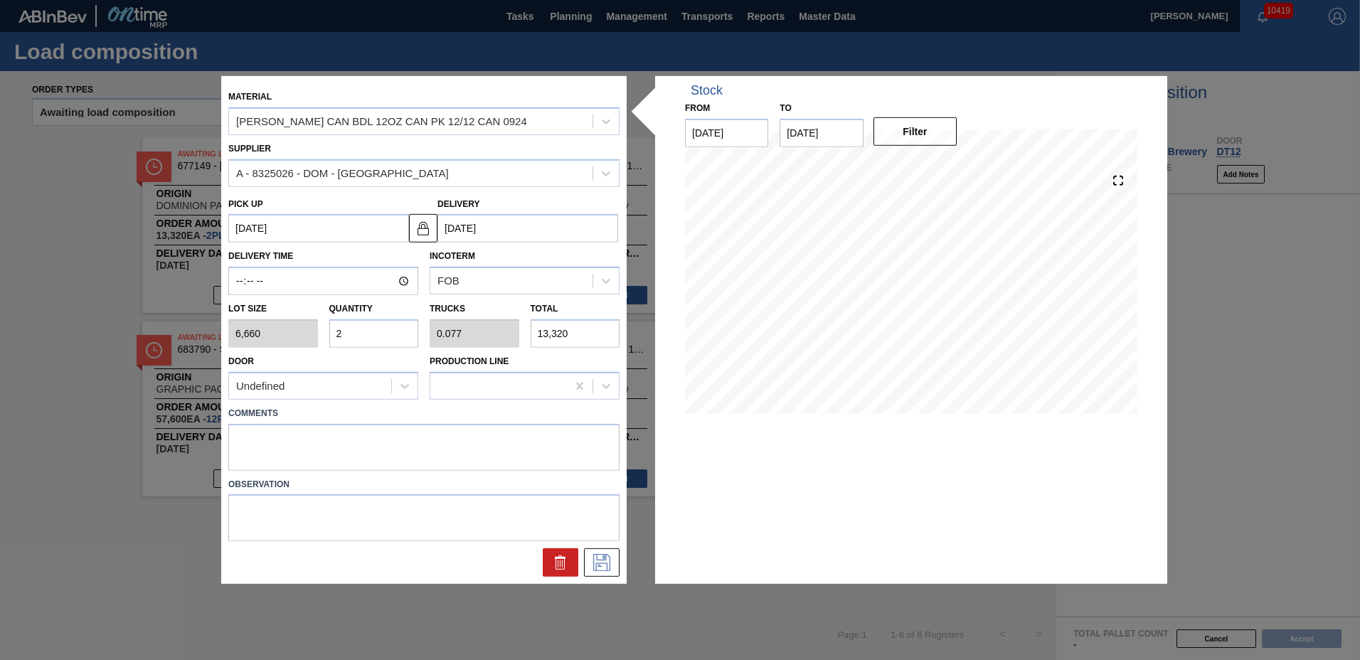
type input "26"
type input "1"
type input "173,160"
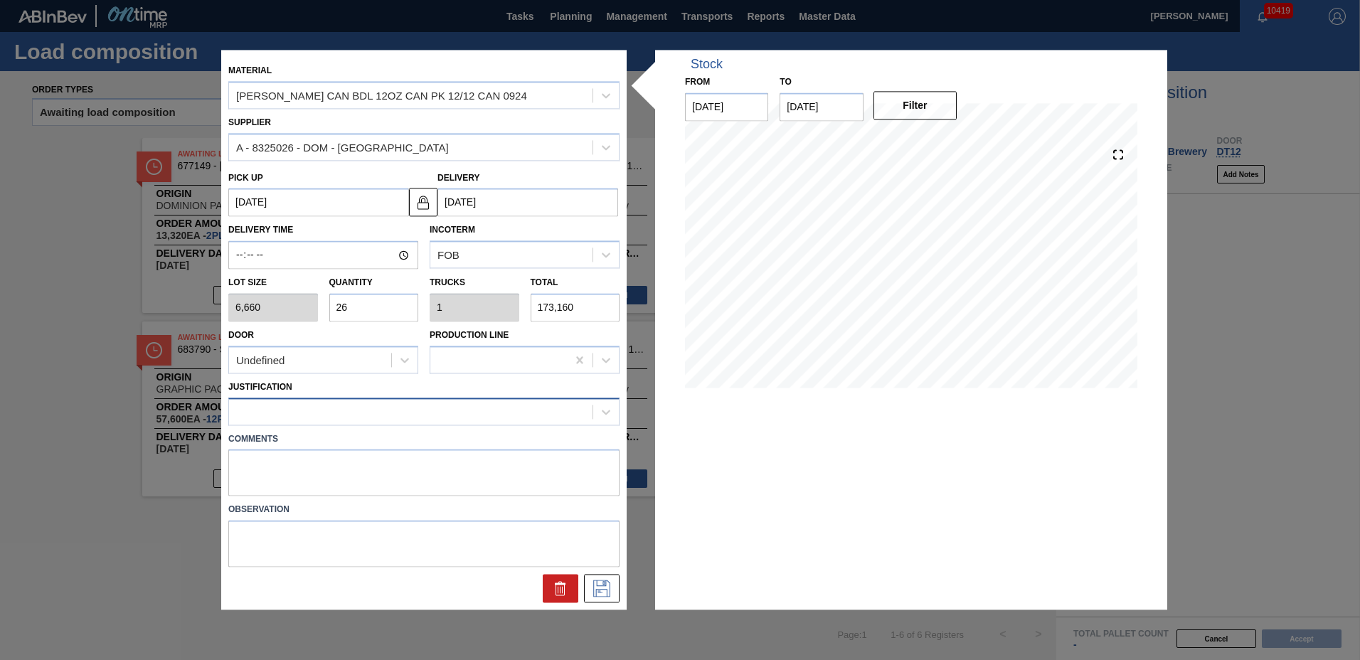
type input "26"
click at [326, 415] on div at bounding box center [411, 411] width 364 height 21
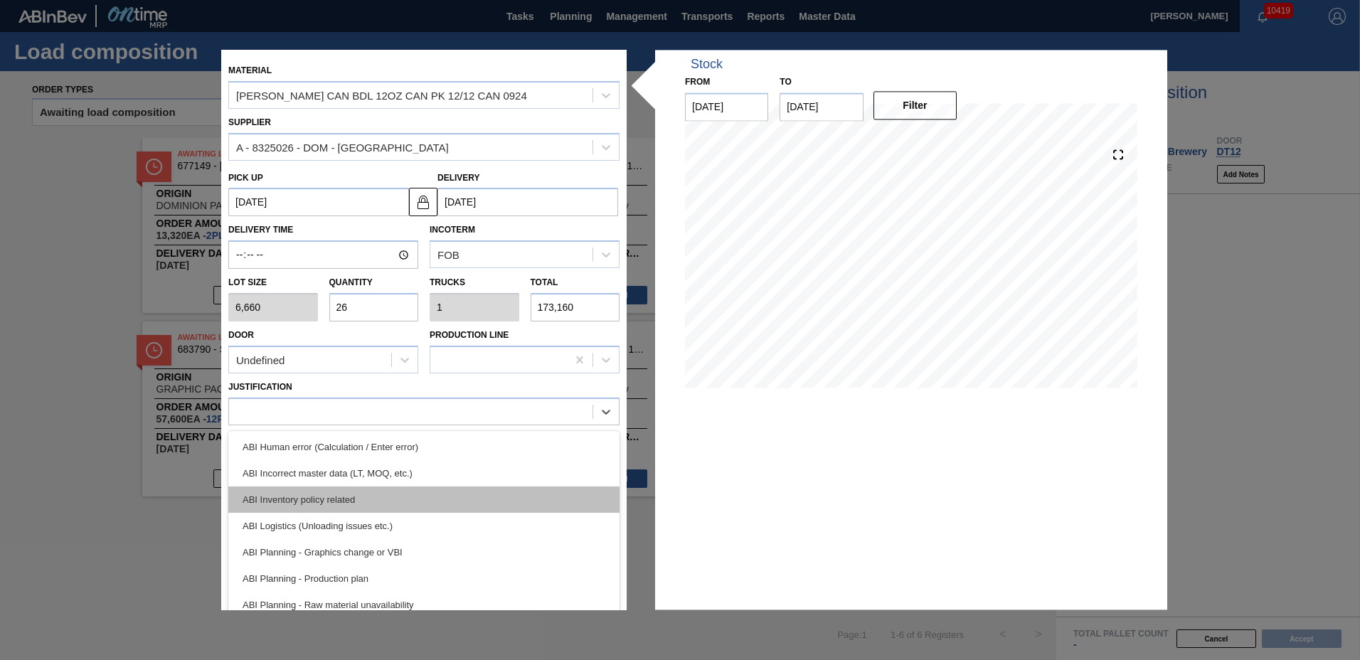
click at [332, 503] on div "ABI Inventory policy related" at bounding box center [423, 500] width 391 height 26
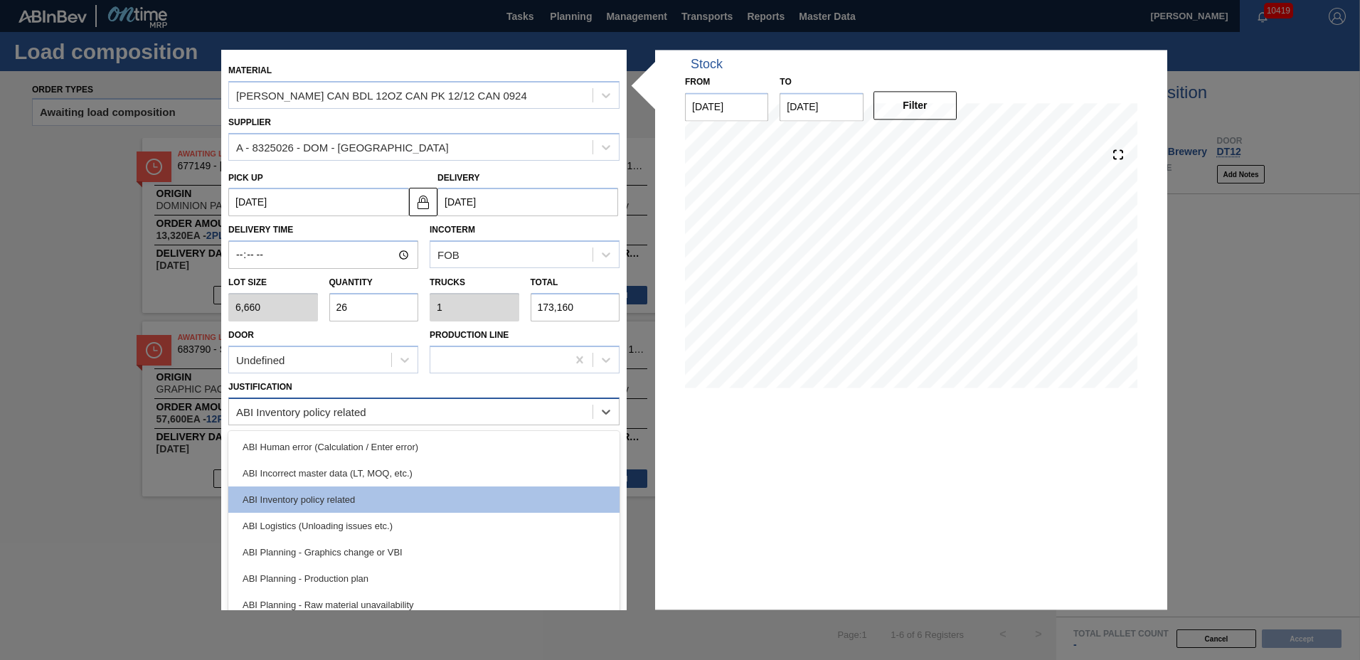
click at [333, 410] on div "ABI Inventory policy related" at bounding box center [301, 412] width 130 height 12
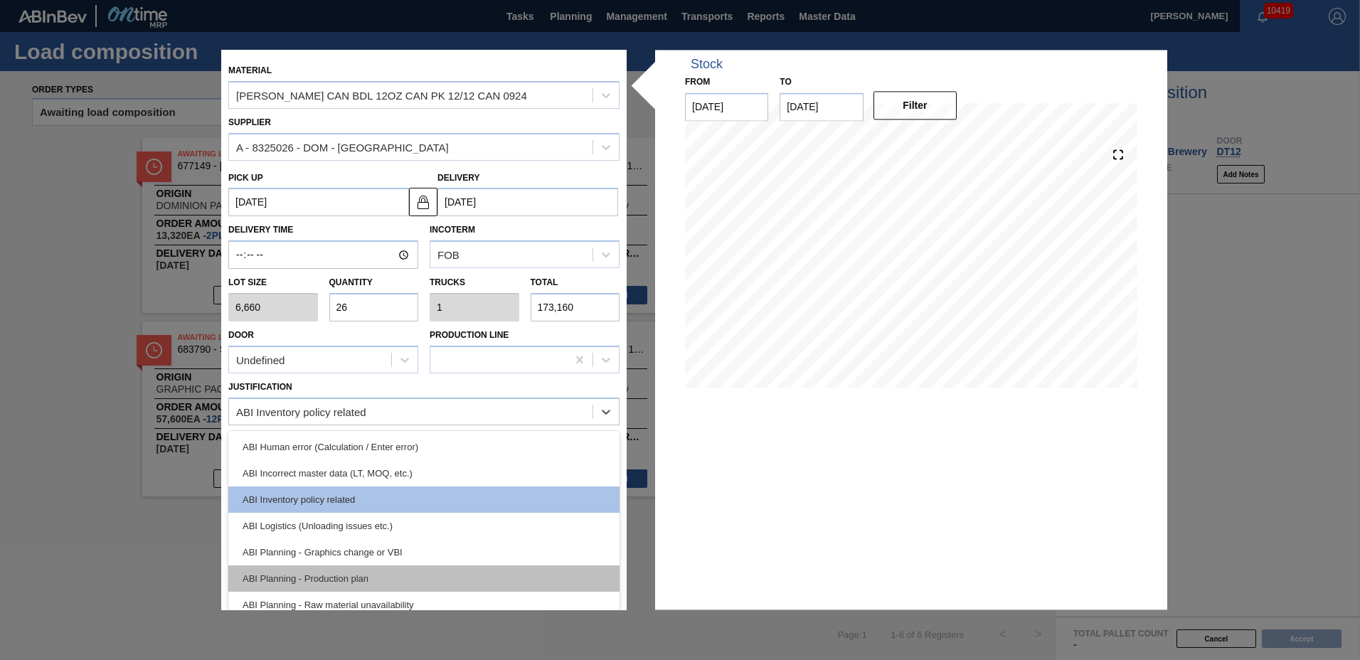
click at [326, 583] on div "ABI Planning - Production plan" at bounding box center [423, 579] width 391 height 26
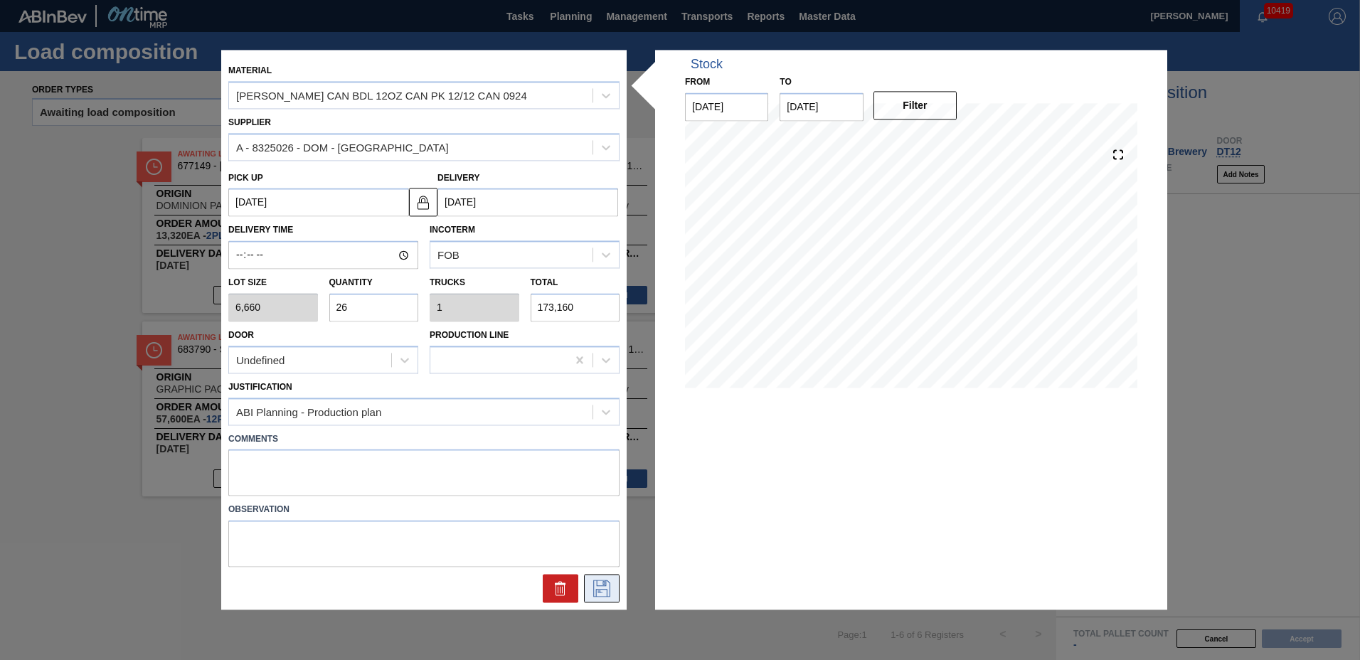
click at [605, 588] on icon at bounding box center [602, 589] width 23 height 17
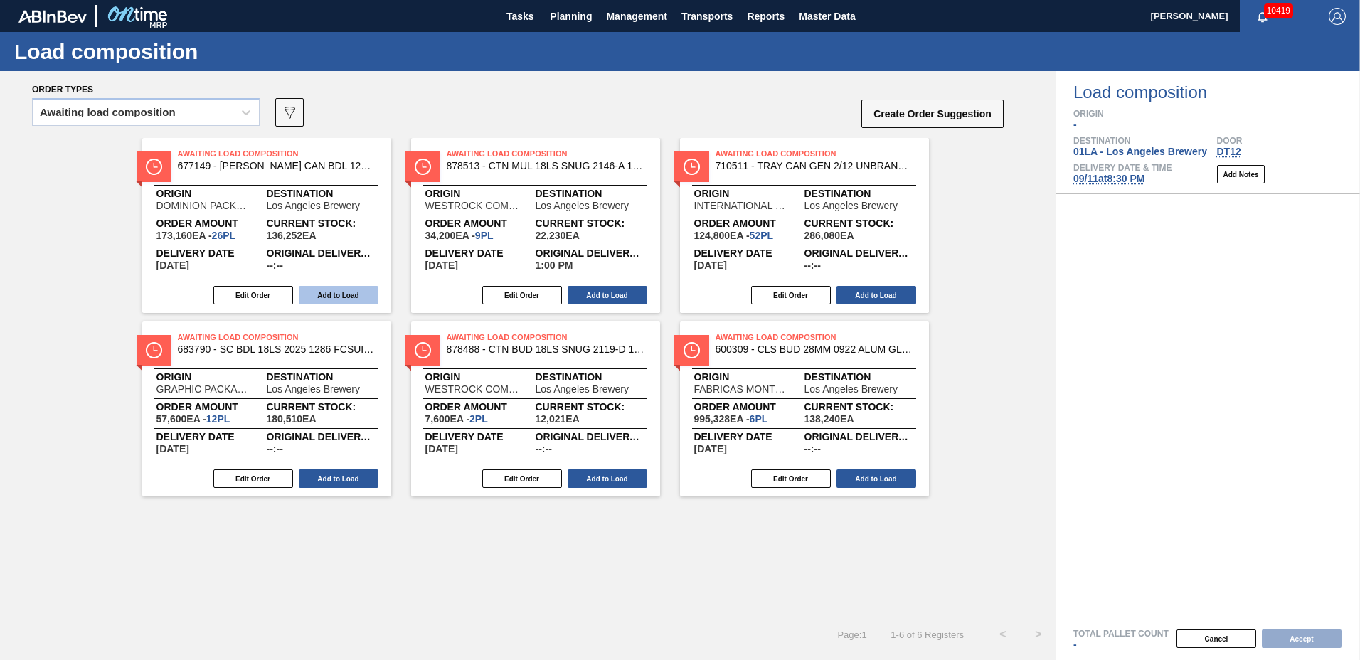
click at [324, 298] on button "Add to Load" at bounding box center [339, 295] width 80 height 18
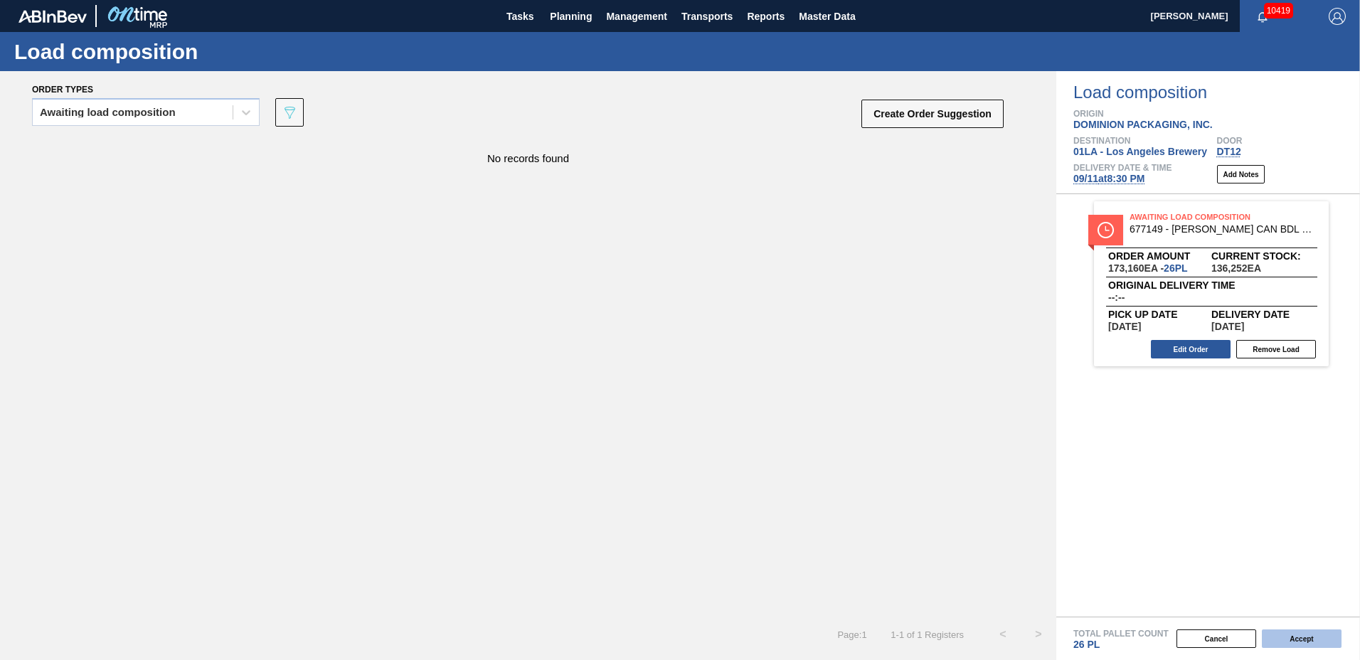
click at [1281, 636] on button "Accept" at bounding box center [1302, 639] width 80 height 18
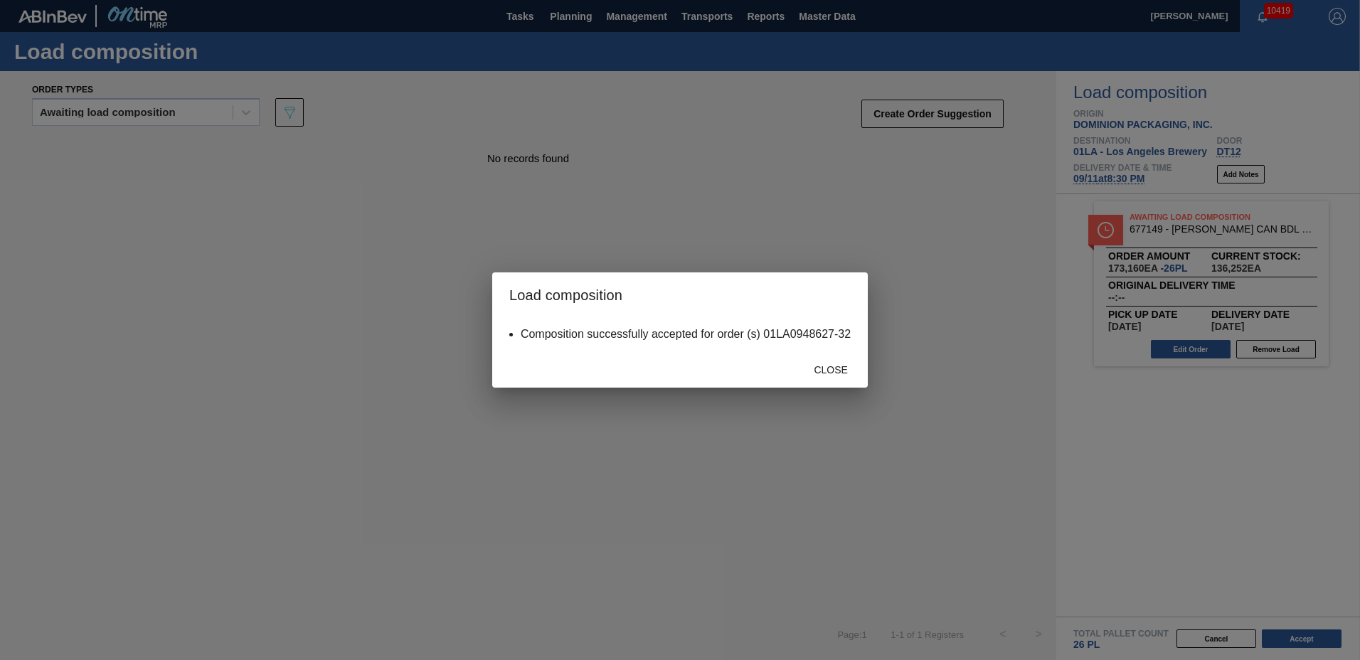
click at [828, 387] on div "Close" at bounding box center [680, 369] width 376 height 37
click at [812, 355] on div "Close" at bounding box center [680, 369] width 376 height 37
click at [817, 360] on div "Close" at bounding box center [831, 369] width 63 height 26
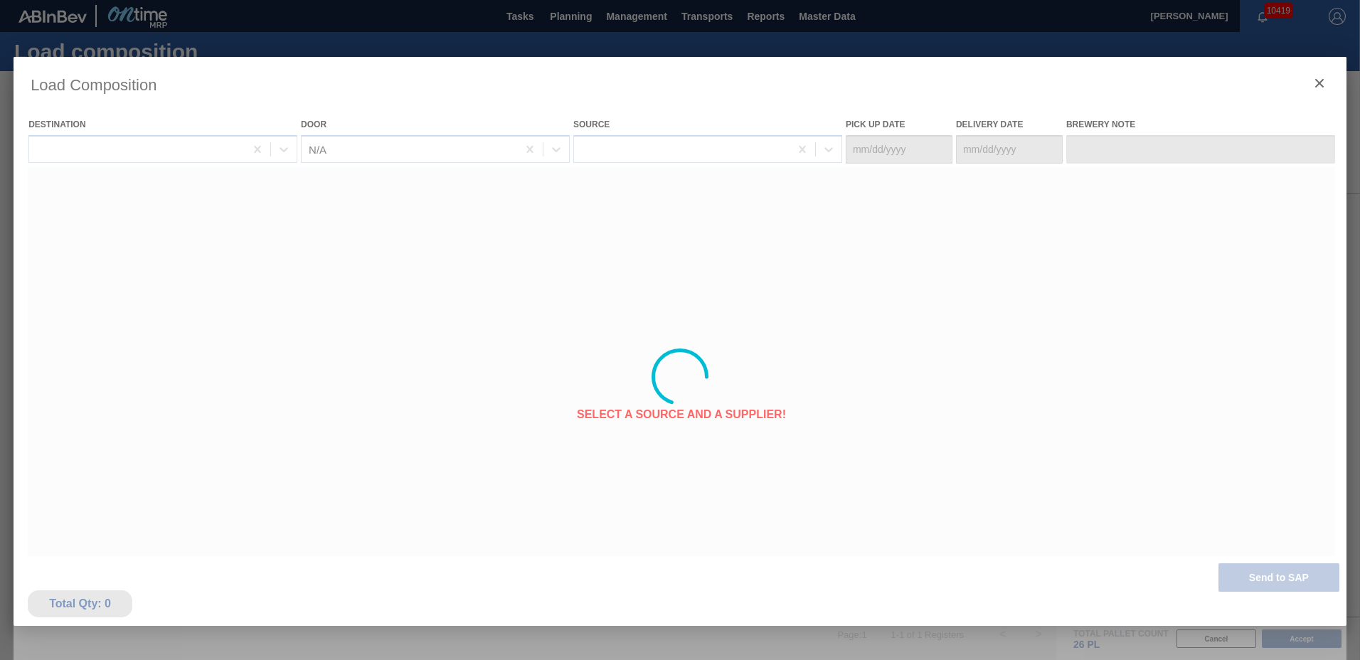
type Date "09/06/2025"
type Date "09/11/2025"
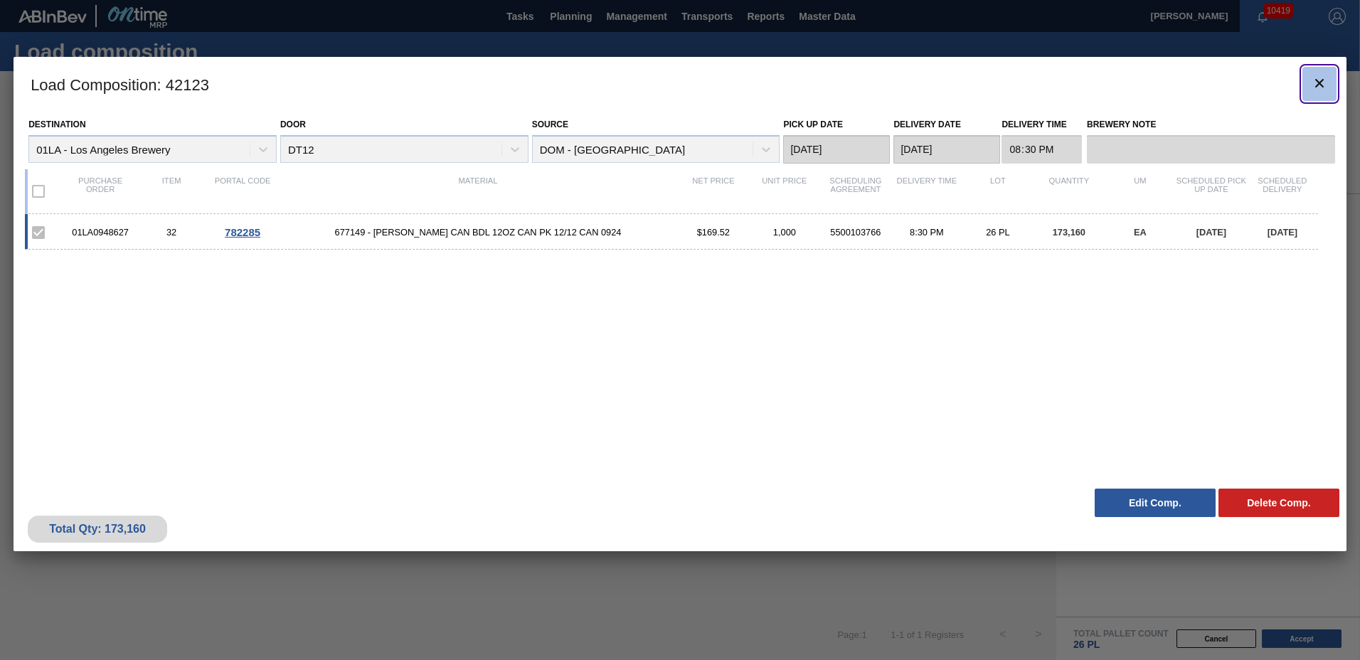
click at [1329, 90] on button "botão de ícone" at bounding box center [1320, 84] width 34 height 34
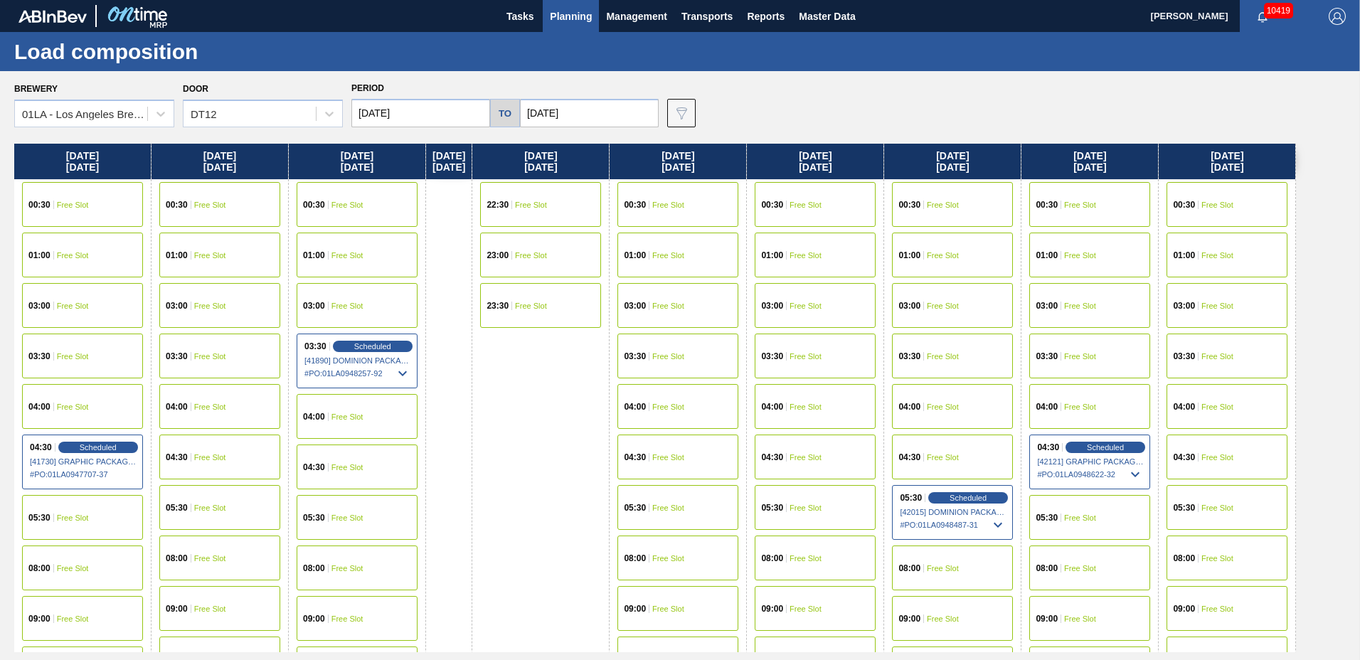
click at [563, 16] on span "Planning" at bounding box center [571, 16] width 42 height 17
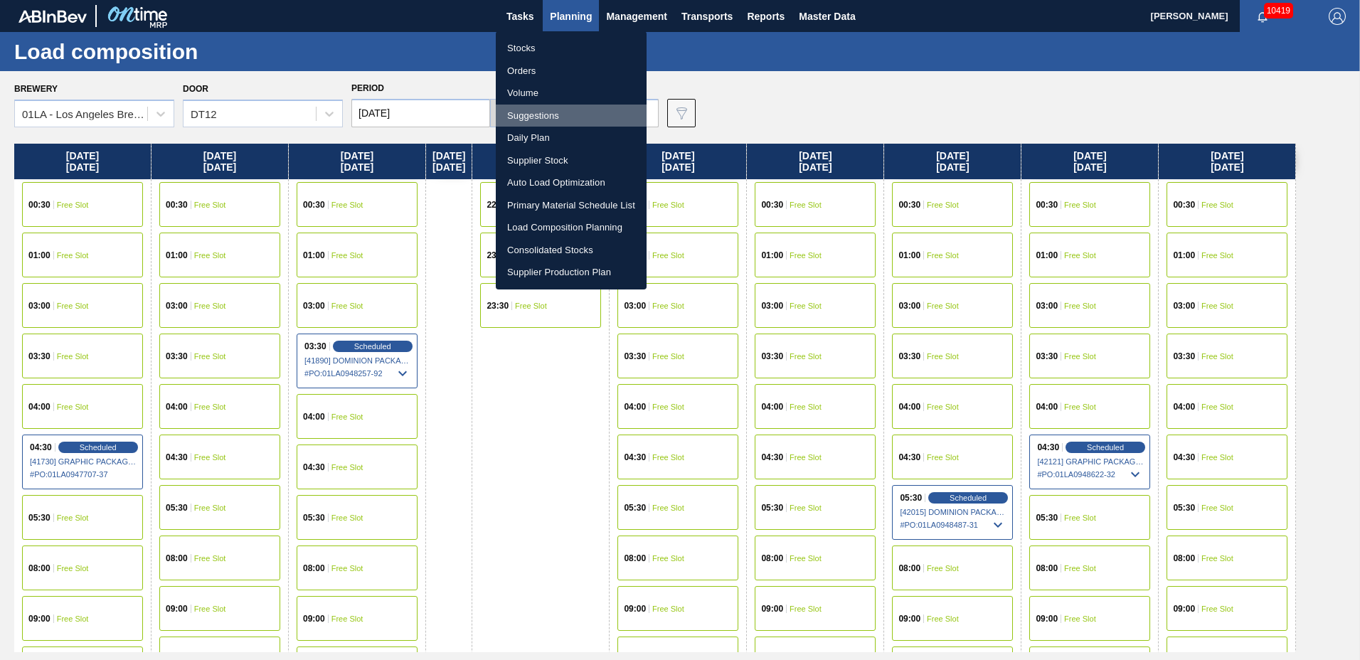
click at [564, 113] on li "Suggestions" at bounding box center [571, 116] width 151 height 23
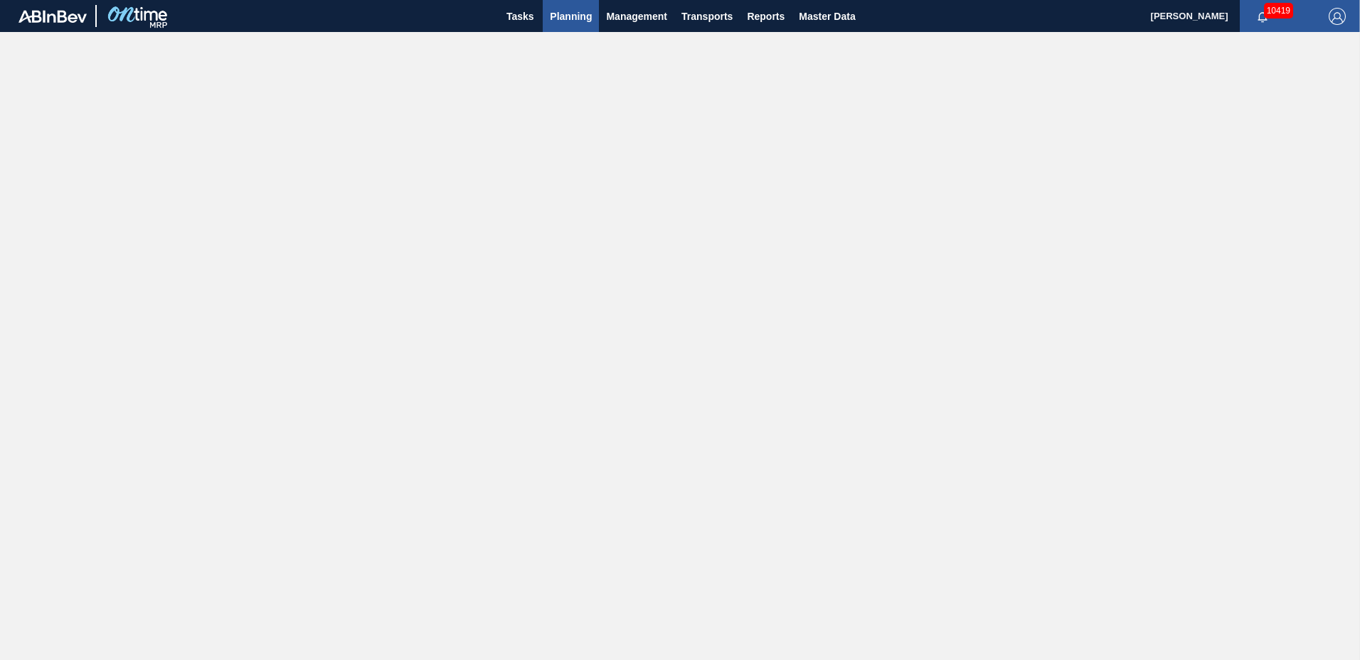
click at [579, 21] on span "Planning" at bounding box center [571, 16] width 42 height 17
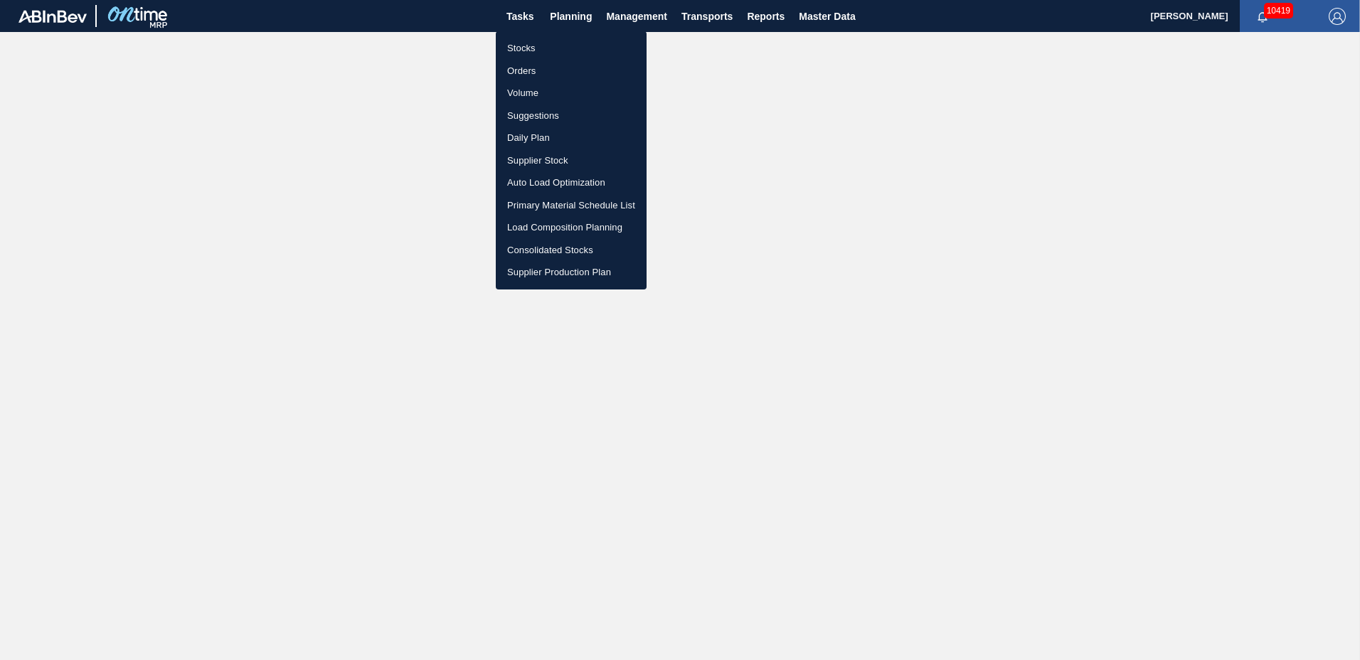
click at [530, 111] on li "Suggestions" at bounding box center [571, 116] width 151 height 23
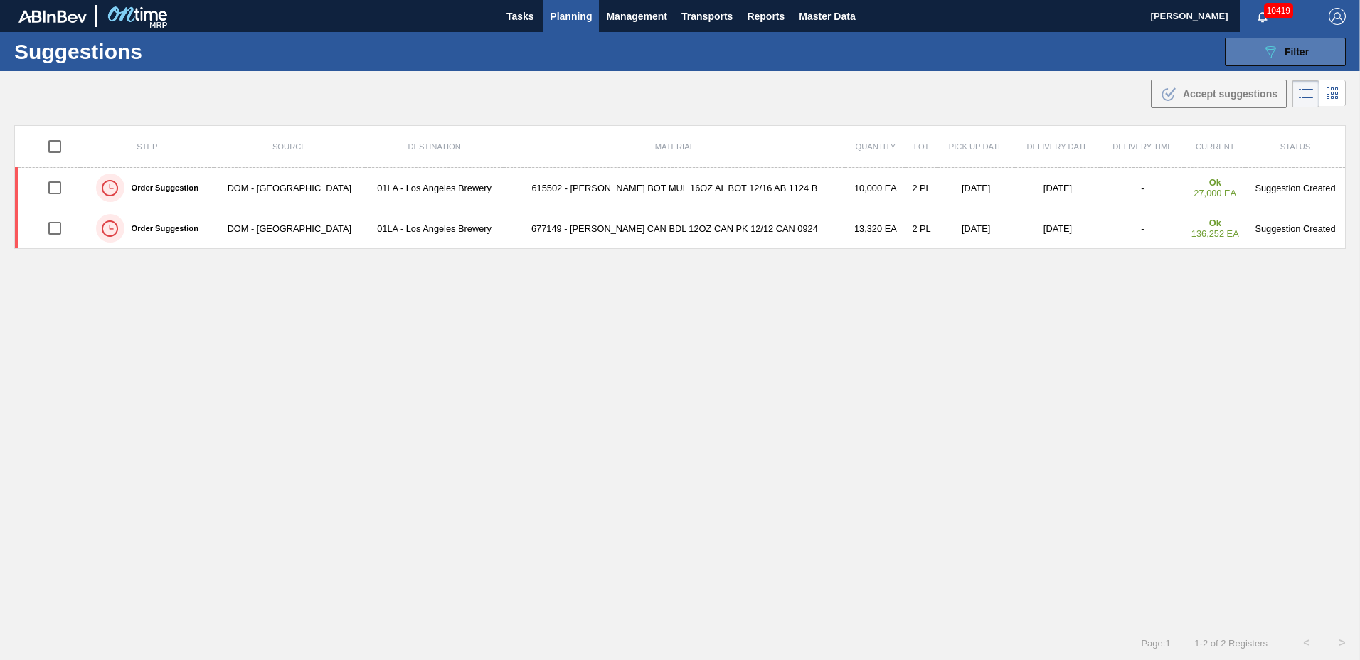
click at [1269, 53] on icon "089F7B8B-B2A5-4AFE-B5C0-19BA573D28AC" at bounding box center [1270, 51] width 17 height 17
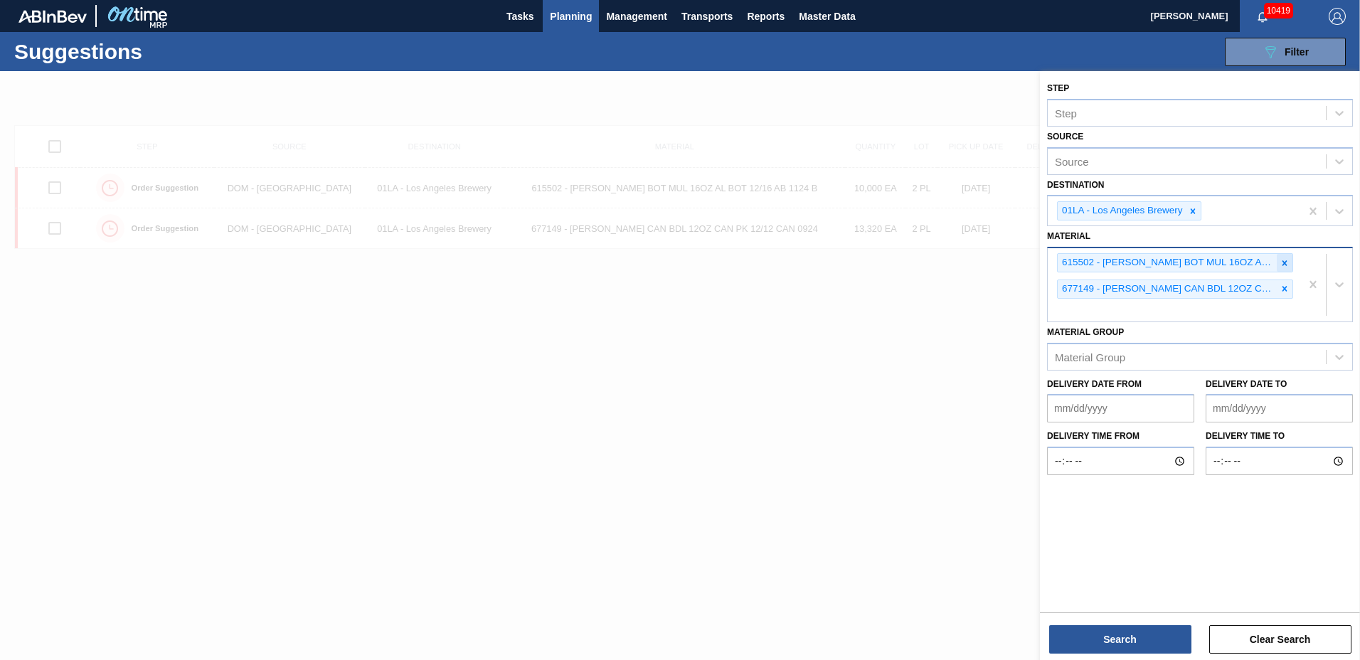
click at [1283, 264] on icon at bounding box center [1285, 262] width 5 height 5
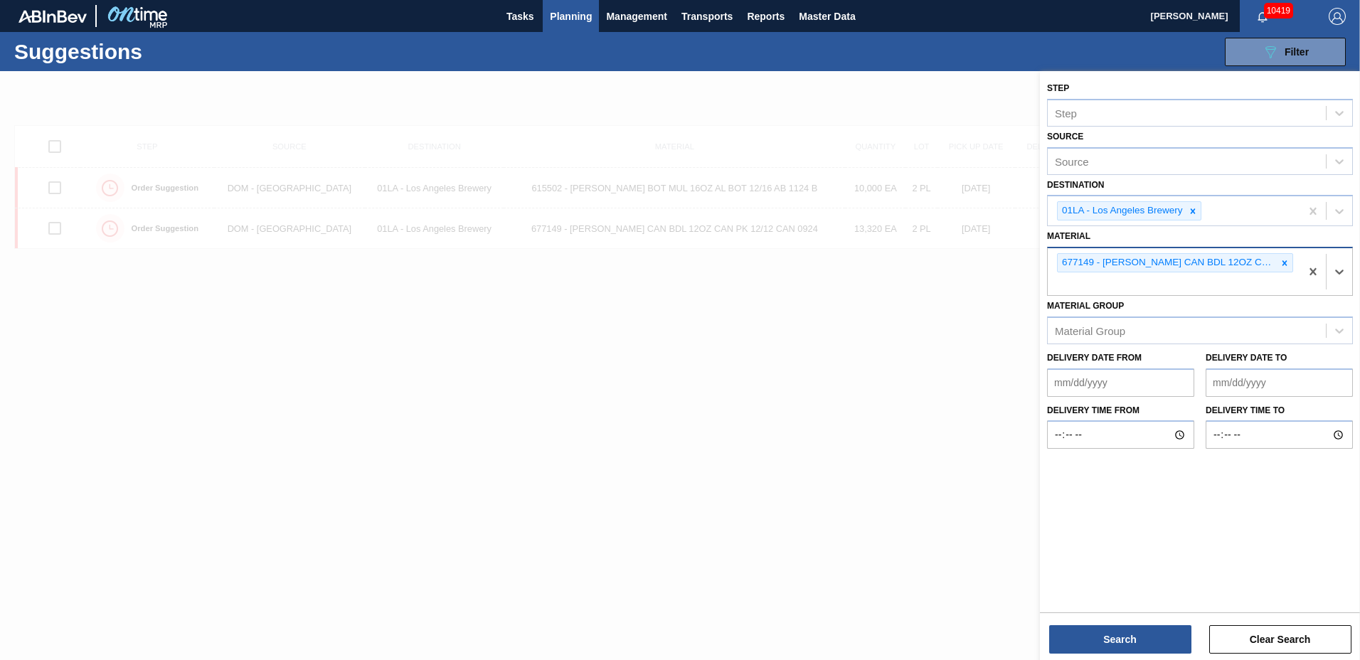
click at [1283, 264] on icon at bounding box center [1285, 262] width 5 height 5
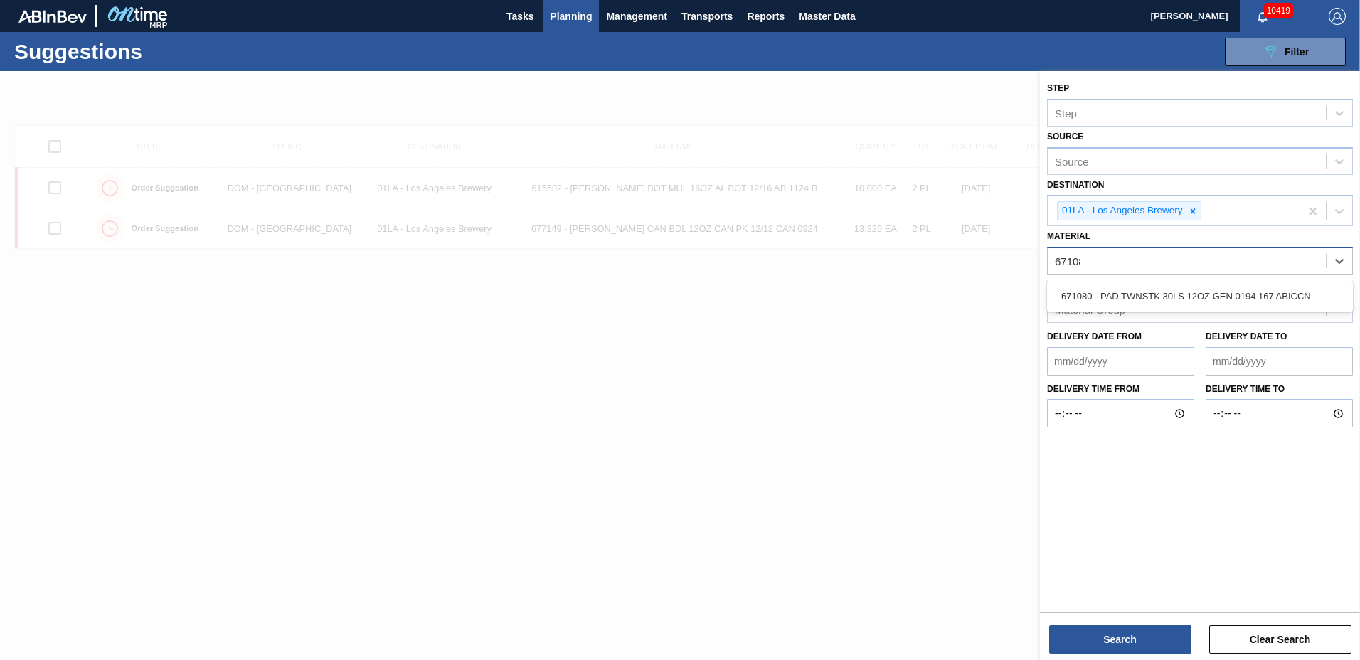
type input "671080"
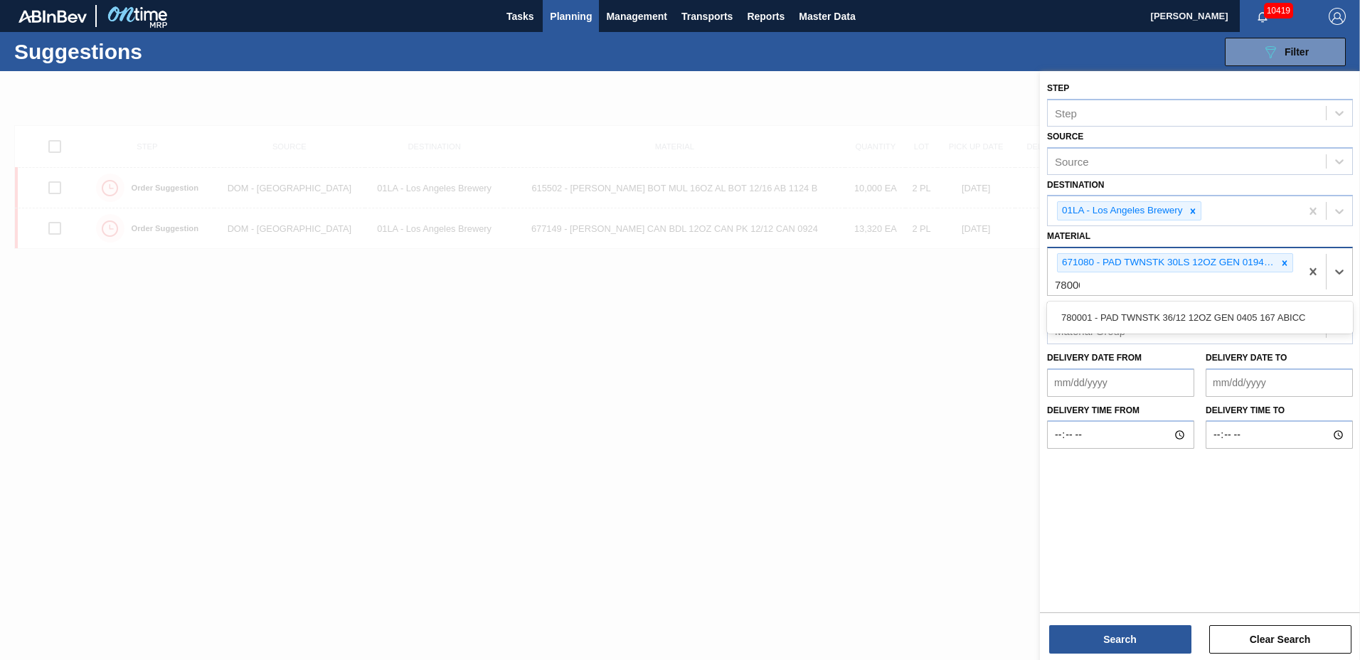
type input "780001"
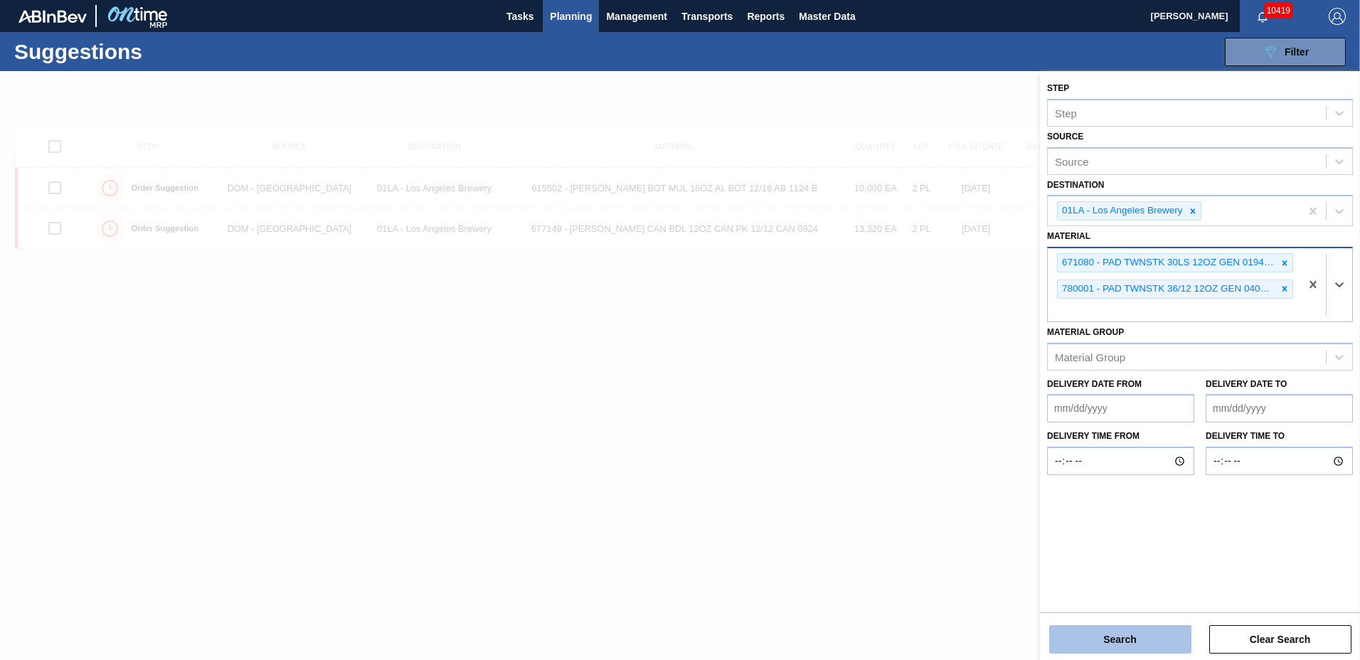
click at [1078, 634] on button "Search" at bounding box center [1120, 639] width 142 height 28
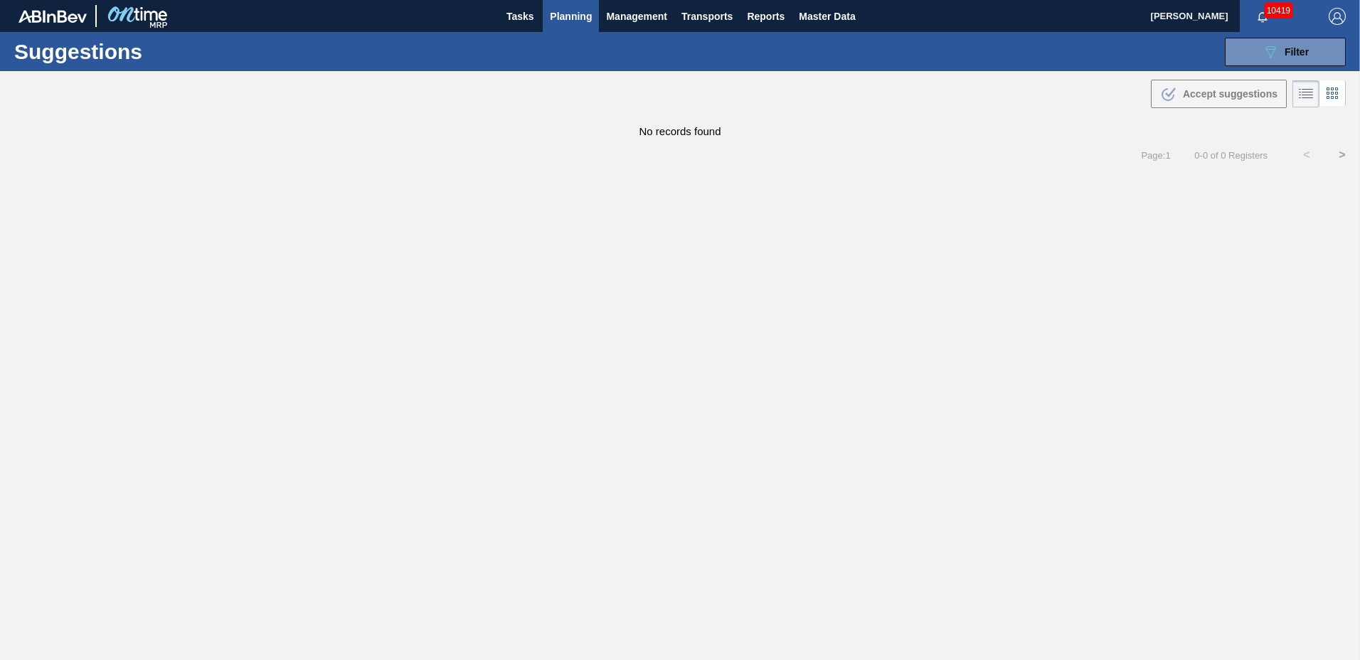
click at [577, 15] on span "Planning" at bounding box center [571, 16] width 42 height 17
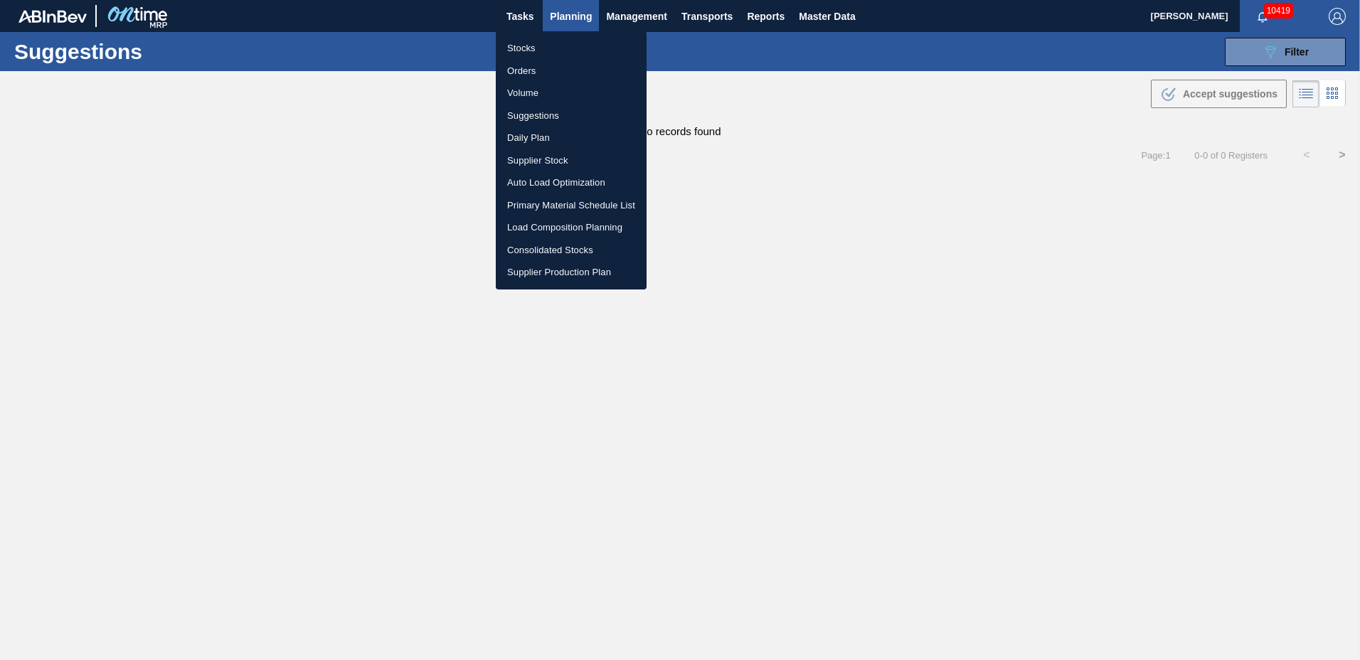
click at [524, 223] on li "Load Composition Planning" at bounding box center [571, 227] width 151 height 23
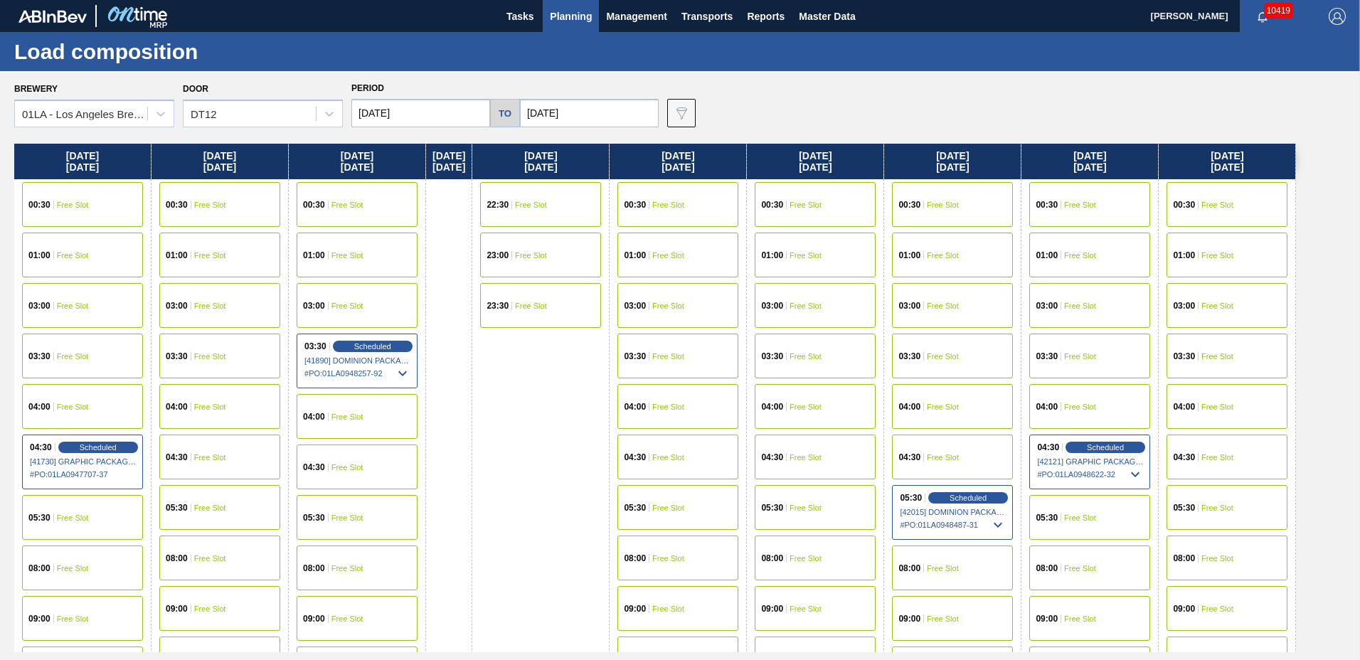
scroll to position [759, 0]
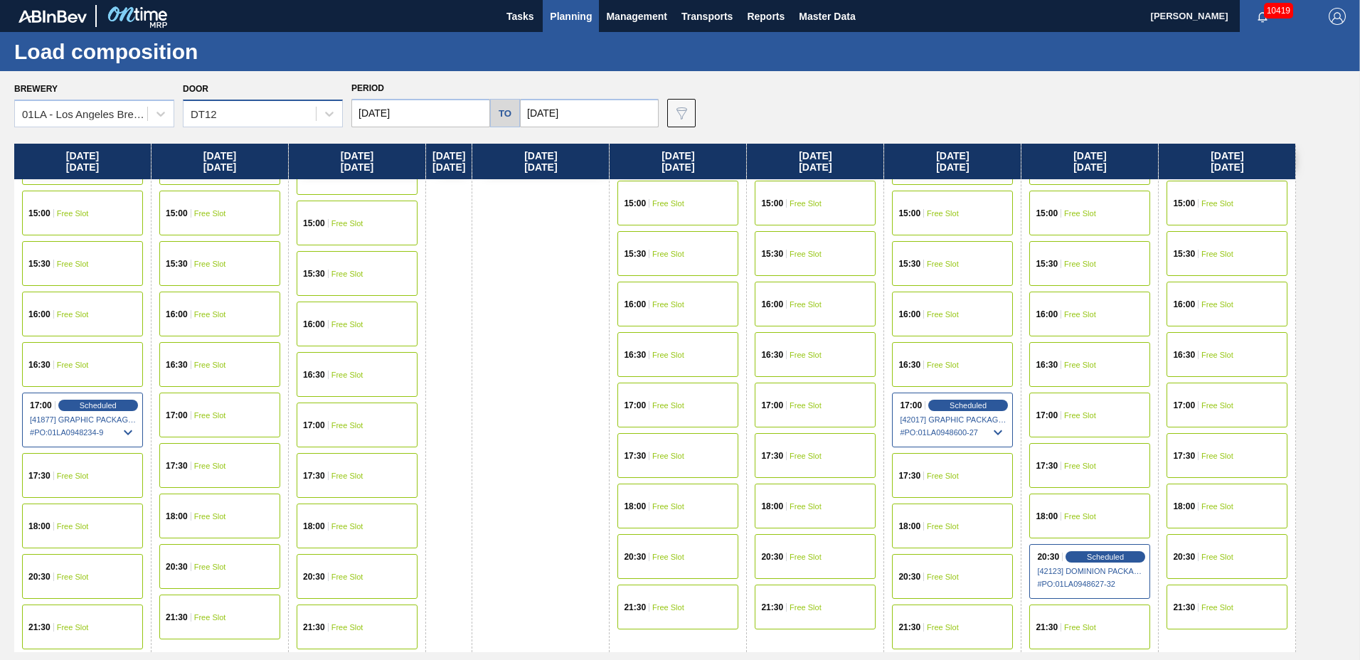
click at [252, 122] on div "DT12" at bounding box center [250, 114] width 132 height 21
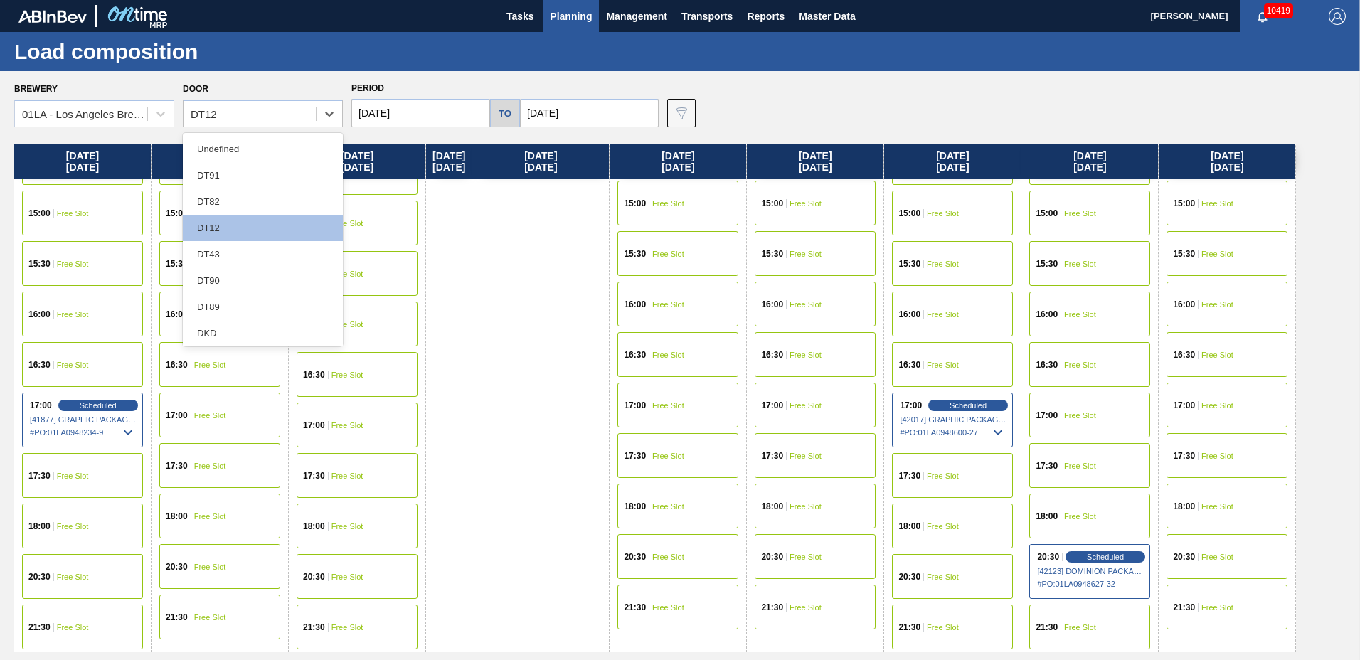
click at [234, 255] on div "DT43" at bounding box center [263, 254] width 160 height 26
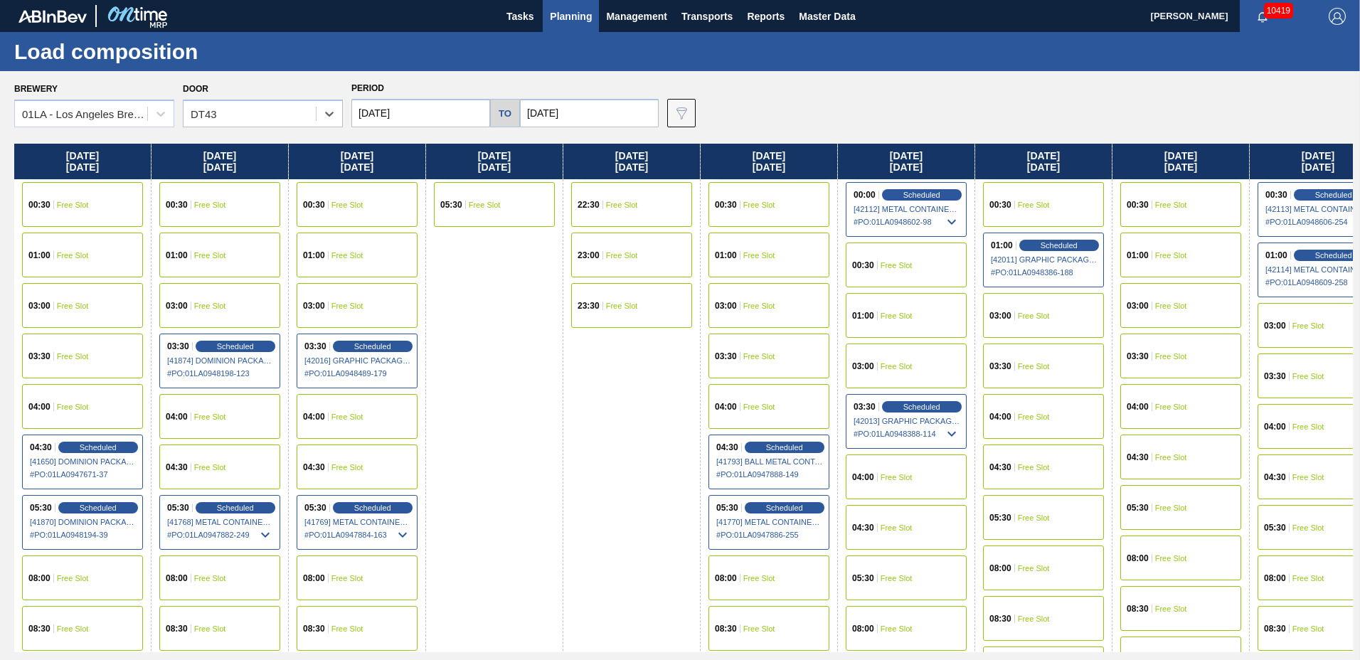
scroll to position [1091, 0]
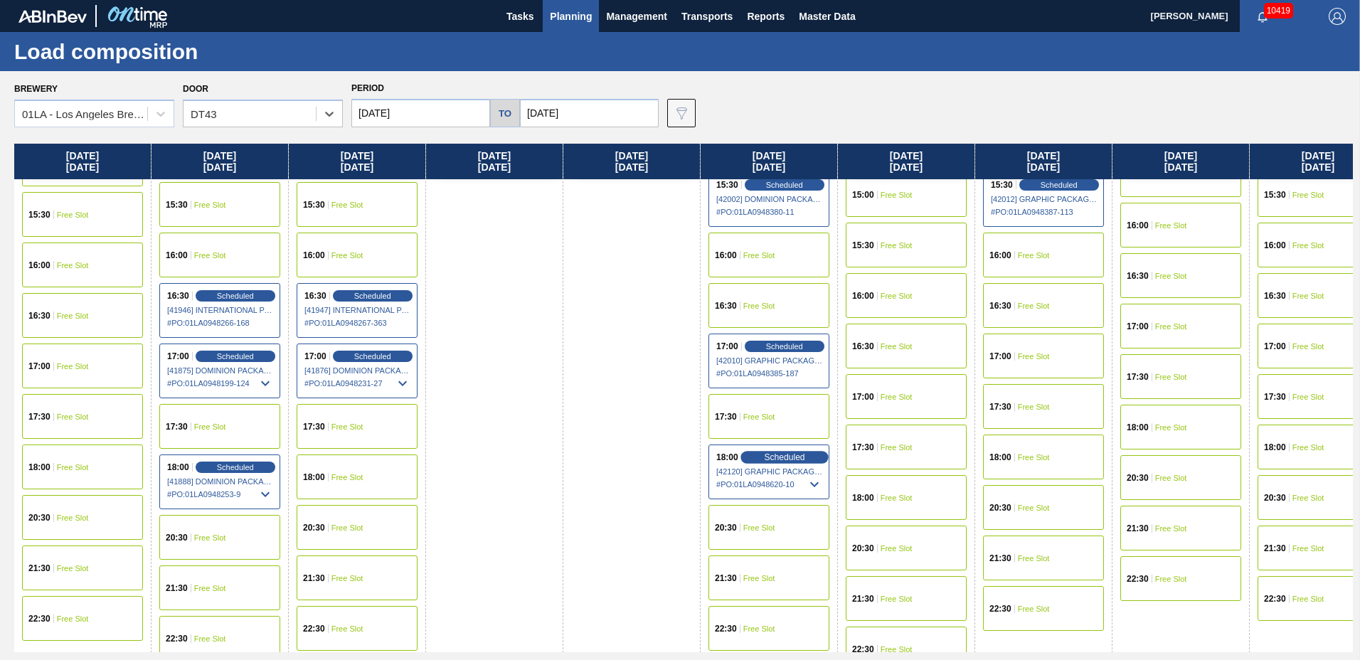
click at [751, 462] on div "Scheduled" at bounding box center [785, 457] width 88 height 13
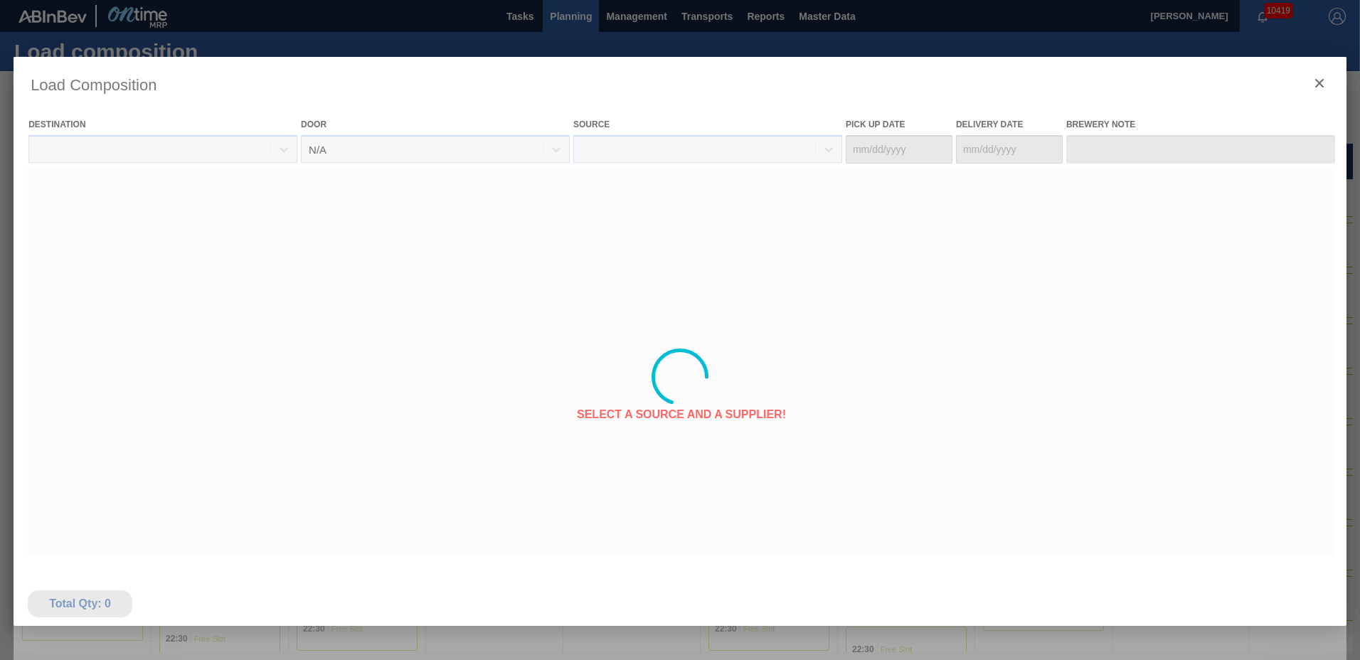
type Date "09/04/2025"
type Date "09/08/2025"
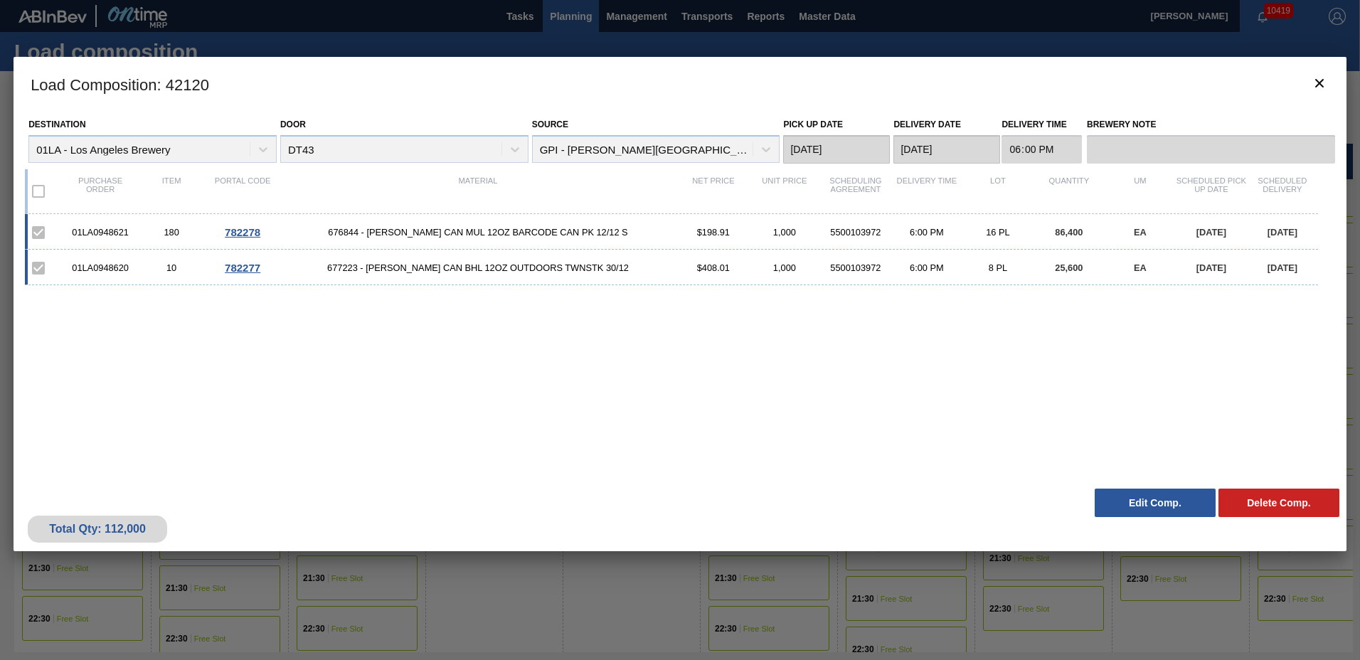
click at [1160, 497] on button "Edit Comp." at bounding box center [1155, 503] width 121 height 28
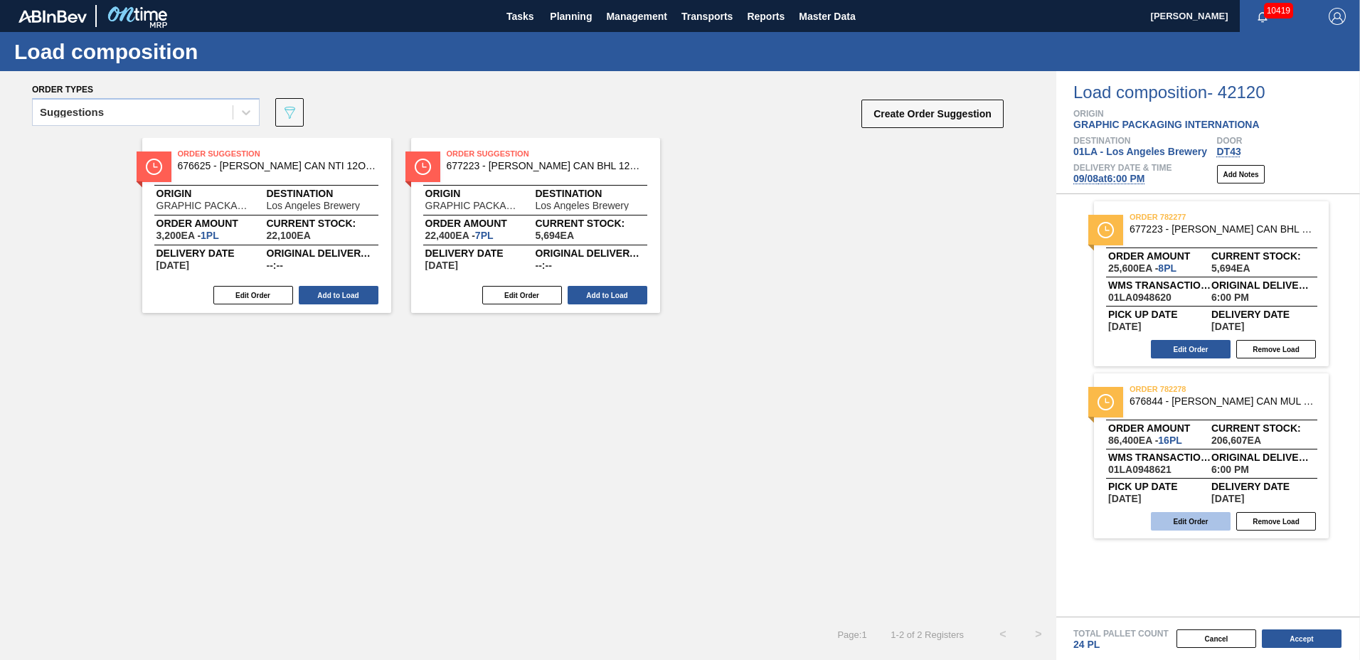
click at [1192, 527] on button "Edit Order" at bounding box center [1191, 521] width 80 height 18
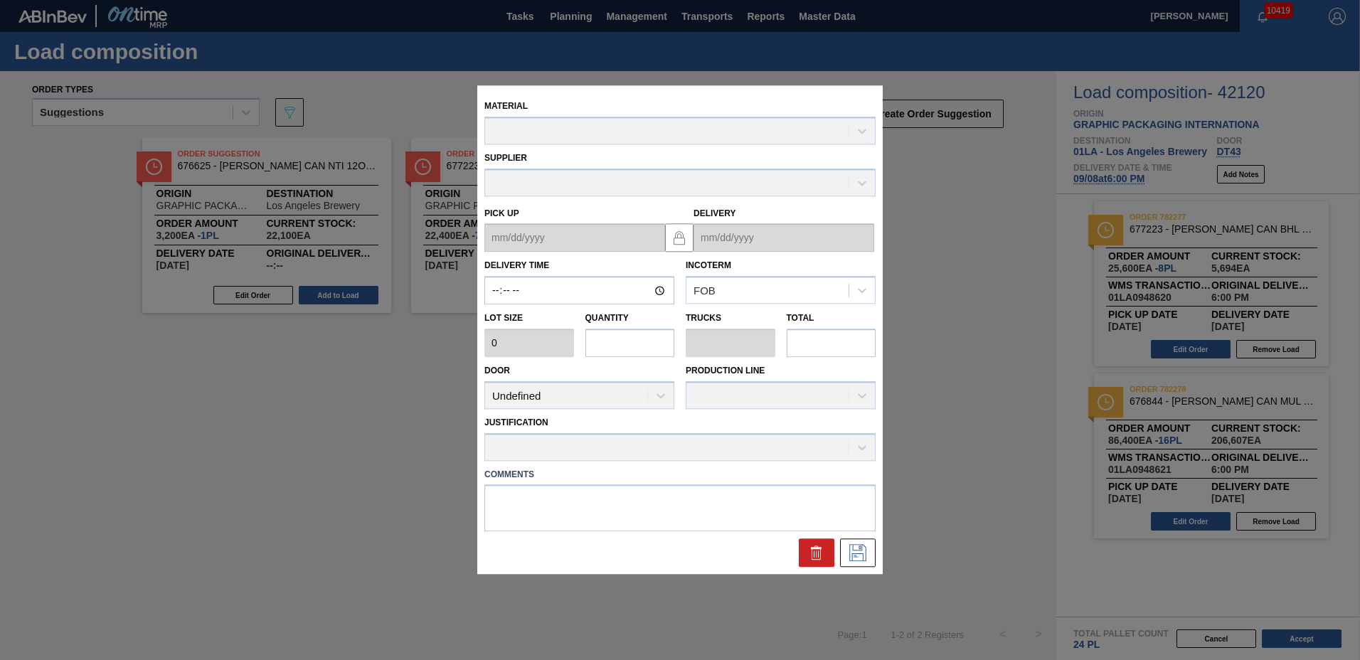
type input "18:00:00"
type input "5,400"
type input "16"
type input "0.615"
type input "86,400"
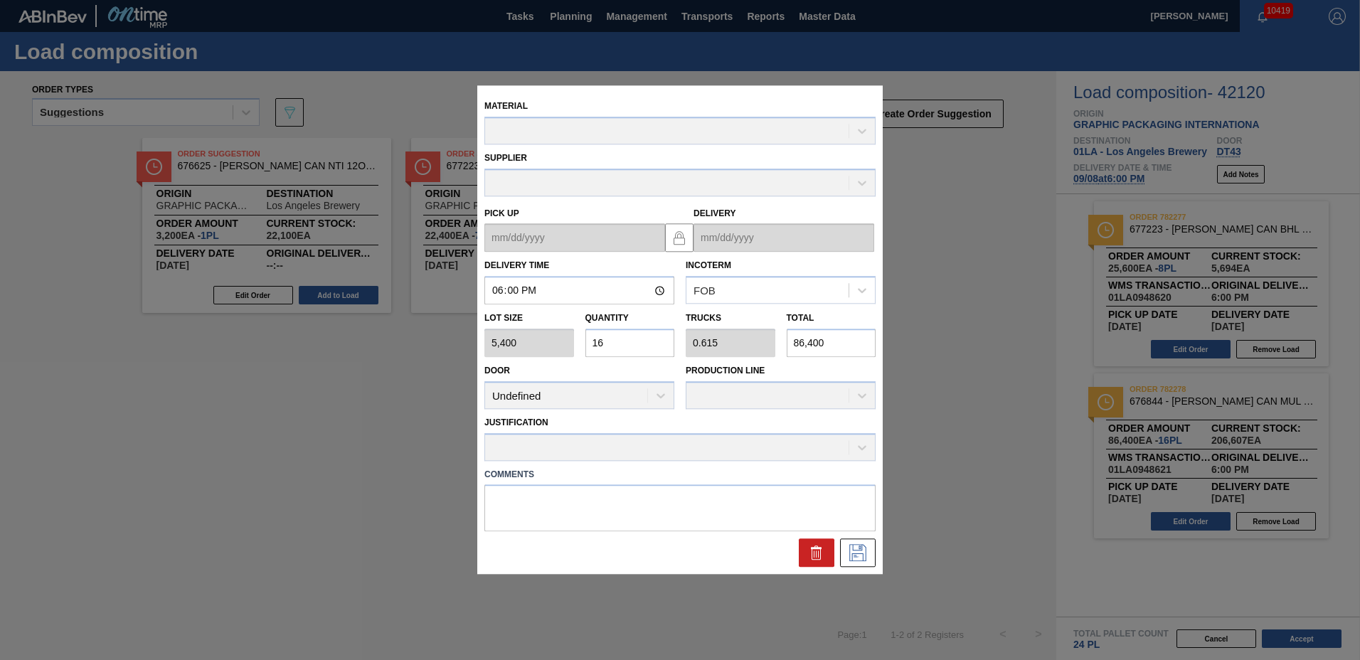
type up "09/04/2025"
type input "09/08/2025"
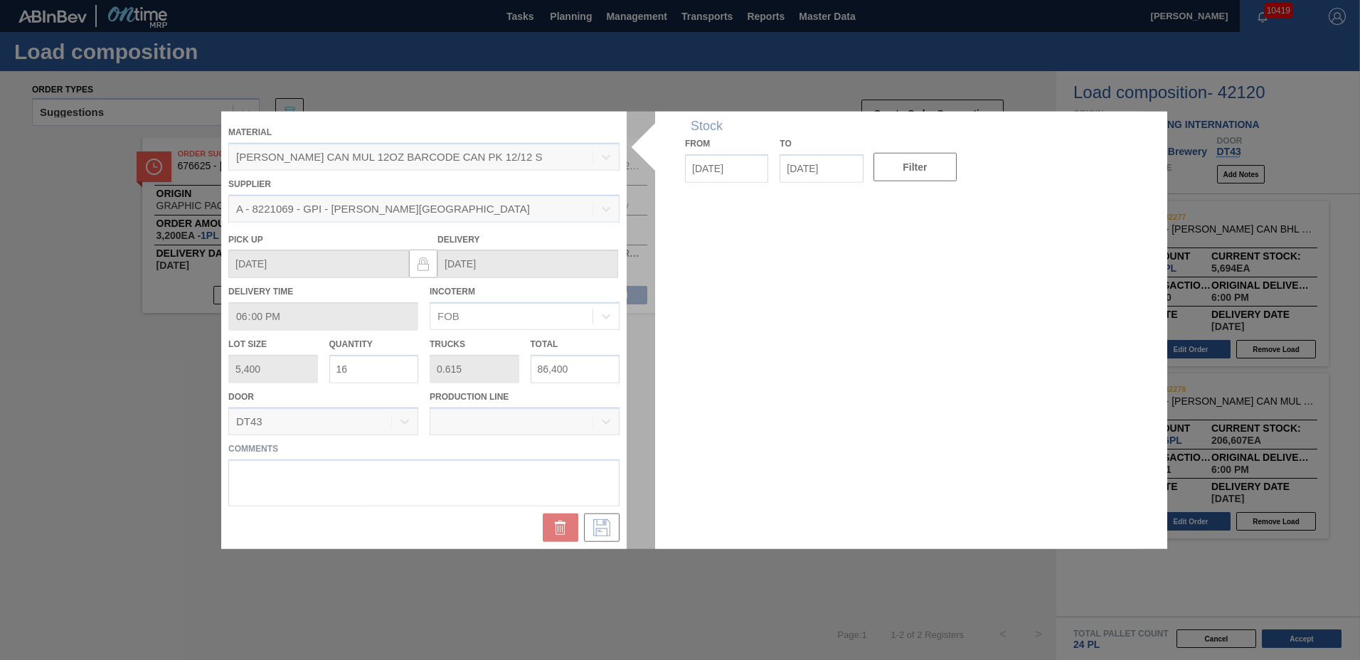
click at [382, 372] on div at bounding box center [680, 331] width 918 height 438
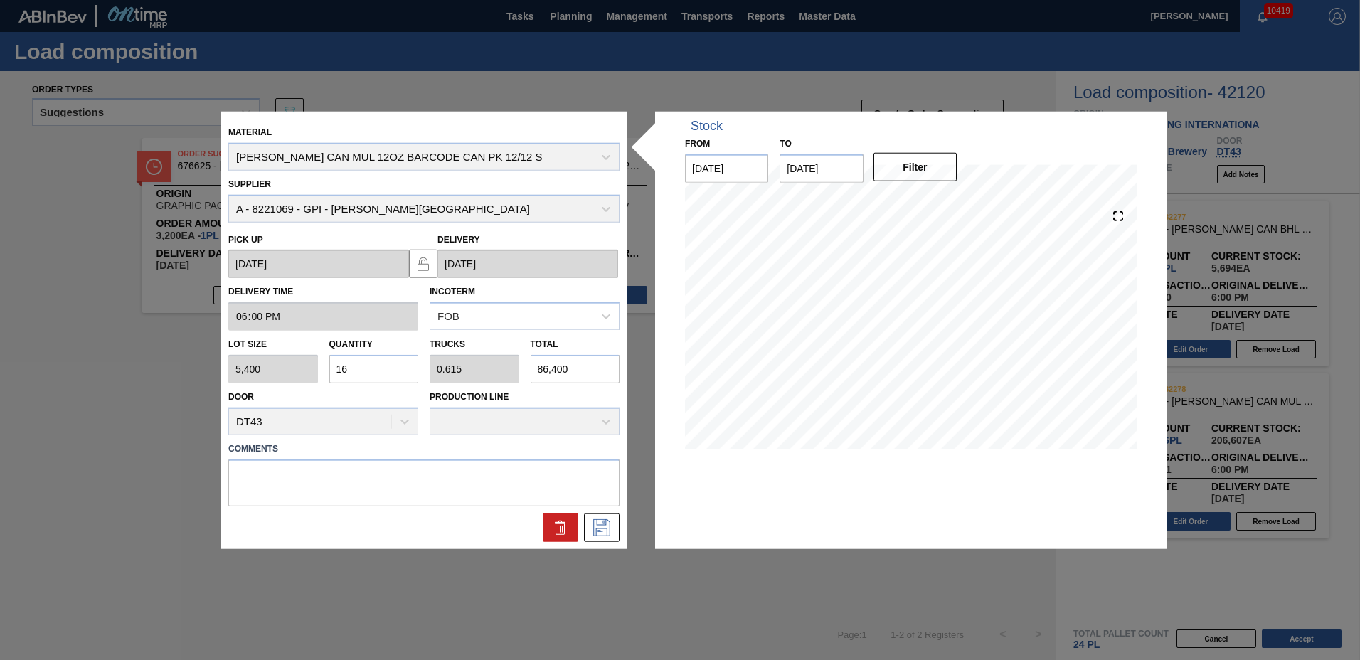
click at [380, 370] on input "16" at bounding box center [374, 369] width 90 height 28
type input "1"
type input "0.038"
type input "5,400"
type input "0"
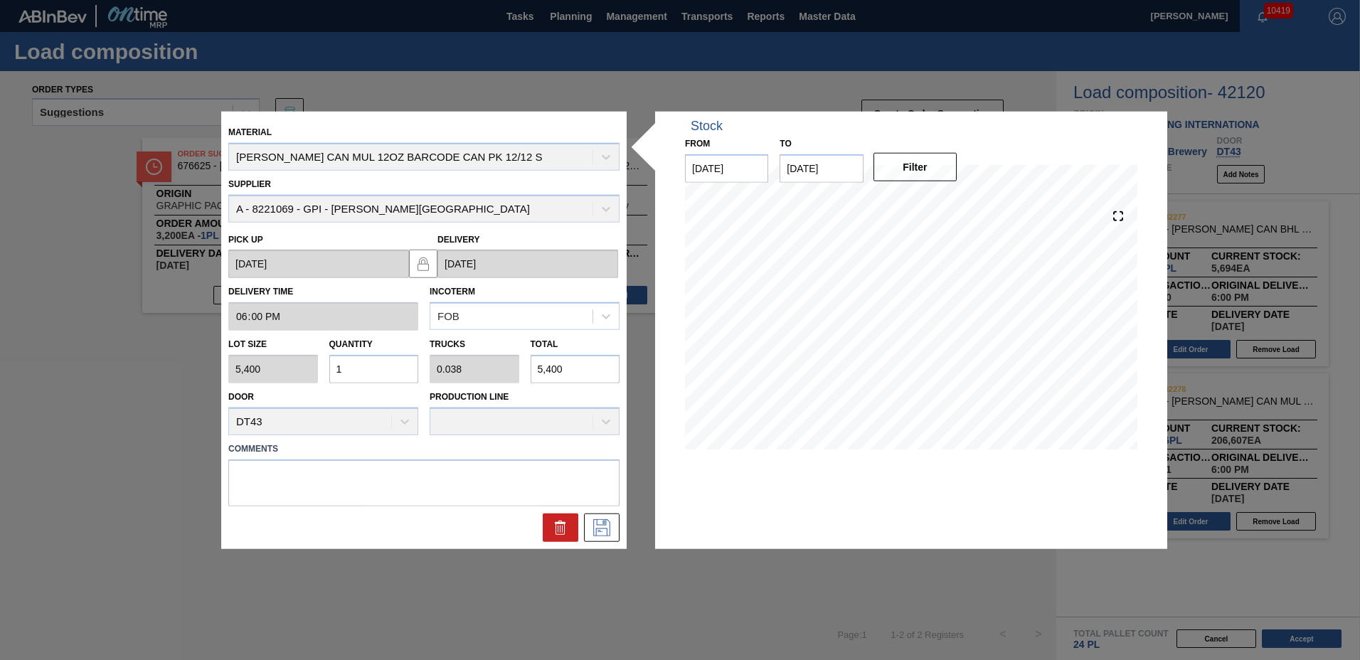
type input "0"
type input "8"
type input "0.308"
type input "43,200"
type input "8"
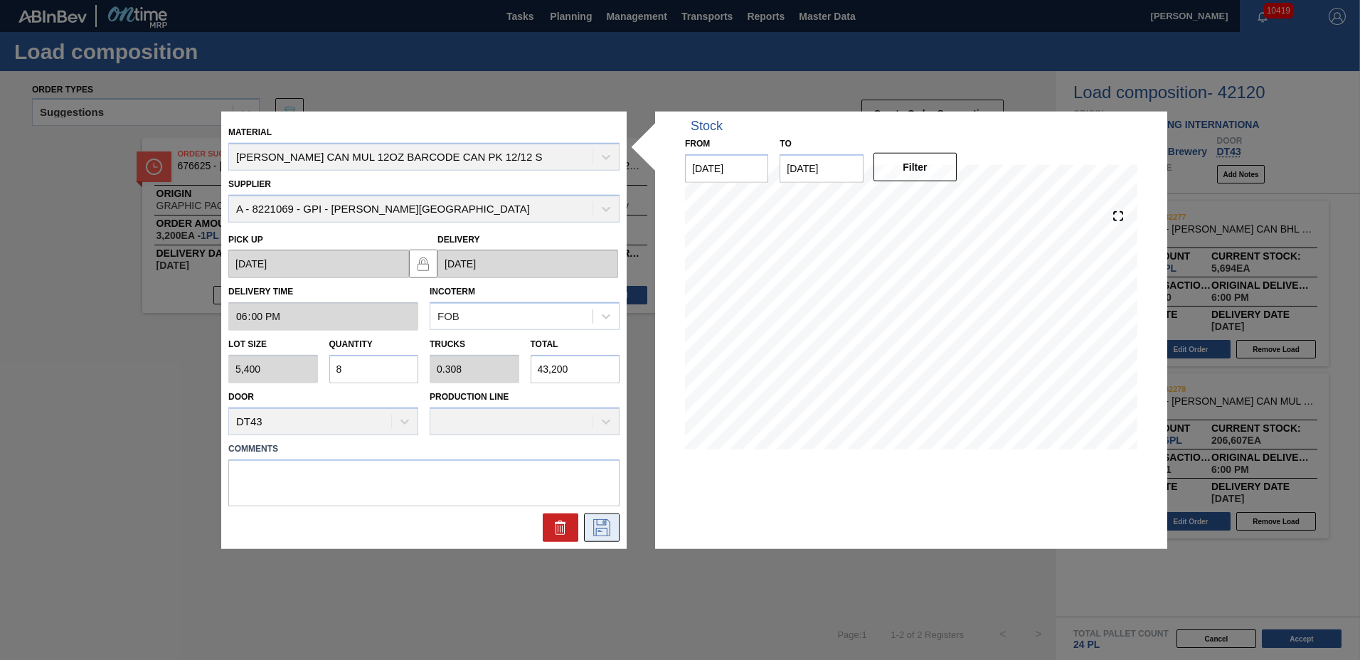
click at [600, 529] on icon at bounding box center [602, 527] width 23 height 17
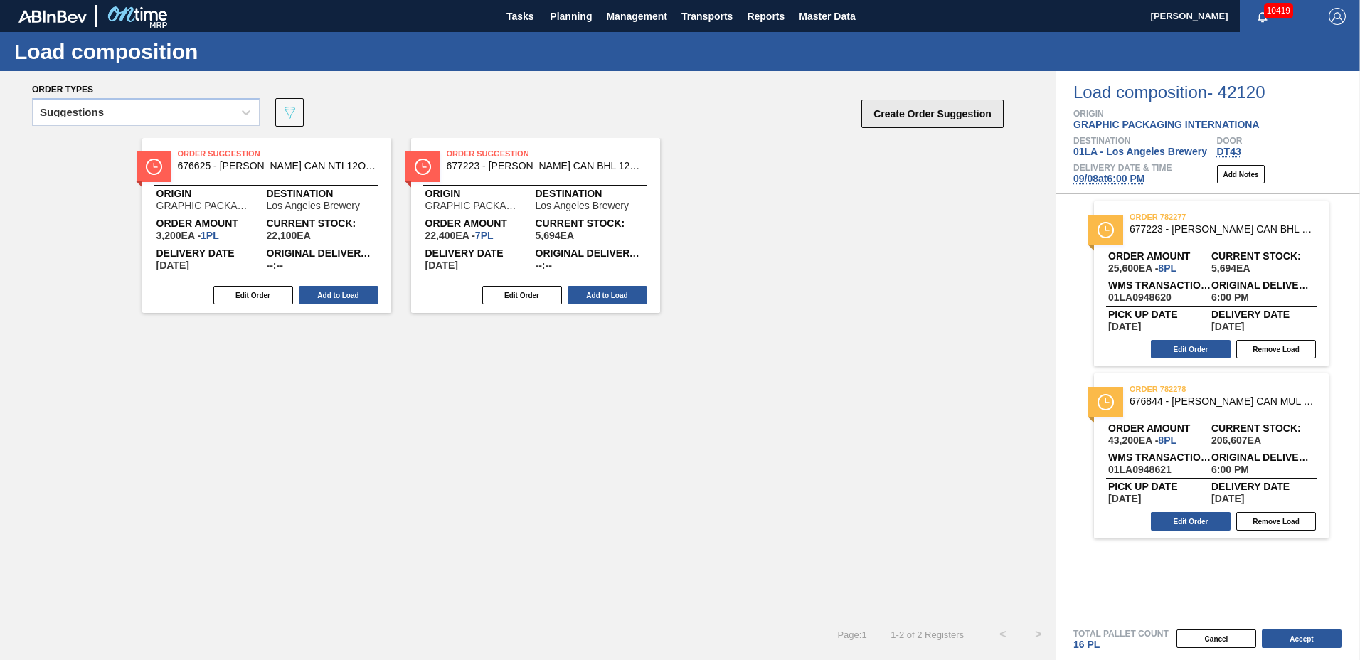
click at [945, 112] on button "Create Order Suggestion" at bounding box center [933, 114] width 142 height 28
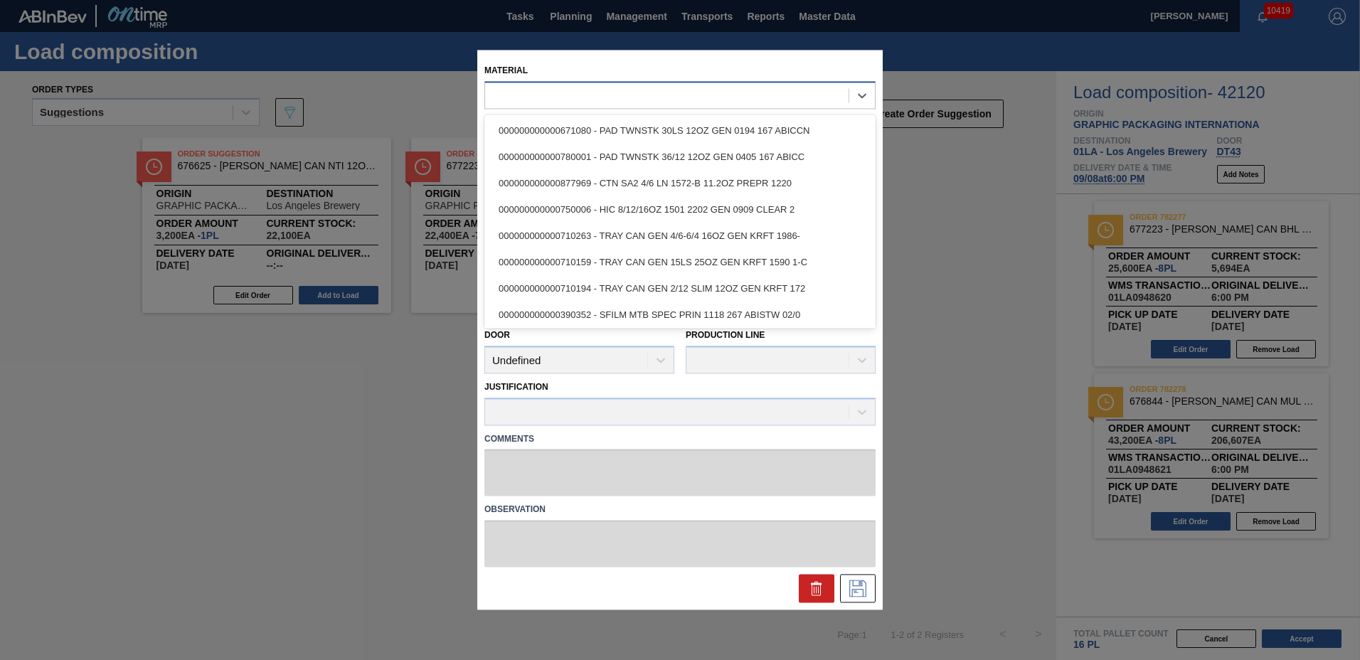
click at [638, 105] on div at bounding box center [667, 95] width 364 height 21
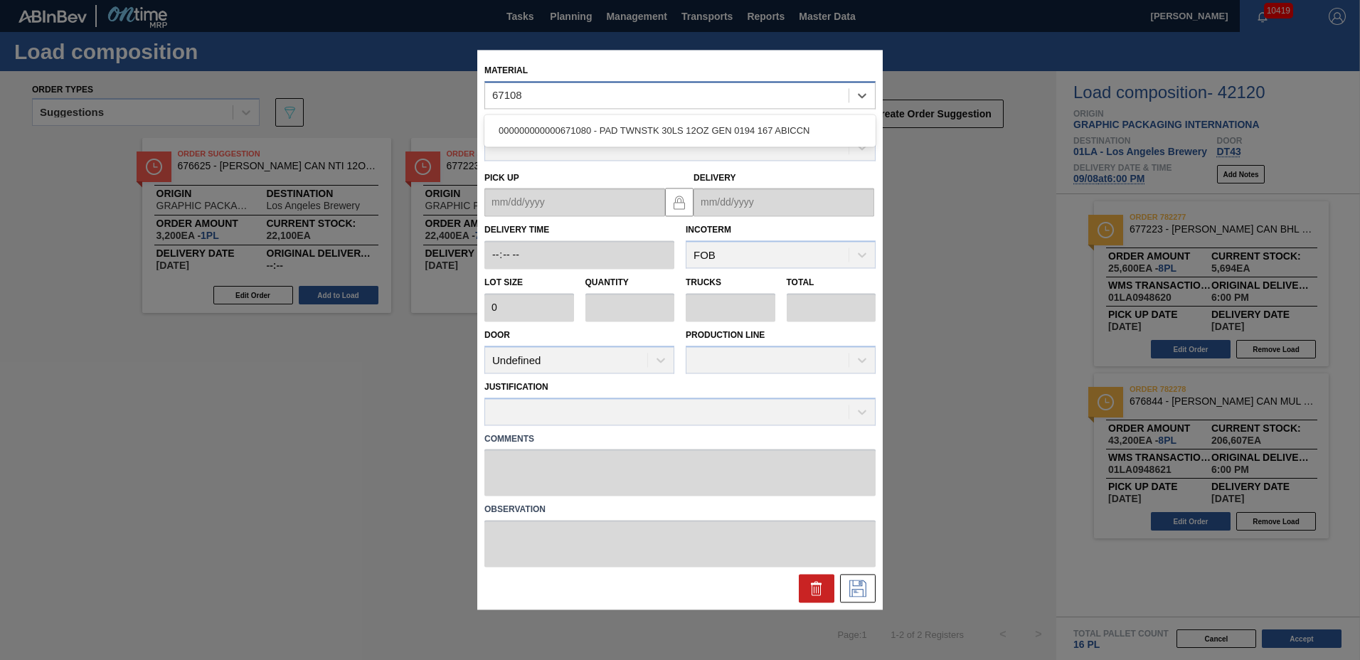
type input "671080"
click at [629, 140] on div "000000000000671080 - PAD TWNSTK 30LS 12OZ GEN 0194 167 ABICCN" at bounding box center [680, 130] width 391 height 26
type input "36,000"
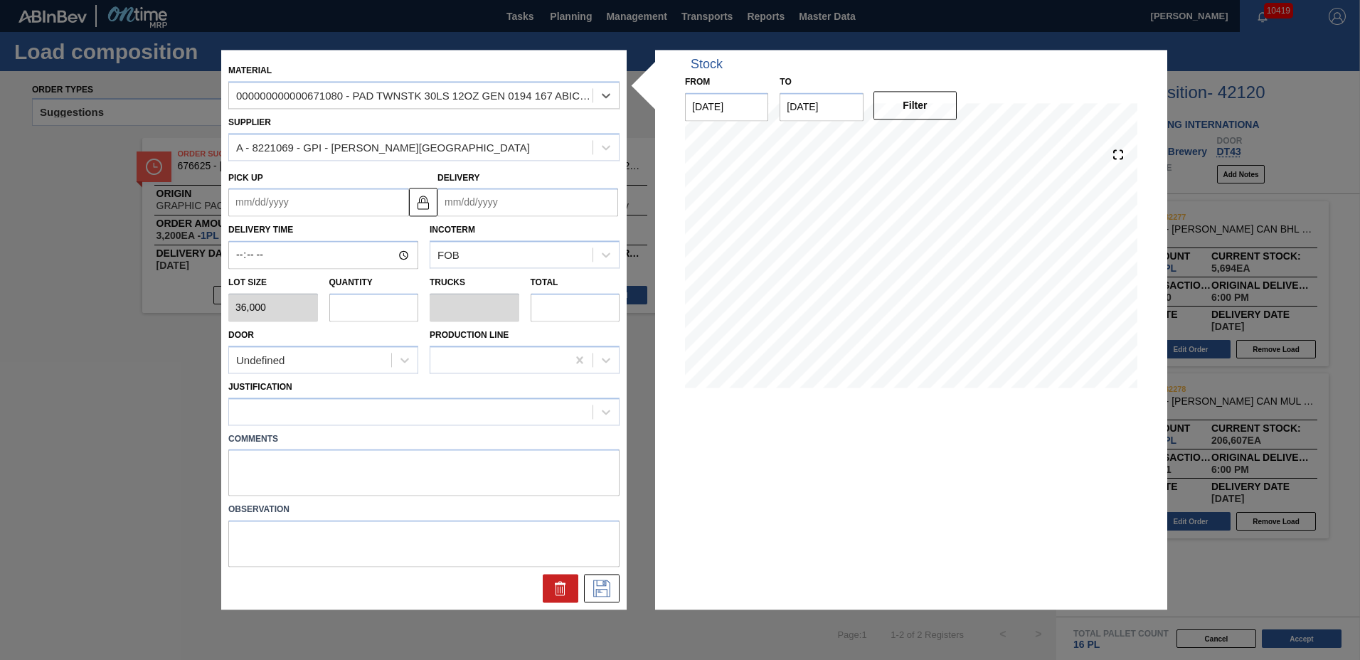
click at [565, 205] on input "Delivery" at bounding box center [528, 203] width 181 height 28
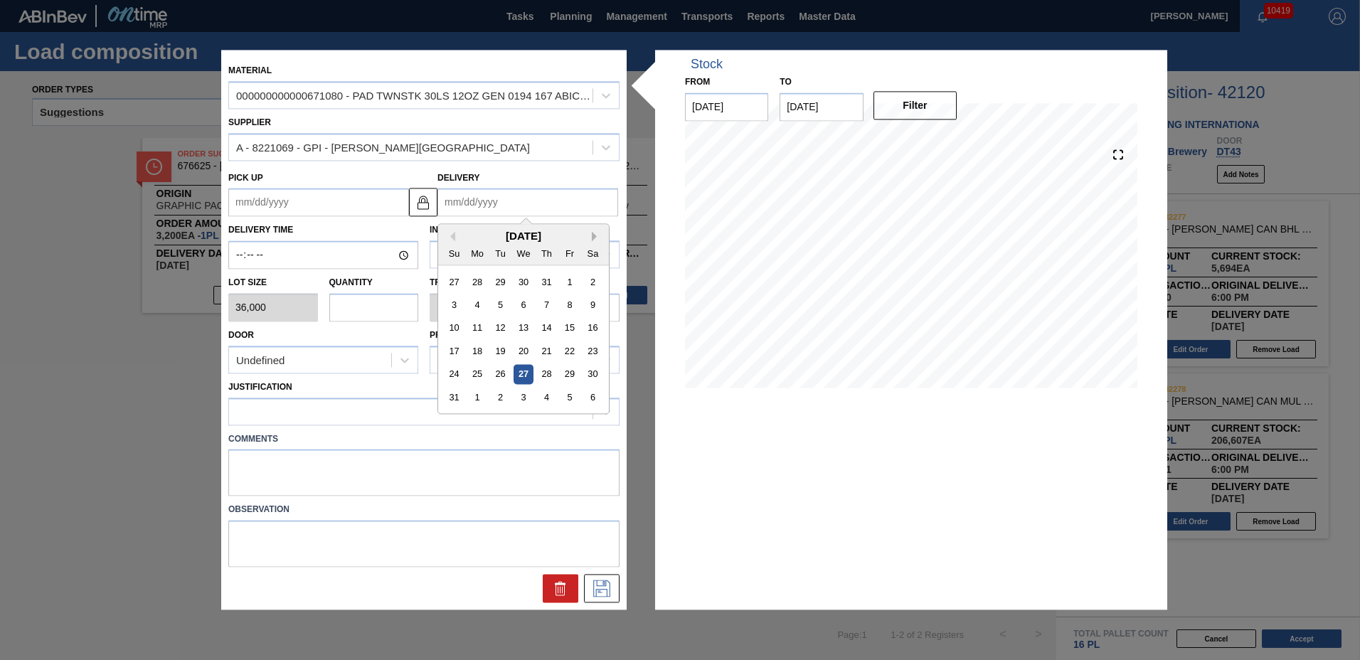
click at [595, 237] on button "Next Month" at bounding box center [597, 237] width 10 height 10
click at [480, 310] on div "8" at bounding box center [477, 305] width 19 height 19
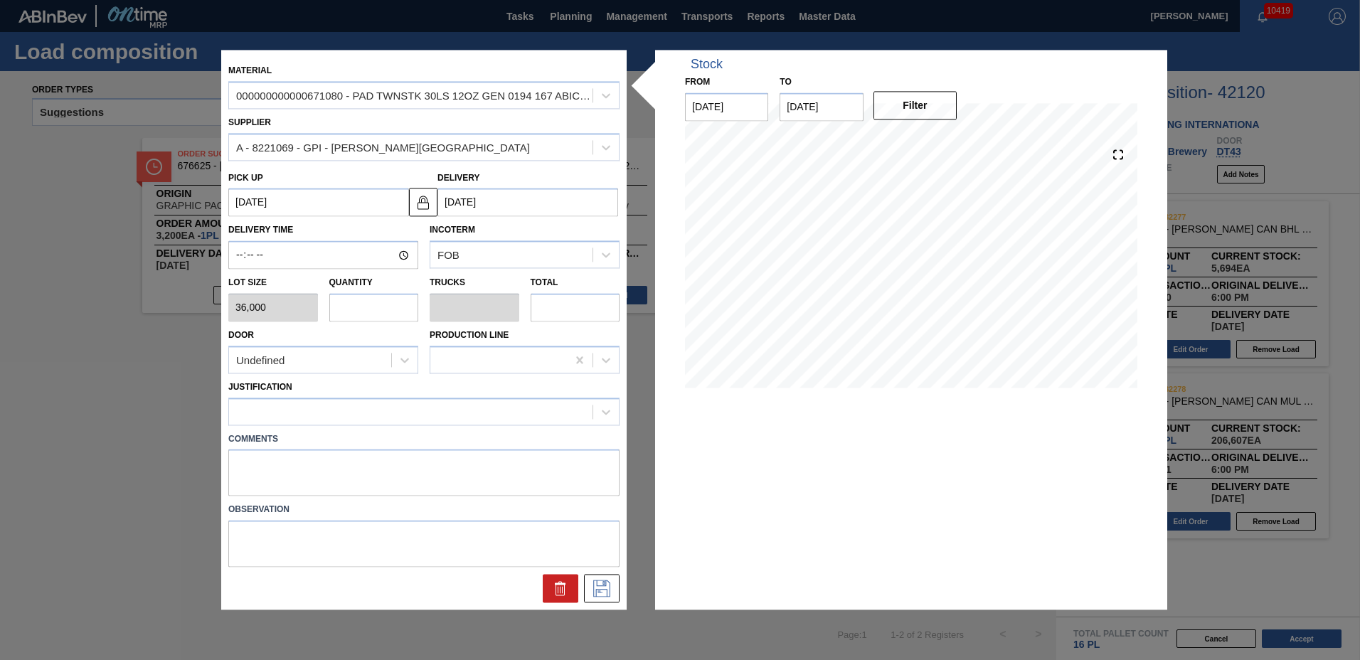
type up "09/04/2025"
type input "09/08/2025"
click at [382, 308] on input "text" at bounding box center [374, 307] width 90 height 28
type input "6"
type input "0.3"
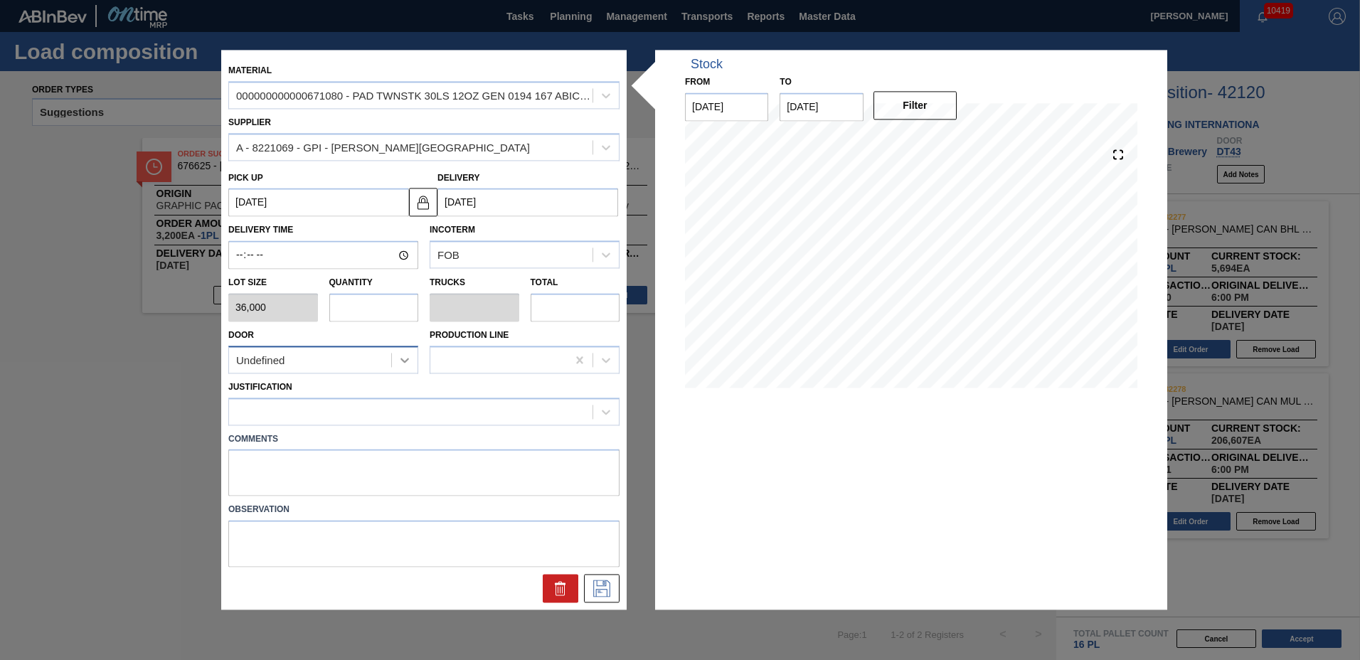
type input "216,000"
type input "6"
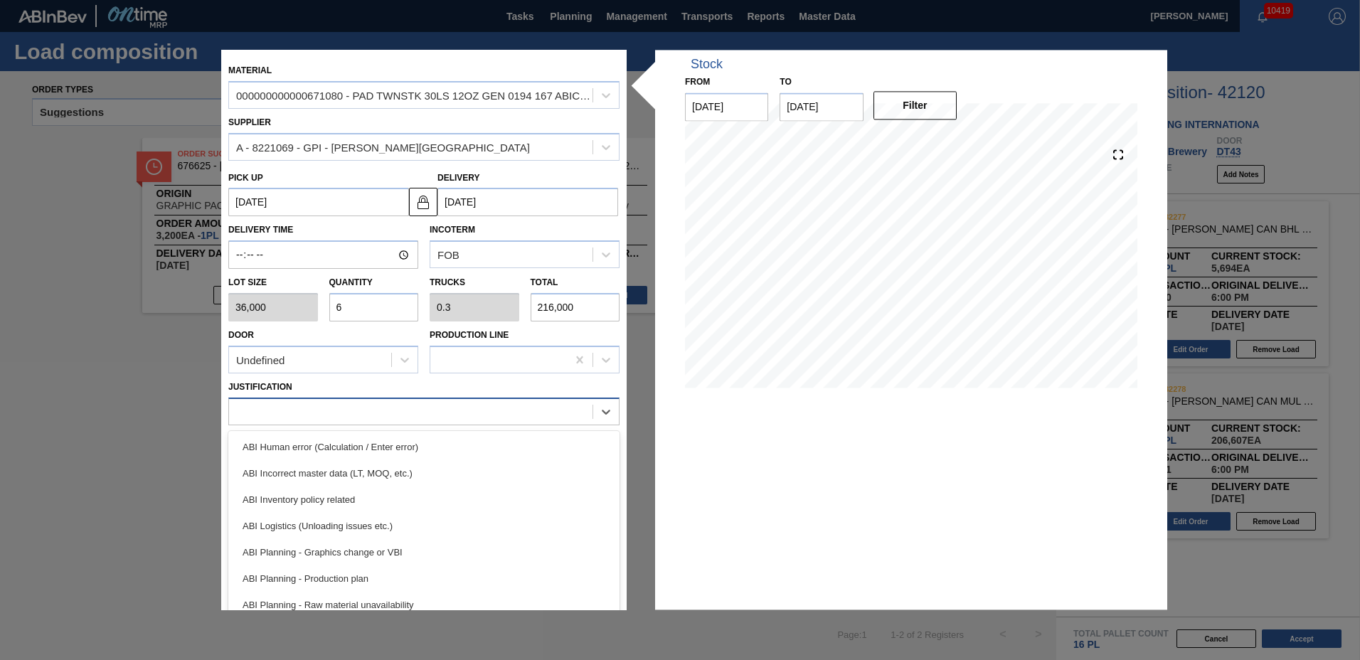
click at [323, 409] on div at bounding box center [411, 411] width 364 height 21
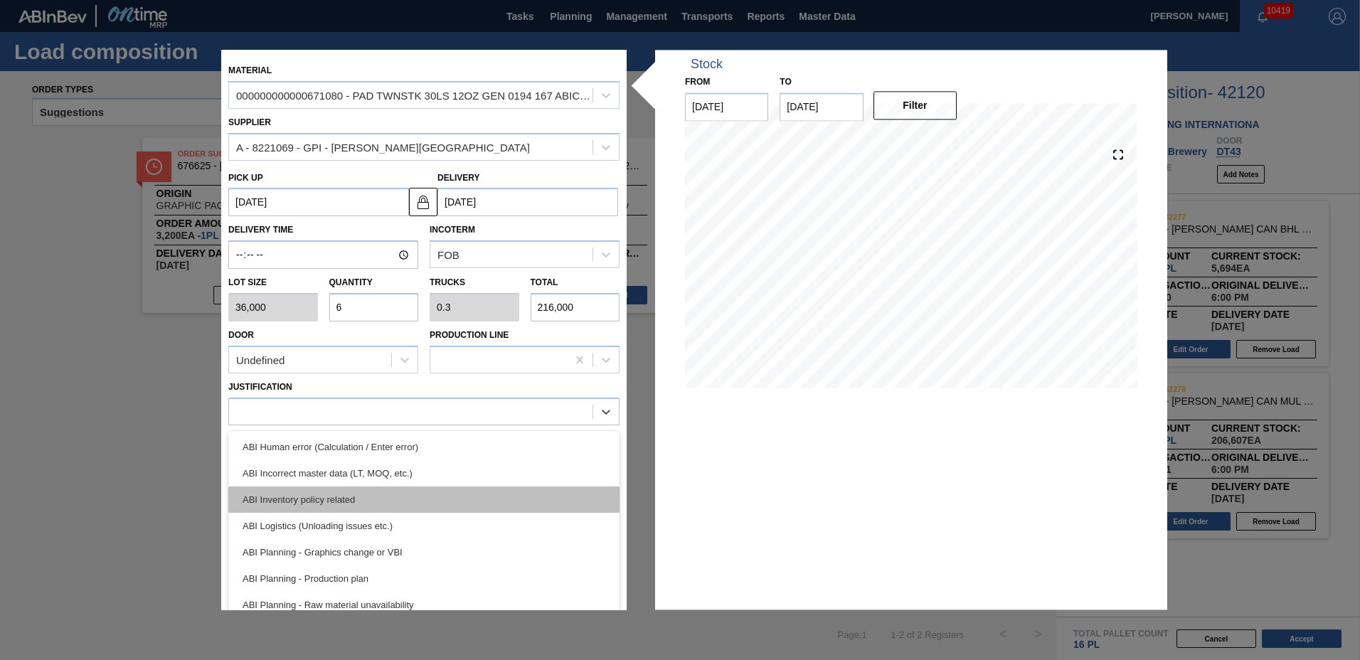
click at [314, 493] on div "ABI Inventory policy related" at bounding box center [423, 500] width 391 height 26
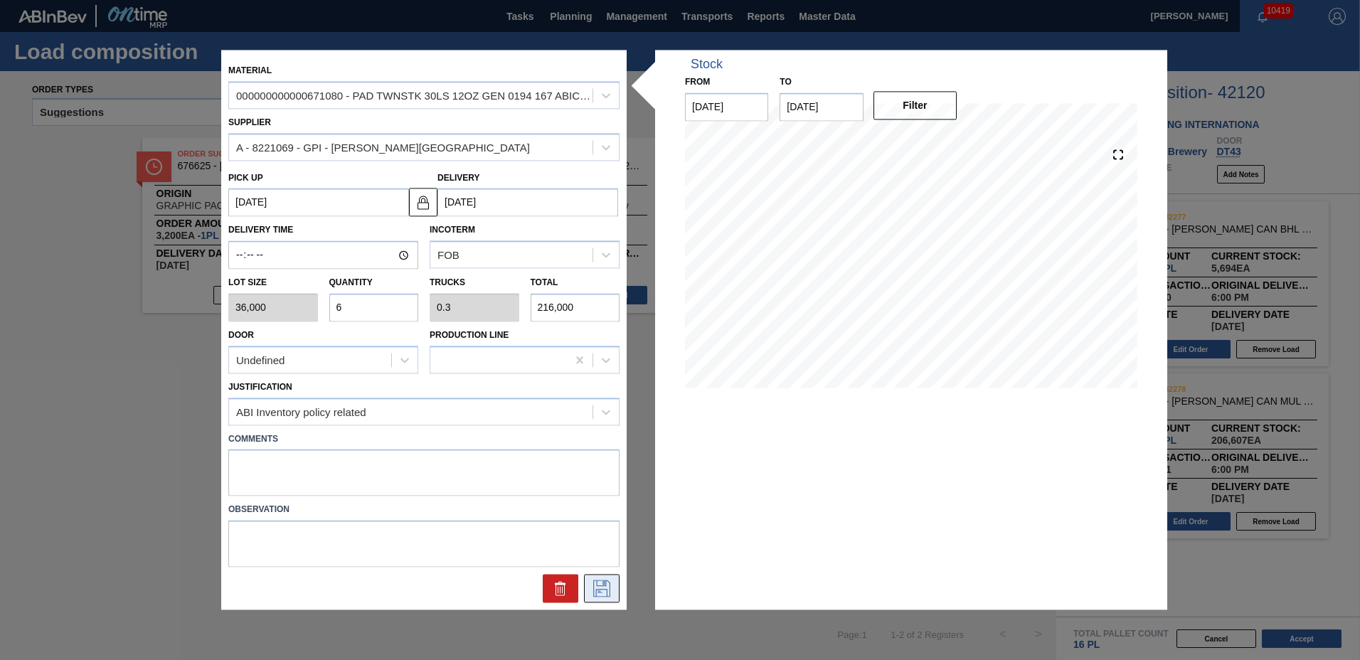
click at [605, 588] on icon at bounding box center [602, 589] width 23 height 17
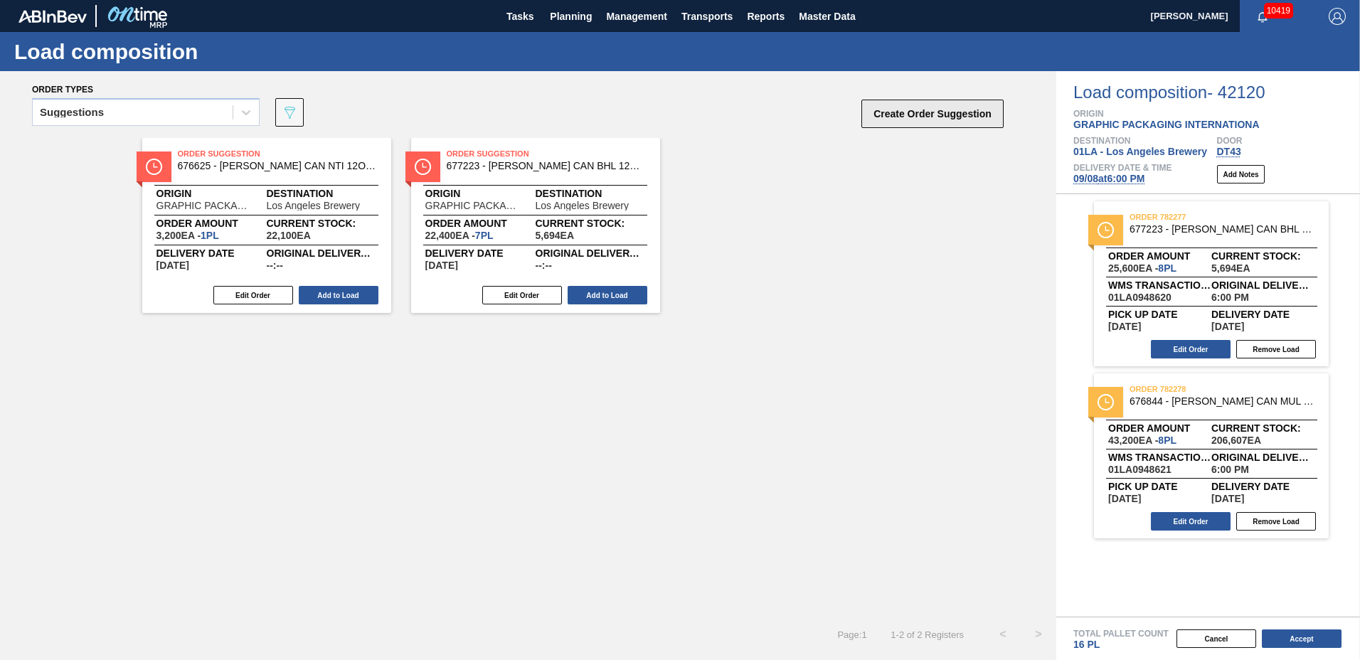
click at [891, 117] on button "Create Order Suggestion" at bounding box center [933, 114] width 142 height 28
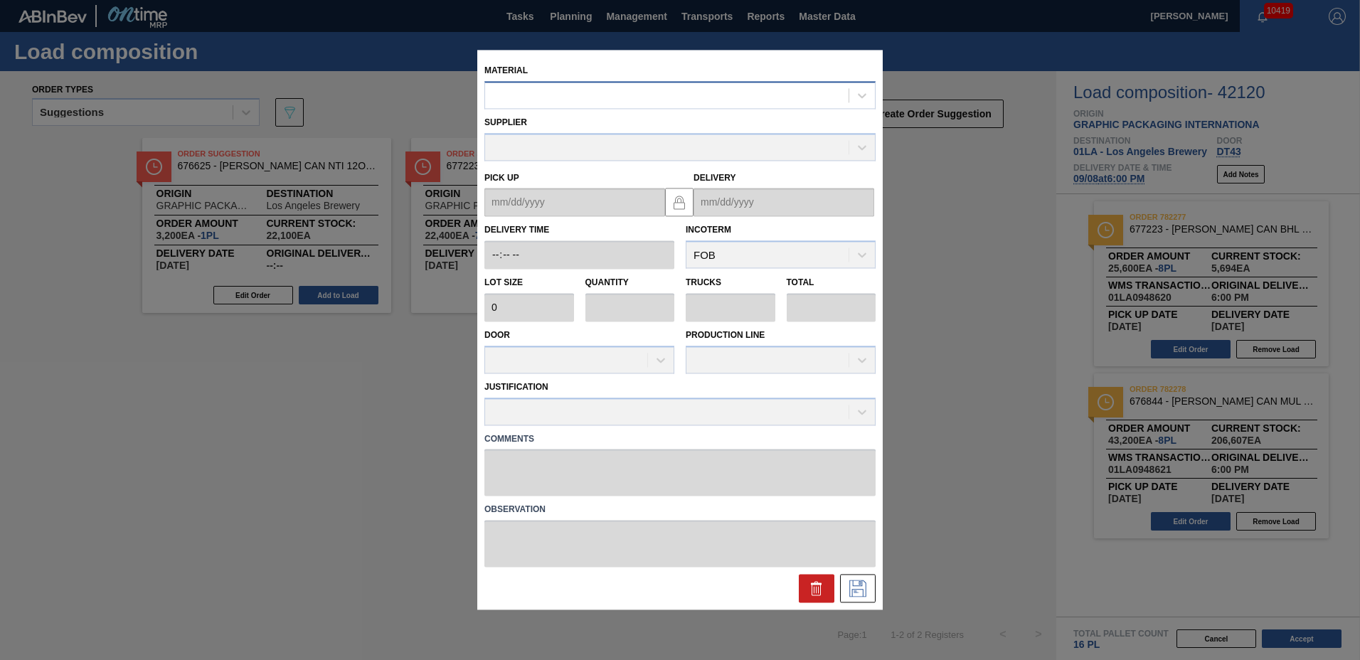
click at [605, 97] on div at bounding box center [667, 95] width 364 height 21
type input "780001"
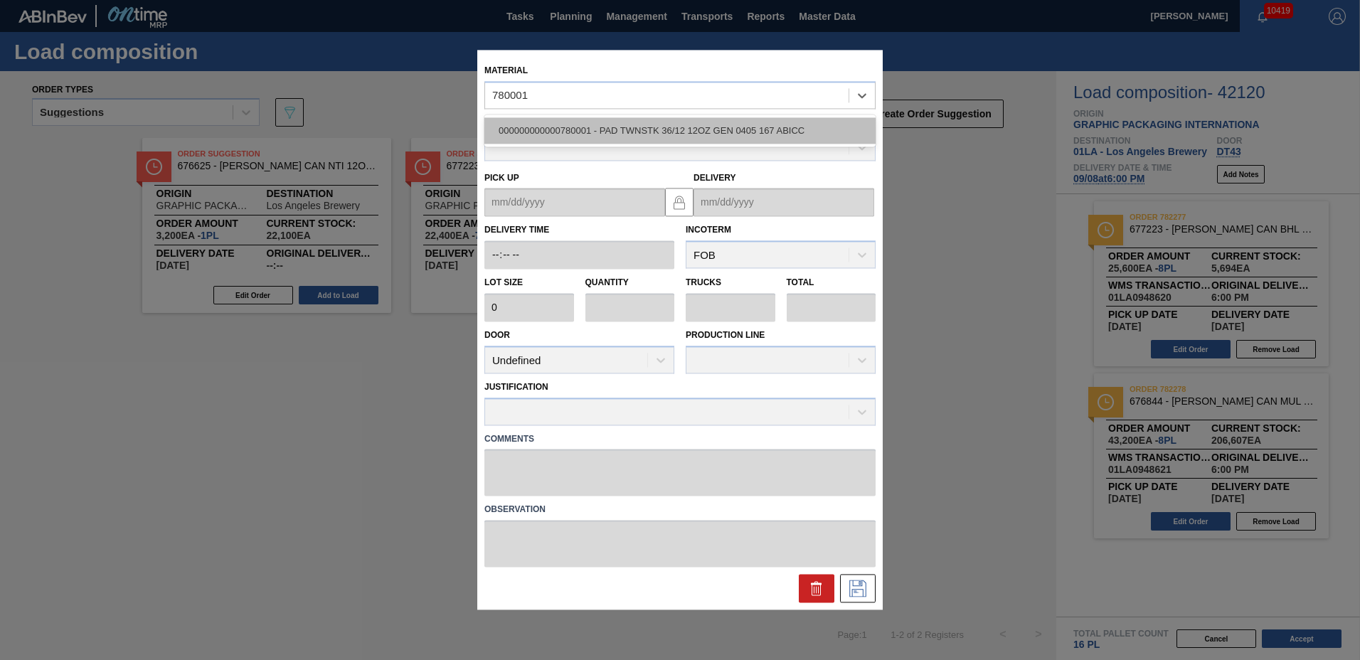
click at [603, 121] on div "000000000000780001 - PAD TWNSTK 36/12 12OZ GEN 0405 167 ABICC" at bounding box center [680, 130] width 391 height 26
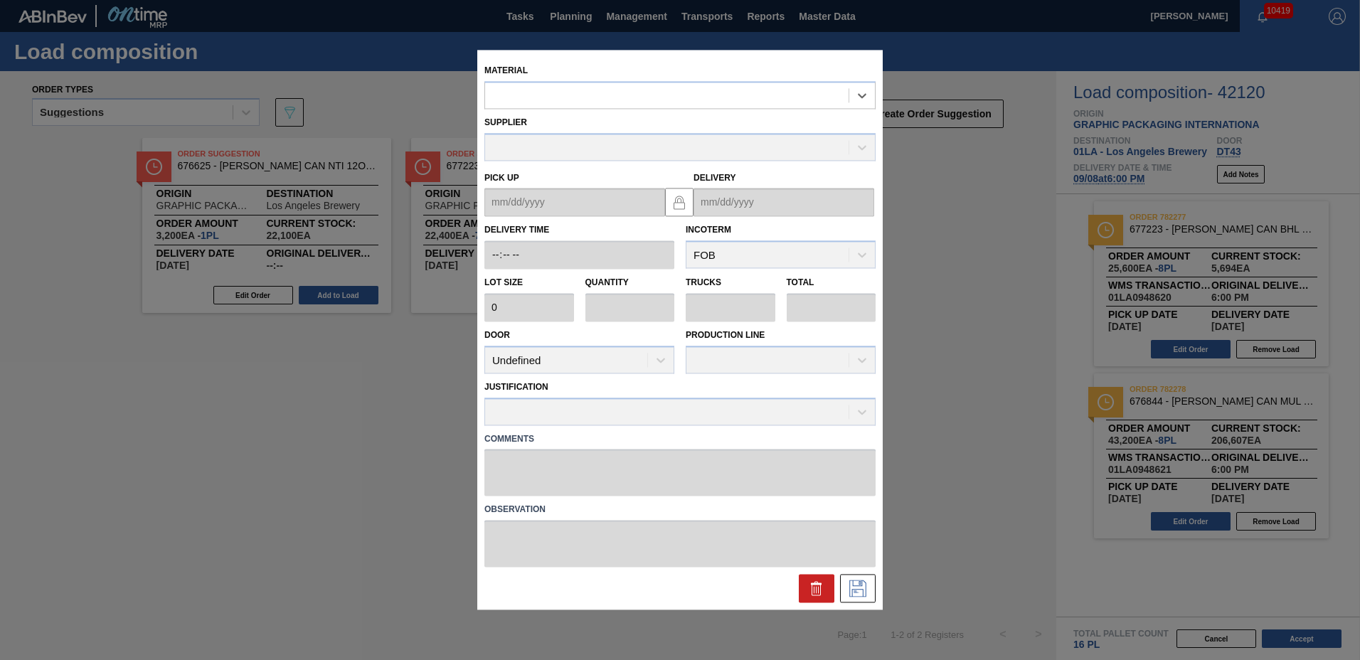
type input "24,000"
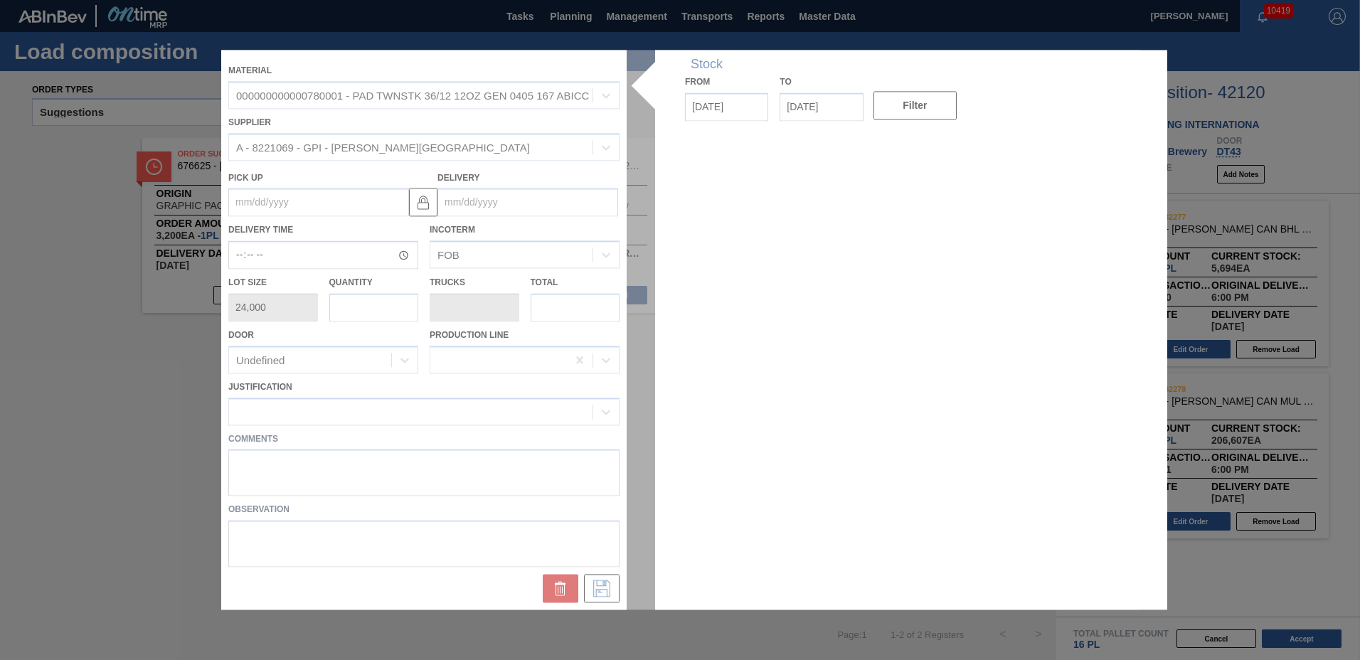
click at [528, 203] on div at bounding box center [680, 330] width 918 height 560
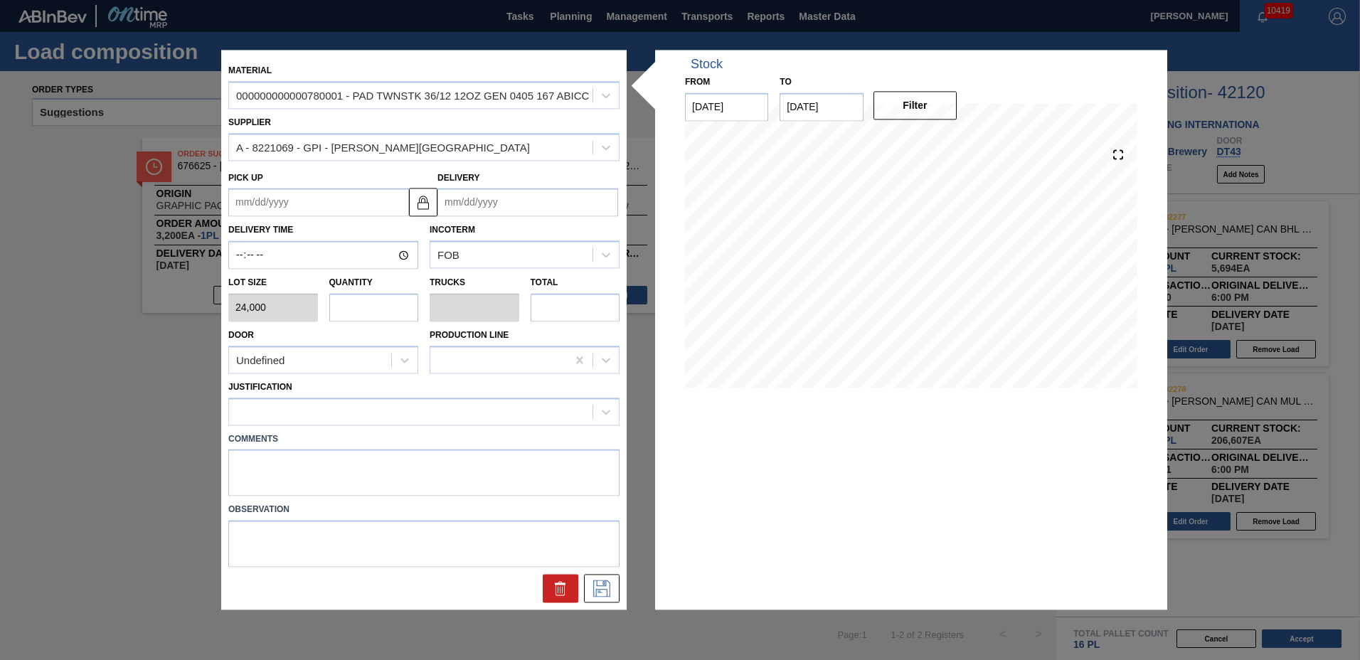
click at [509, 211] on input "Delivery" at bounding box center [528, 203] width 181 height 28
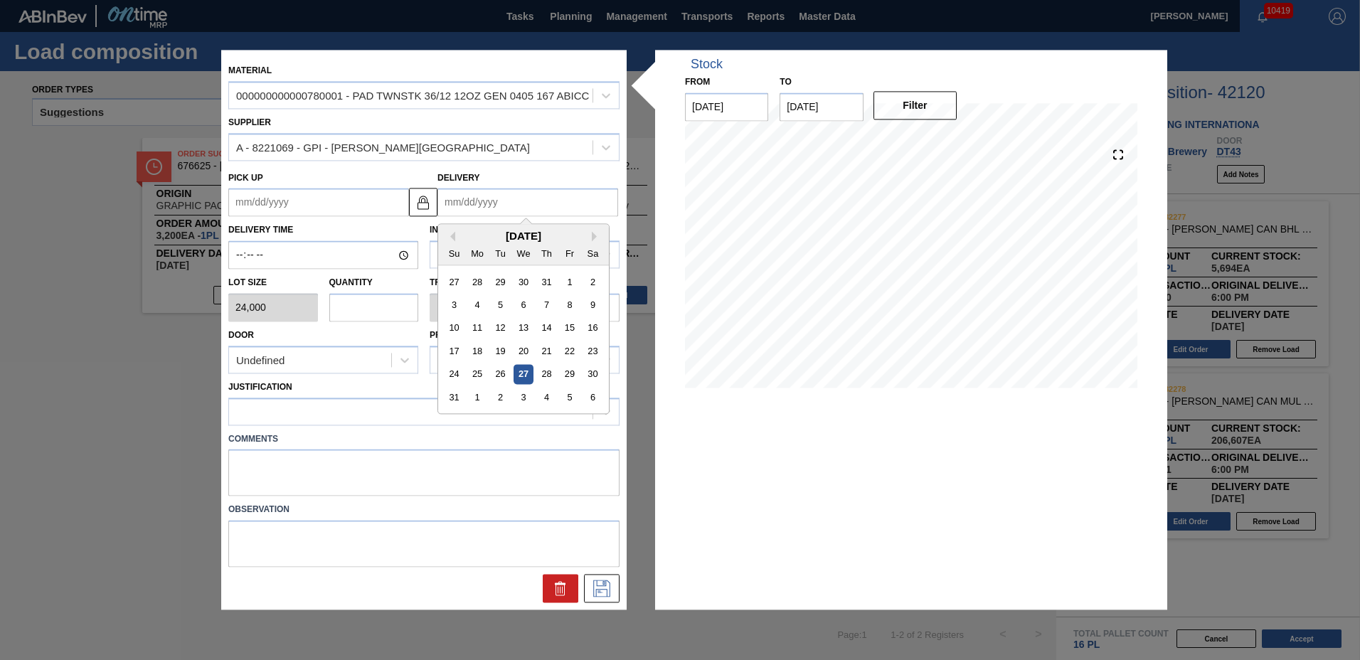
click at [596, 237] on button "Next Month" at bounding box center [597, 237] width 10 height 10
click at [480, 302] on div "8" at bounding box center [477, 305] width 19 height 19
type up "09/04/2025"
type input "09/08/2025"
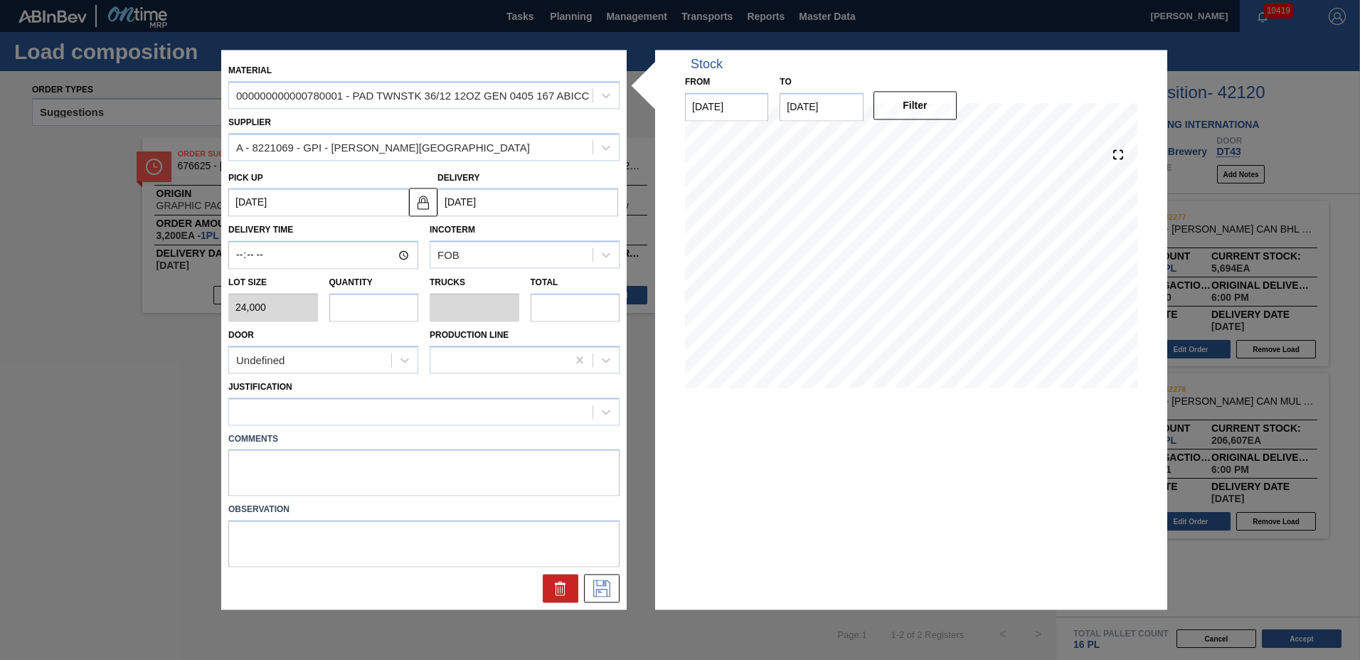
click at [366, 305] on input "text" at bounding box center [374, 307] width 90 height 28
type input "2"
type input "0.083"
type input "48,000"
type input "2"
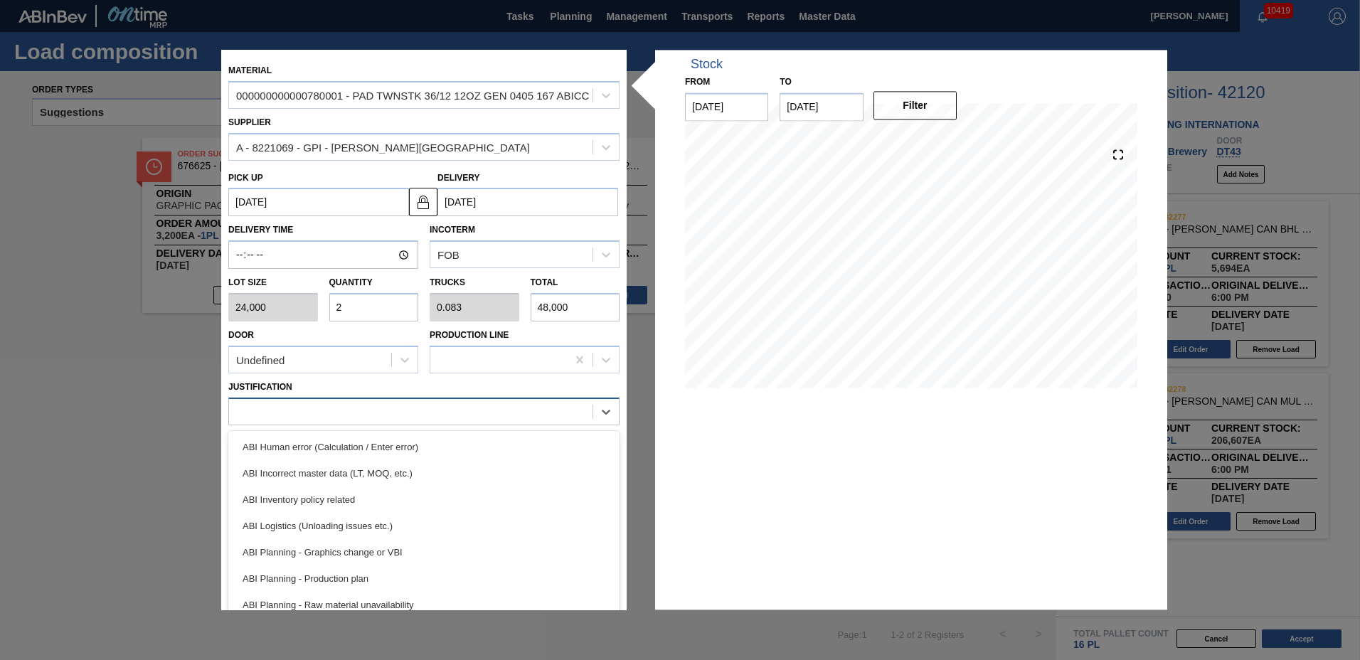
click at [328, 411] on div at bounding box center [411, 411] width 364 height 21
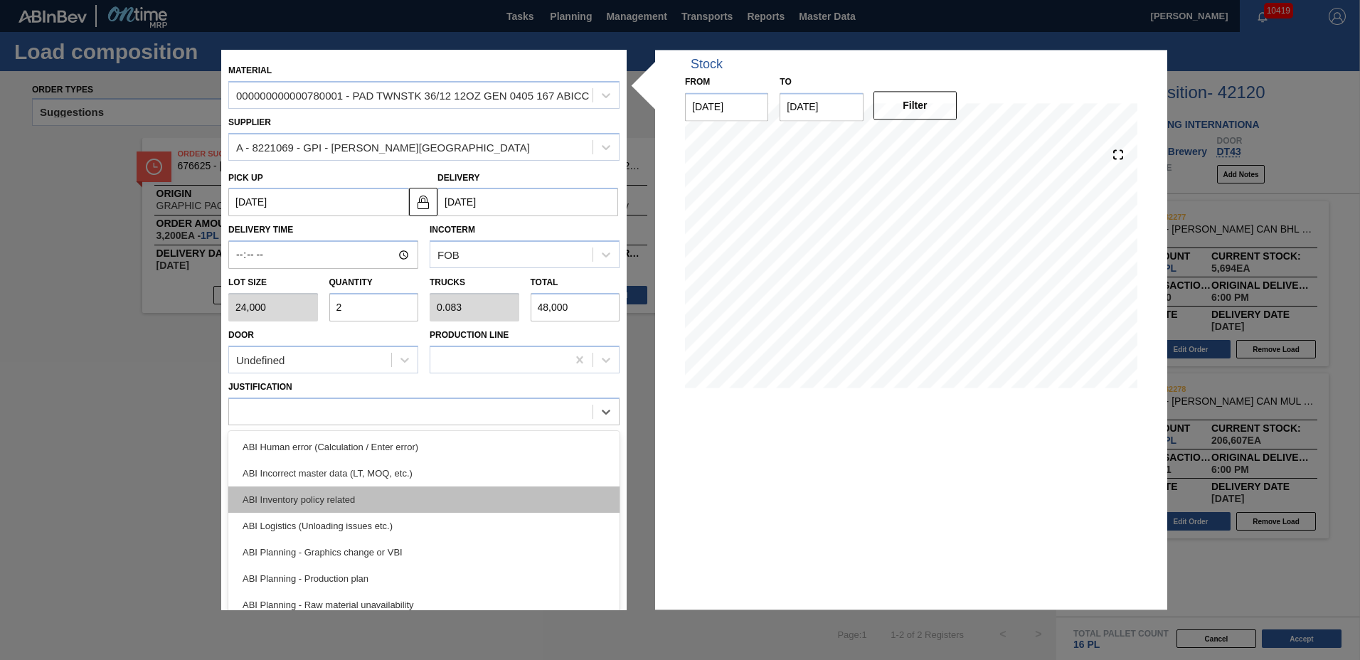
click at [312, 494] on div "ABI Inventory policy related" at bounding box center [423, 500] width 391 height 26
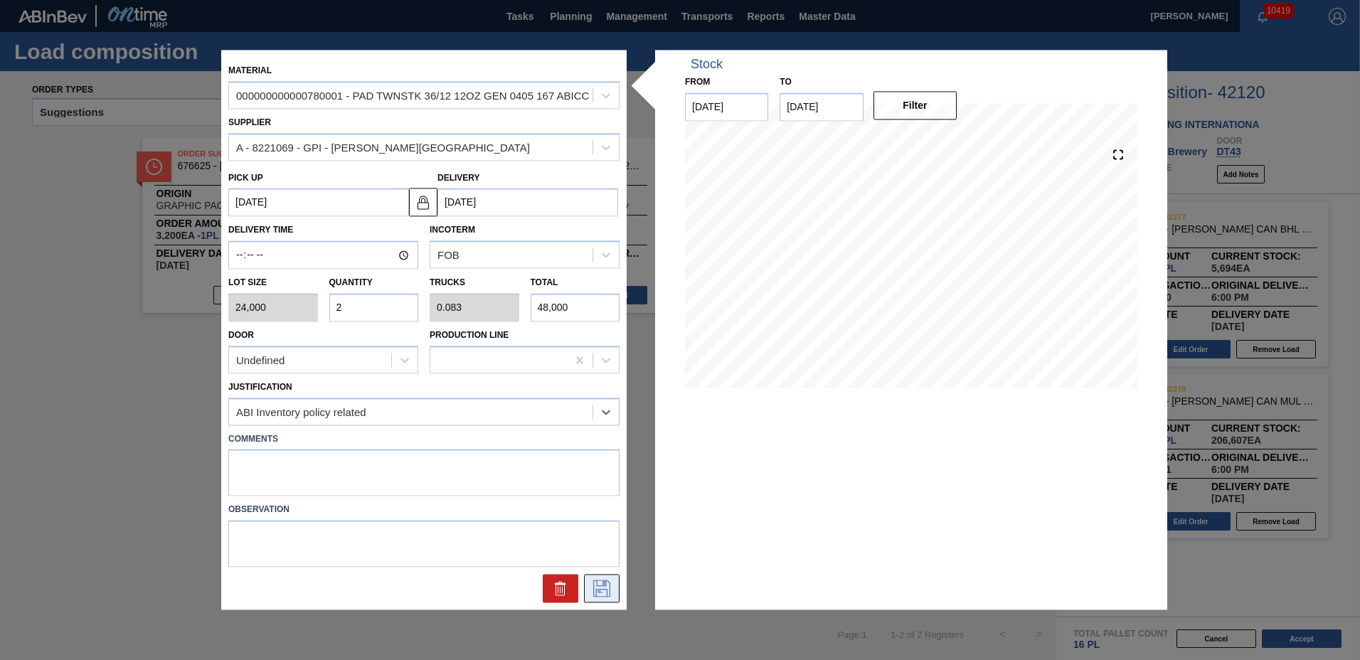
click at [598, 591] on icon at bounding box center [602, 589] width 23 height 17
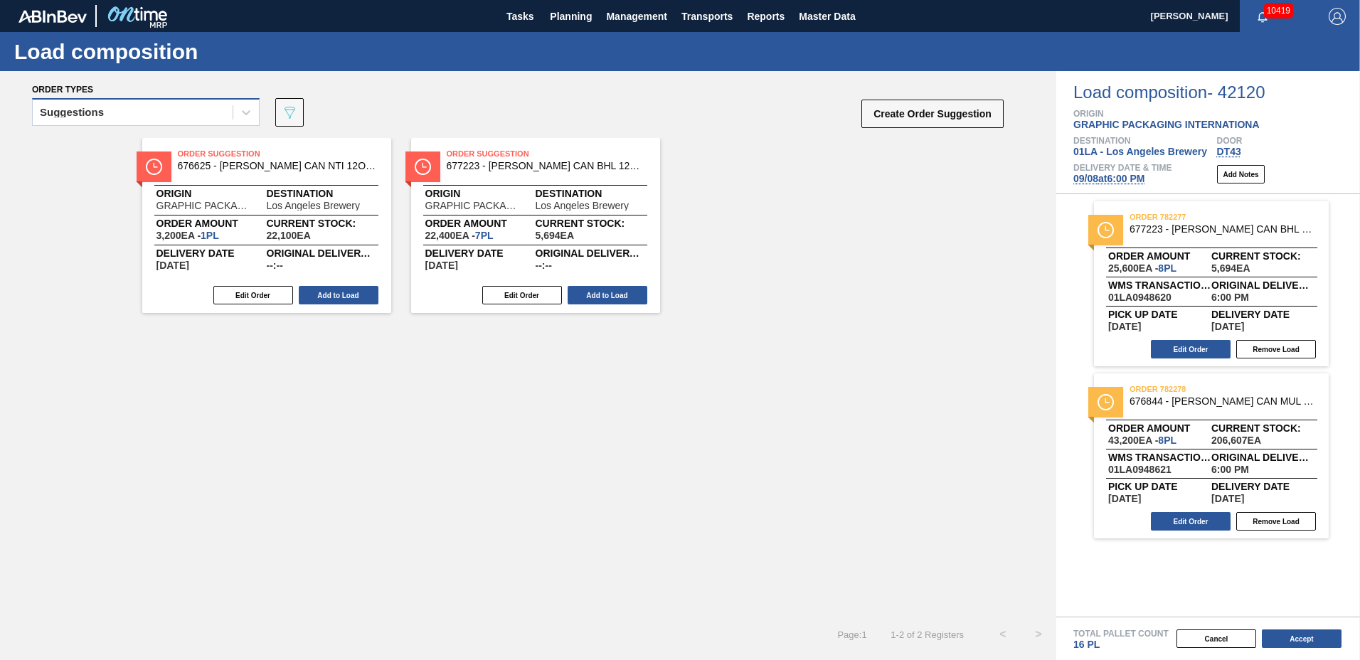
click at [139, 120] on div "Suggestions" at bounding box center [133, 112] width 200 height 21
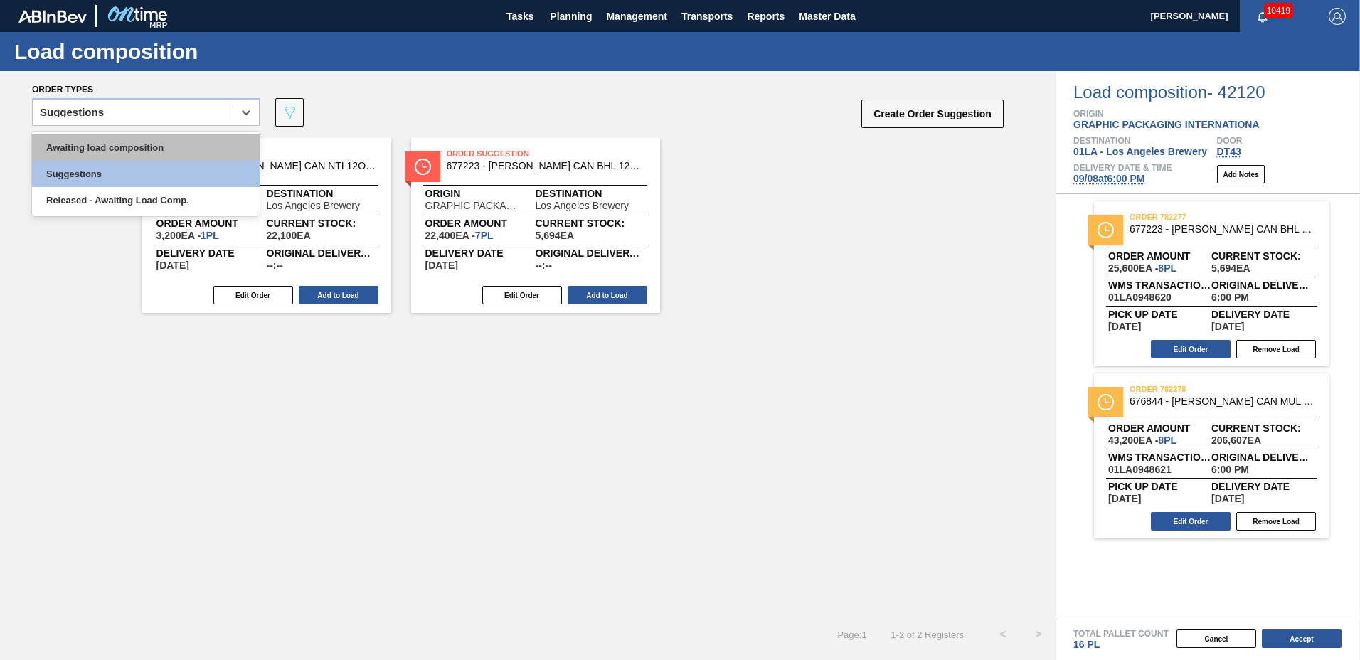
click at [136, 137] on div "Awaiting load composition" at bounding box center [146, 147] width 228 height 26
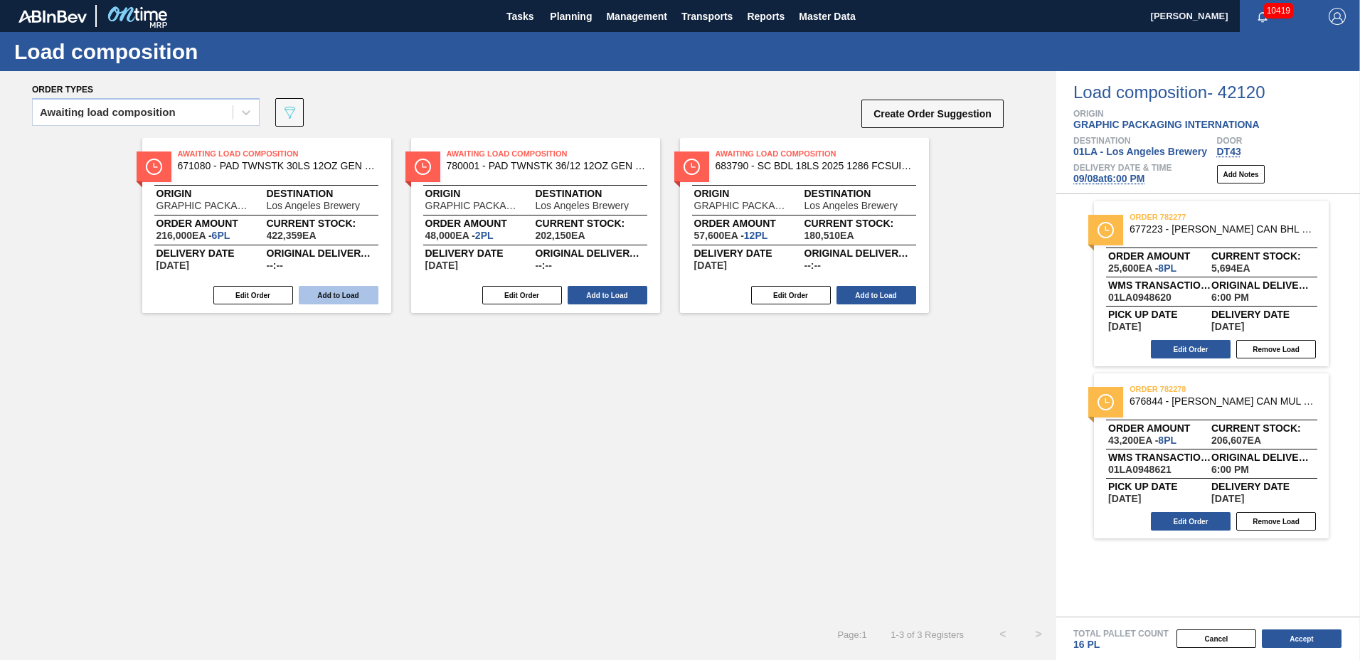
click at [335, 300] on button "Add to Load" at bounding box center [339, 295] width 80 height 18
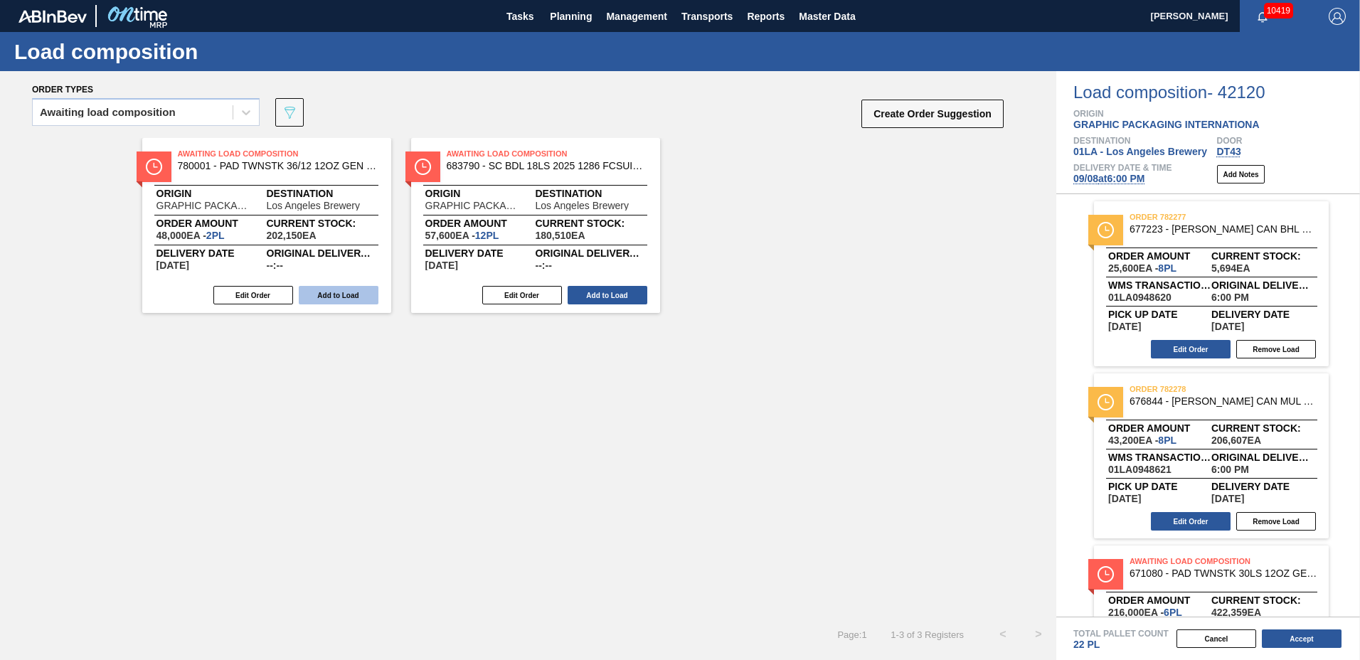
click at [343, 297] on button "Add to Load" at bounding box center [339, 295] width 80 height 18
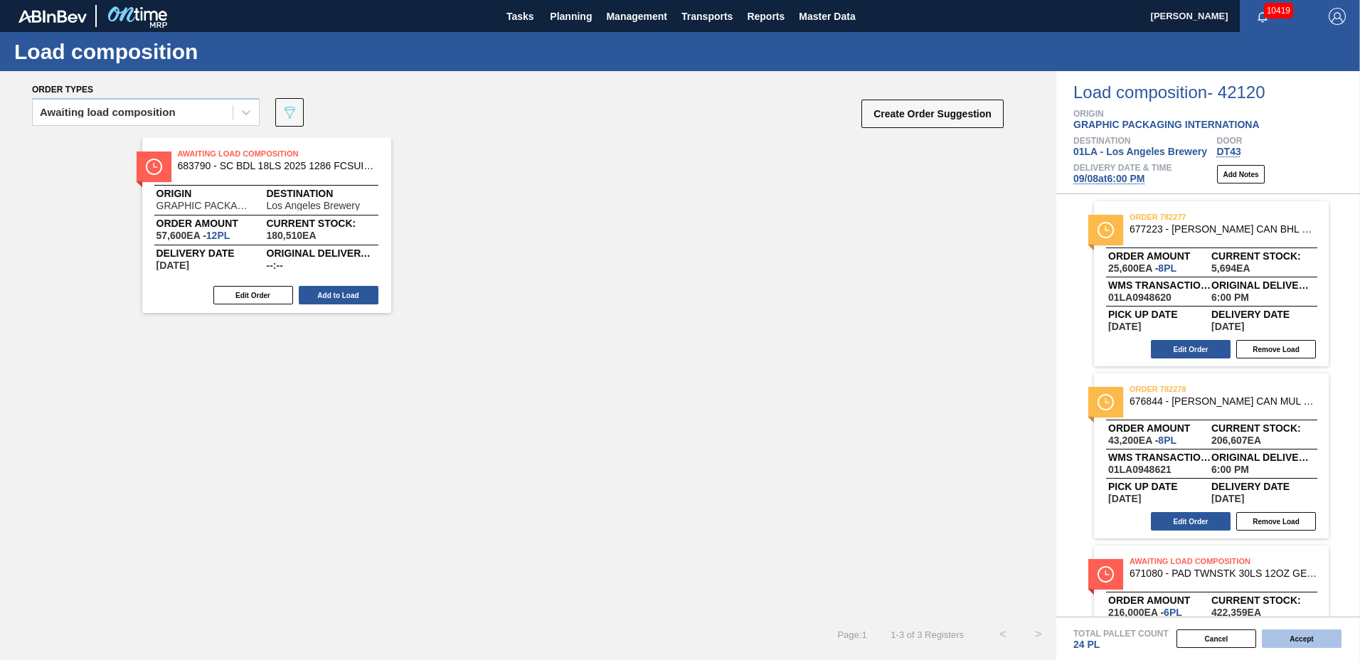
click at [1326, 637] on button "Accept" at bounding box center [1302, 639] width 80 height 18
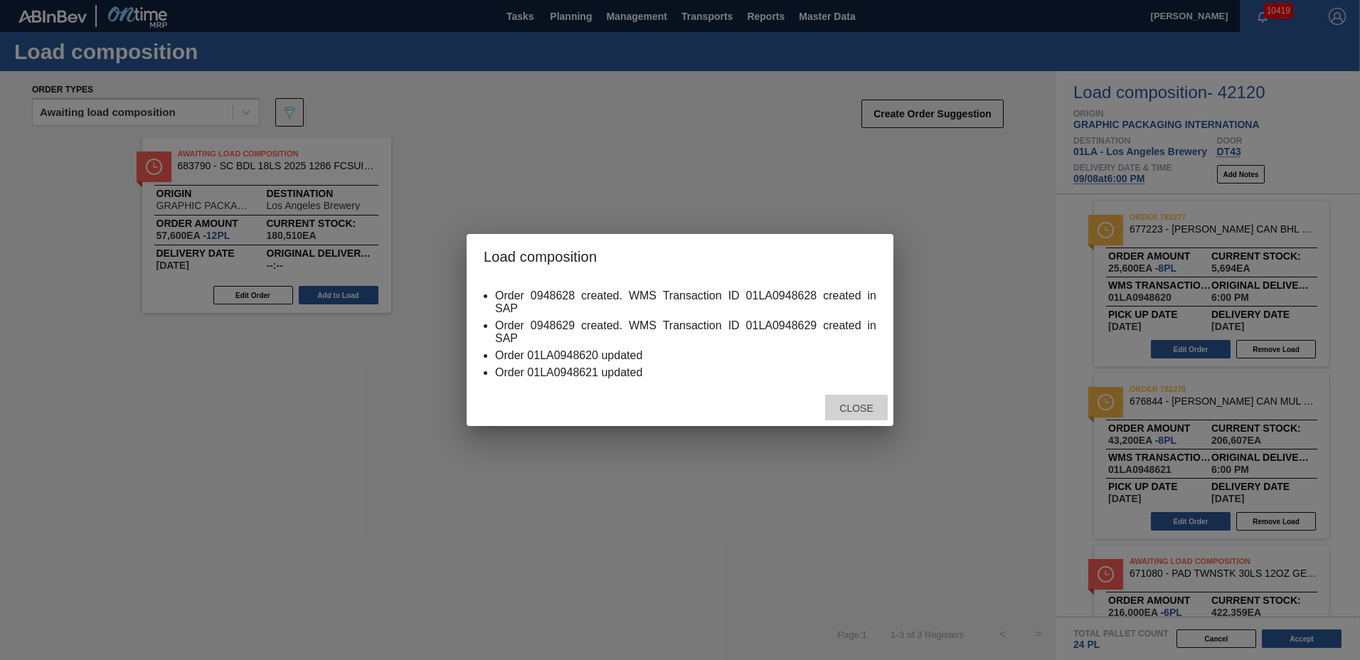
click at [854, 410] on span "Close" at bounding box center [856, 408] width 56 height 11
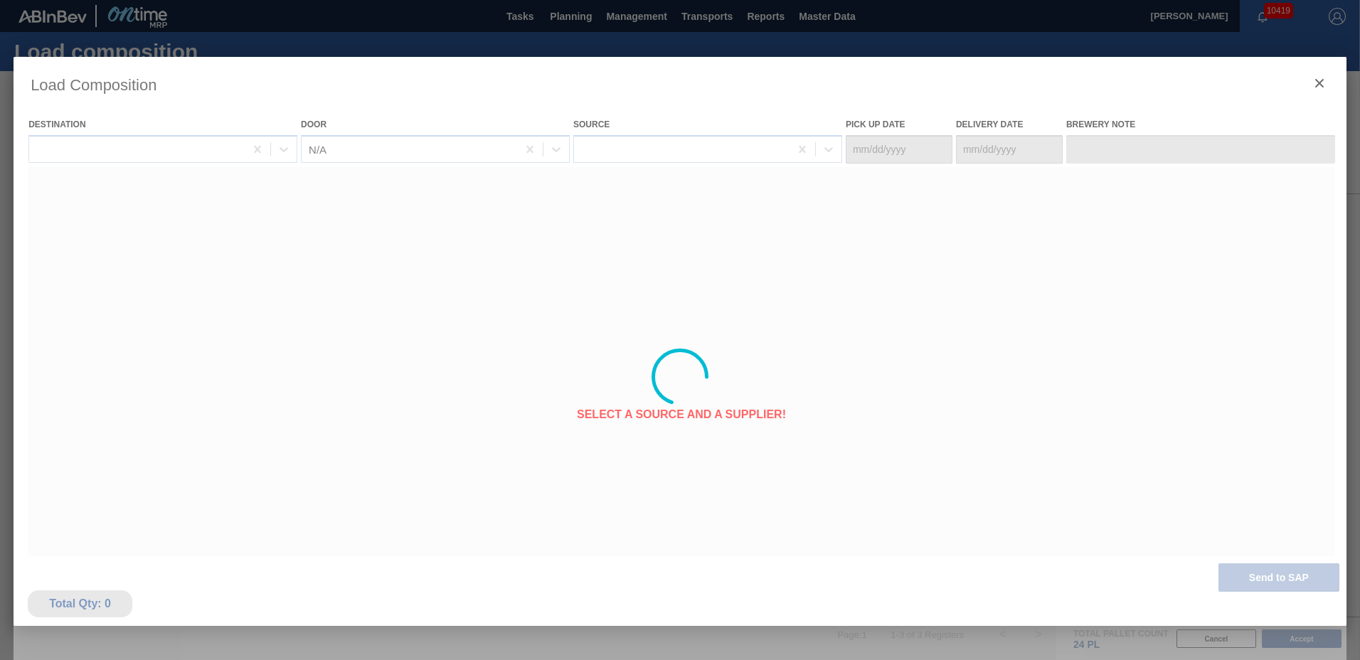
type Date "09/04/2025"
type Date "09/08/2025"
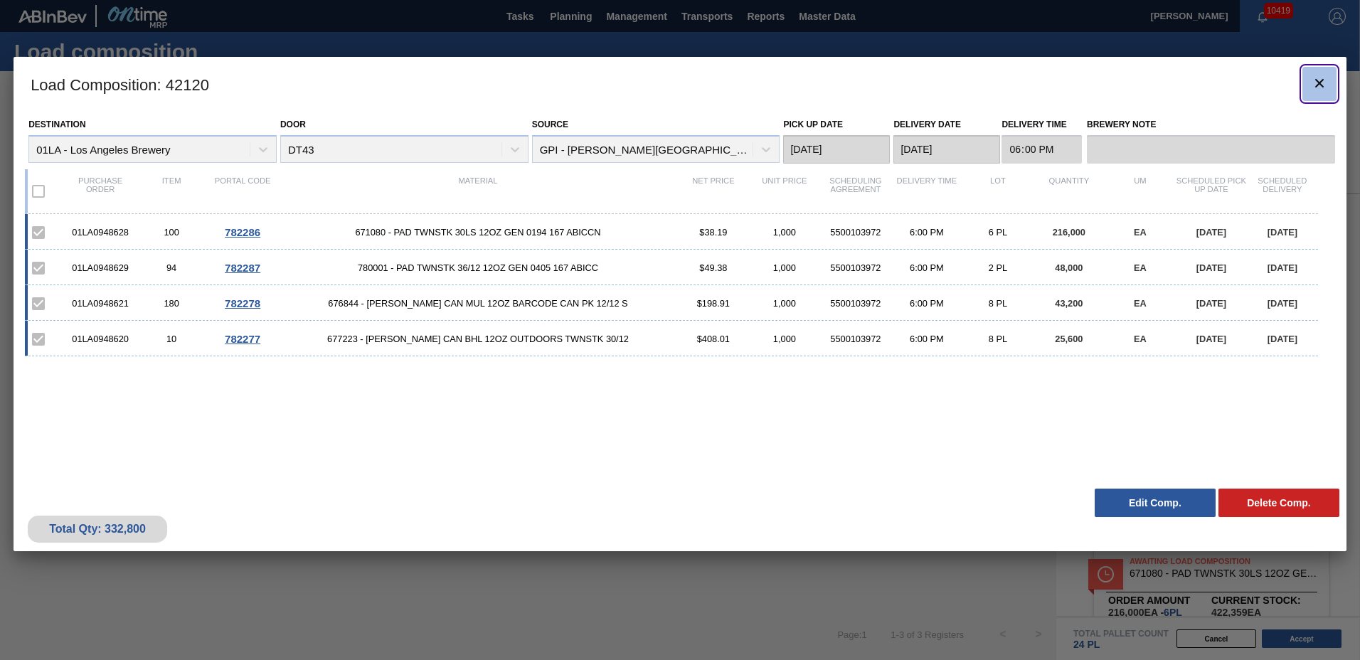
click at [1320, 88] on icon "botão de ícone" at bounding box center [1319, 83] width 17 height 17
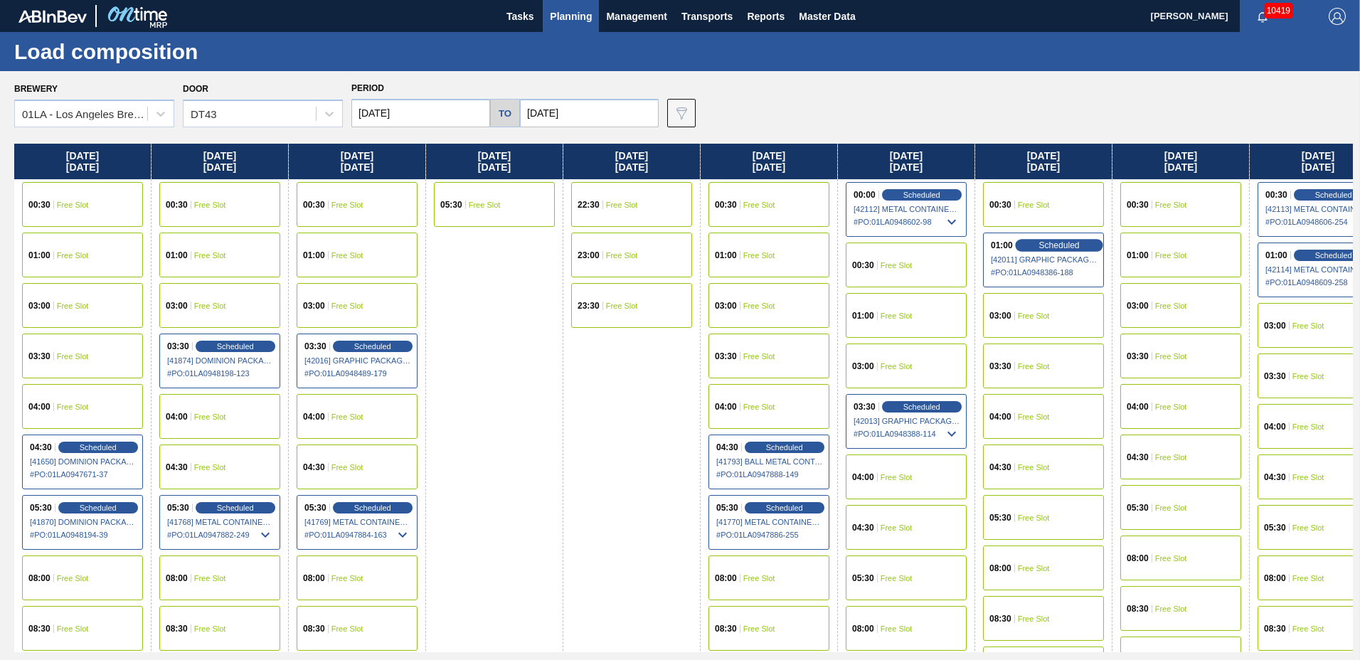
click at [1075, 250] on div "Scheduled" at bounding box center [1059, 245] width 88 height 13
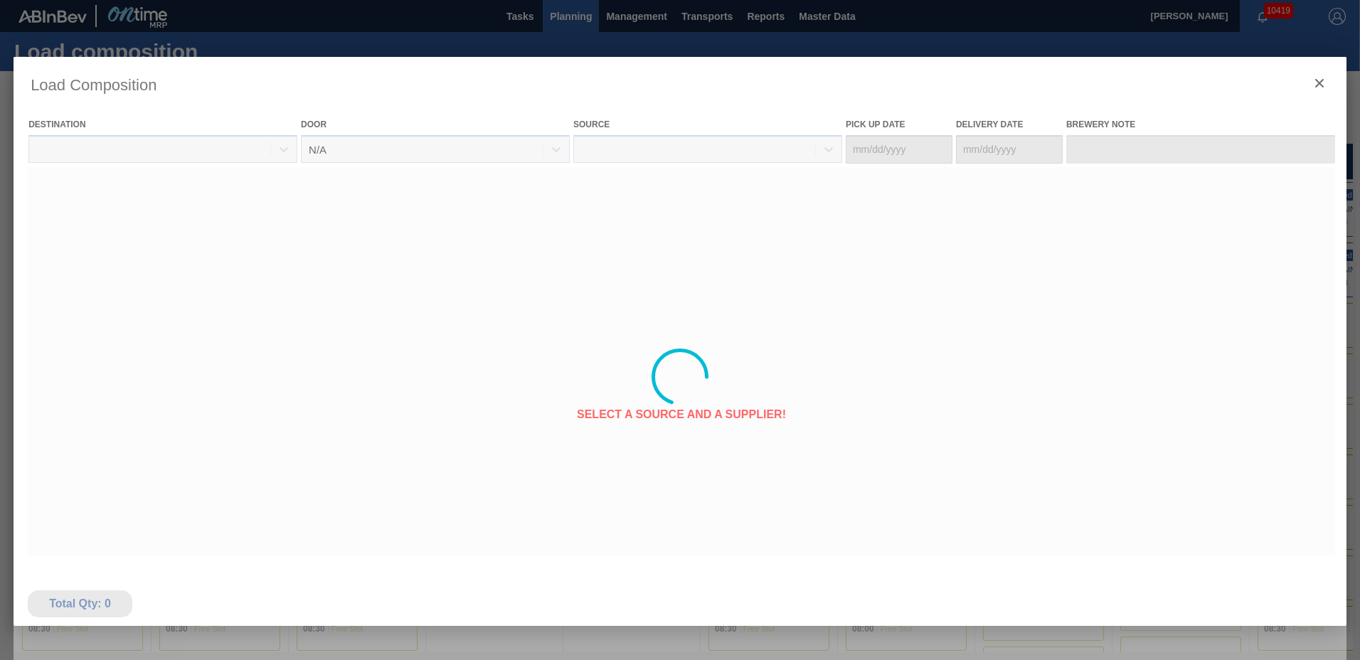
type Date "09/06/2025"
type Date "09/10/2025"
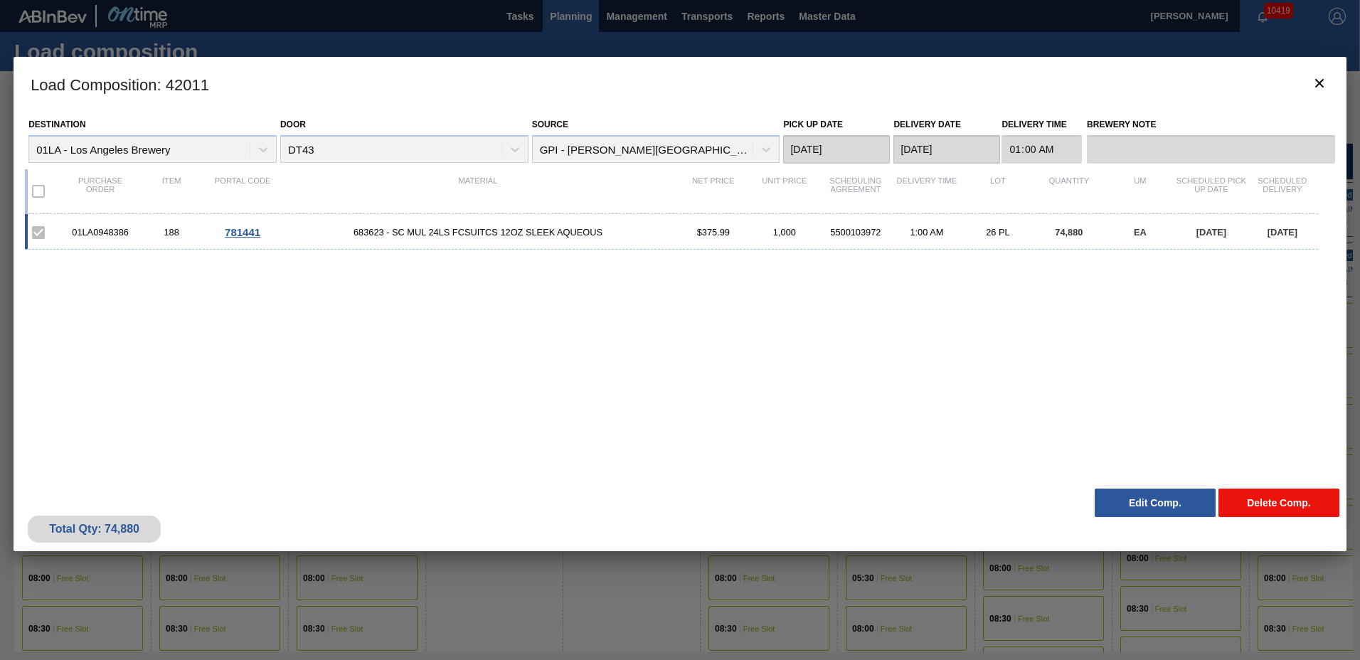
click at [1264, 501] on button "Delete Comp." at bounding box center [1279, 503] width 121 height 28
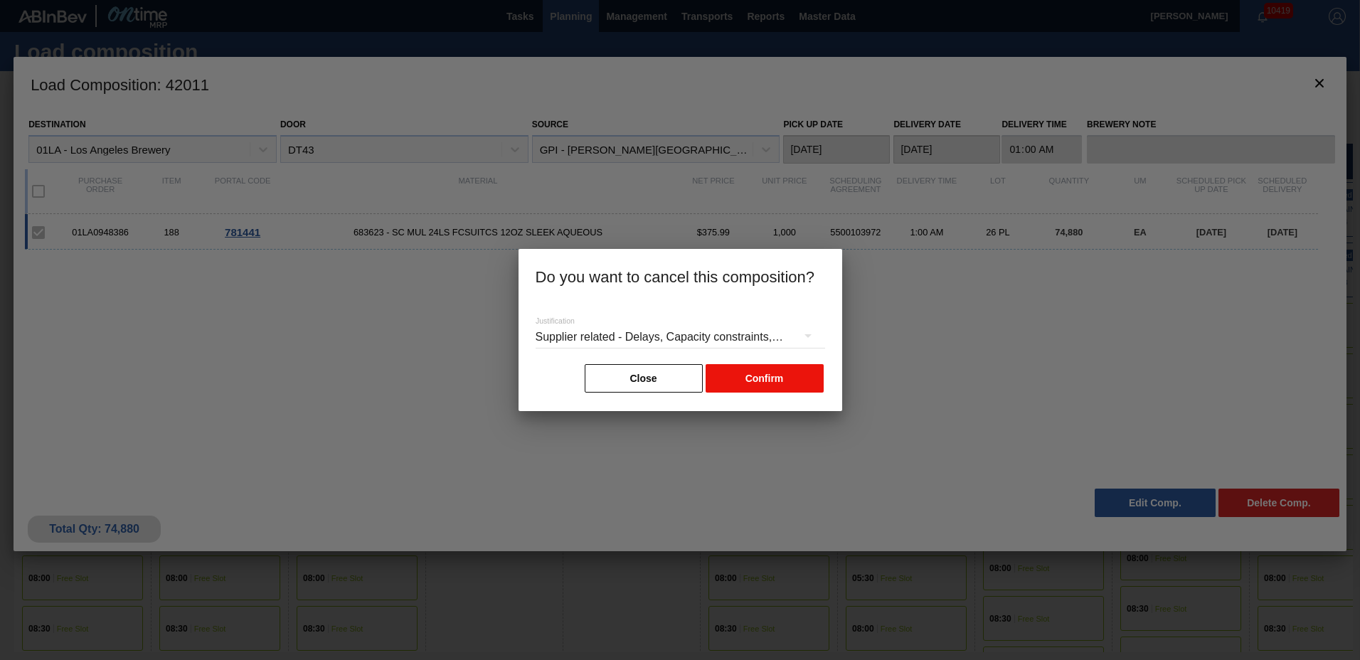
click at [770, 376] on button "Confirm" at bounding box center [765, 378] width 118 height 28
